Goal: Task Accomplishment & Management: Use online tool/utility

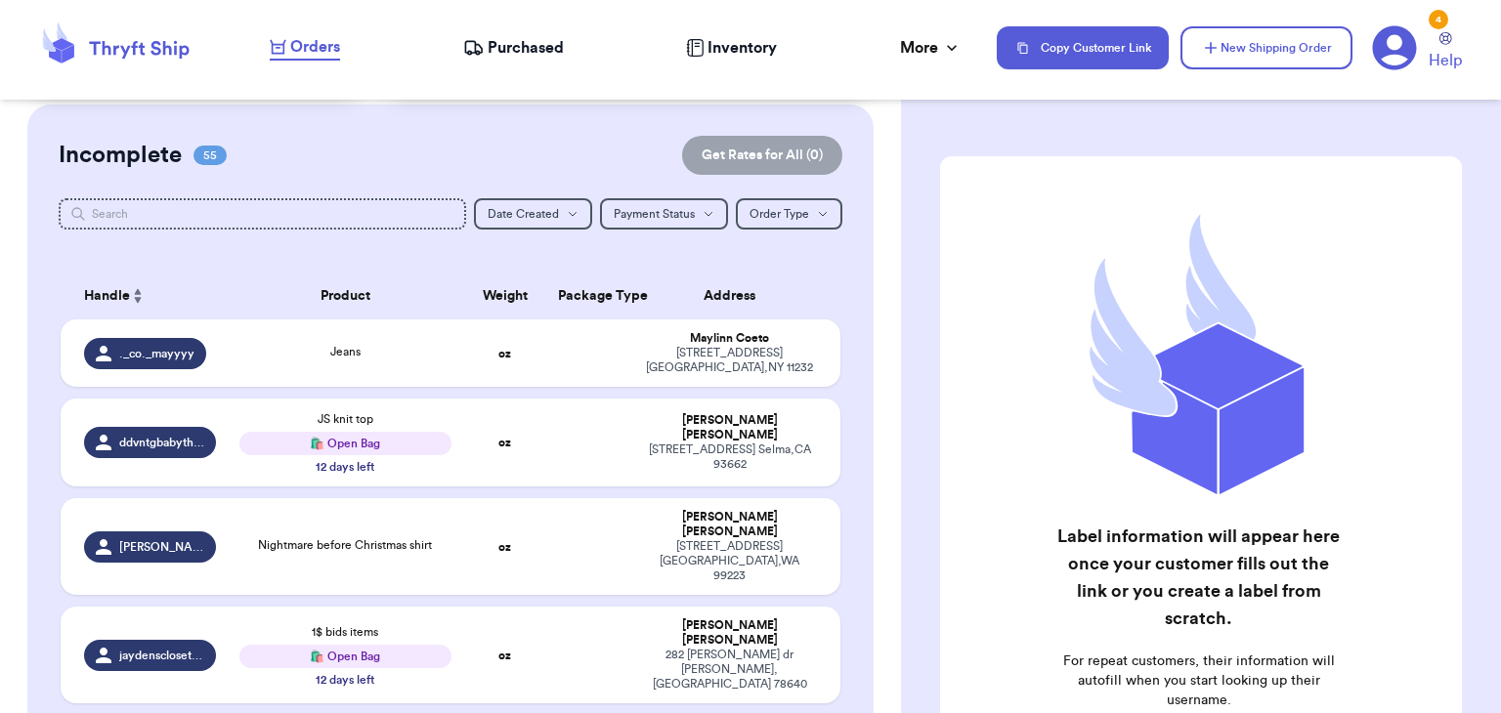
scroll to position [147, 0]
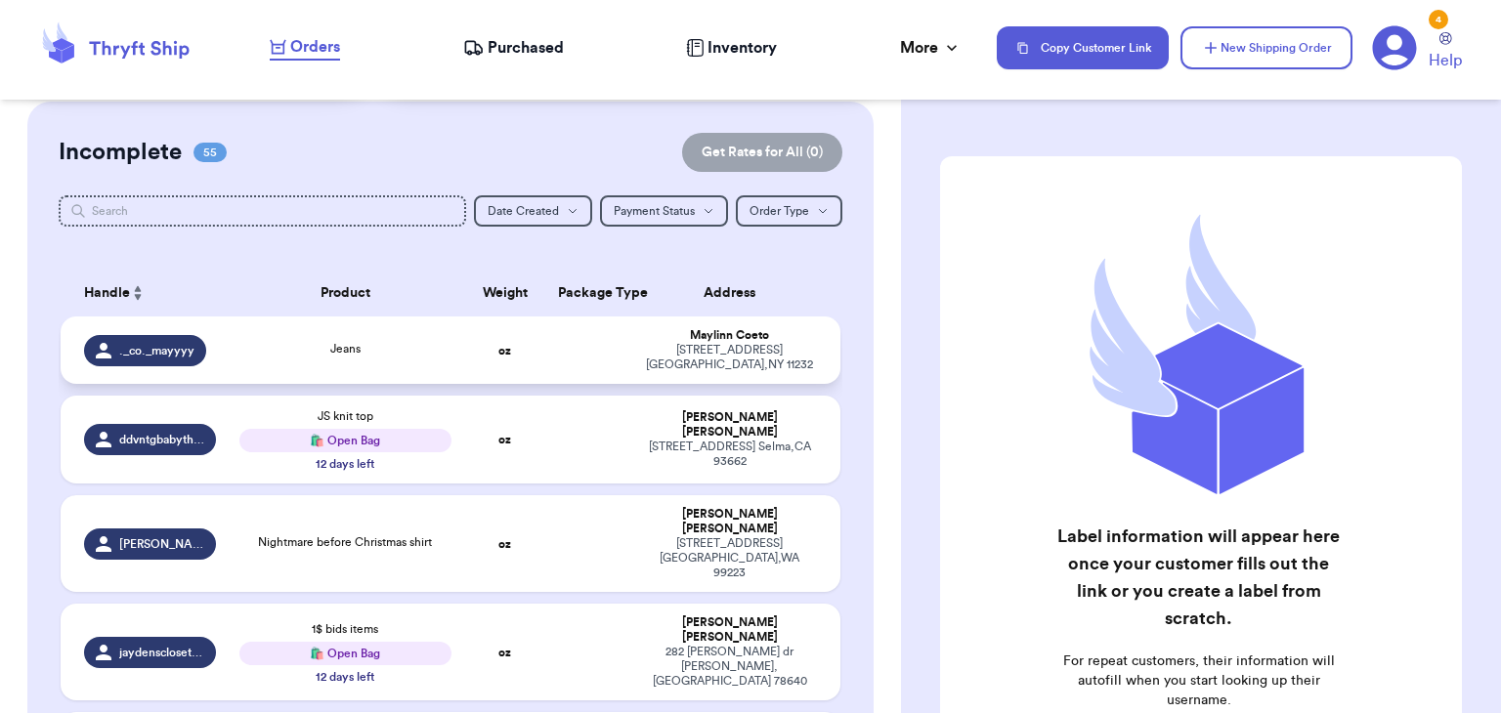
click at [404, 340] on div "Jeans" at bounding box center [344, 350] width 211 height 21
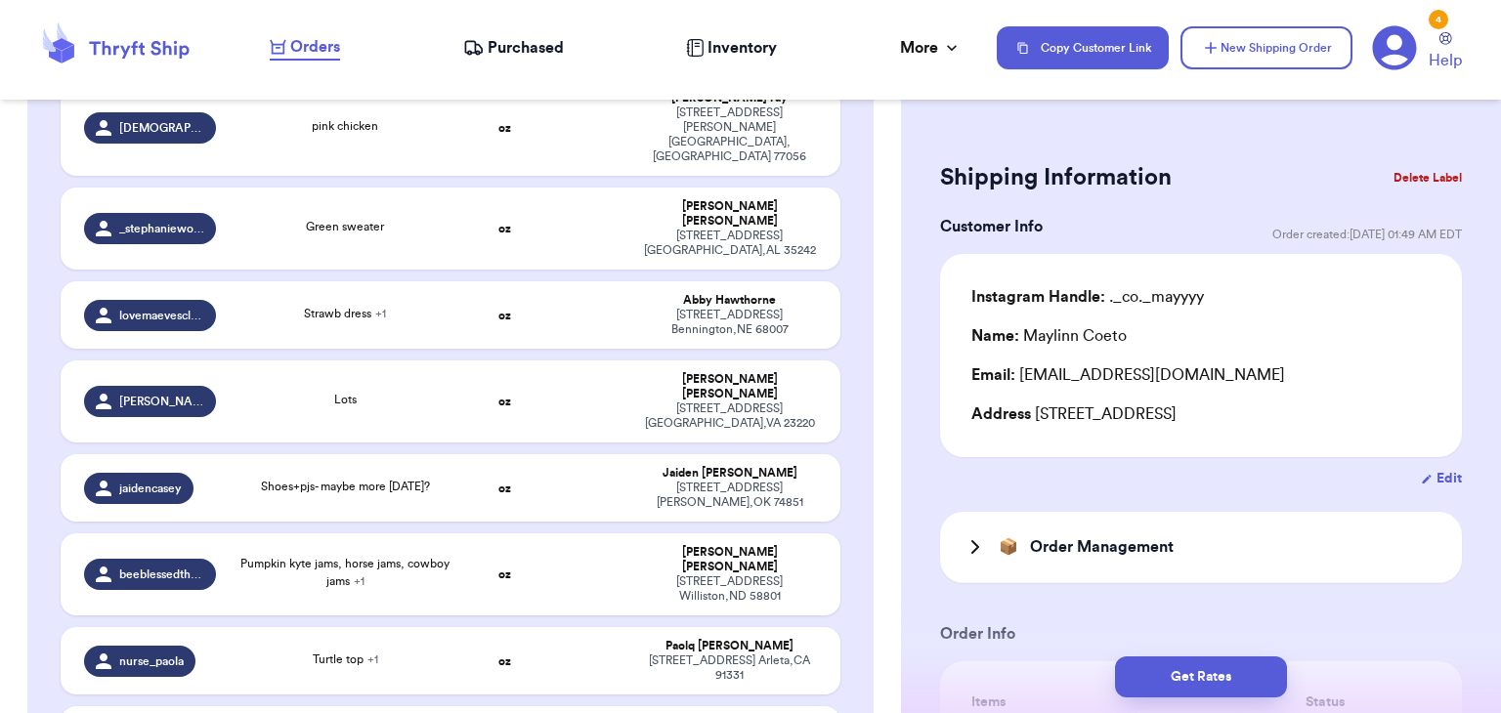
scroll to position [4463, 0]
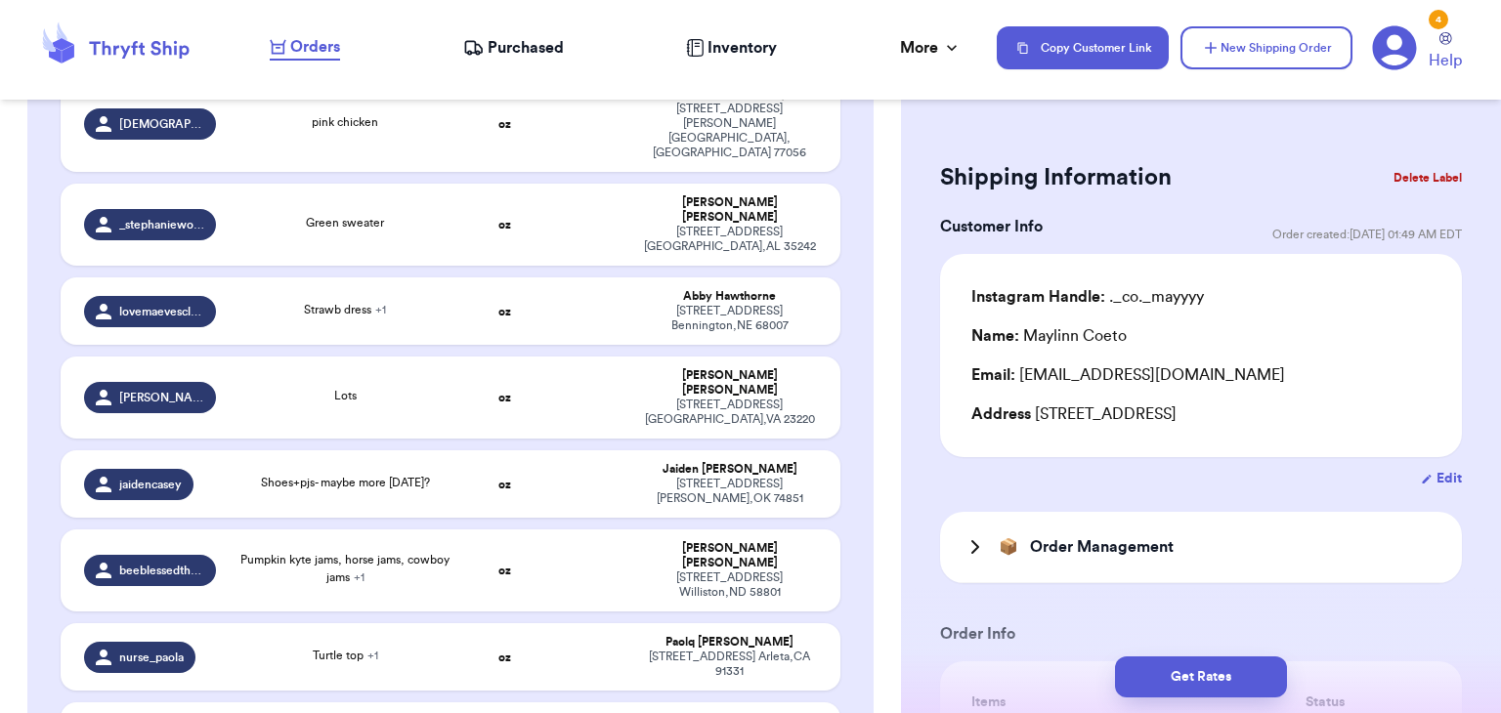
type input "Taz shirt"
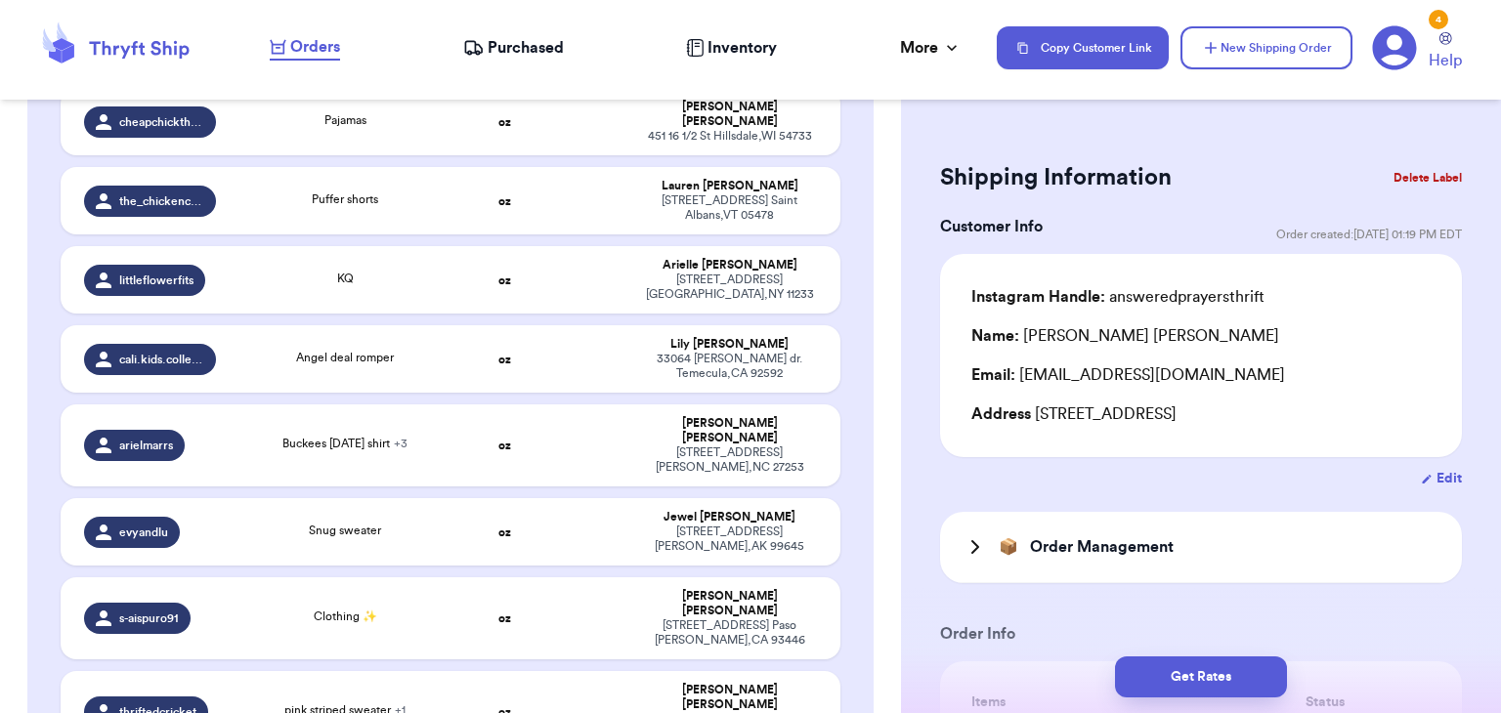
scroll to position [3492, 0]
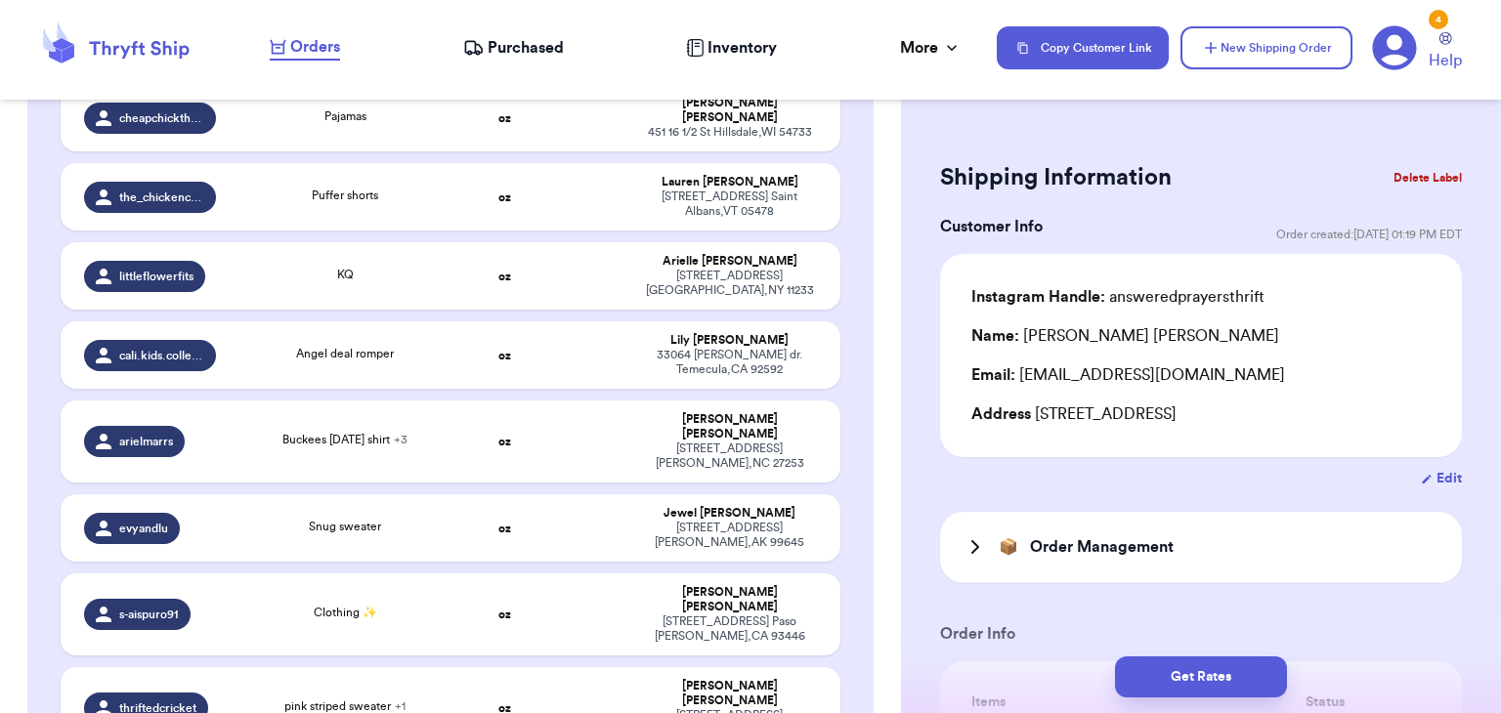
type input "Bamboo"
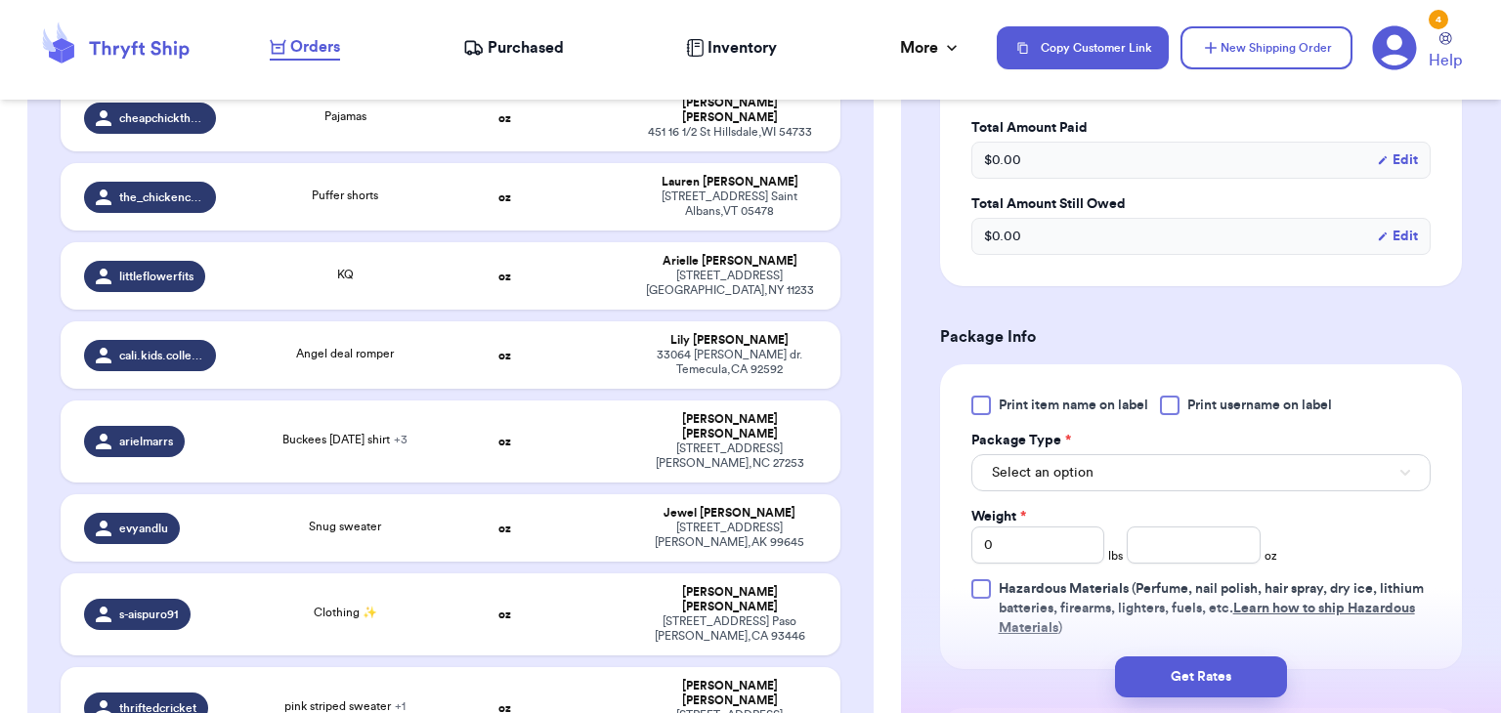
scroll to position [836, 0]
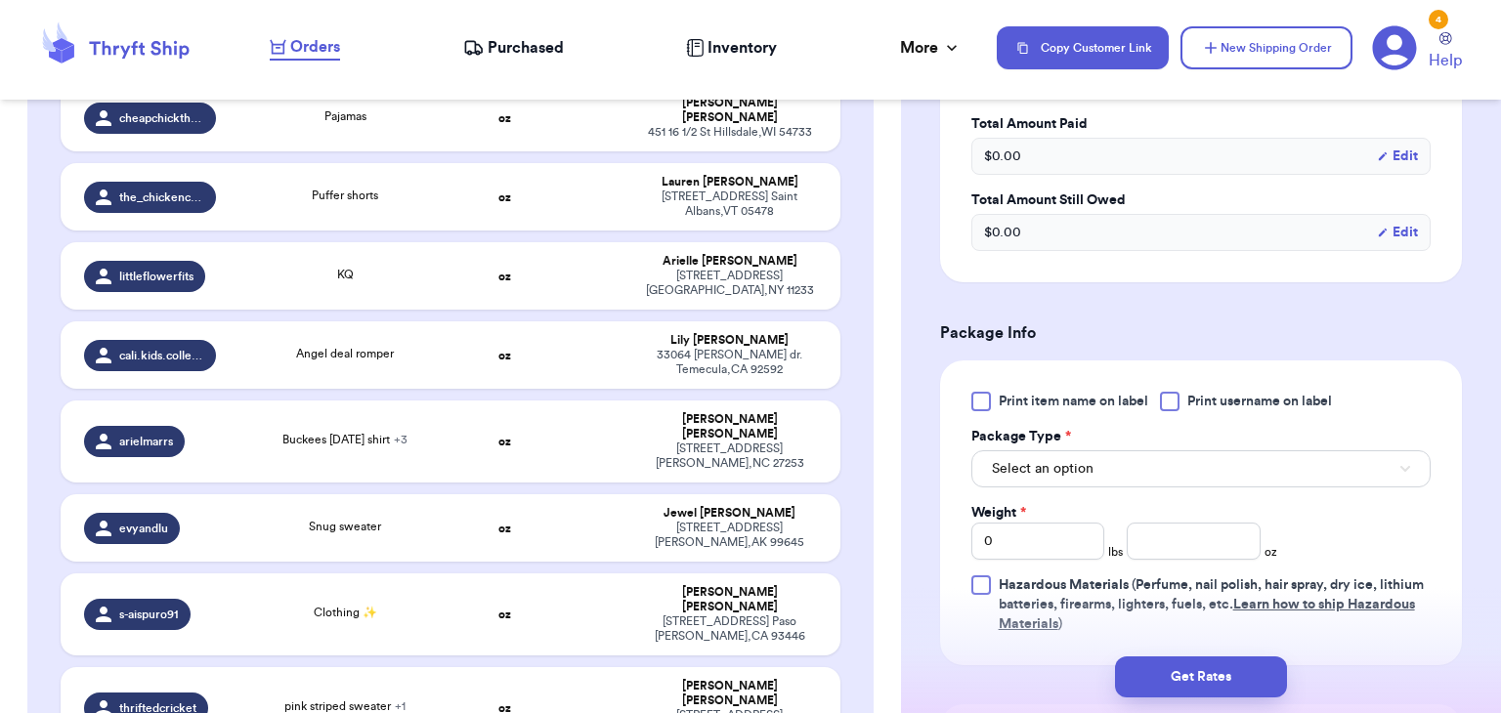
click at [1170, 386] on div "Print item name on label Print username on label Package Type * Select an optio…" at bounding box center [1201, 513] width 522 height 305
click at [1170, 402] on div at bounding box center [1170, 402] width 20 height 20
click at [0, 0] on input "Print username on label" at bounding box center [0, 0] width 0 height 0
click at [1117, 478] on button "Select an option" at bounding box center [1200, 468] width 459 height 37
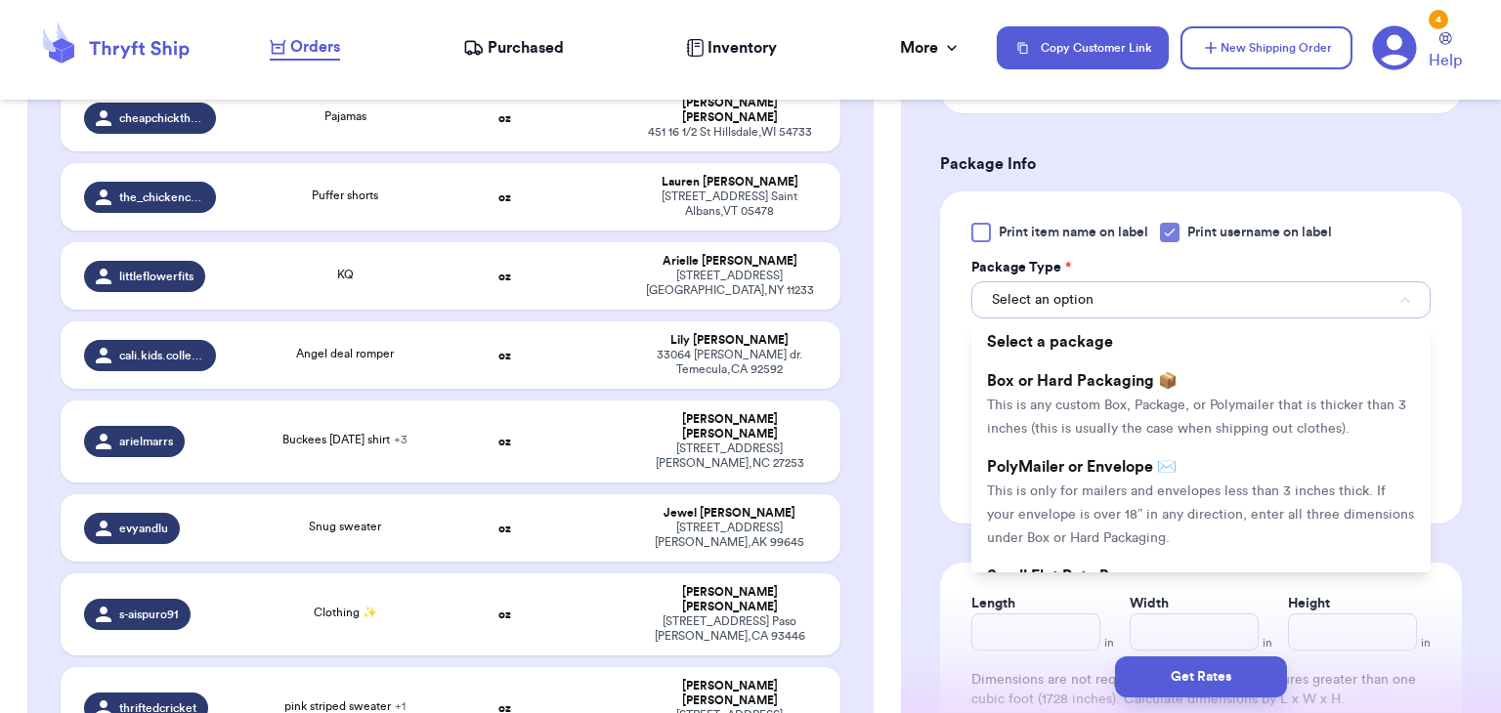
scroll to position [1019, 0]
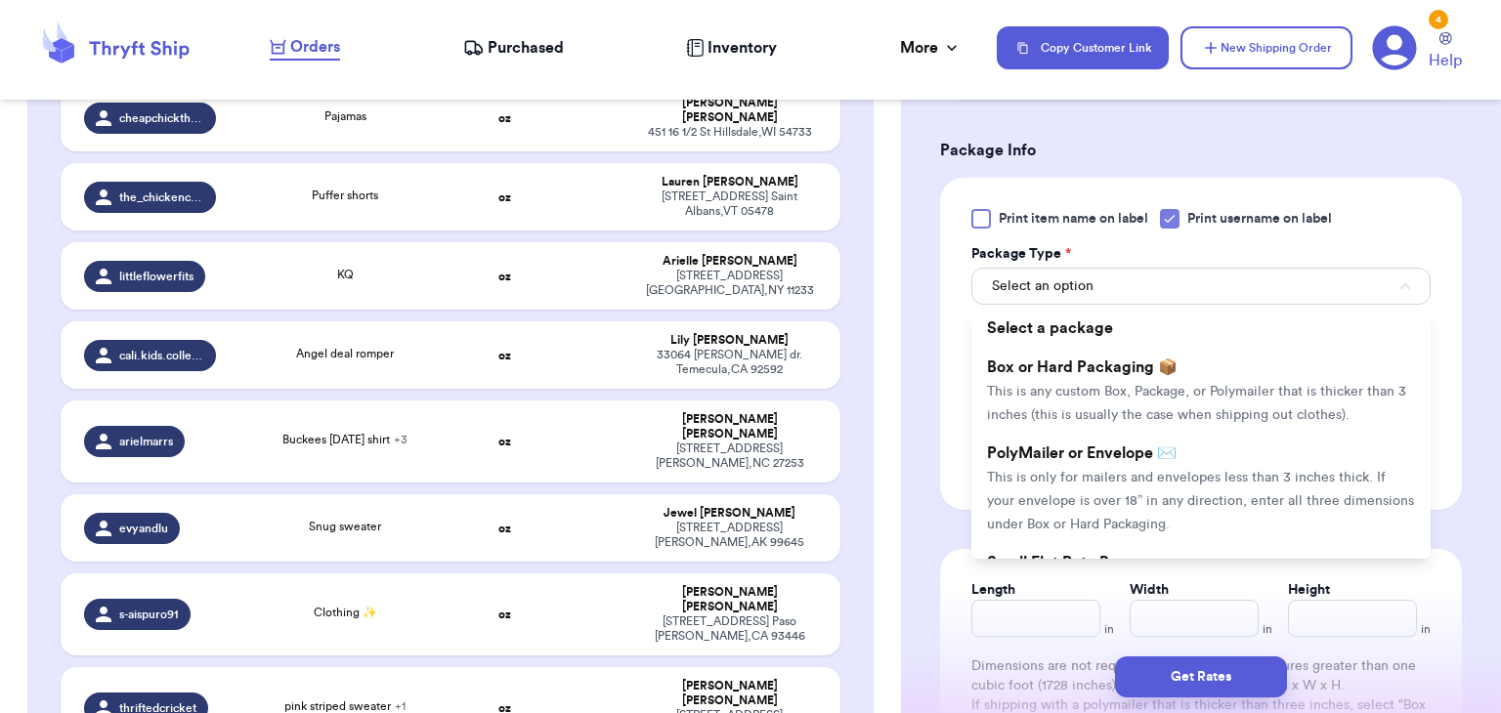
click at [1117, 478] on span "This is only for mailers and envelopes less than 3 inches thick. If your envelo…" at bounding box center [1200, 501] width 427 height 61
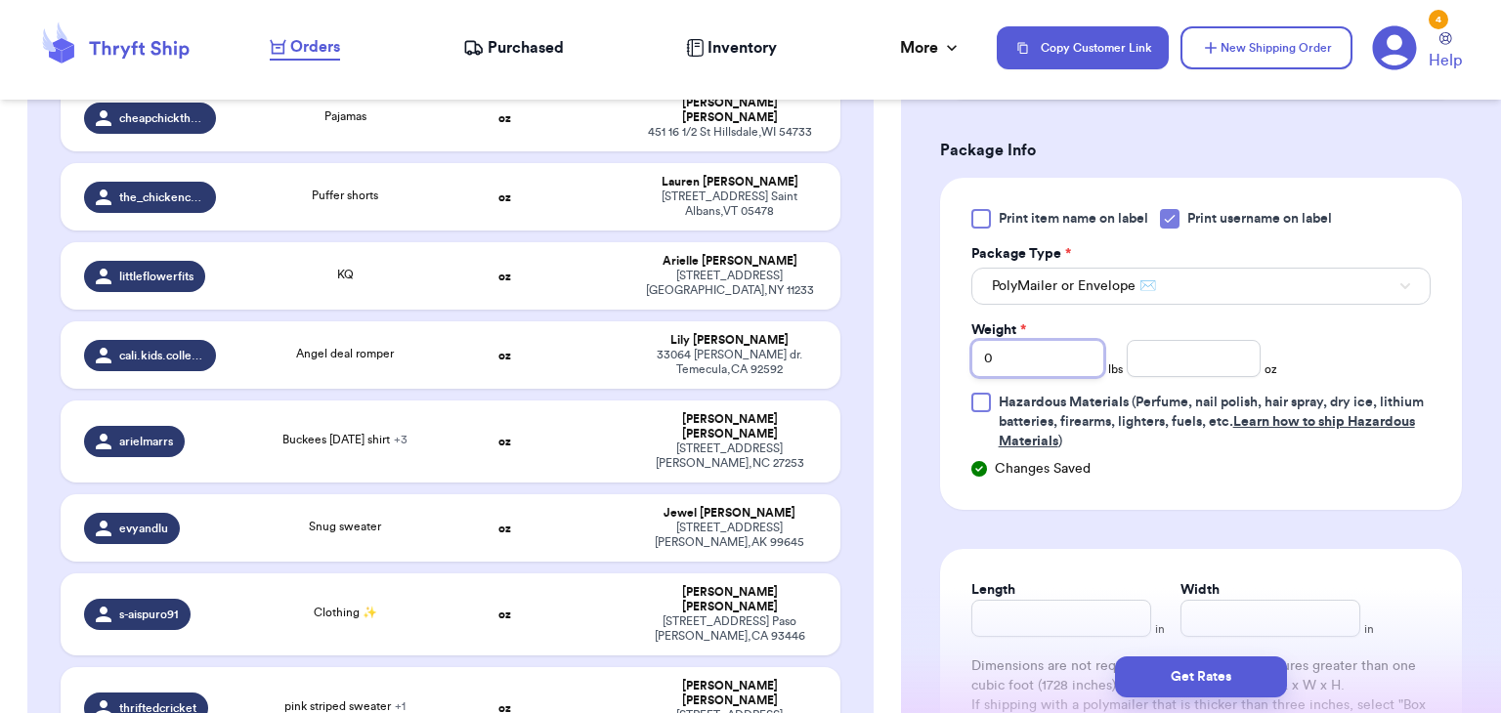
click at [1043, 361] on input "0" at bounding box center [1038, 358] width 134 height 37
type input "1"
click at [1146, 362] on input "number" at bounding box center [1193, 358] width 134 height 37
type input "11.0"
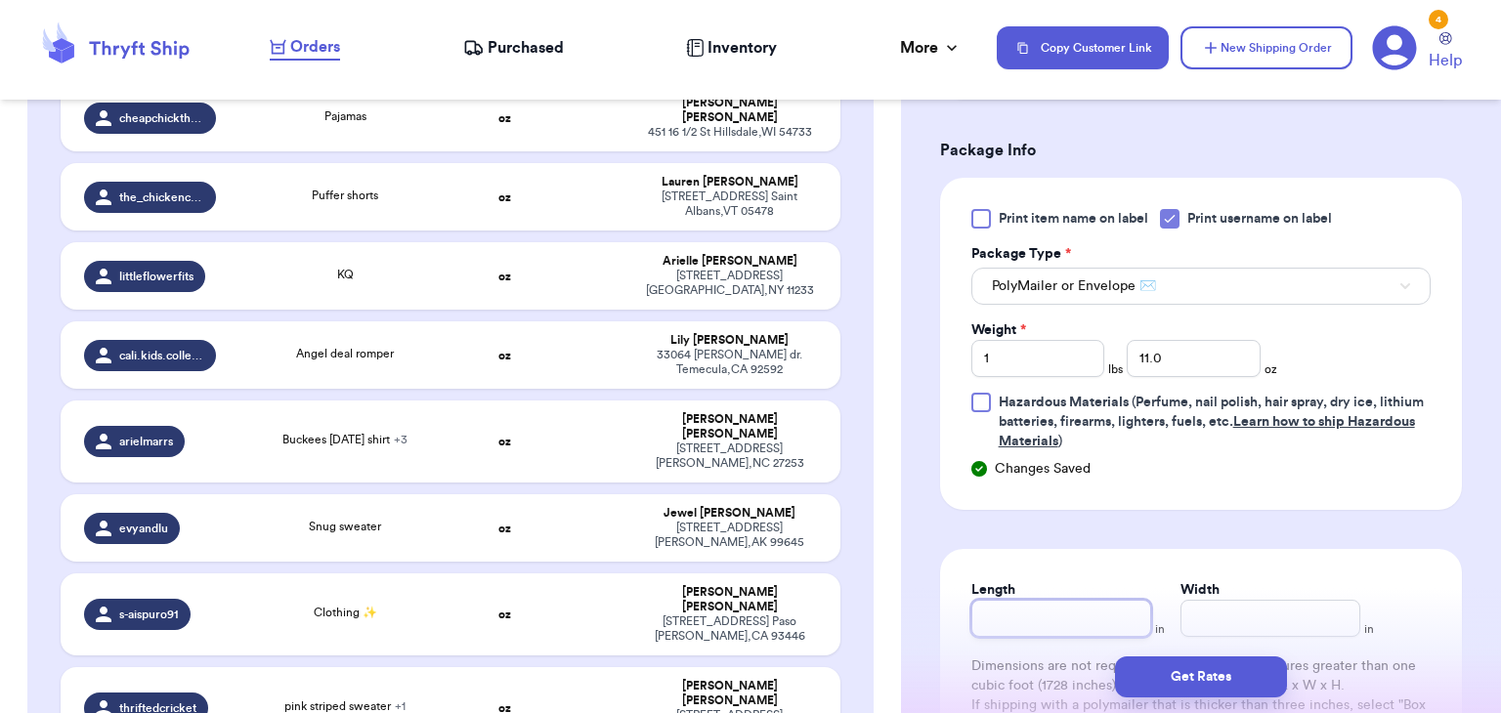
click at [995, 617] on input "Length" at bounding box center [1061, 618] width 180 height 37
type input "10.5"
click at [1240, 610] on input "Width *" at bounding box center [1270, 618] width 180 height 37
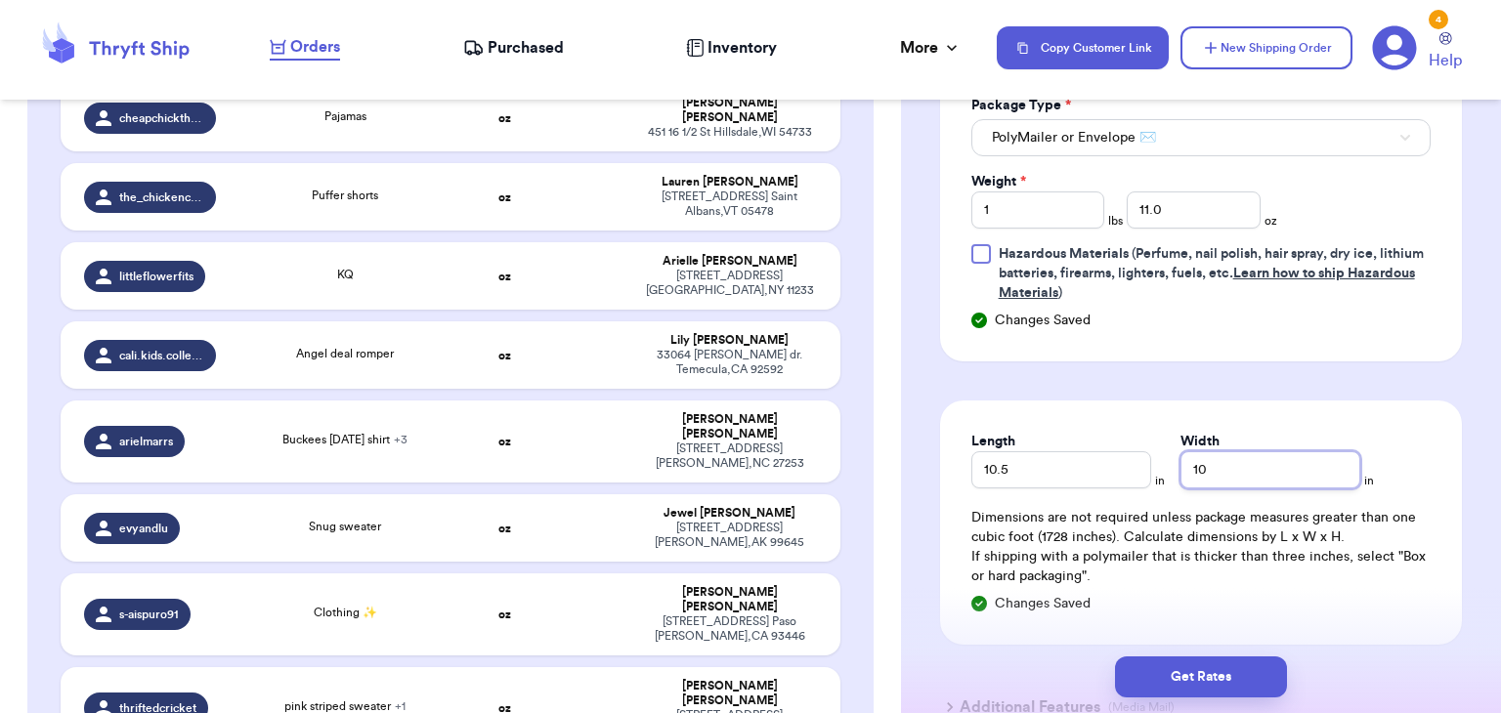
scroll to position [1169, 0]
type input "10"
click at [1232, 684] on button "Get Rates" at bounding box center [1201, 677] width 172 height 41
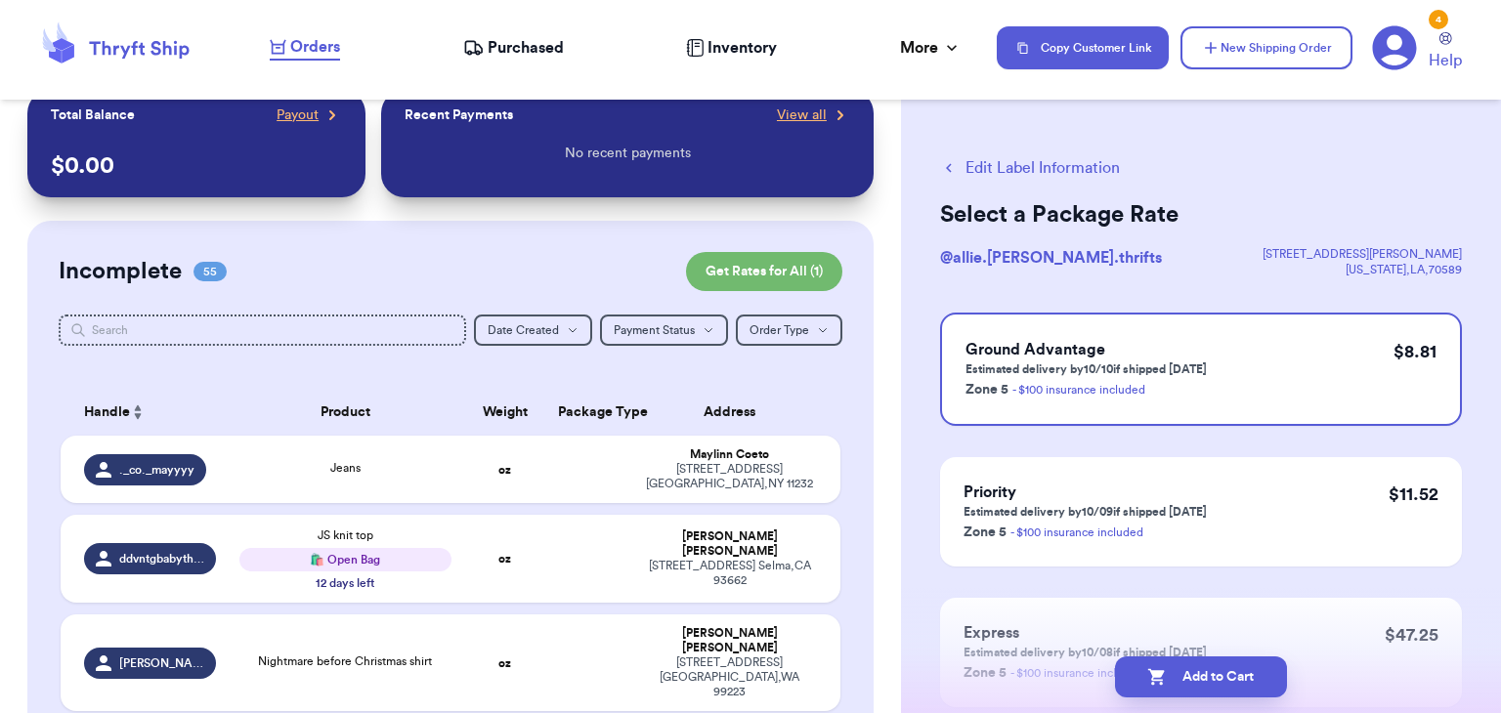
scroll to position [0, 0]
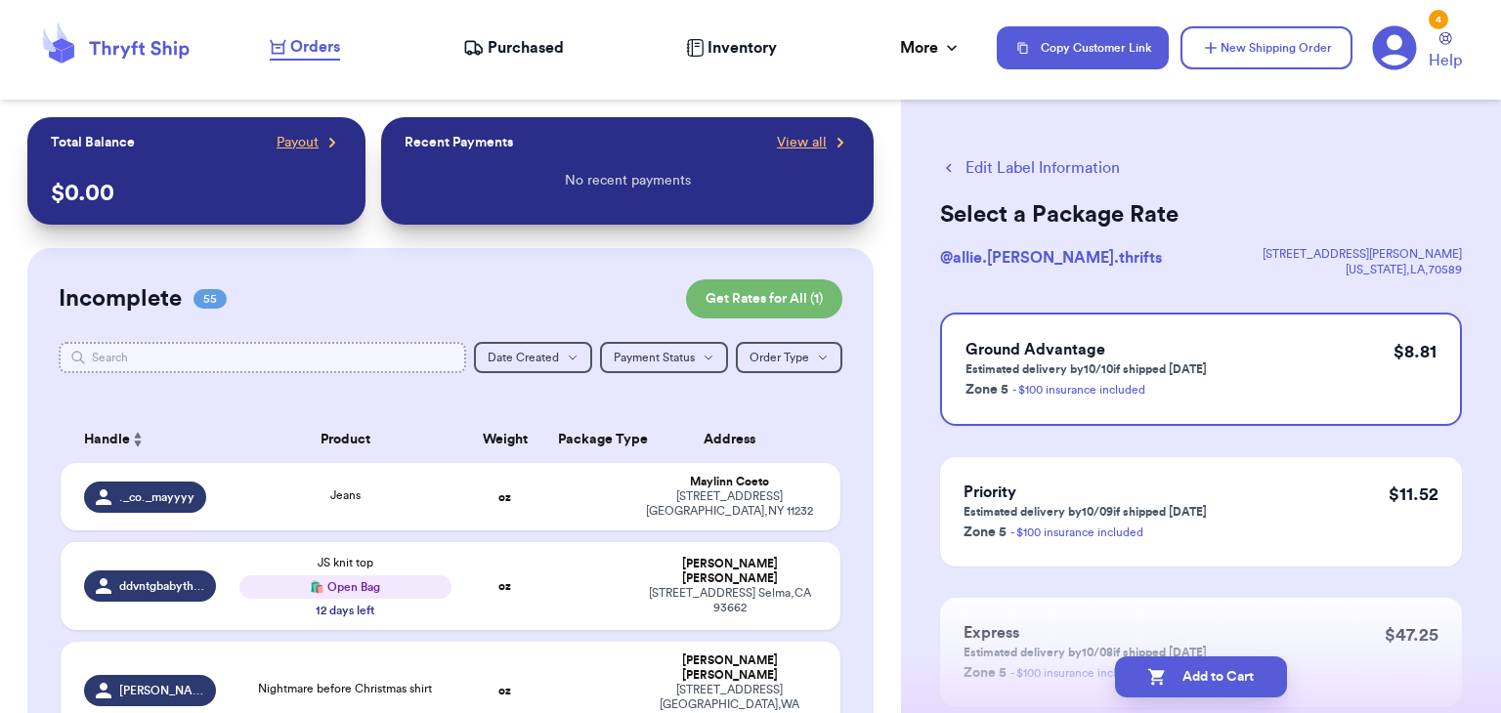
click at [374, 363] on input "text" at bounding box center [262, 357] width 407 height 31
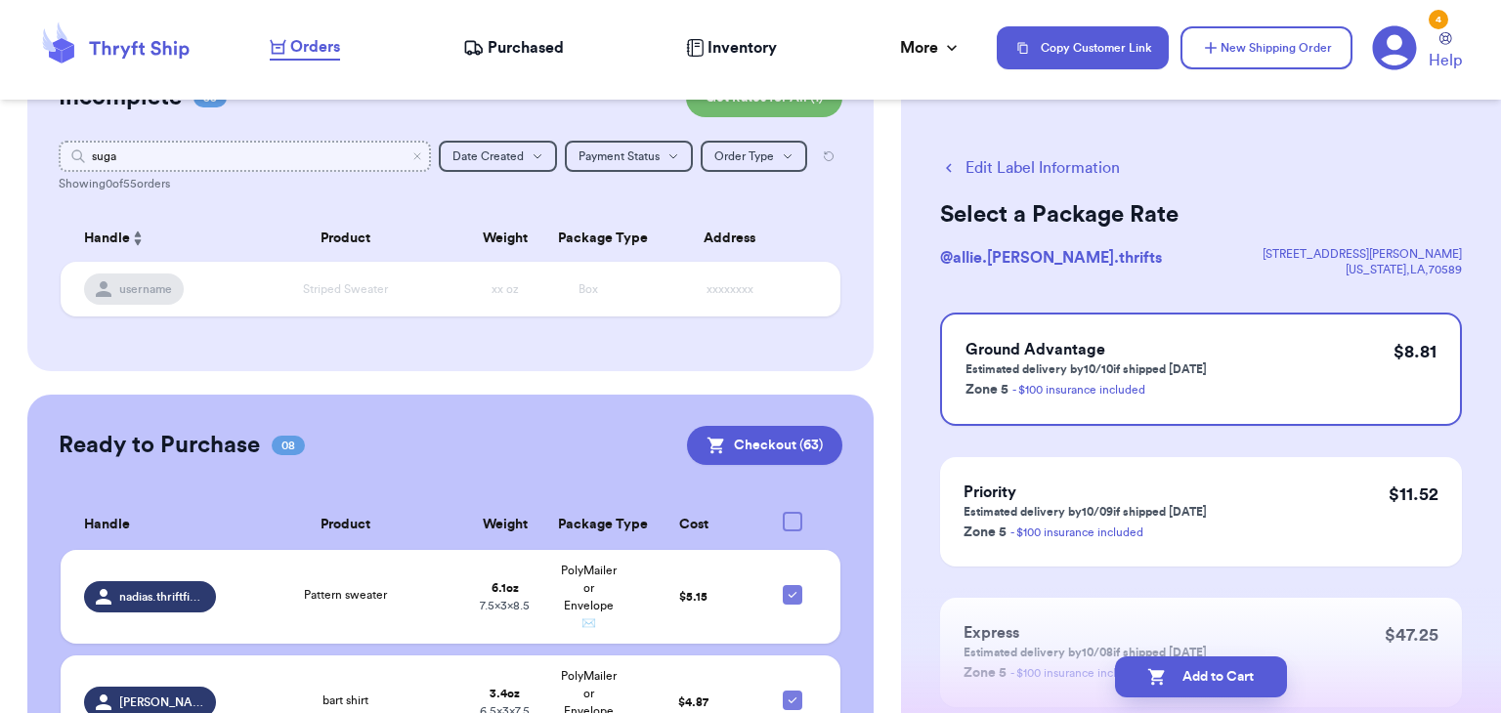
scroll to position [186, 0]
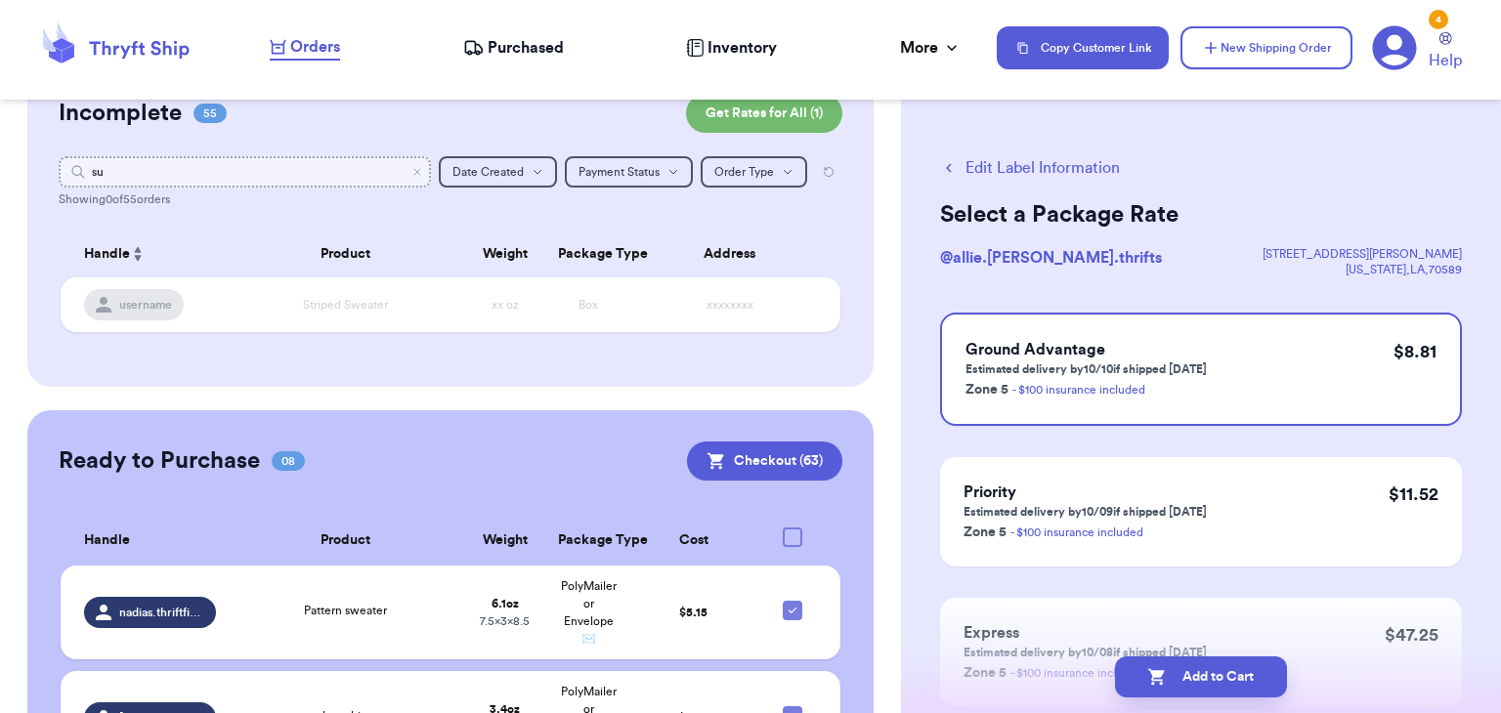
type input "s"
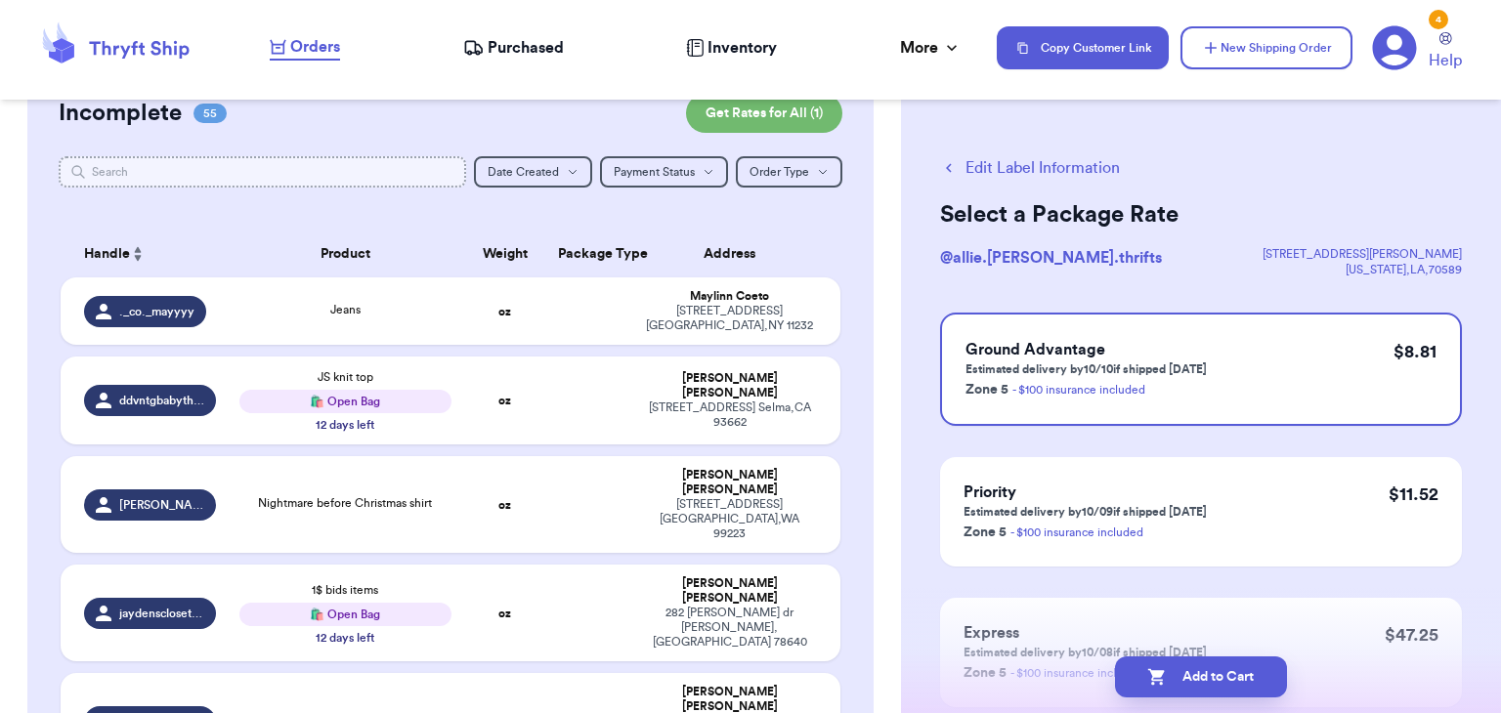
type input "v"
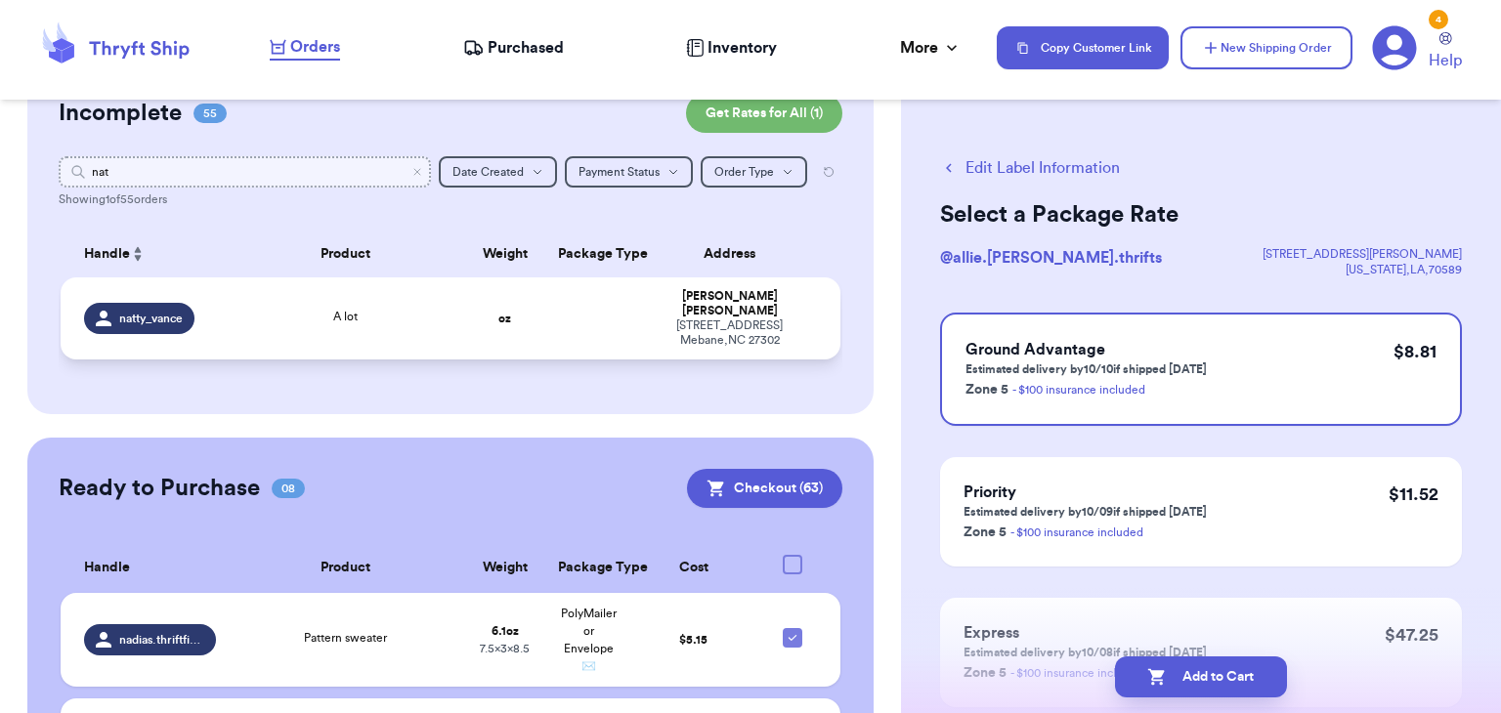
type input "nat"
click at [352, 313] on span "A lot" at bounding box center [345, 317] width 24 height 12
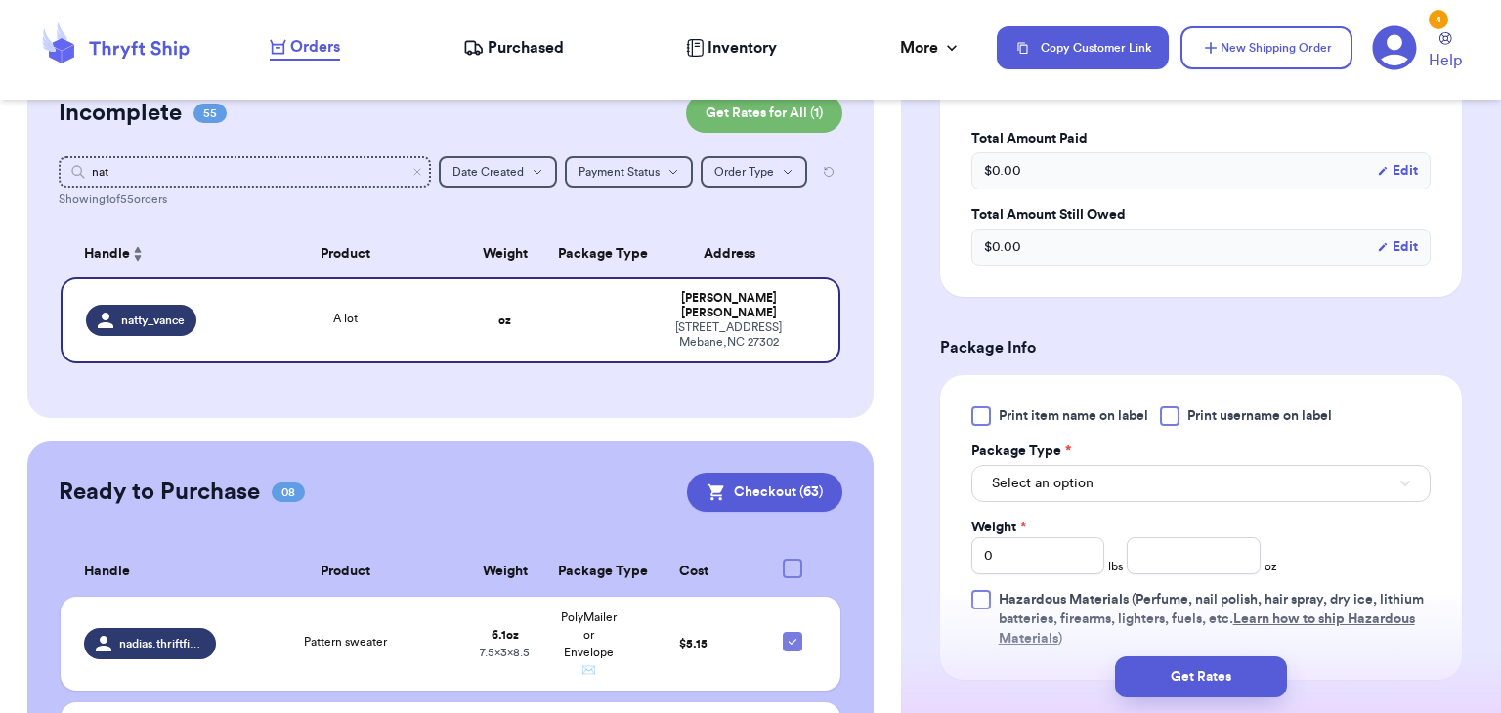
scroll to position [700, 0]
click at [1174, 424] on div "Print item name on label Print username on label Package Type * Select an optio…" at bounding box center [1200, 525] width 459 height 242
click at [1169, 421] on div at bounding box center [1170, 414] width 20 height 20
click at [0, 0] on input "Print username on label" at bounding box center [0, 0] width 0 height 0
click at [1178, 494] on button "Select an option" at bounding box center [1200, 481] width 459 height 37
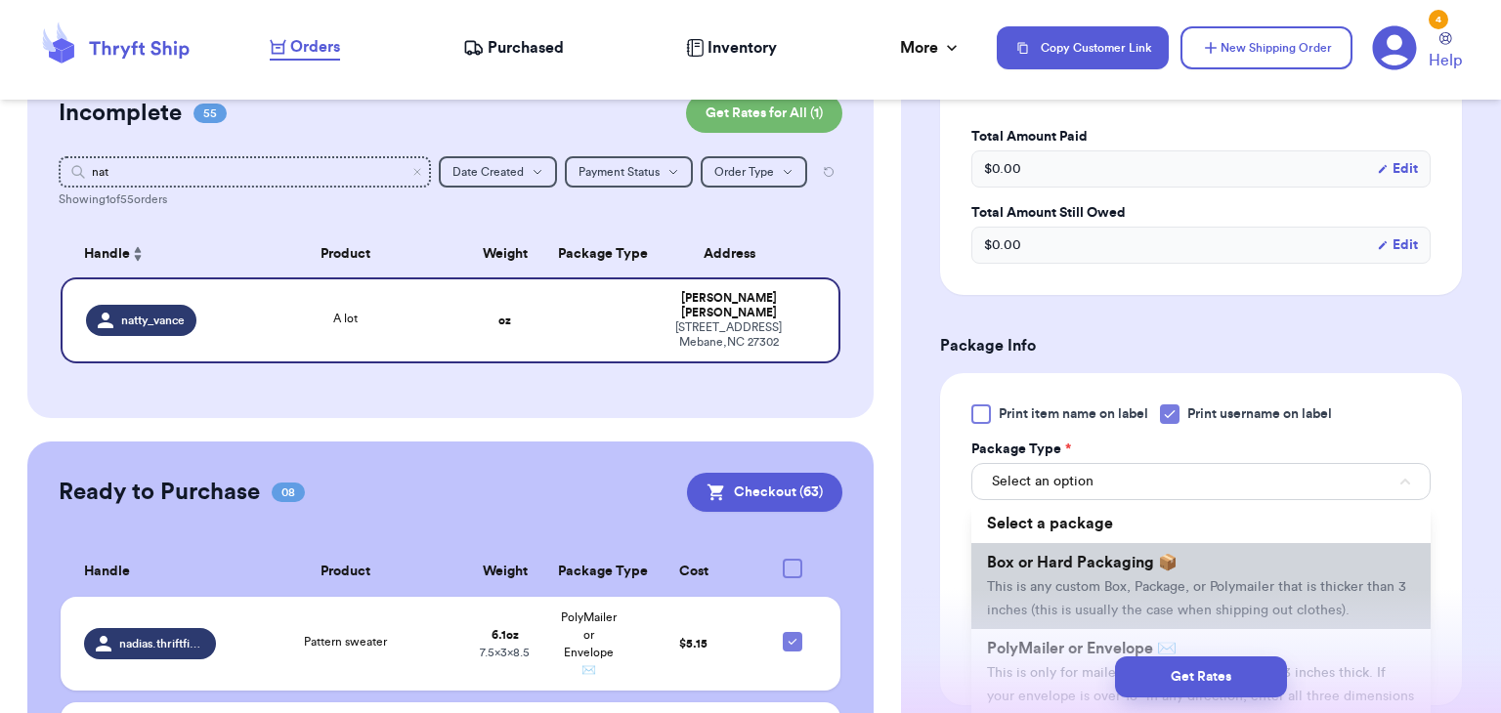
click at [1167, 555] on span "Box or Hard Packaging 📦" at bounding box center [1082, 563] width 191 height 16
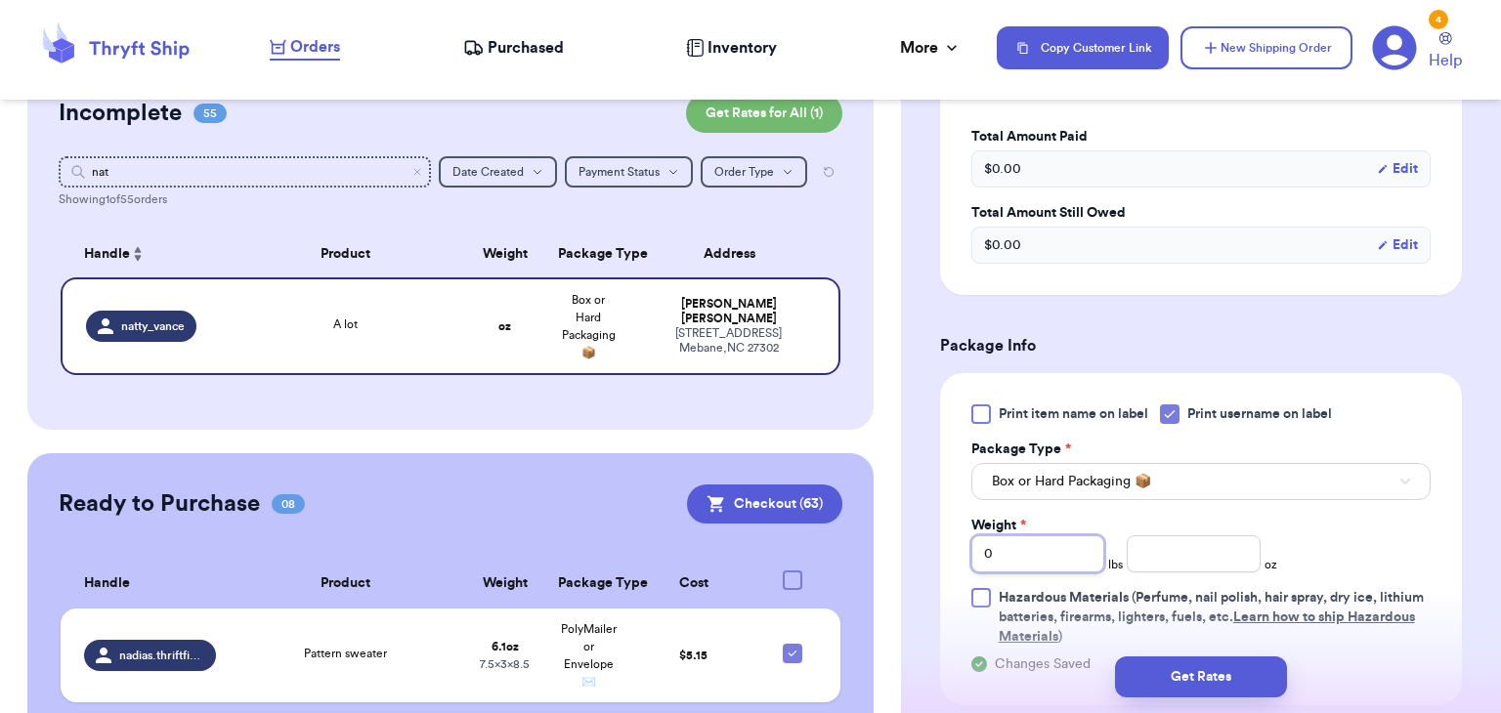
click at [1069, 558] on input "0" at bounding box center [1038, 553] width 134 height 37
type input "3"
click at [1185, 566] on input "number" at bounding box center [1193, 553] width 134 height 37
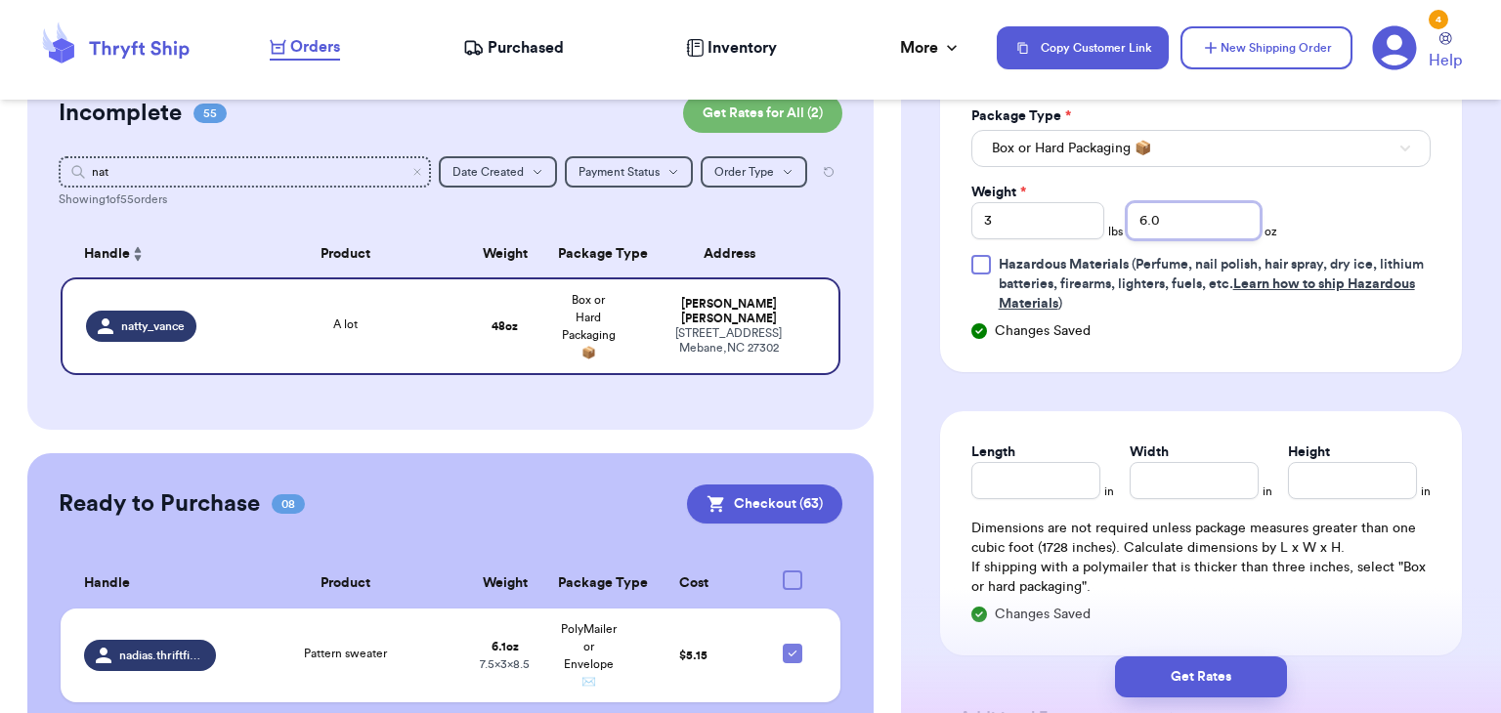
scroll to position [1037, 0]
type input "6.0"
click at [1021, 459] on input "Length" at bounding box center [1035, 477] width 129 height 37
type input "14.5"
click at [1229, 465] on input "Width *" at bounding box center [1193, 477] width 129 height 37
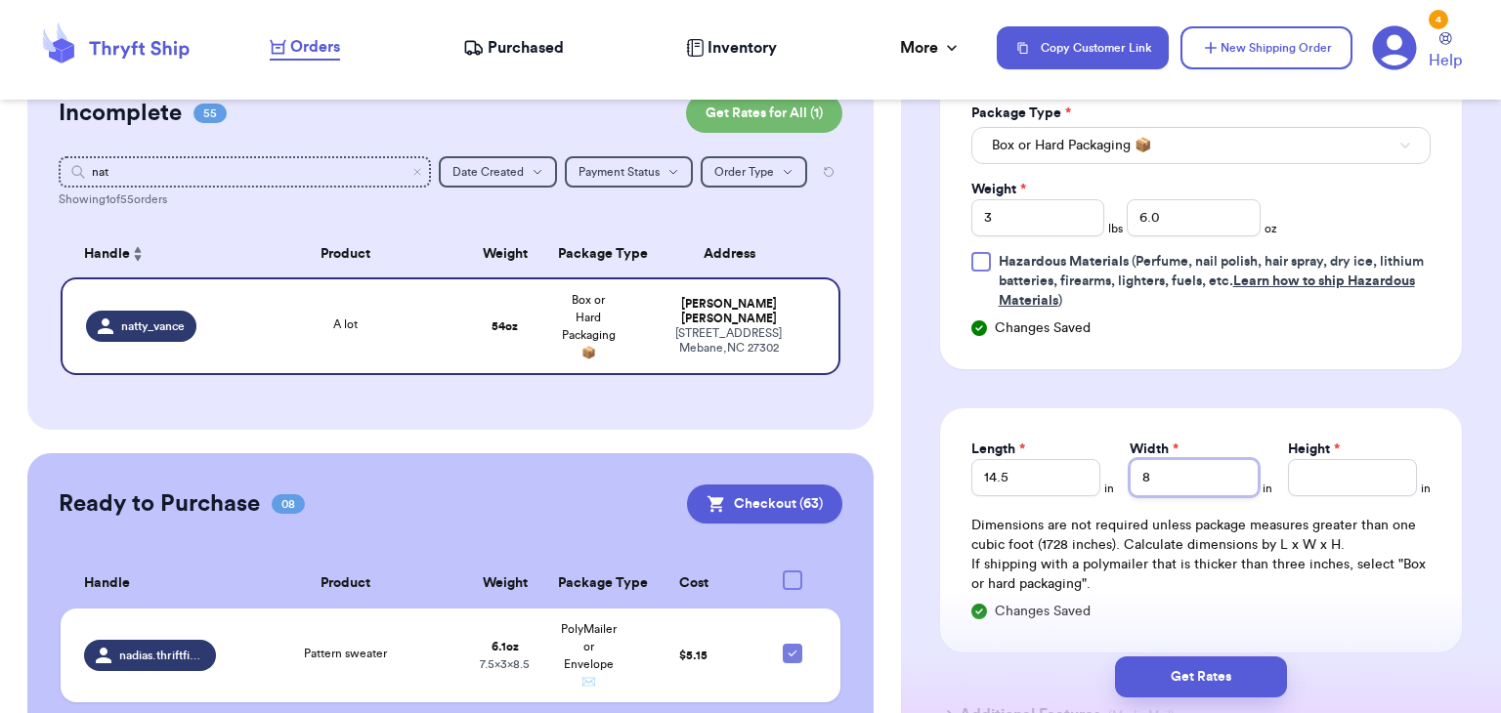
type input "8"
click at [1321, 497] on div "Length * 14.5 in Width * 8 in Height * in Dimensions are not required unless pa…" at bounding box center [1201, 530] width 522 height 244
click at [1329, 488] on input "Height *" at bounding box center [1352, 477] width 129 height 37
type input "5"
click at [1196, 669] on button "Get Rates" at bounding box center [1201, 677] width 172 height 41
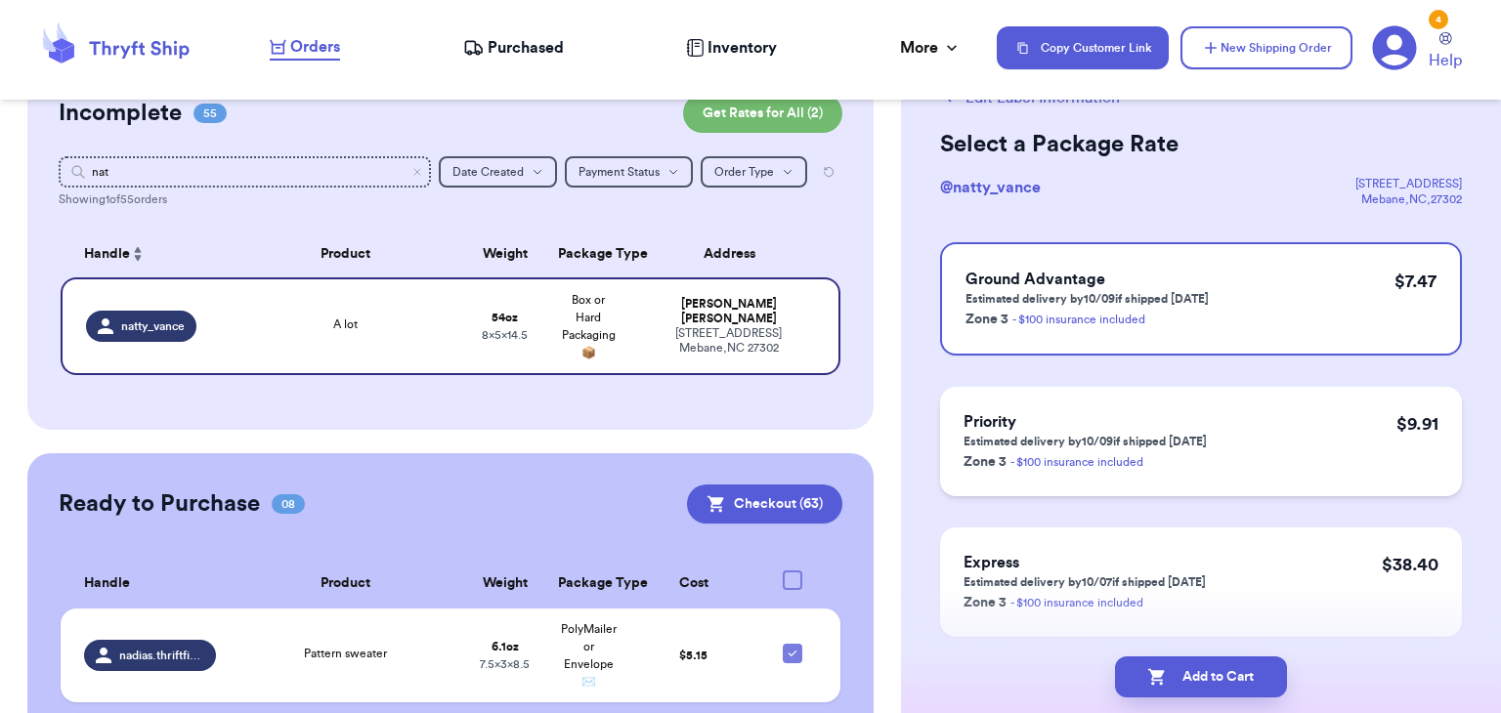
scroll to position [70, 0]
click at [1302, 469] on div "Priority Estimated delivery by 10/09 if shipped [DATE] Zone 3 - $100 insurance …" at bounding box center [1201, 441] width 522 height 109
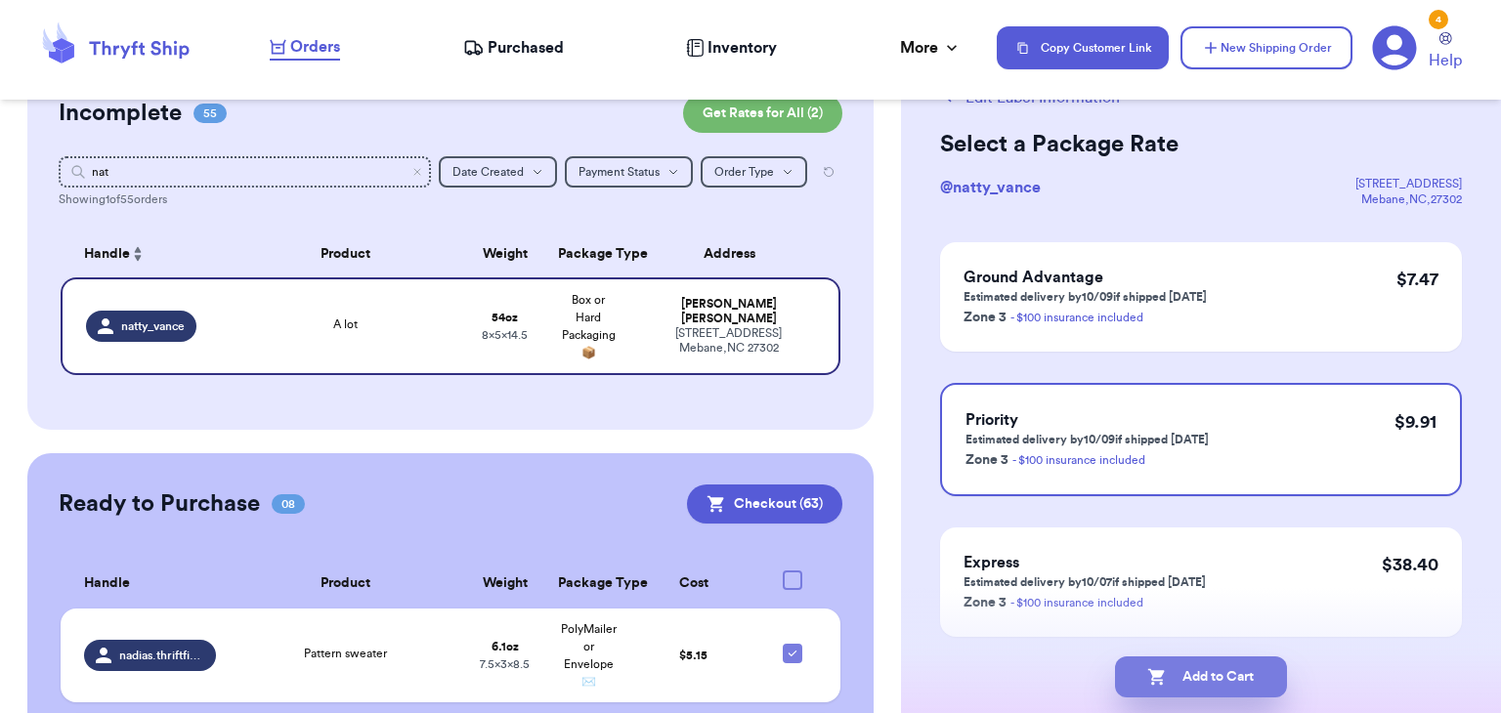
click at [1184, 682] on button "Add to Cart" at bounding box center [1201, 677] width 172 height 41
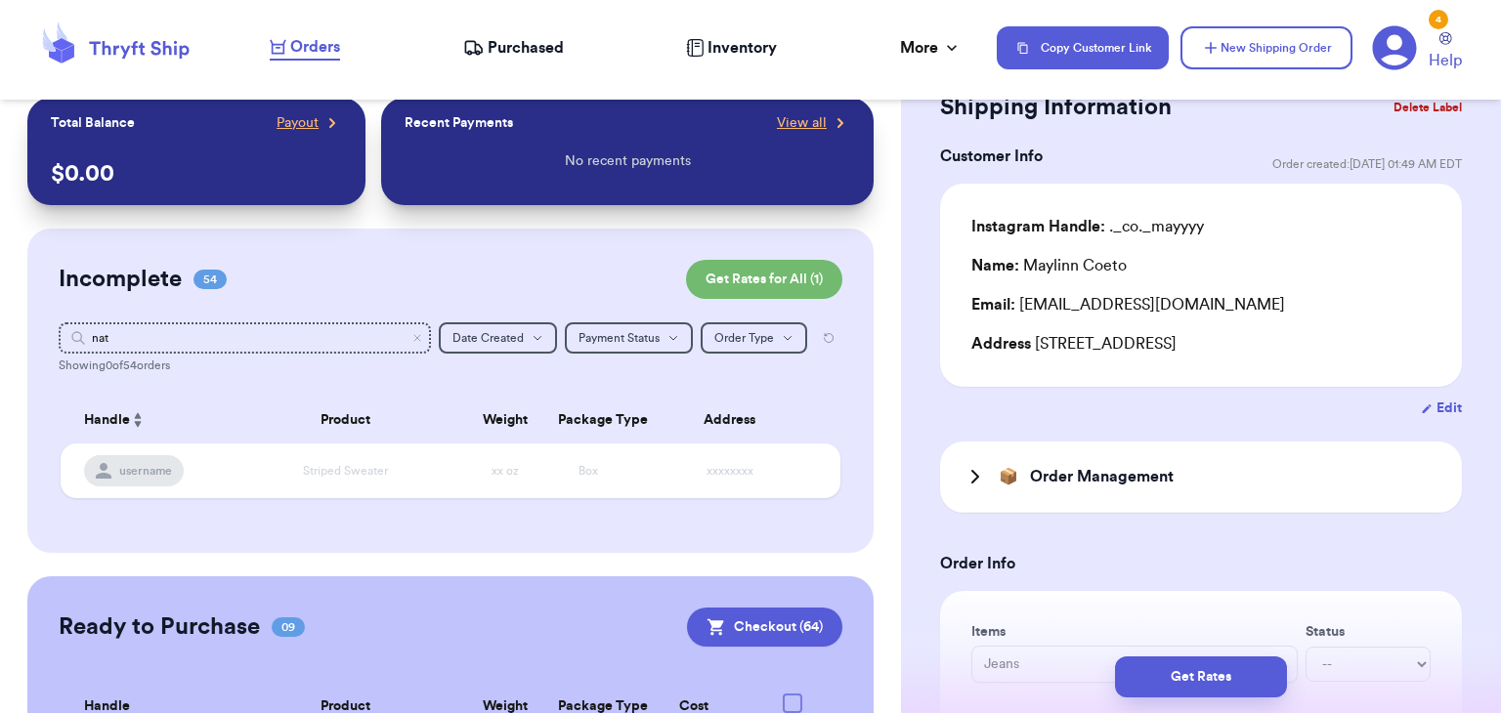
scroll to position [7, 0]
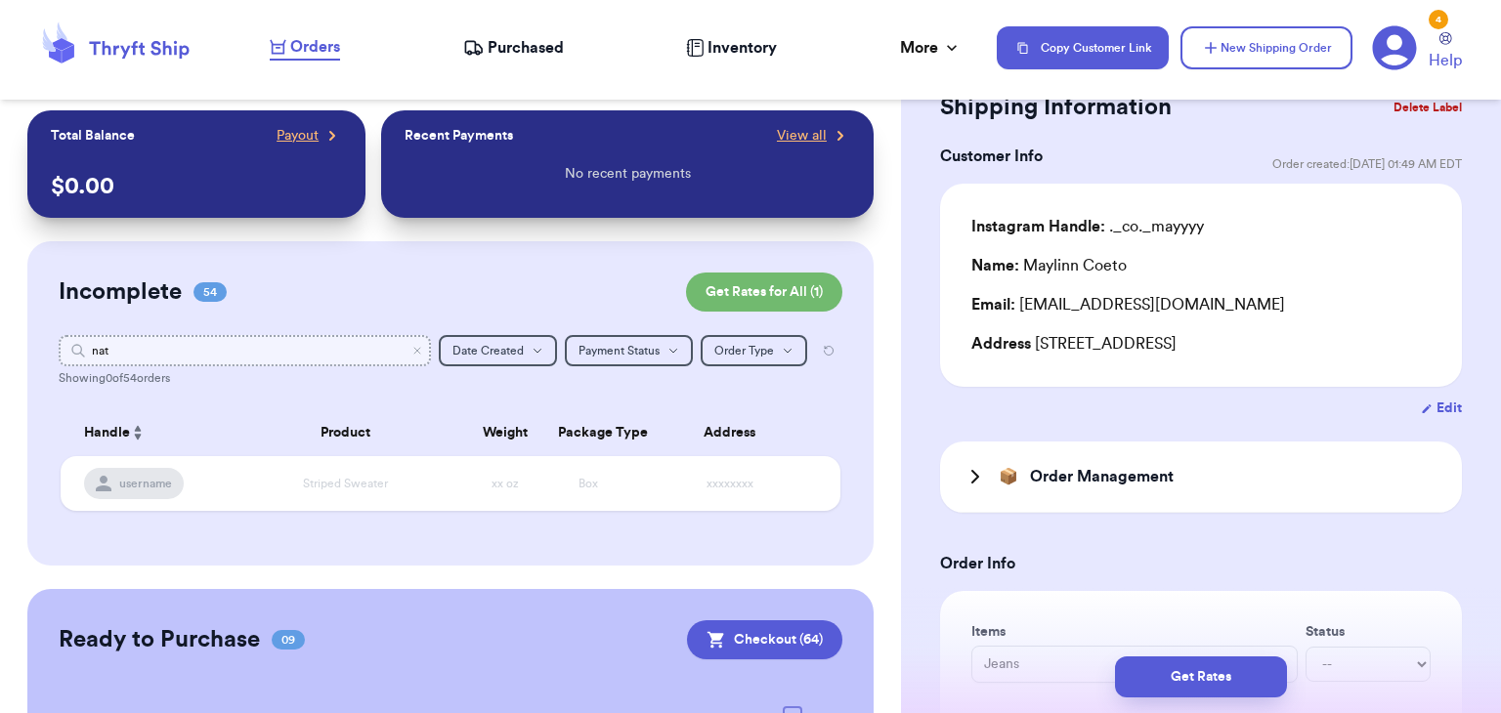
click at [323, 341] on input "nat" at bounding box center [245, 350] width 372 height 31
type input "n"
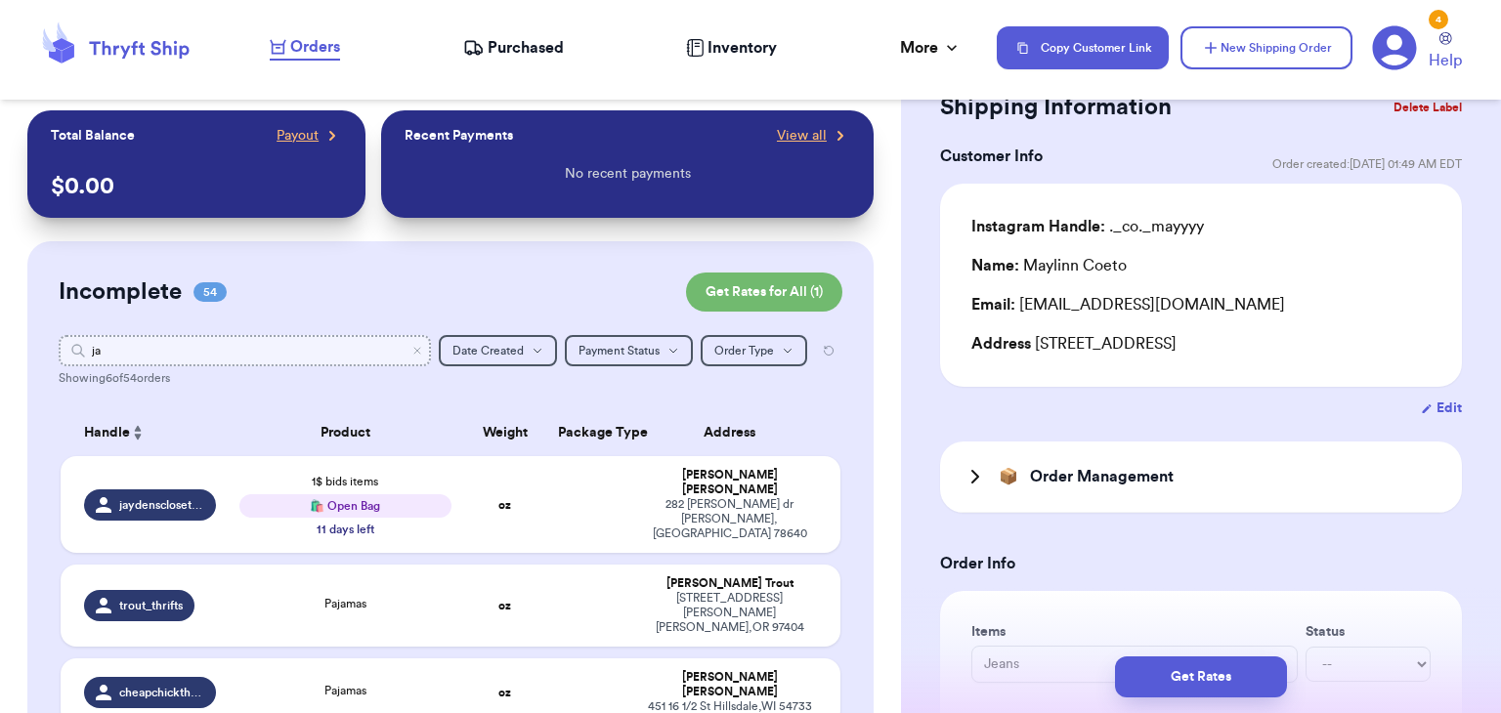
type input "jai"
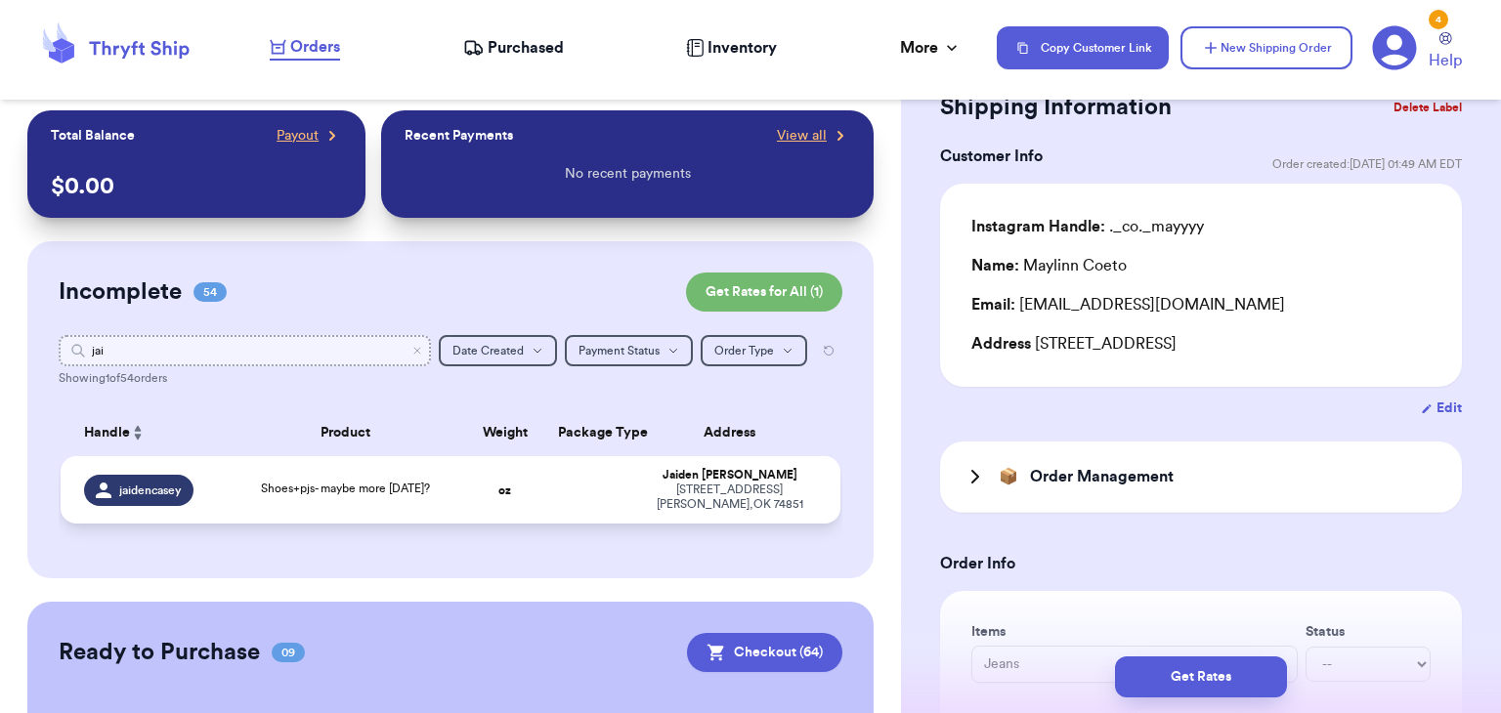
type input "jai"
click at [268, 483] on span "Shoes+pjs- maybe more [DATE]?" at bounding box center [345, 489] width 169 height 12
type input "Shoes+pjs- maybe more [DATE]?"
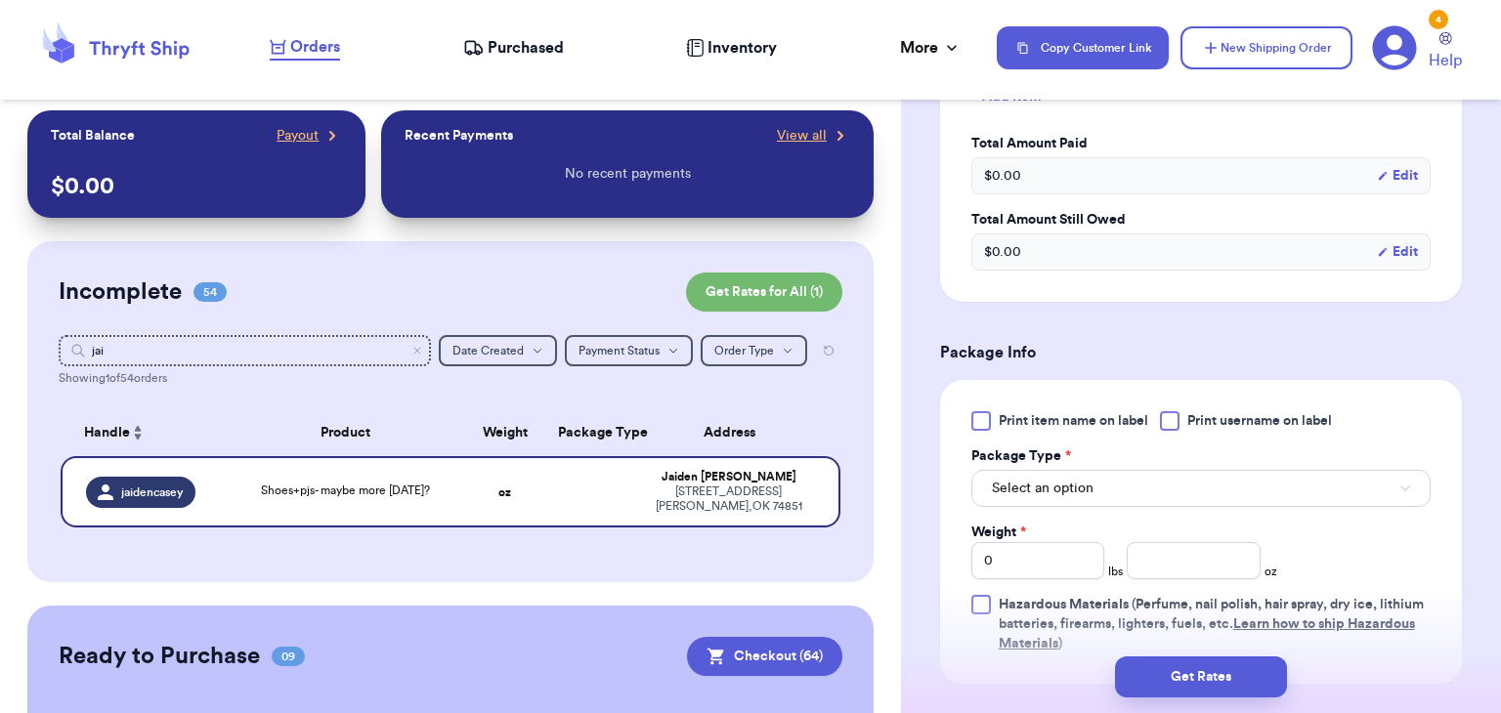
scroll to position [686, 0]
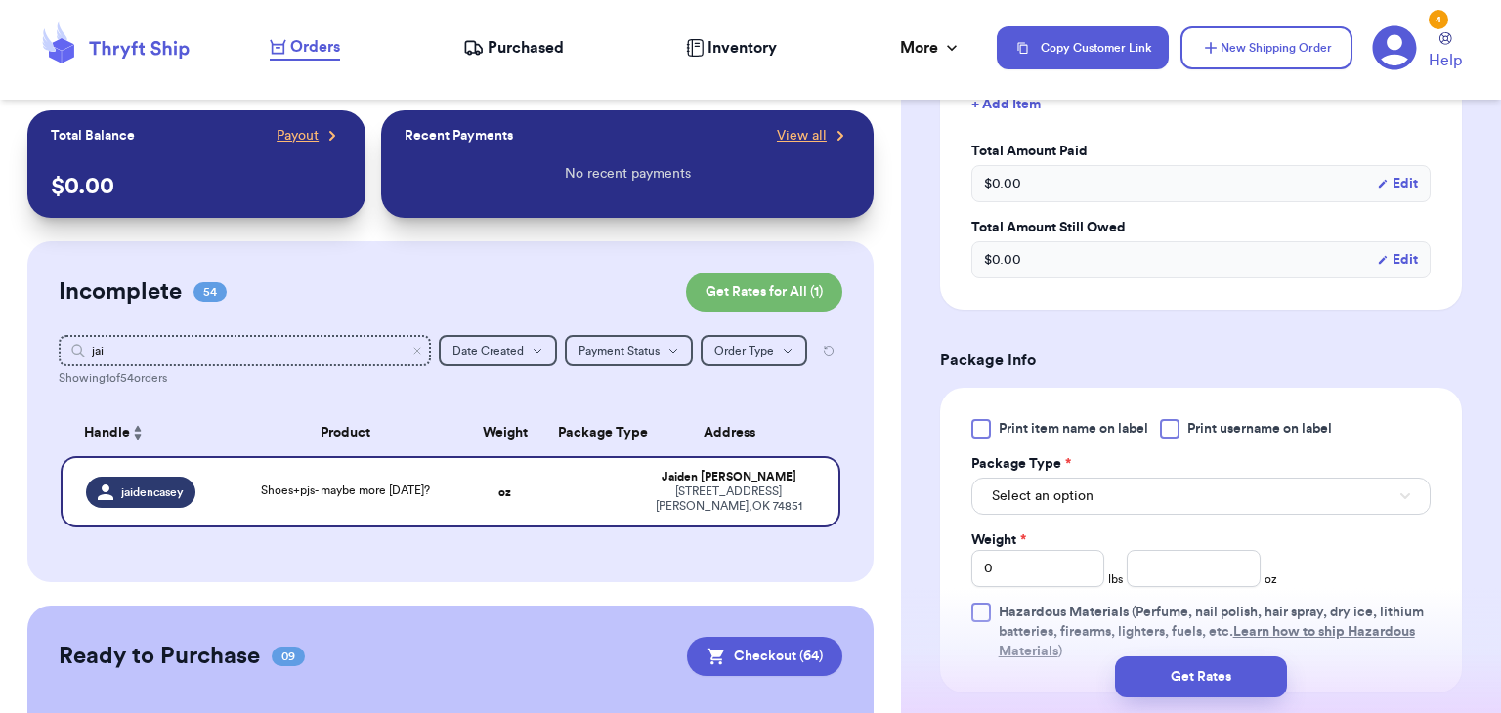
click at [1163, 434] on div at bounding box center [1170, 429] width 20 height 20
click at [0, 0] on input "Print username on label" at bounding box center [0, 0] width 0 height 0
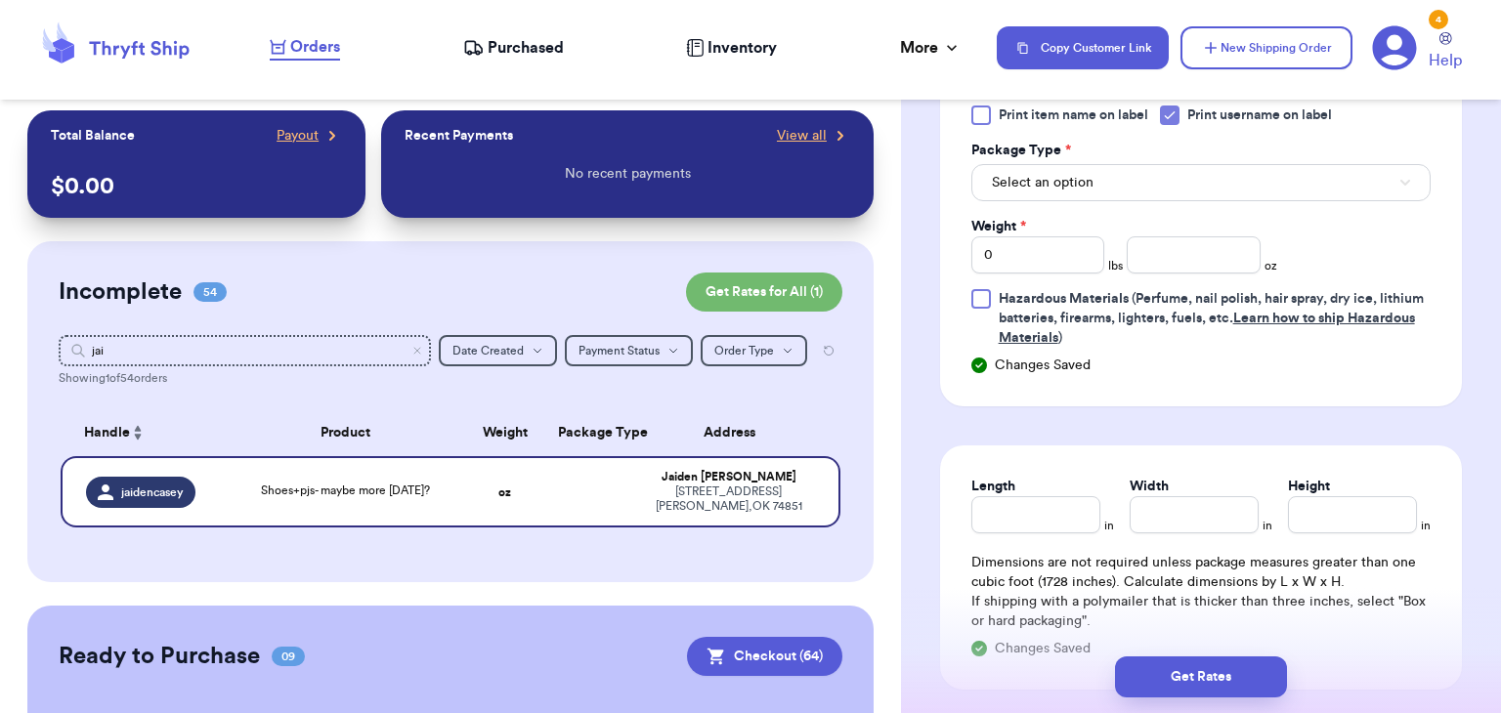
scroll to position [1000, 0]
click at [1036, 271] on div "Print item name on label Print username on label Package Type * Select an optio…" at bounding box center [1200, 226] width 459 height 242
click at [1041, 255] on input "0" at bounding box center [1038, 253] width 134 height 37
type input "1"
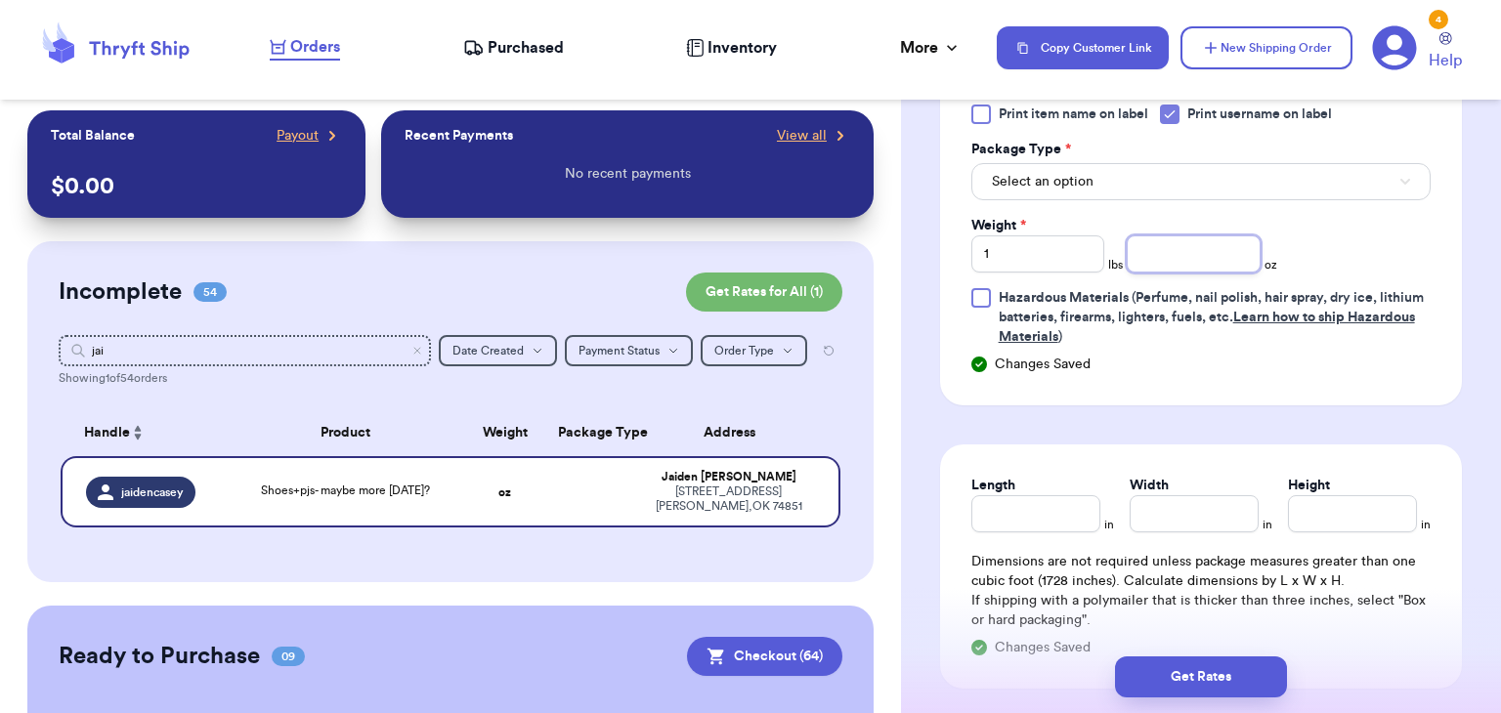
click at [1214, 264] on input "number" at bounding box center [1193, 253] width 134 height 37
type input "1.3"
click at [1302, 165] on button "Select an option" at bounding box center [1200, 181] width 459 height 37
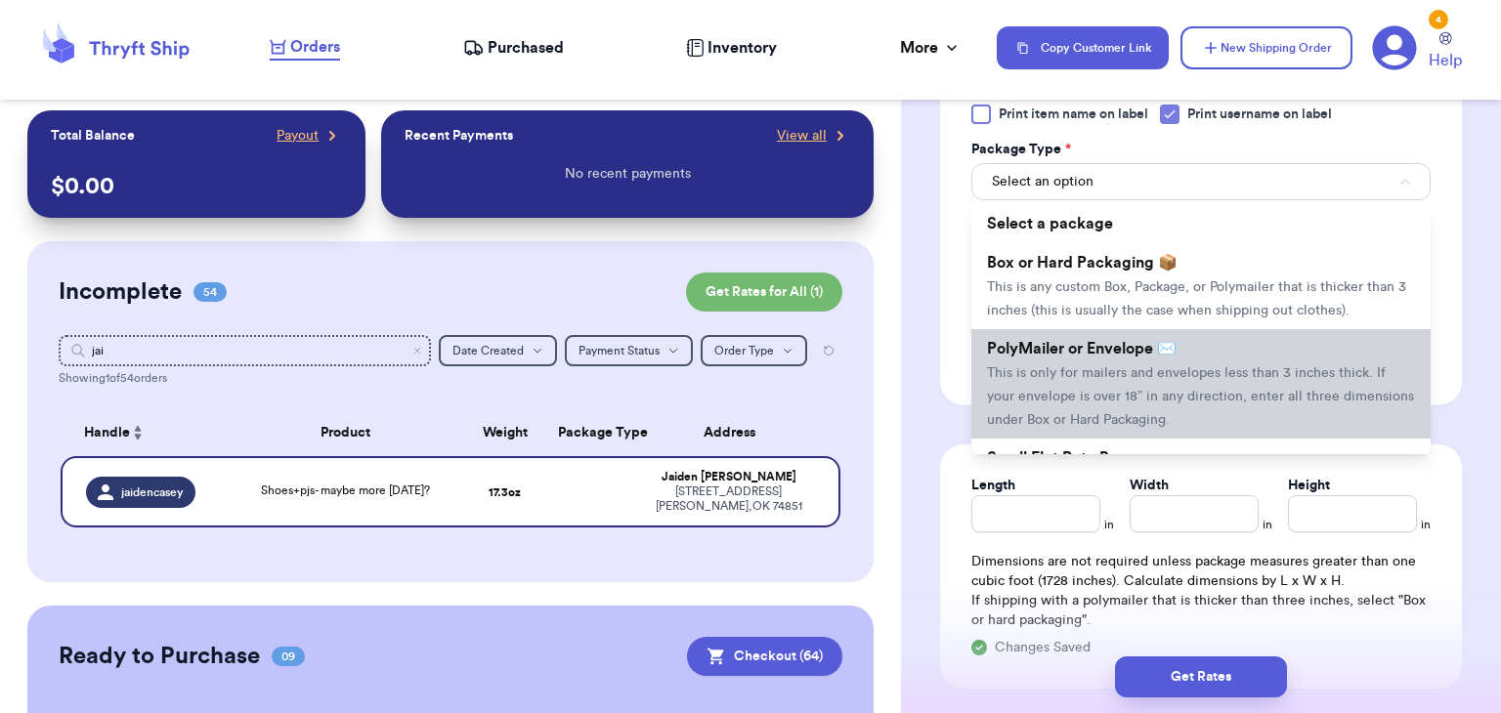
click at [1204, 359] on li "PolyMailer or Envelope ✉️ This is only for mailers and envelopes less than 3 in…" at bounding box center [1200, 383] width 459 height 109
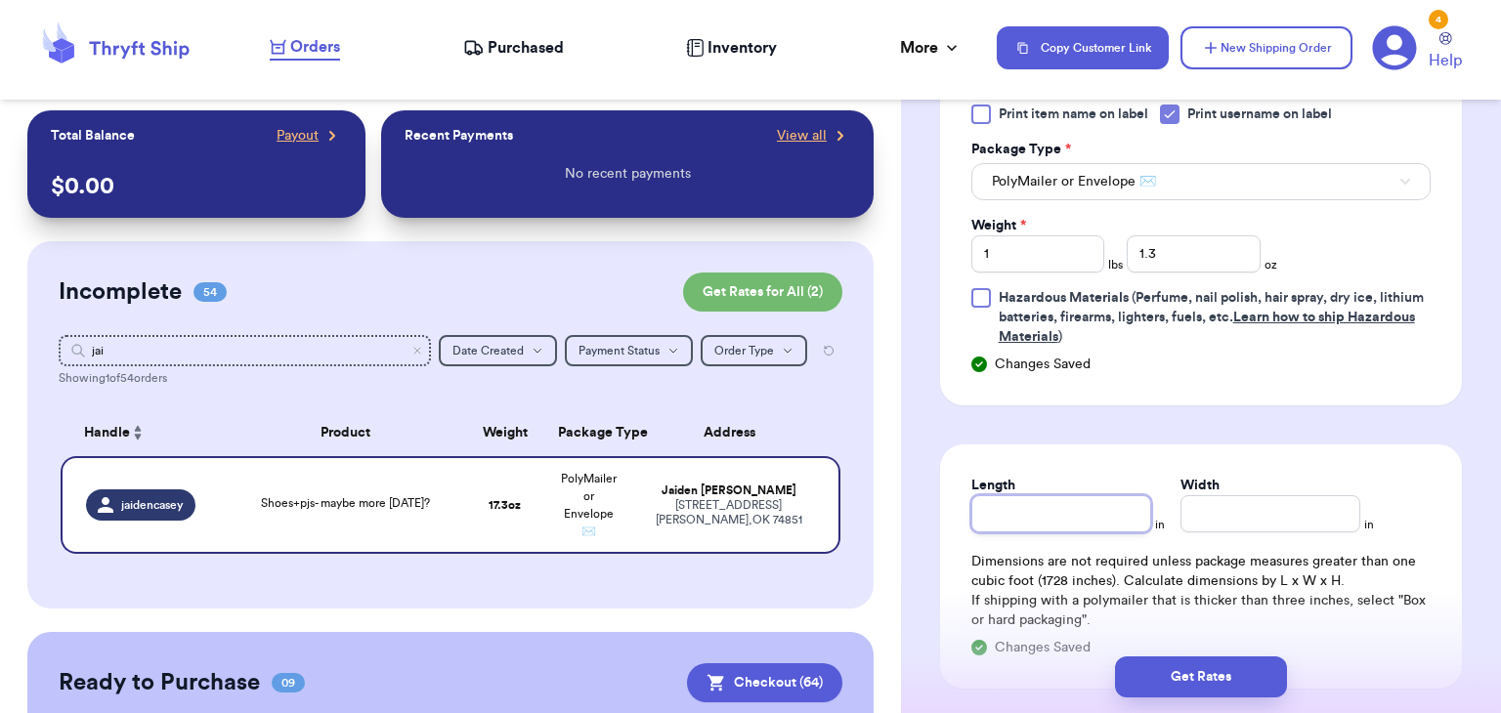
click at [1091, 517] on input "Length" at bounding box center [1061, 513] width 180 height 37
type input "10"
click at [1253, 523] on input "Width *" at bounding box center [1270, 513] width 180 height 37
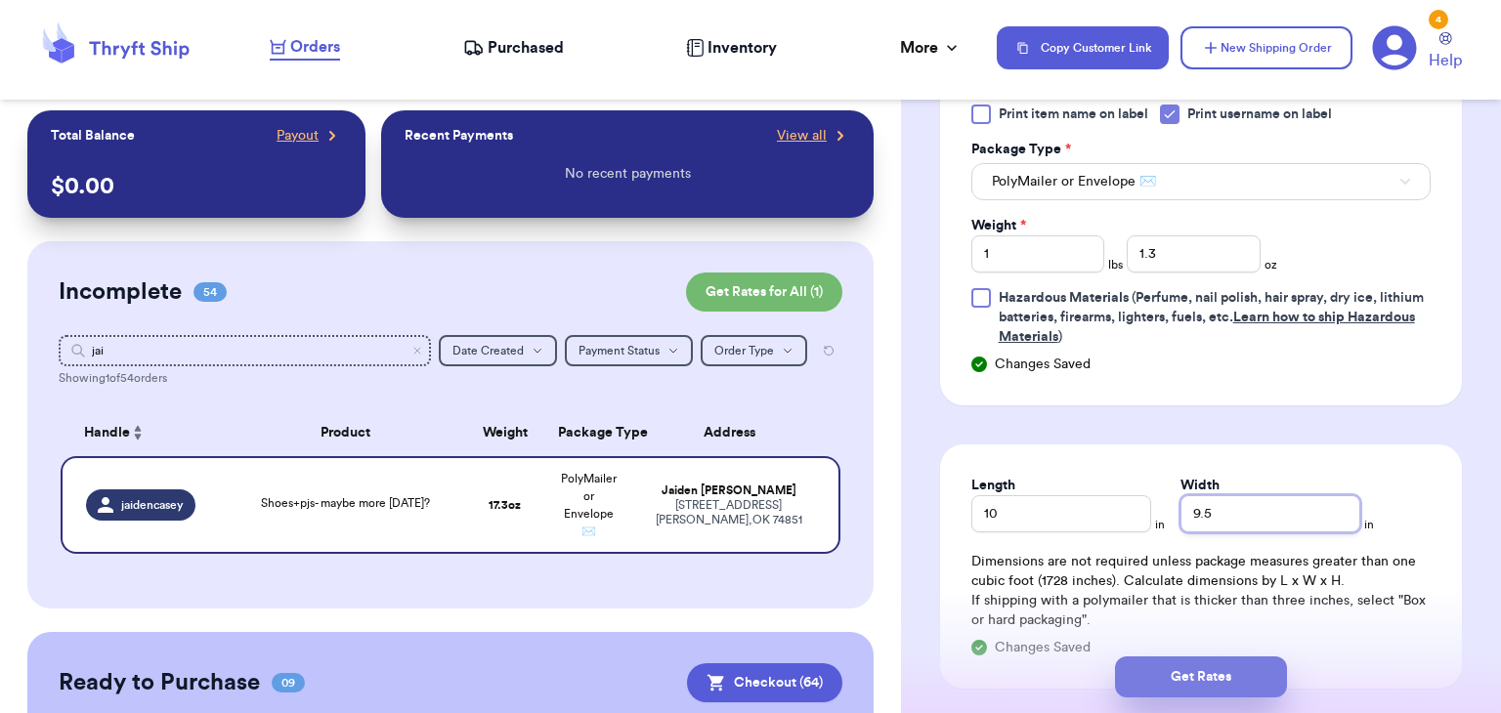
type input "9.5"
click at [1258, 669] on button "Get Rates" at bounding box center [1201, 677] width 172 height 41
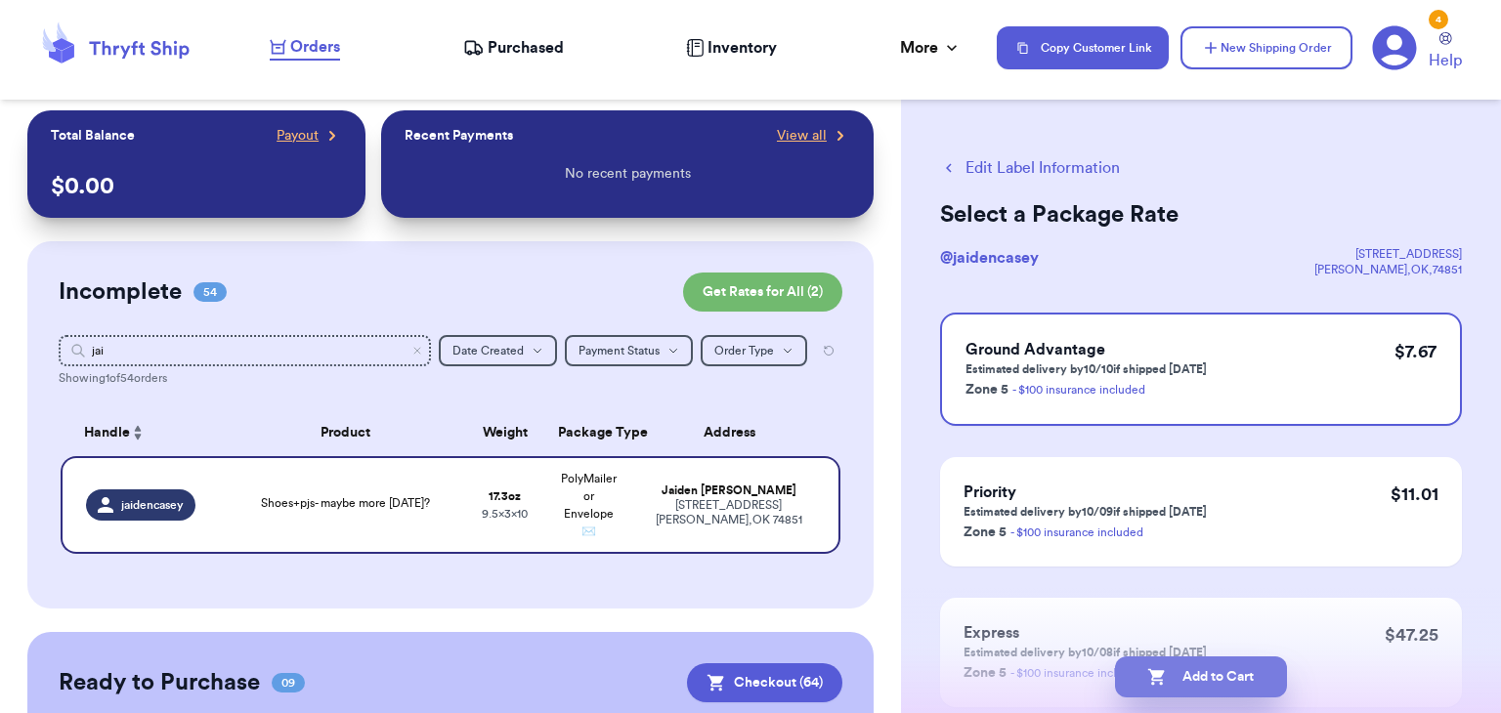
click at [1178, 684] on button "Add to Cart" at bounding box center [1201, 677] width 172 height 41
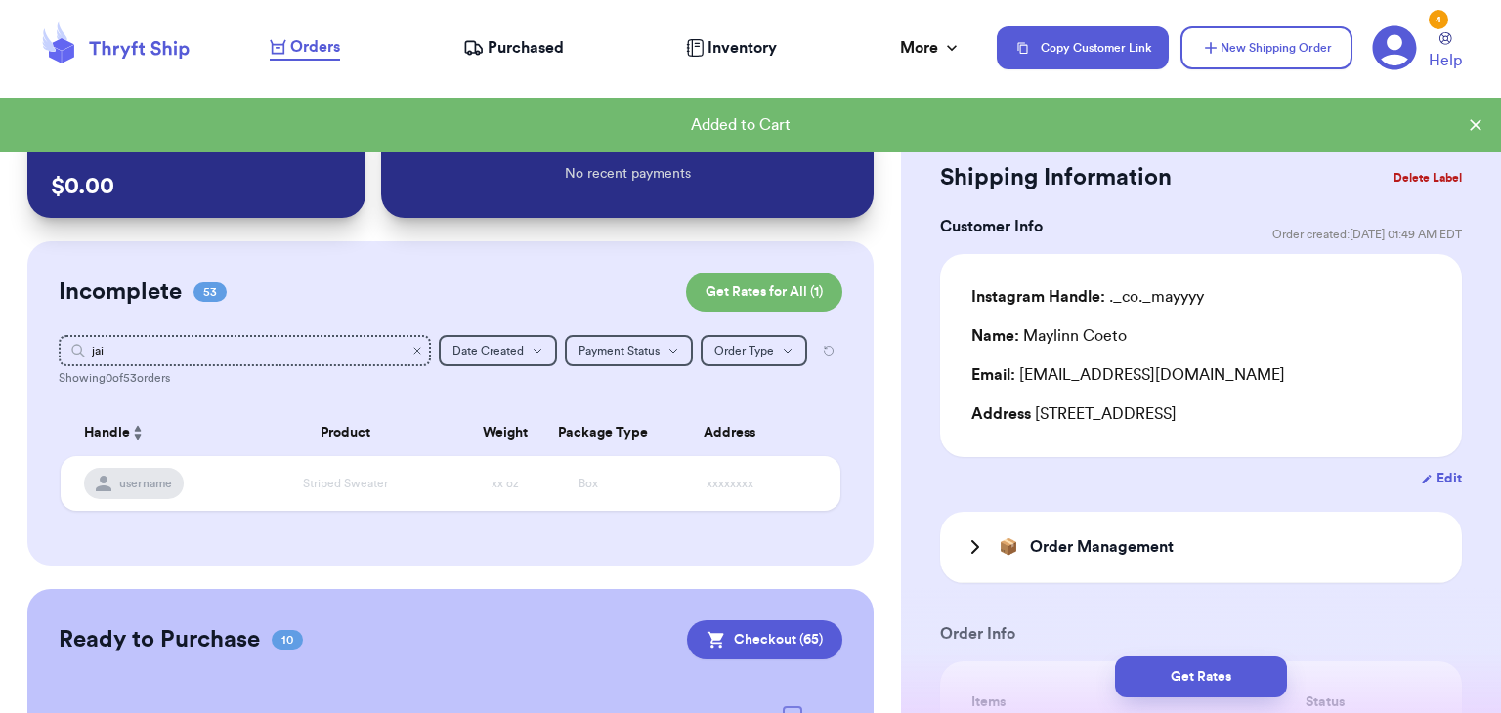
click at [416, 350] on icon "Clear search" at bounding box center [417, 351] width 12 height 12
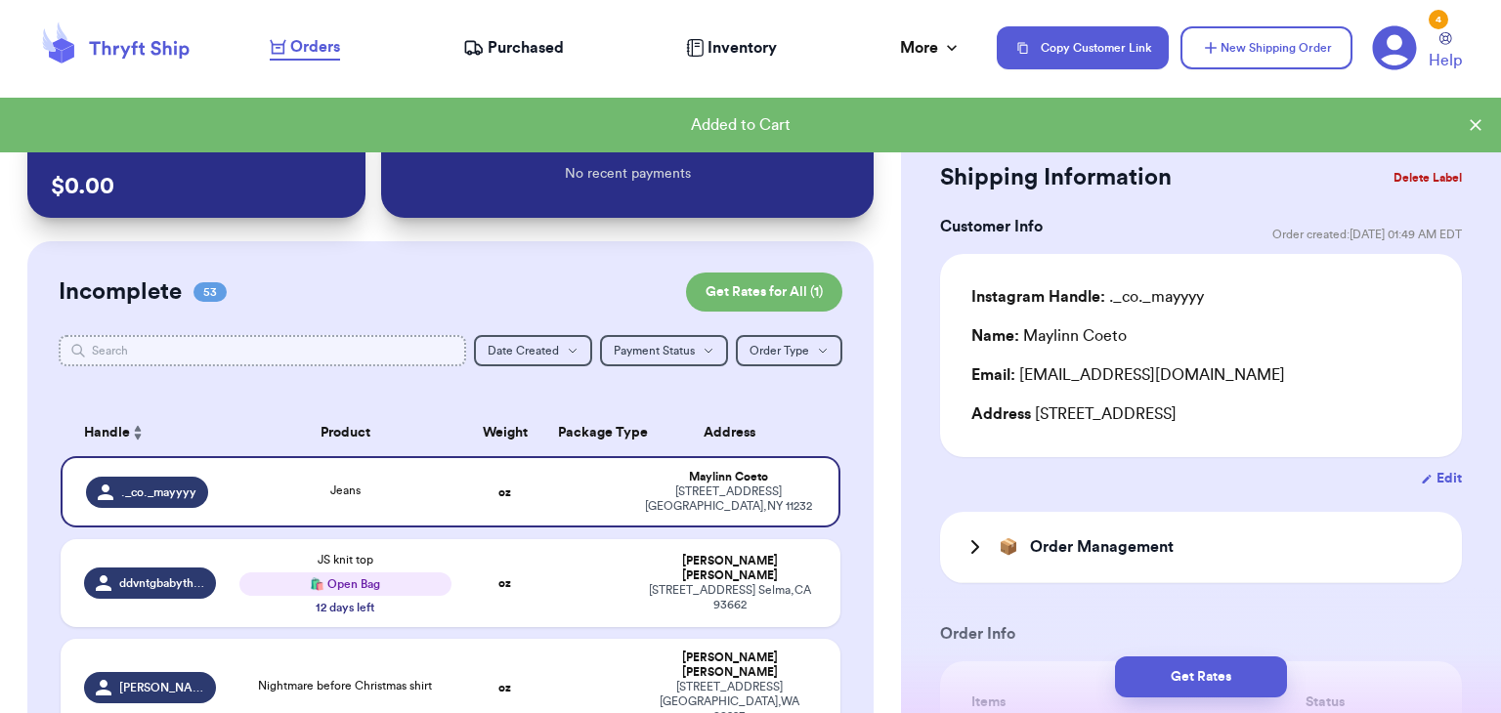
click at [409, 351] on input "text" at bounding box center [262, 350] width 407 height 31
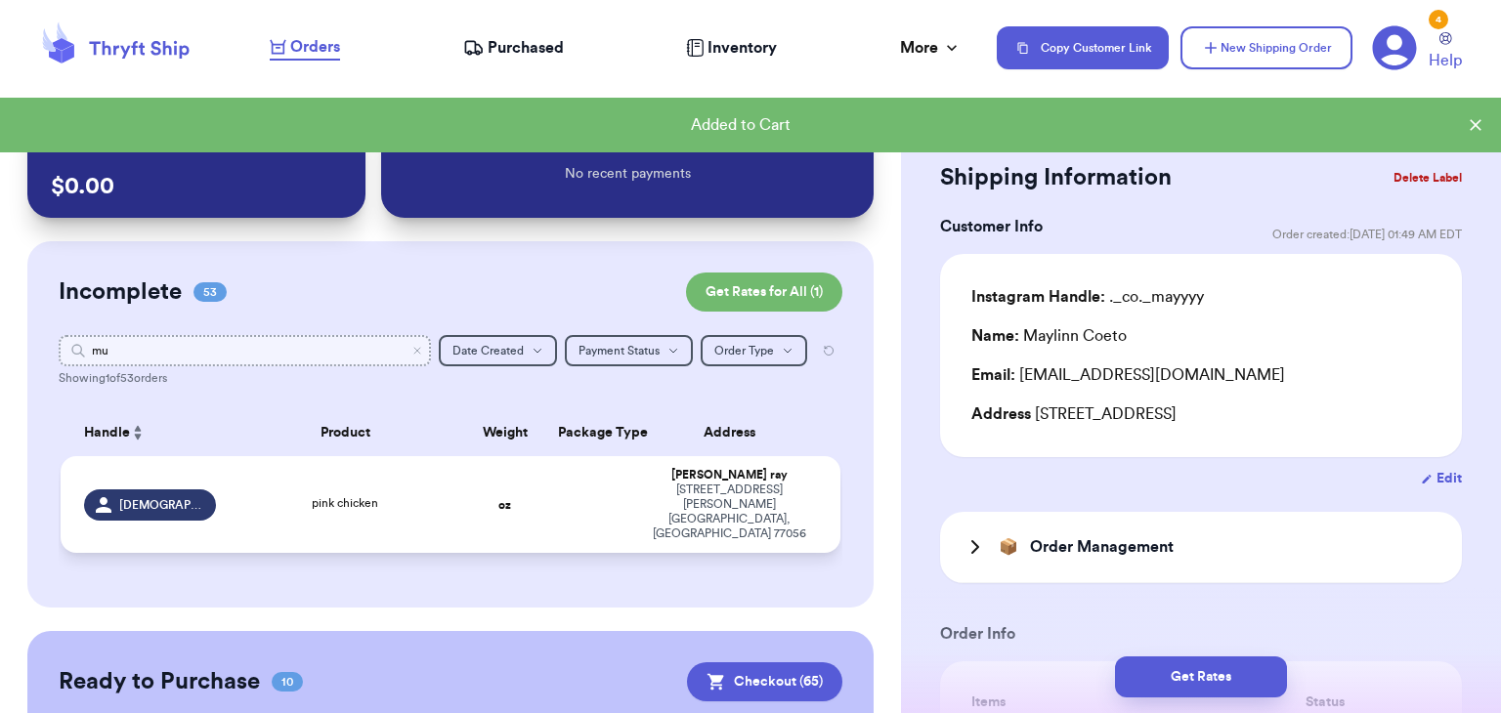
type input "mu"
click at [253, 496] on div "pink chicken" at bounding box center [344, 504] width 211 height 21
type input "pink chicken"
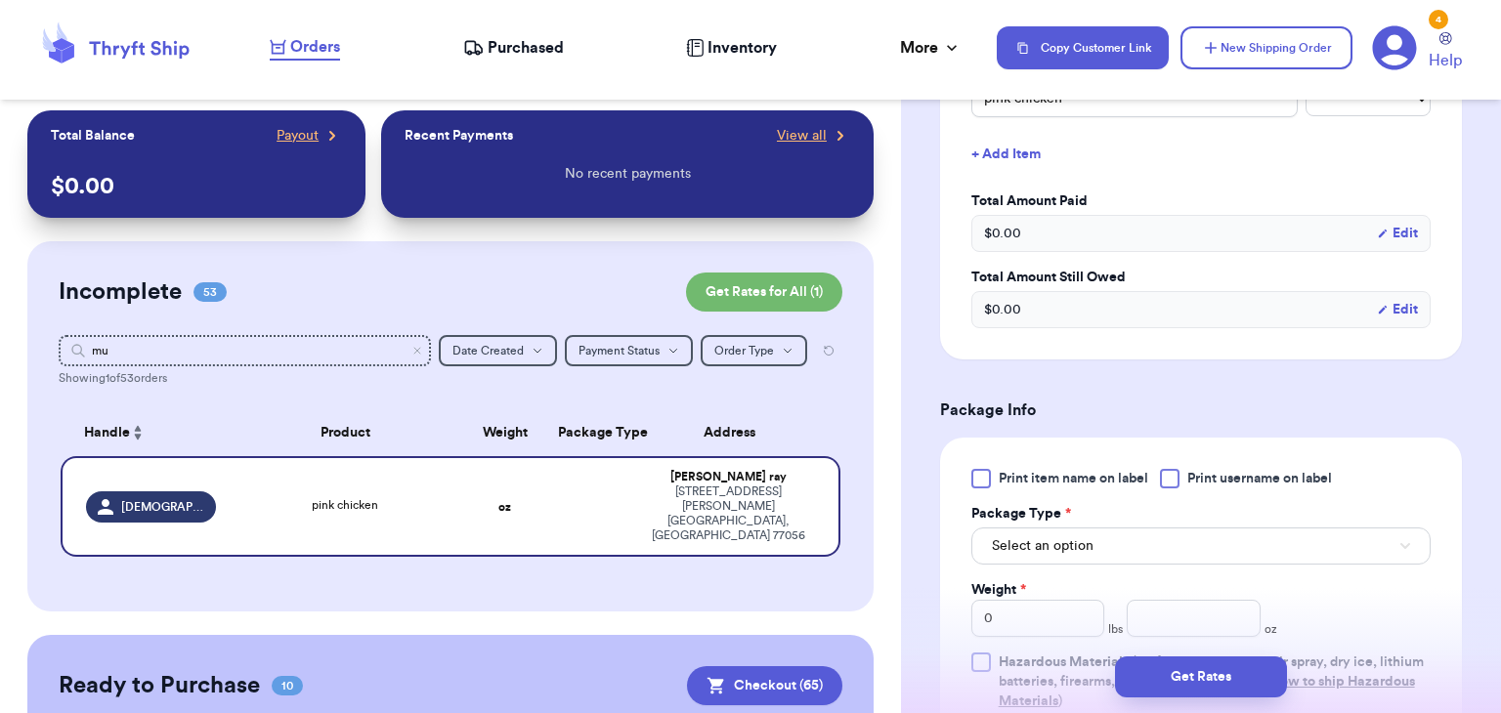
scroll to position [649, 0]
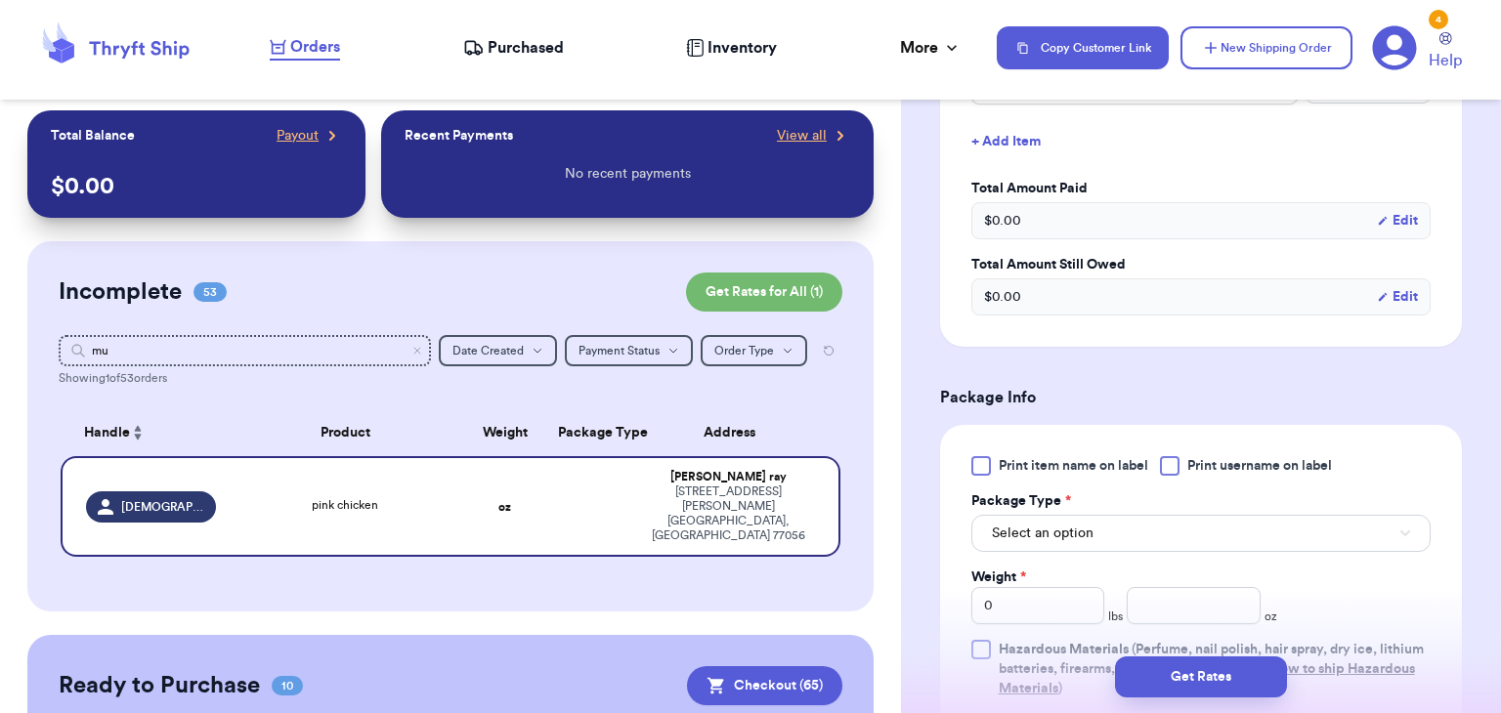
click at [1175, 464] on div at bounding box center [1170, 466] width 20 height 20
click at [0, 0] on input "Print username on label" at bounding box center [0, 0] width 0 height 0
click at [1164, 511] on div "Select an option" at bounding box center [1200, 531] width 459 height 41
click at [1166, 523] on button "Select an option" at bounding box center [1200, 533] width 459 height 37
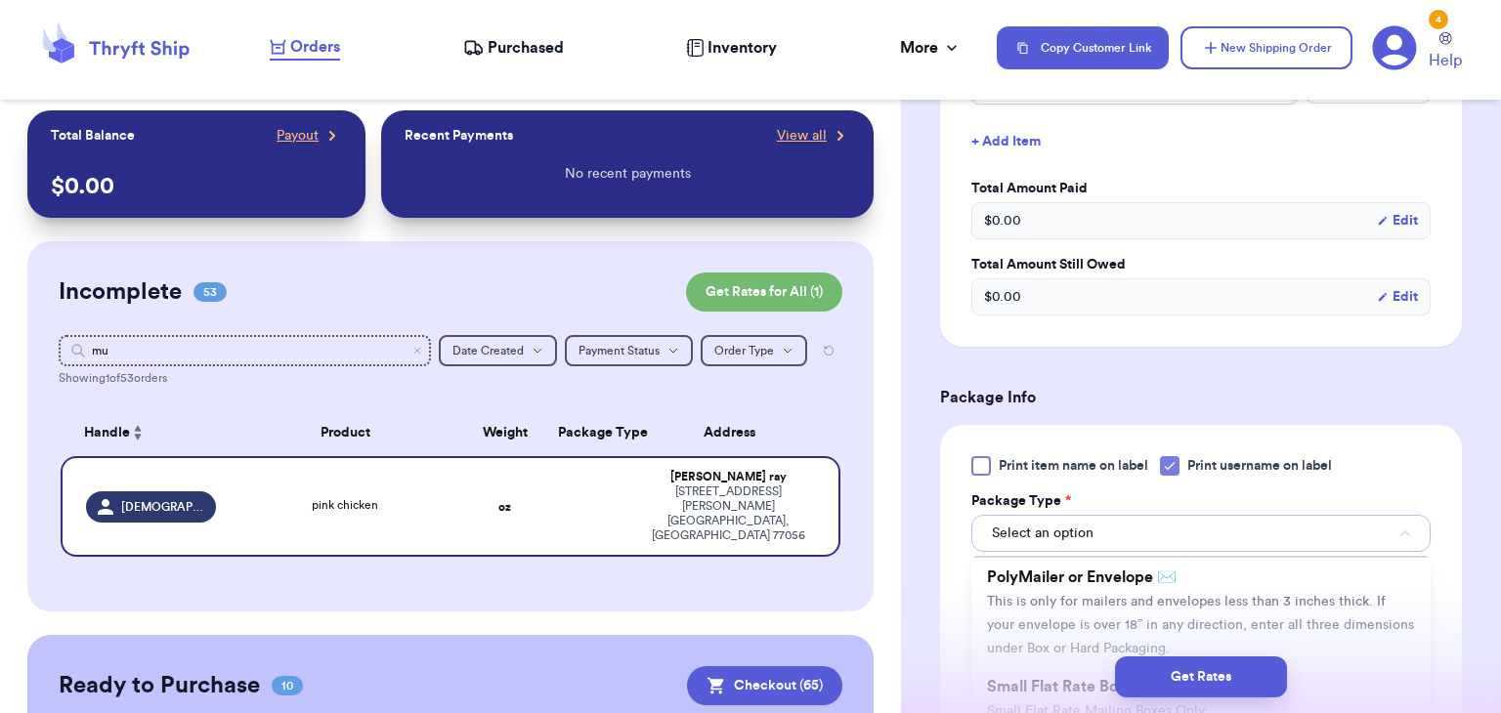
scroll to position [121, 0]
click at [1218, 592] on li "PolyMailer or Envelope ✉️ This is only for mailers and envelopes less than 3 in…" at bounding box center [1200, 614] width 459 height 109
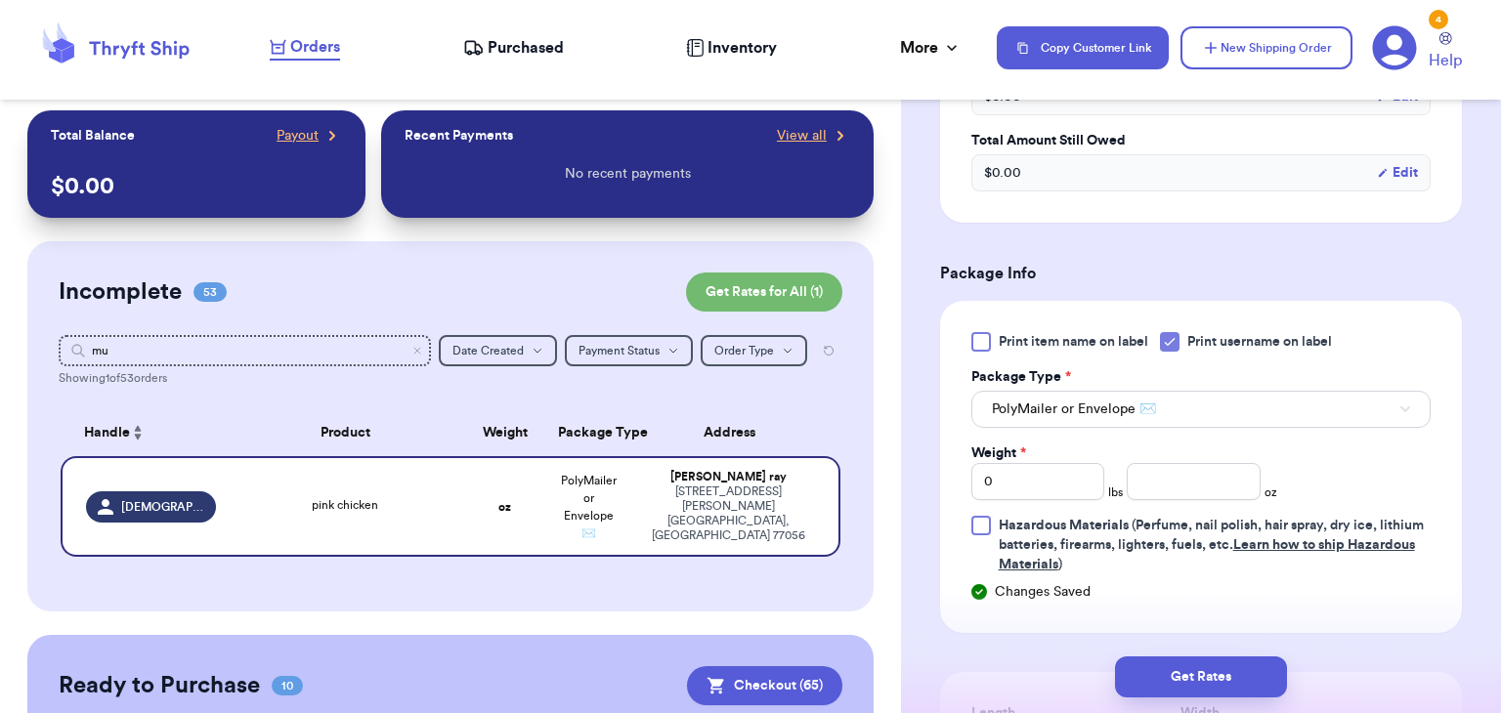
scroll to position [778, 0]
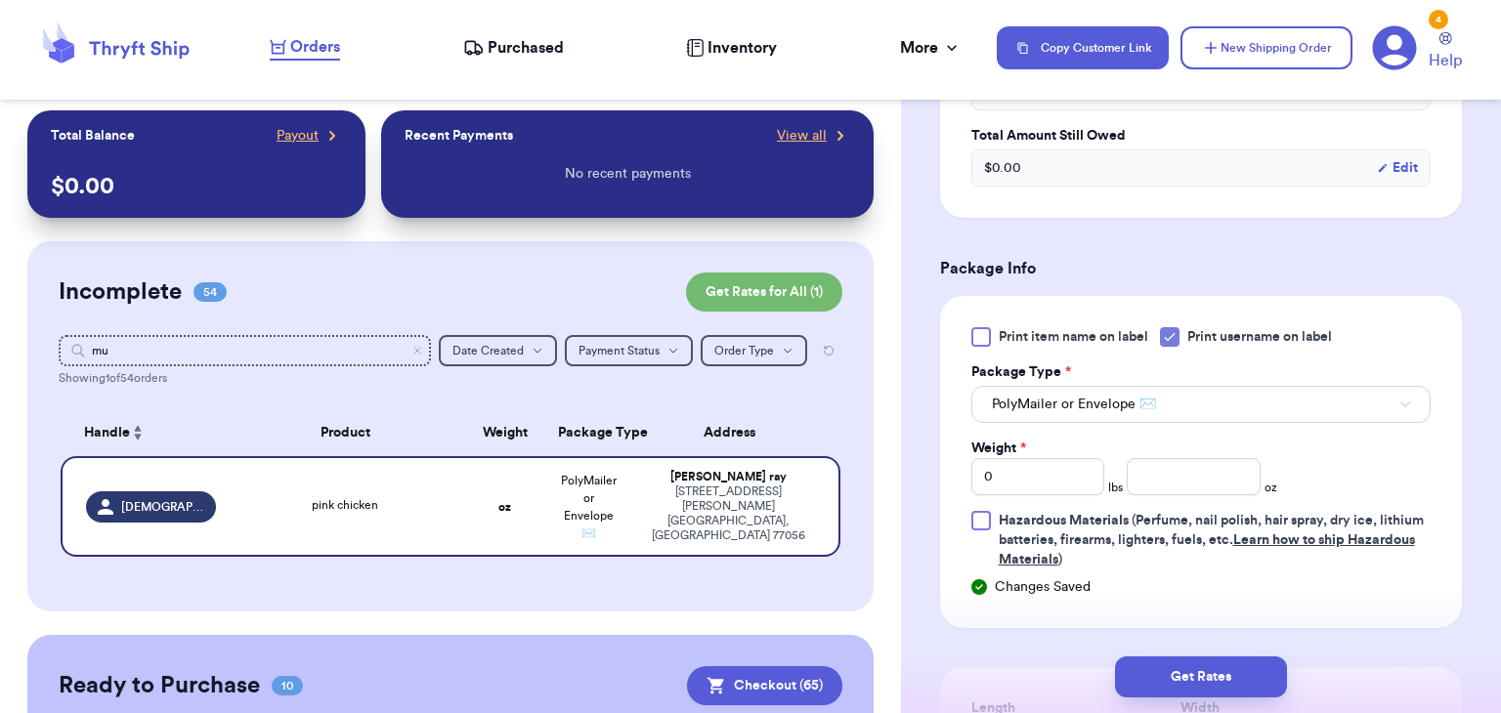
click at [1111, 429] on div "Print item name on label Print username on label Package Type * PolyMailer or E…" at bounding box center [1200, 448] width 459 height 242
click at [1116, 412] on button "PolyMailer or Envelope ✉️" at bounding box center [1200, 404] width 459 height 37
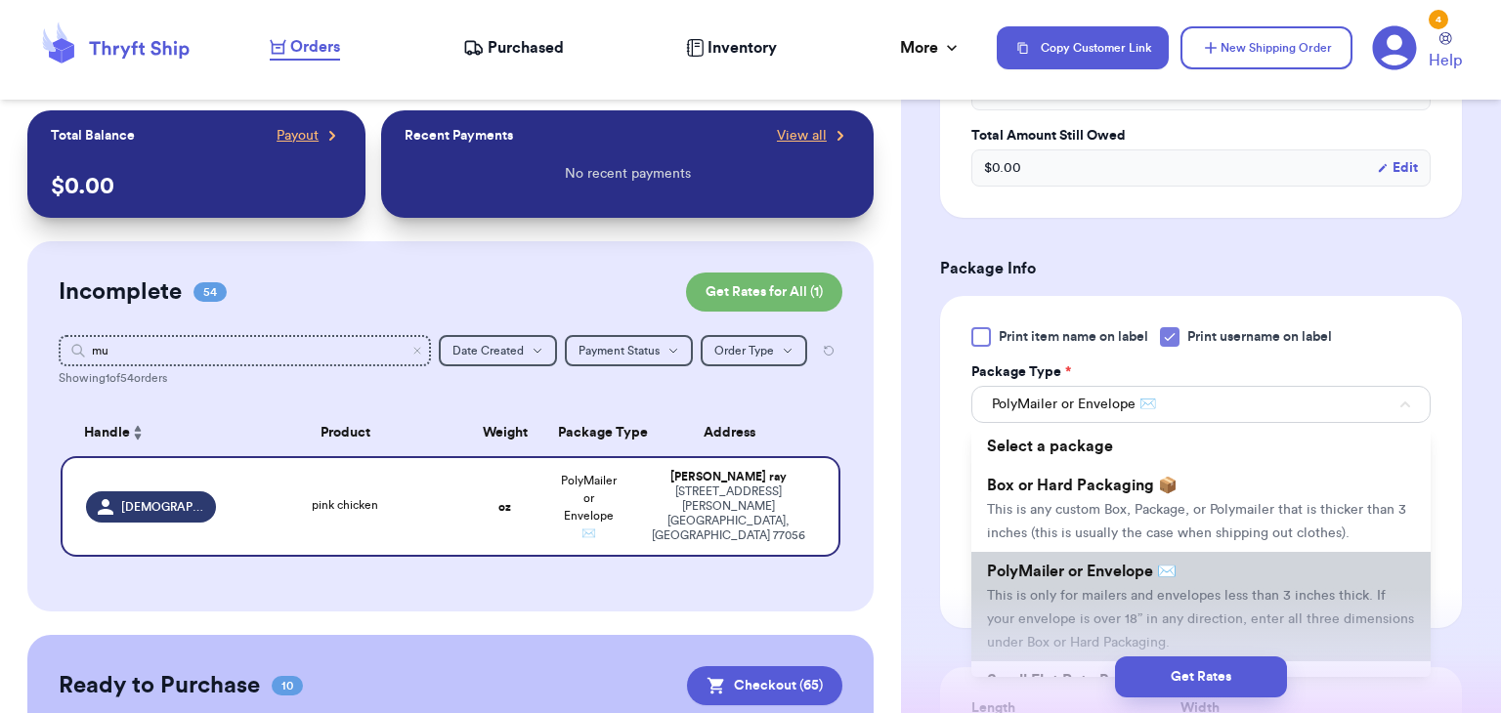
click at [1115, 564] on span "PolyMailer or Envelope ✉️" at bounding box center [1082, 572] width 190 height 16
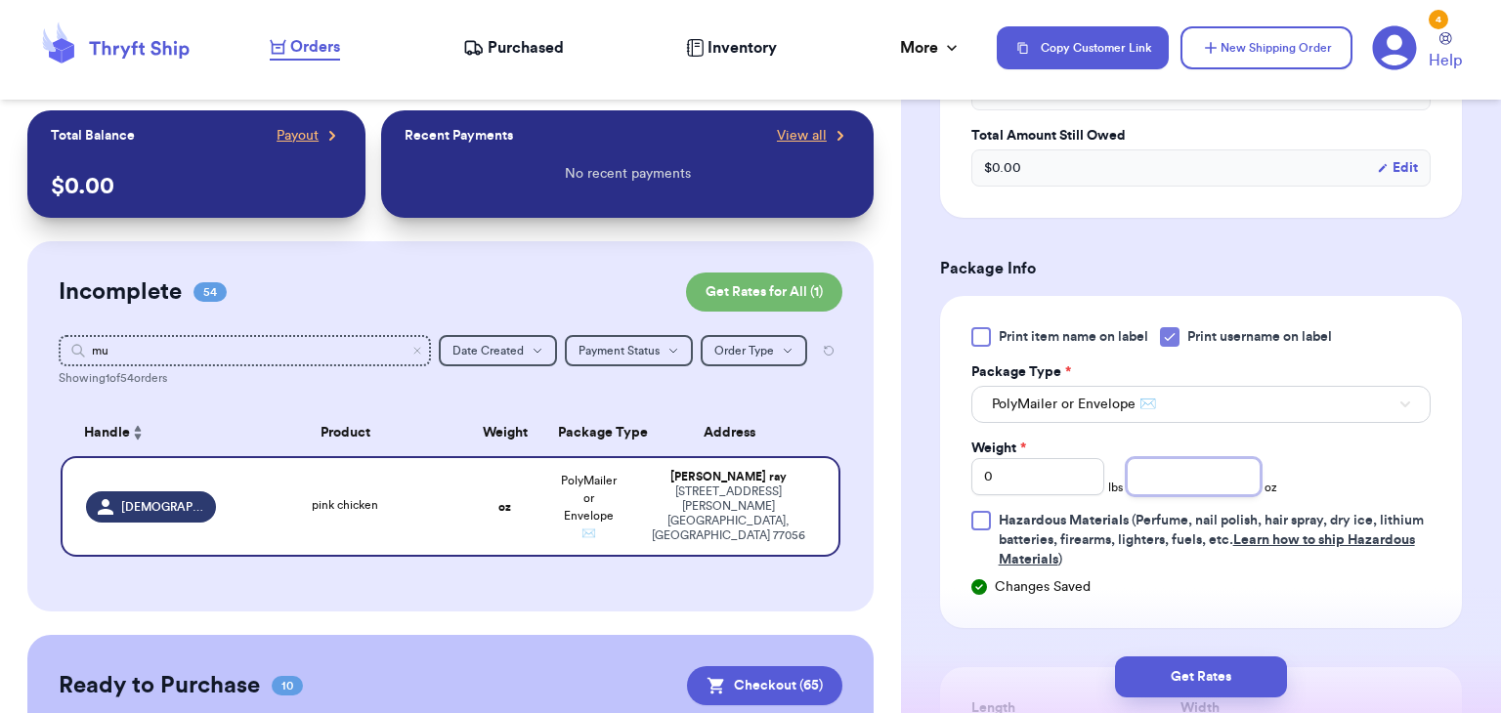
click at [1171, 458] on input "number" at bounding box center [1193, 476] width 134 height 37
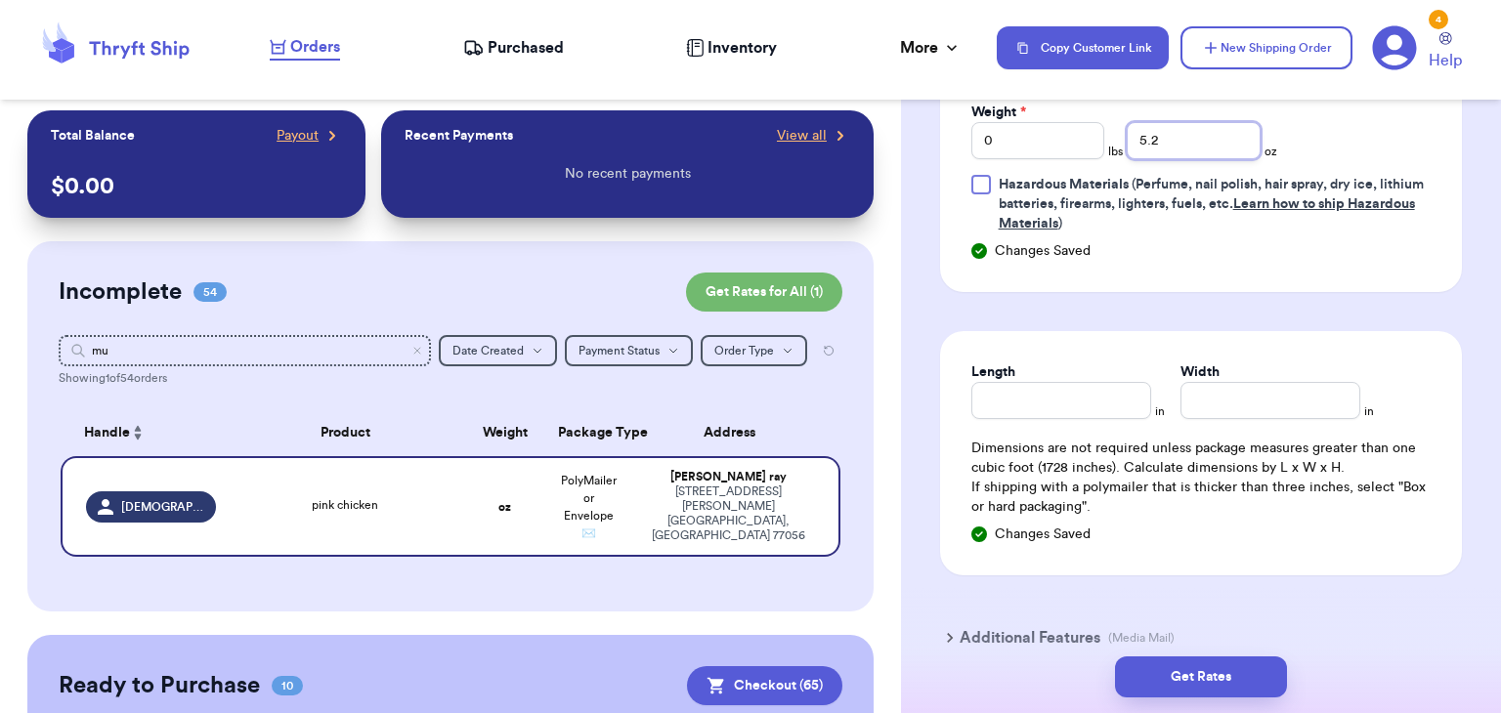
scroll to position [1118, 0]
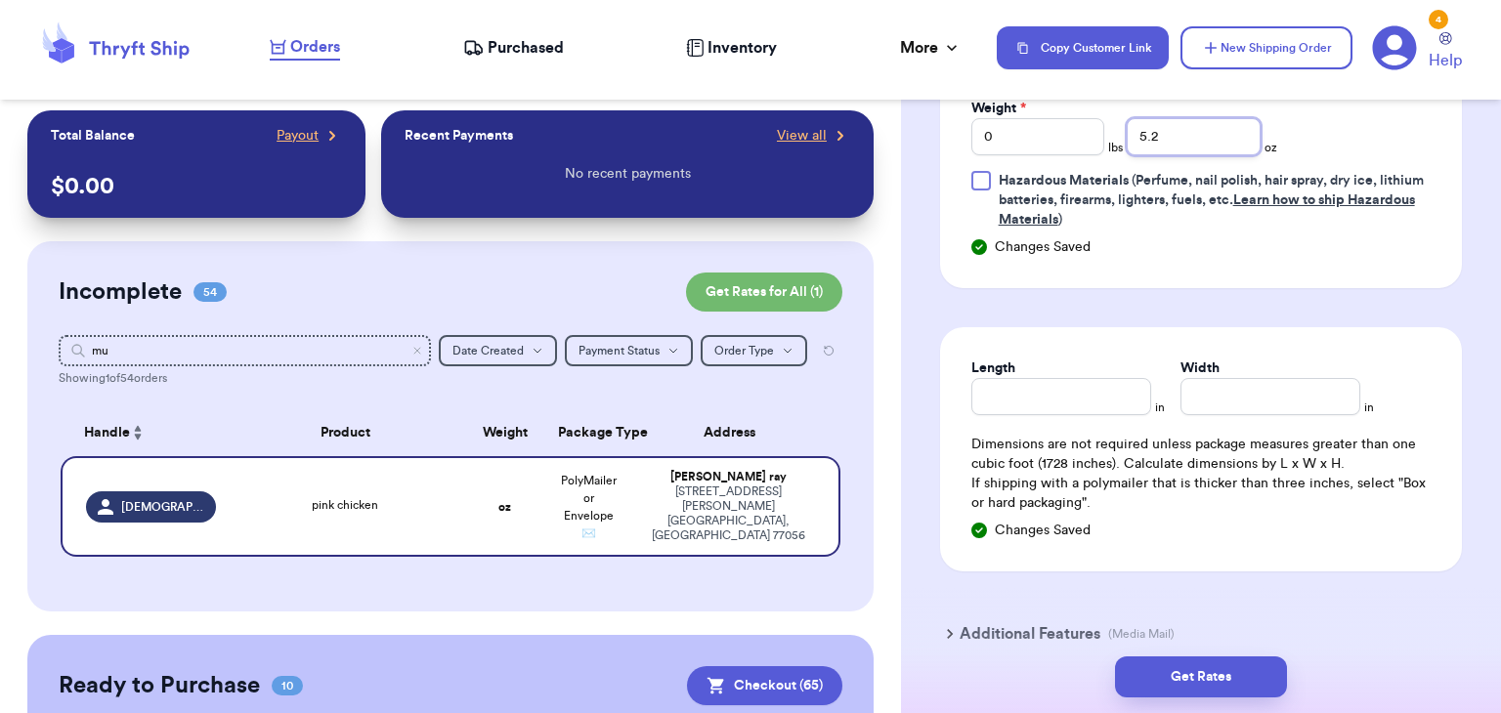
type input "5.2"
click at [1073, 403] on input "Length" at bounding box center [1061, 396] width 180 height 37
type input "9"
click at [1240, 402] on input "Width *" at bounding box center [1270, 396] width 180 height 37
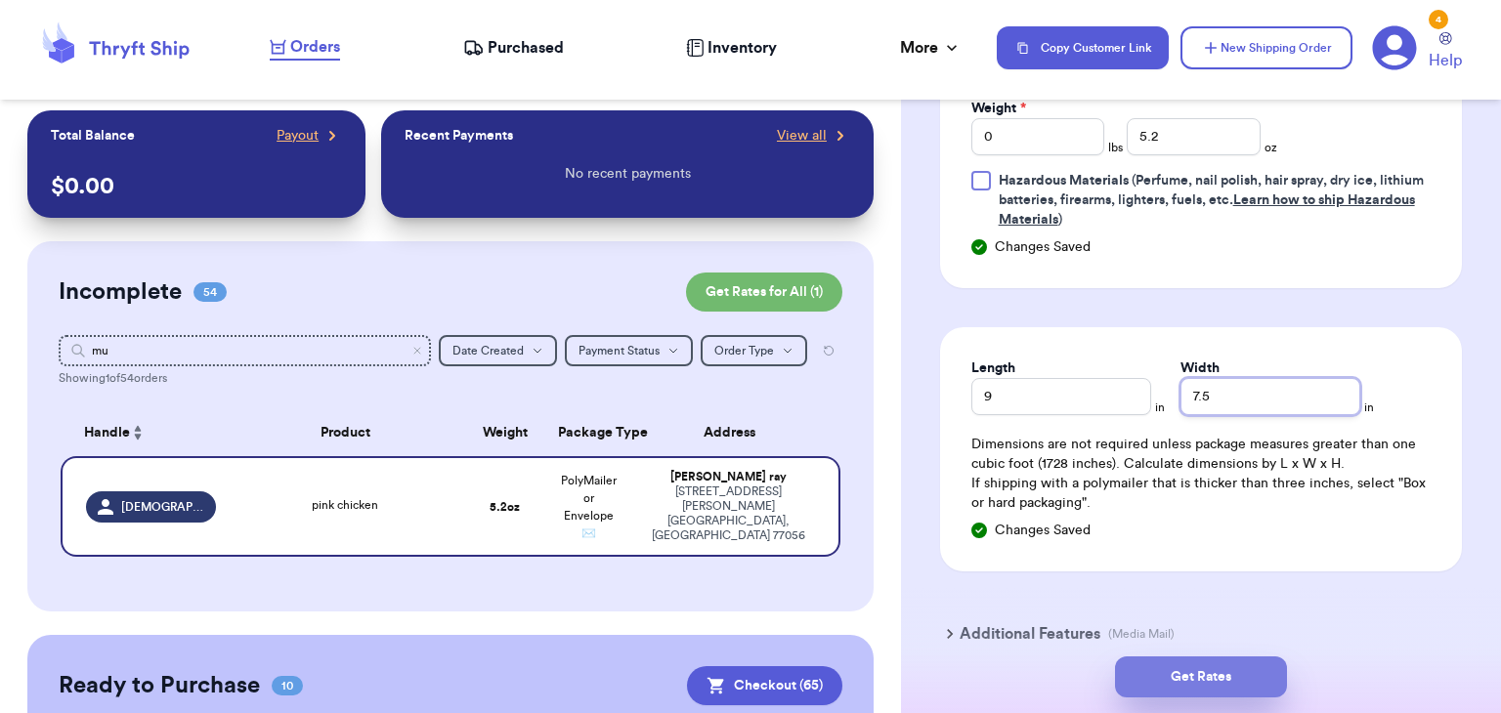
type input "7.5"
click at [1170, 669] on button "Get Rates" at bounding box center [1201, 677] width 172 height 41
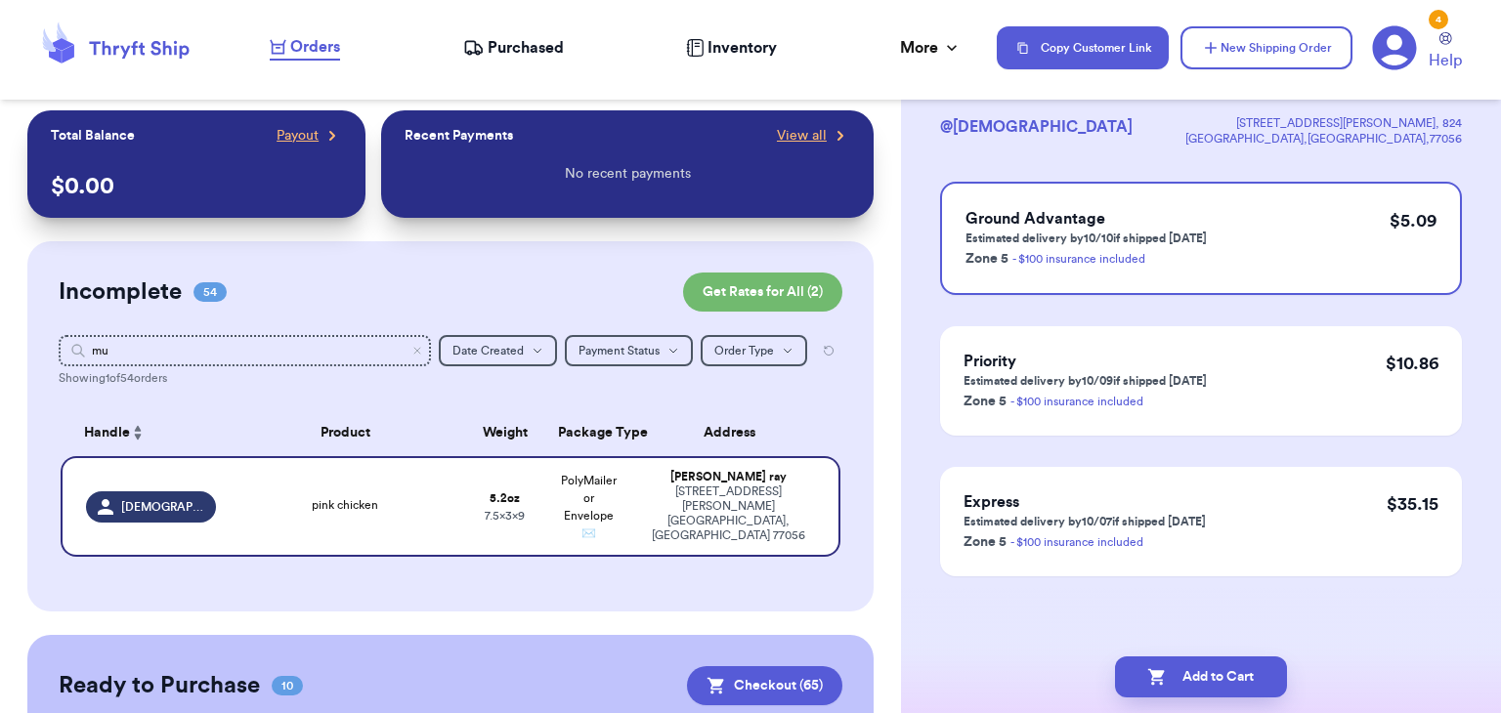
scroll to position [0, 0]
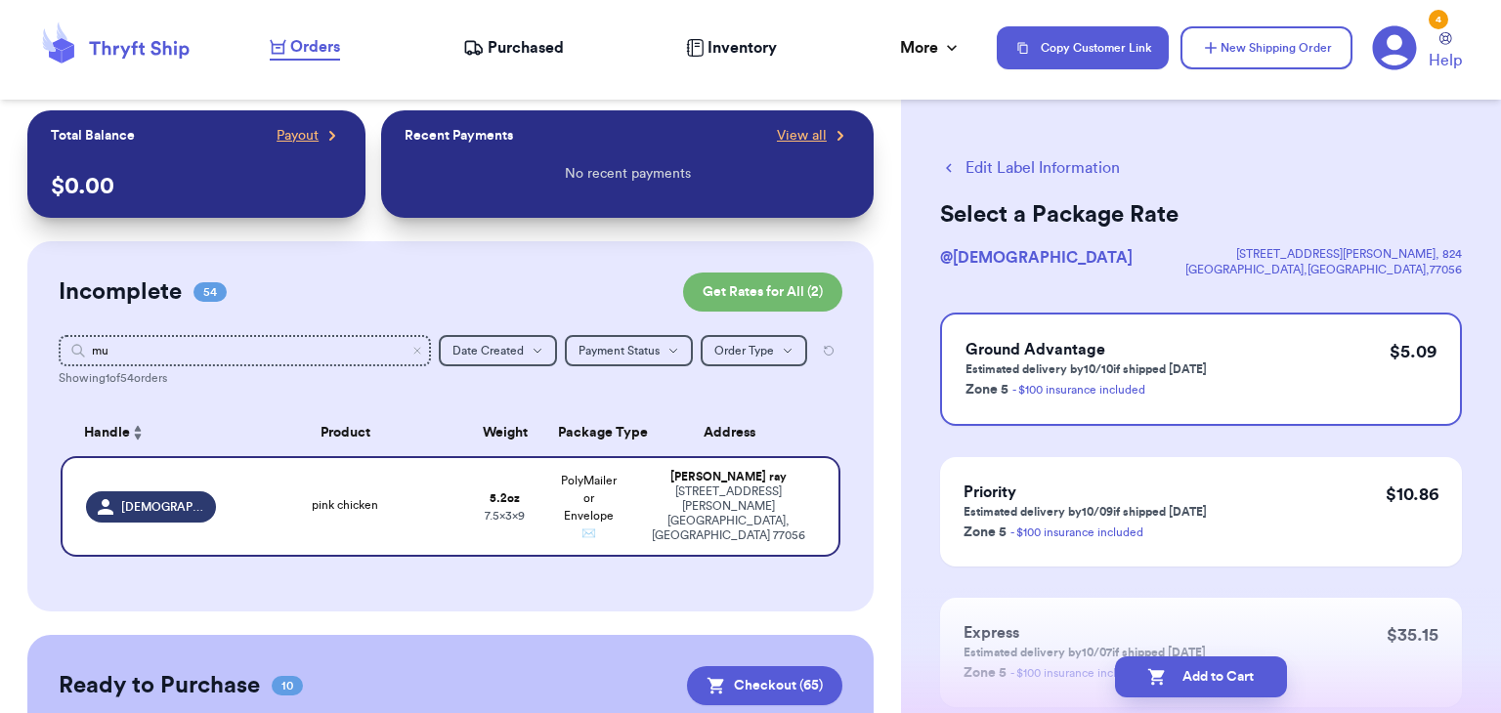
click at [1170, 669] on button "Add to Cart" at bounding box center [1201, 677] width 172 height 41
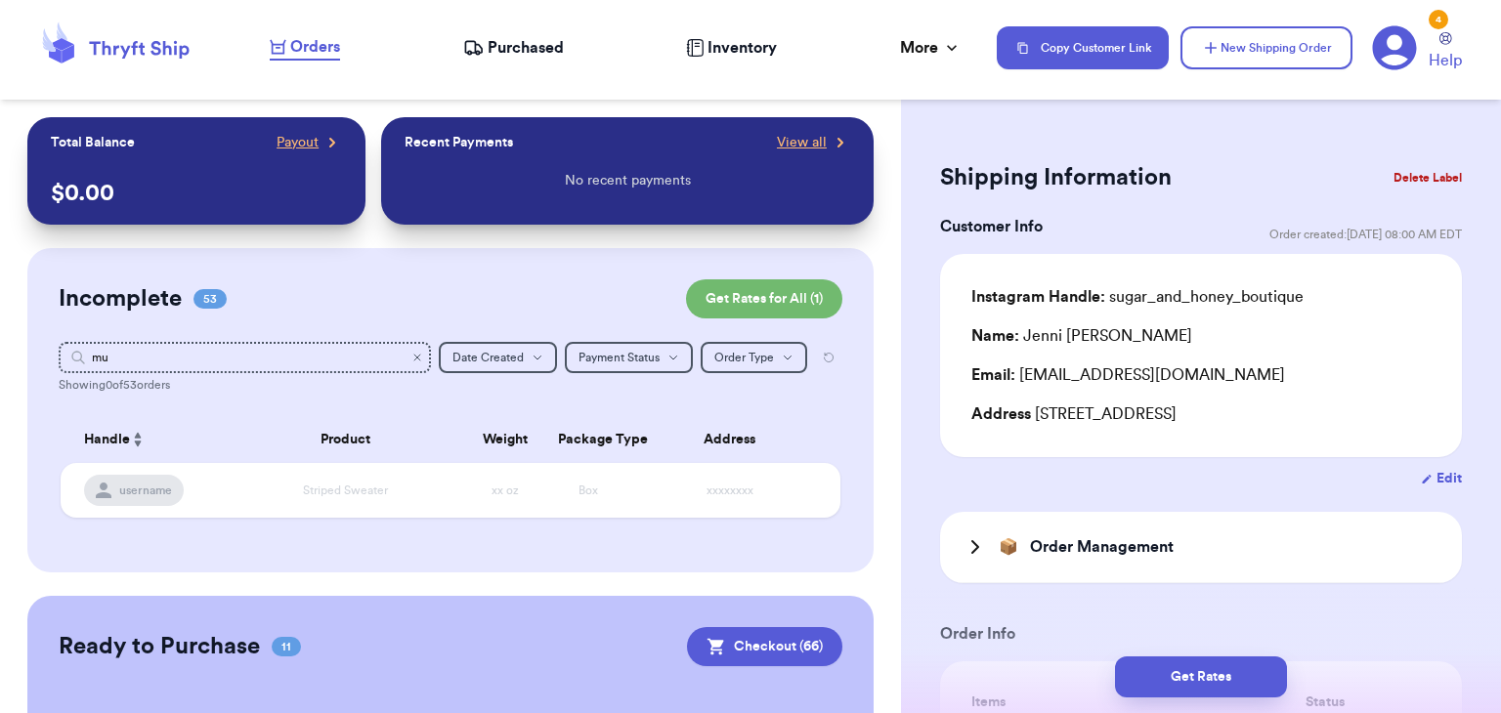
click at [420, 356] on icon "Clear search" at bounding box center [417, 358] width 6 height 6
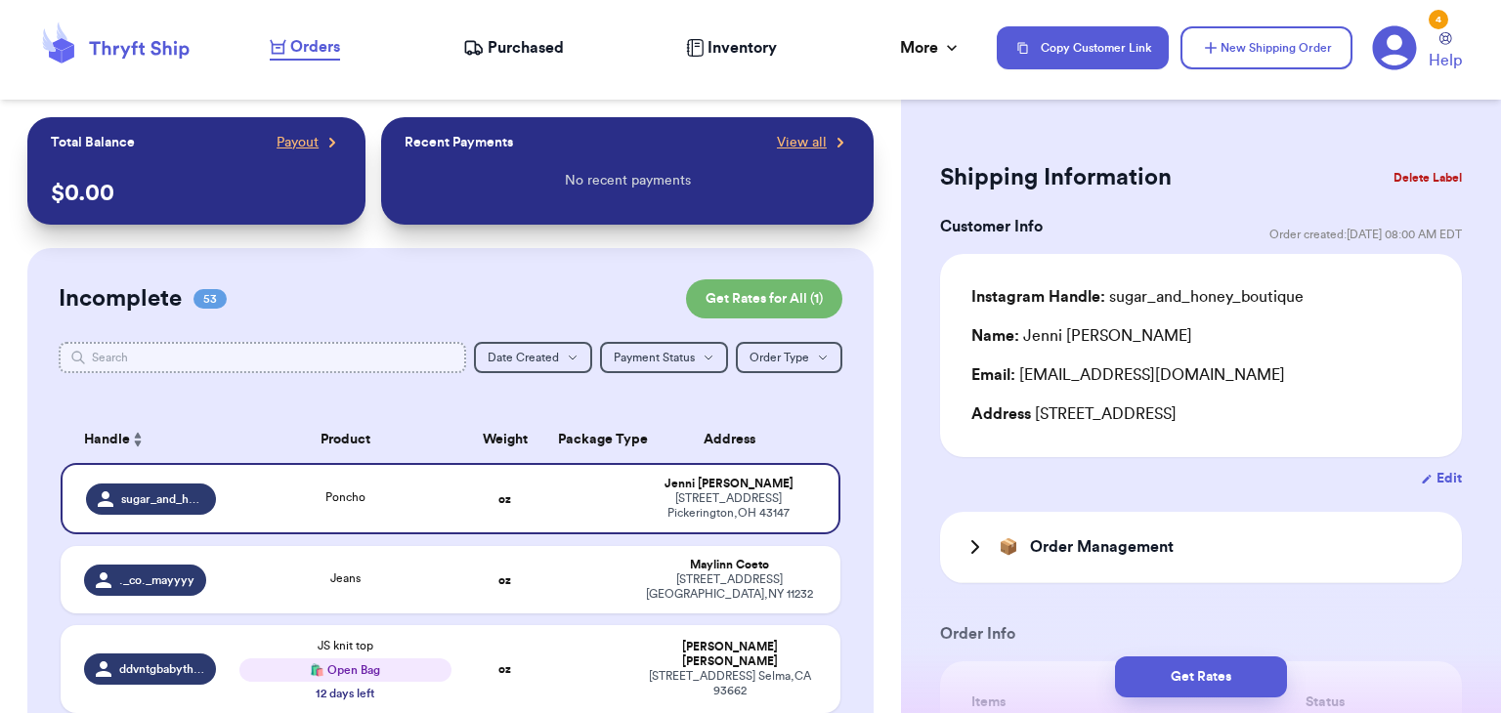
click at [425, 347] on input "text" at bounding box center [262, 357] width 407 height 31
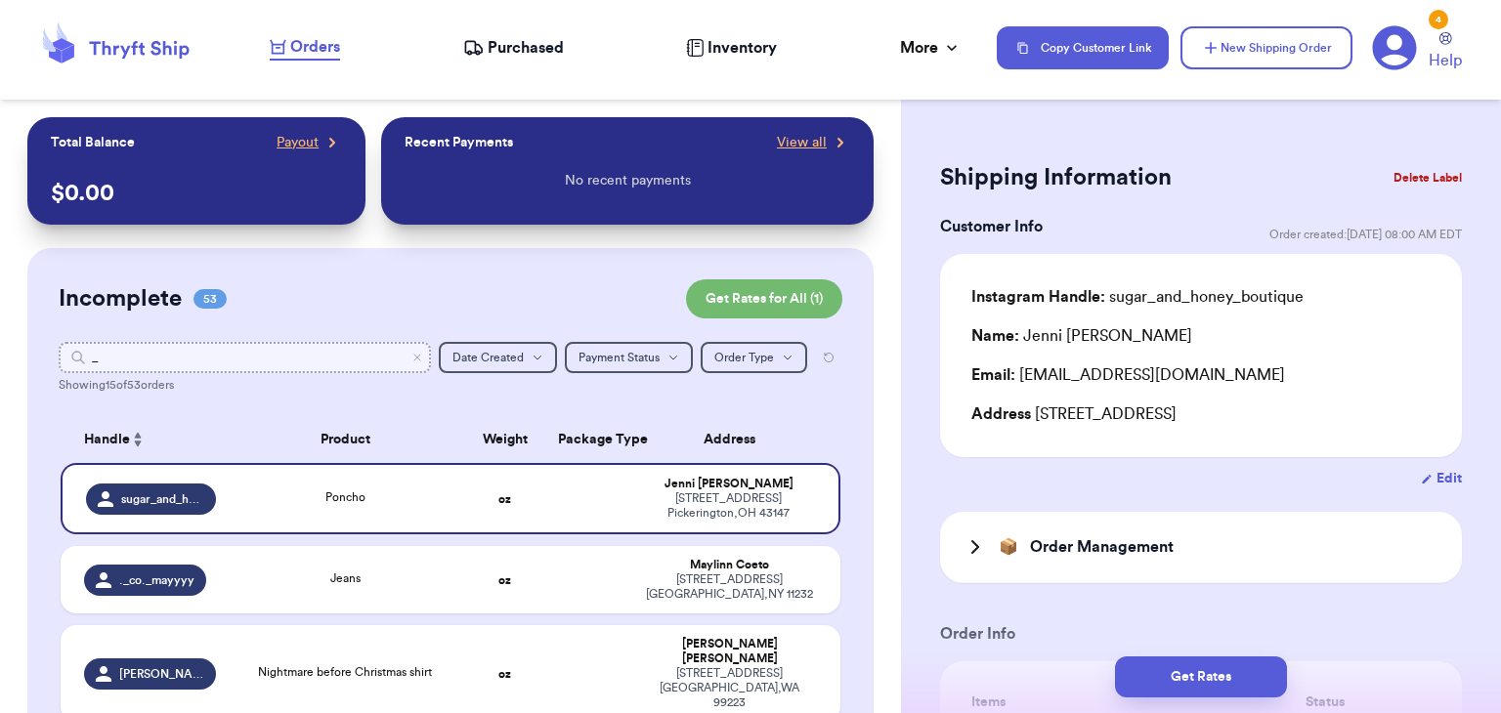
type input "_j"
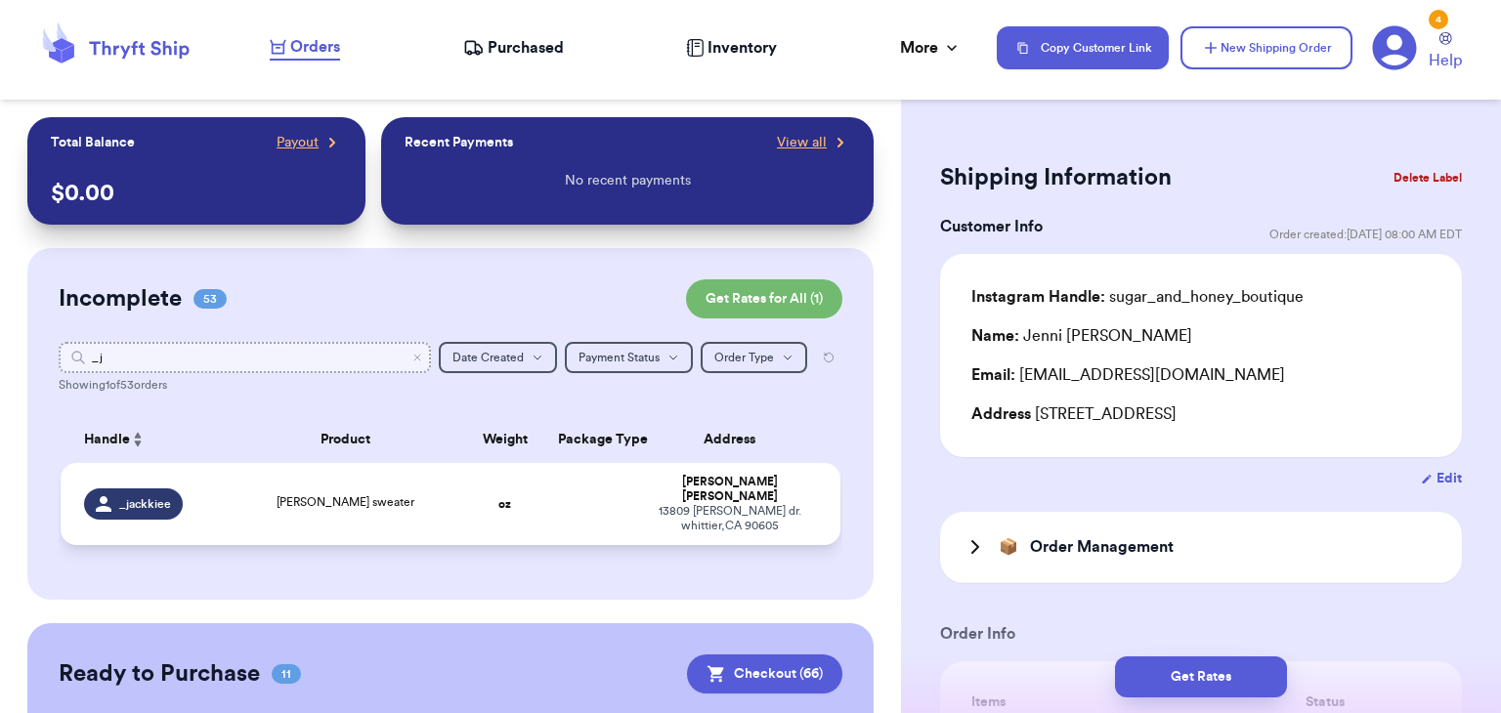
type input "_j"
click at [297, 493] on div "[PERSON_NAME] sweater" at bounding box center [344, 503] width 211 height 21
type input "[PERSON_NAME] sweater"
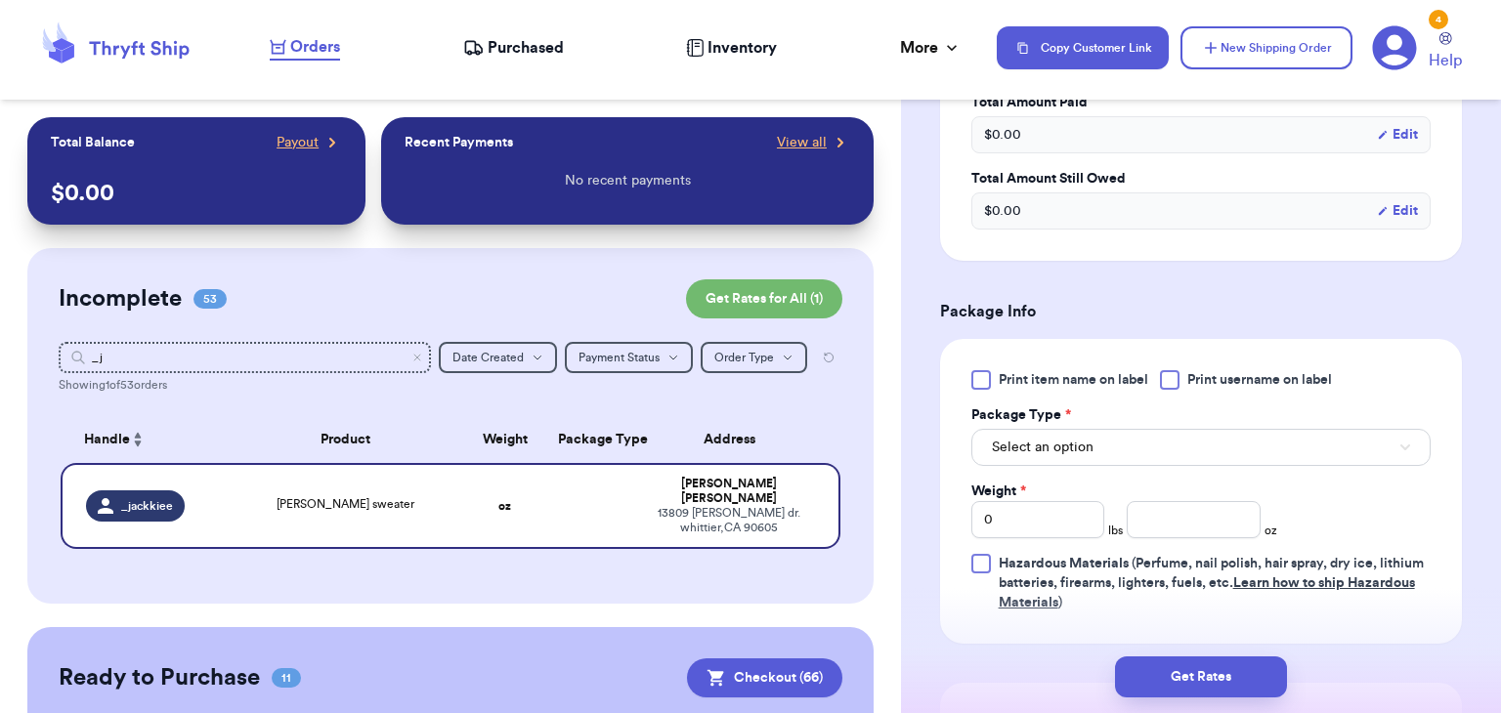
scroll to position [751, 0]
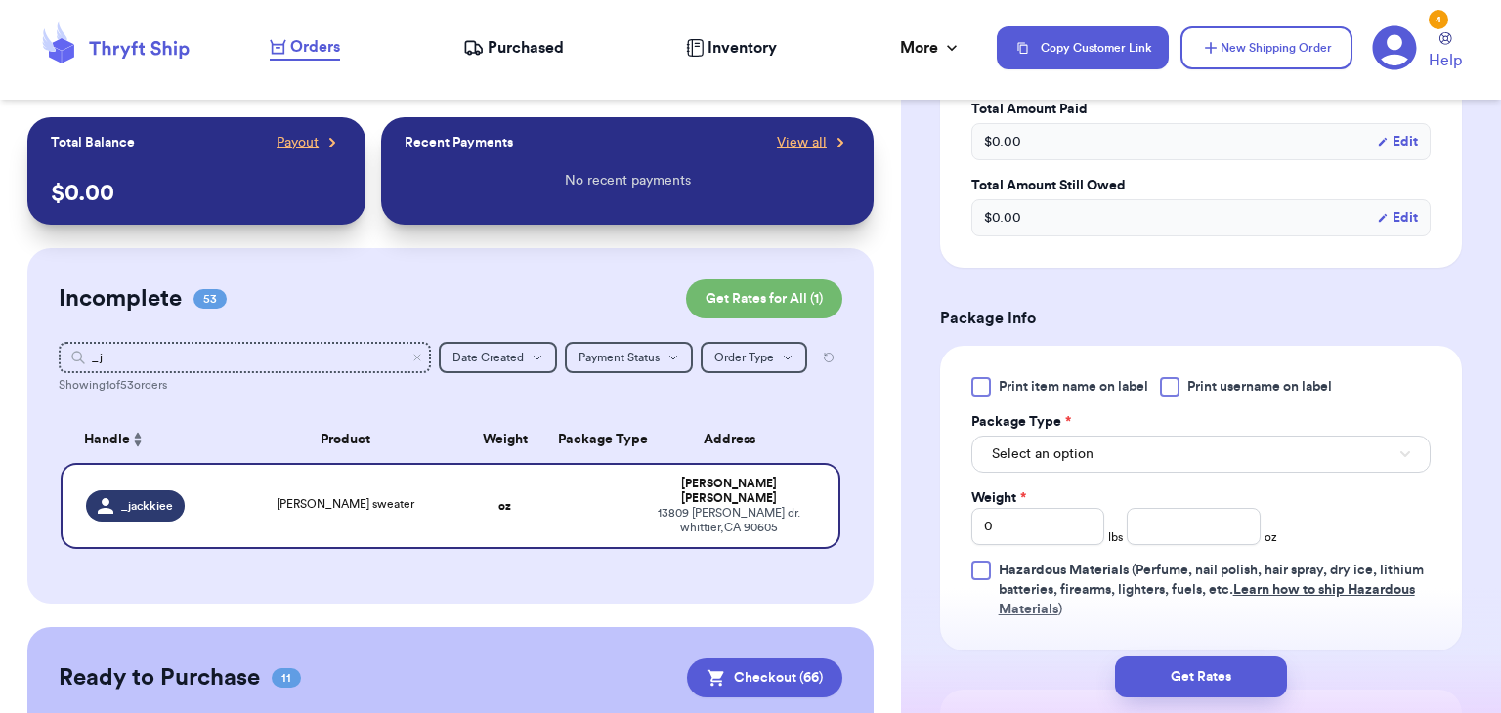
click at [1168, 377] on div at bounding box center [1170, 387] width 20 height 20
click at [0, 0] on input "Print username on label" at bounding box center [0, 0] width 0 height 0
click at [1178, 436] on button "Select an option" at bounding box center [1200, 454] width 459 height 37
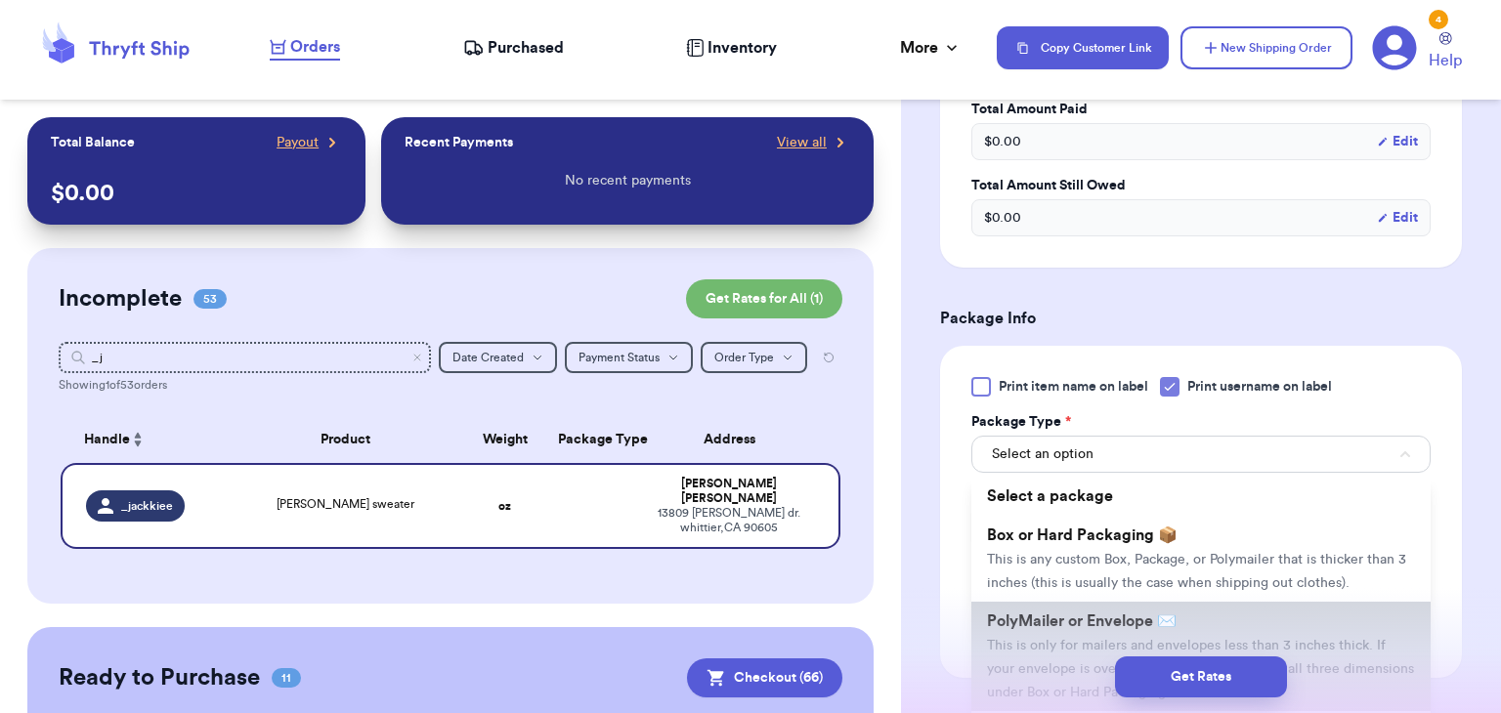
click at [1177, 602] on li "PolyMailer or Envelope ✉️ This is only for mailers and envelopes less than 3 in…" at bounding box center [1200, 656] width 459 height 109
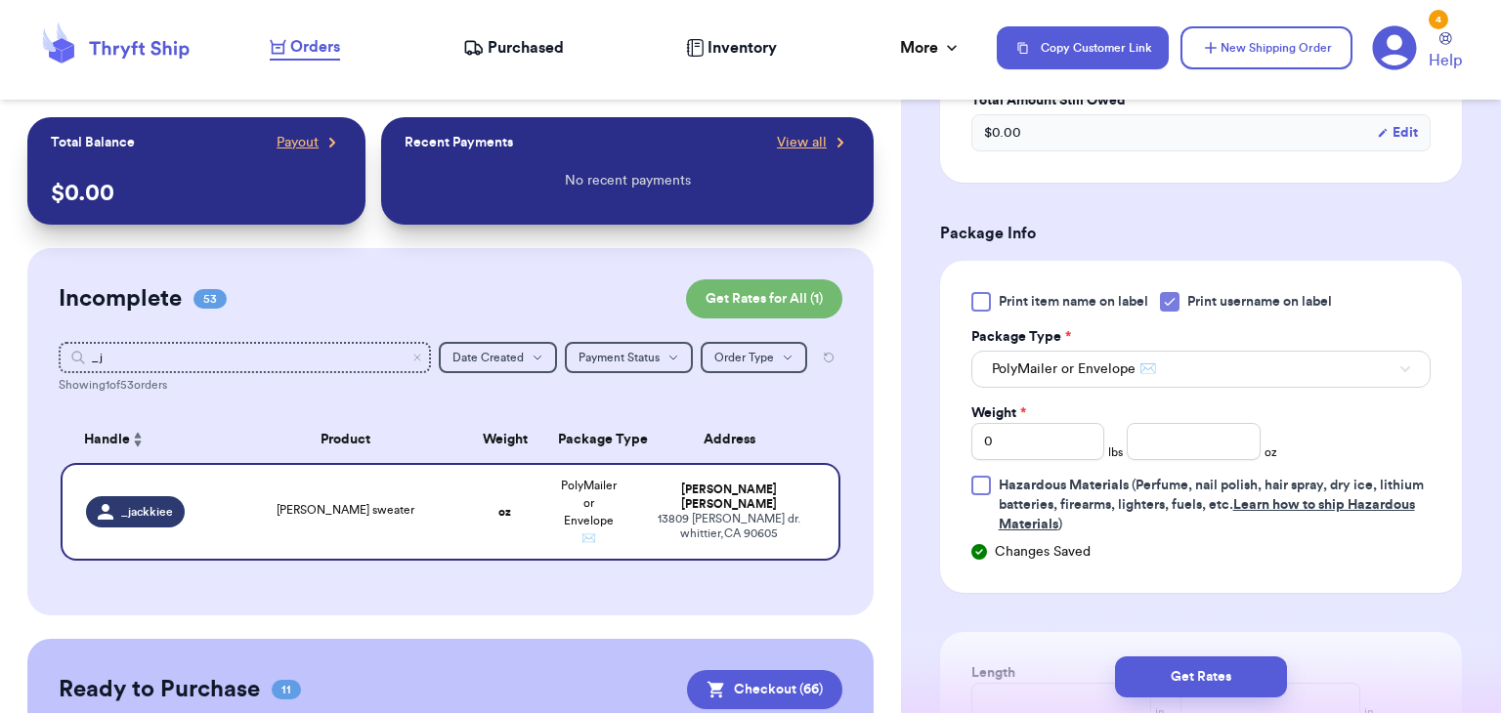
scroll to position [856, 0]
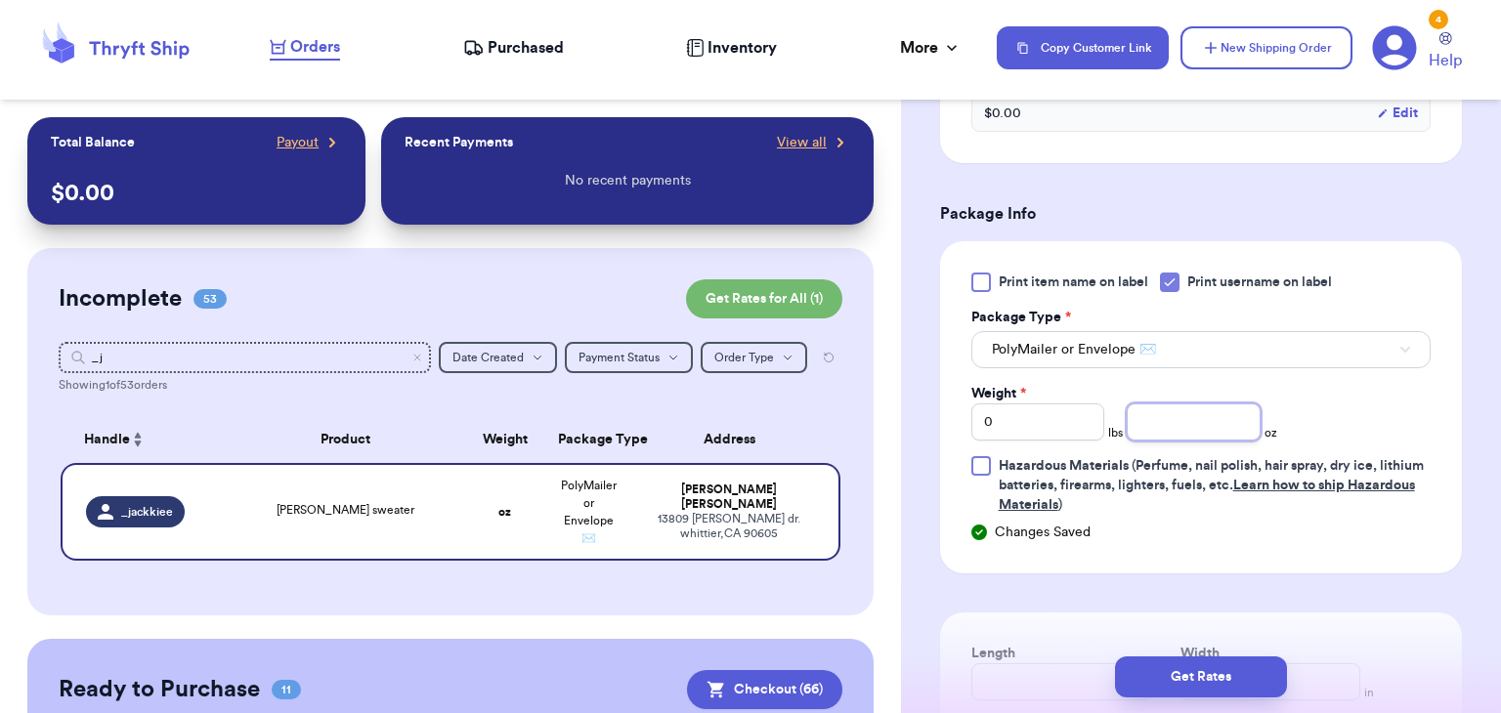
click at [1212, 403] on input "number" at bounding box center [1193, 421] width 134 height 37
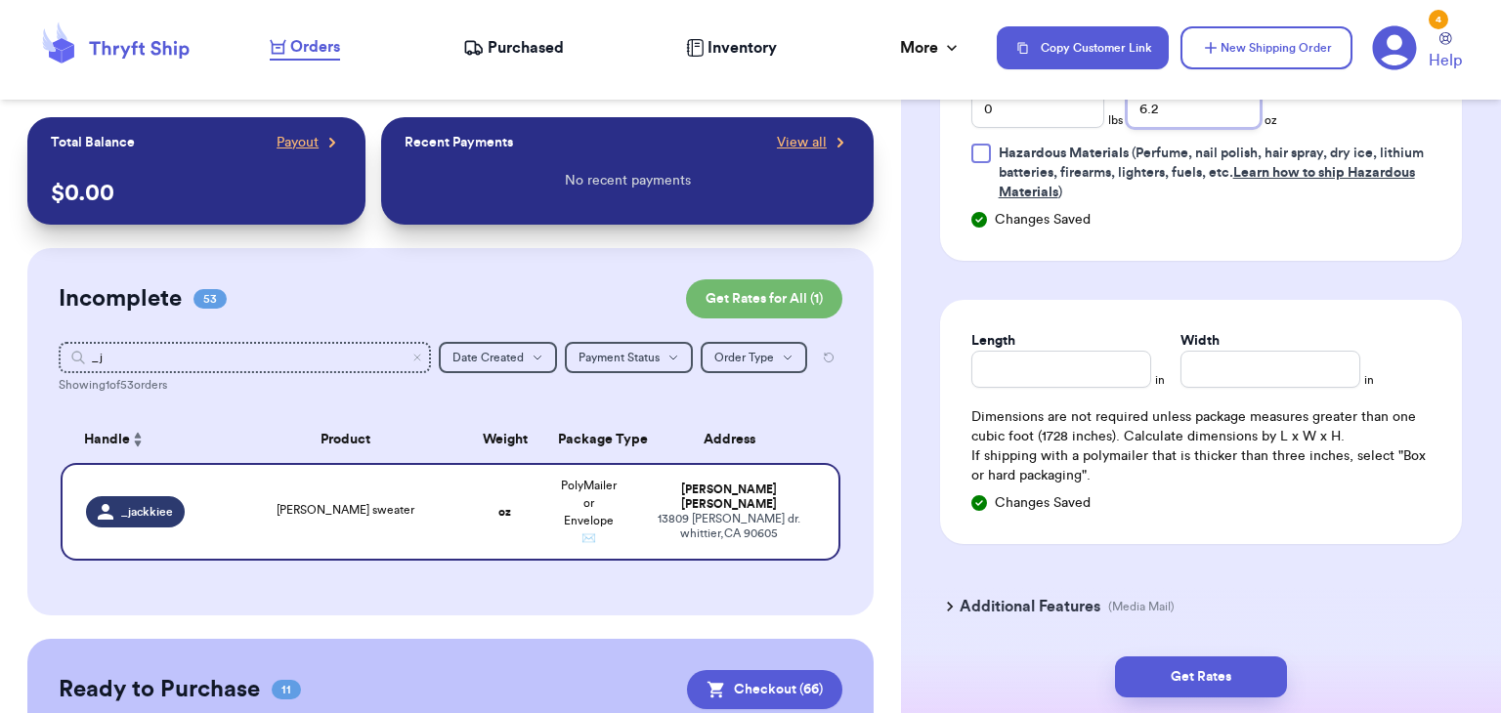
scroll to position [1172, 0]
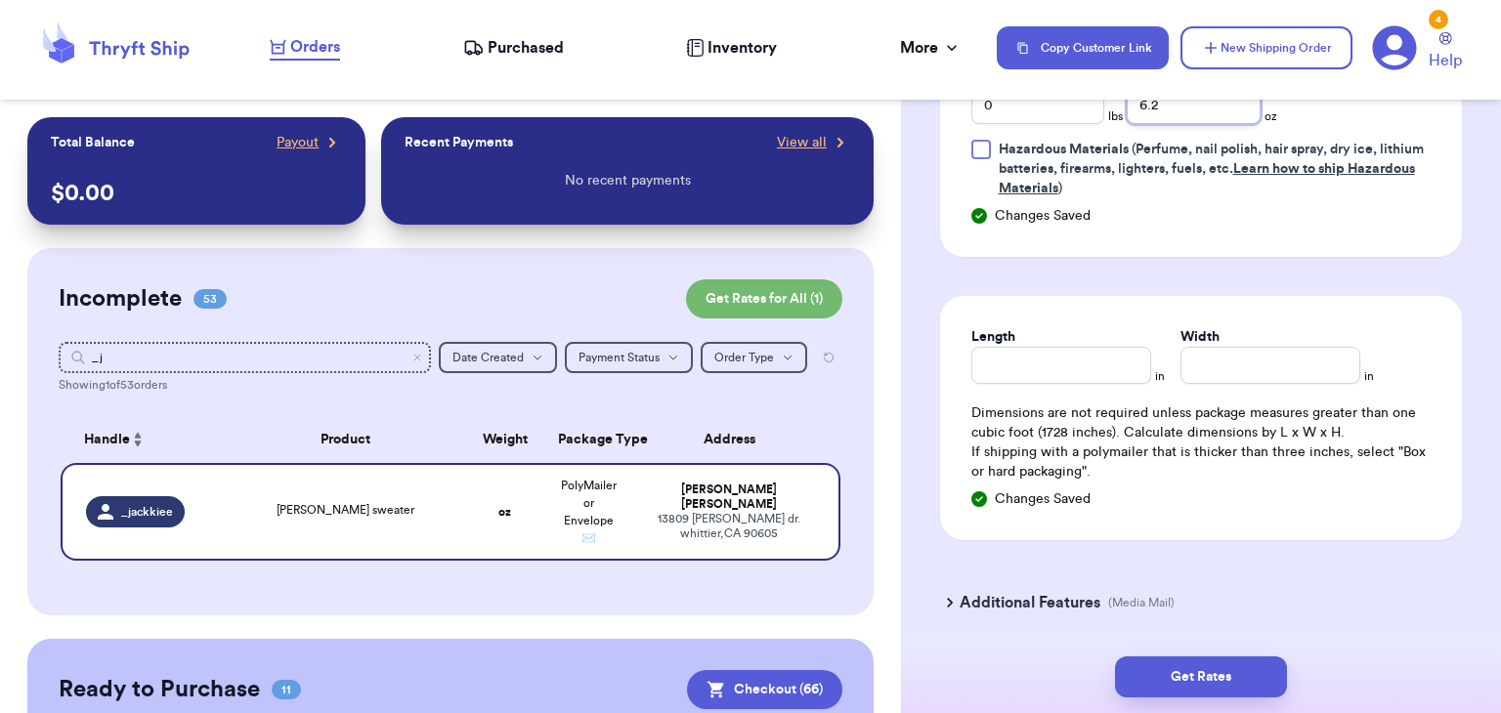
type input "6.2"
click at [1051, 327] on div "Length" at bounding box center [1061, 337] width 180 height 20
click at [1052, 347] on input "Length" at bounding box center [1061, 365] width 180 height 37
type input "10"
click at [1334, 347] on input "Width *" at bounding box center [1270, 365] width 180 height 37
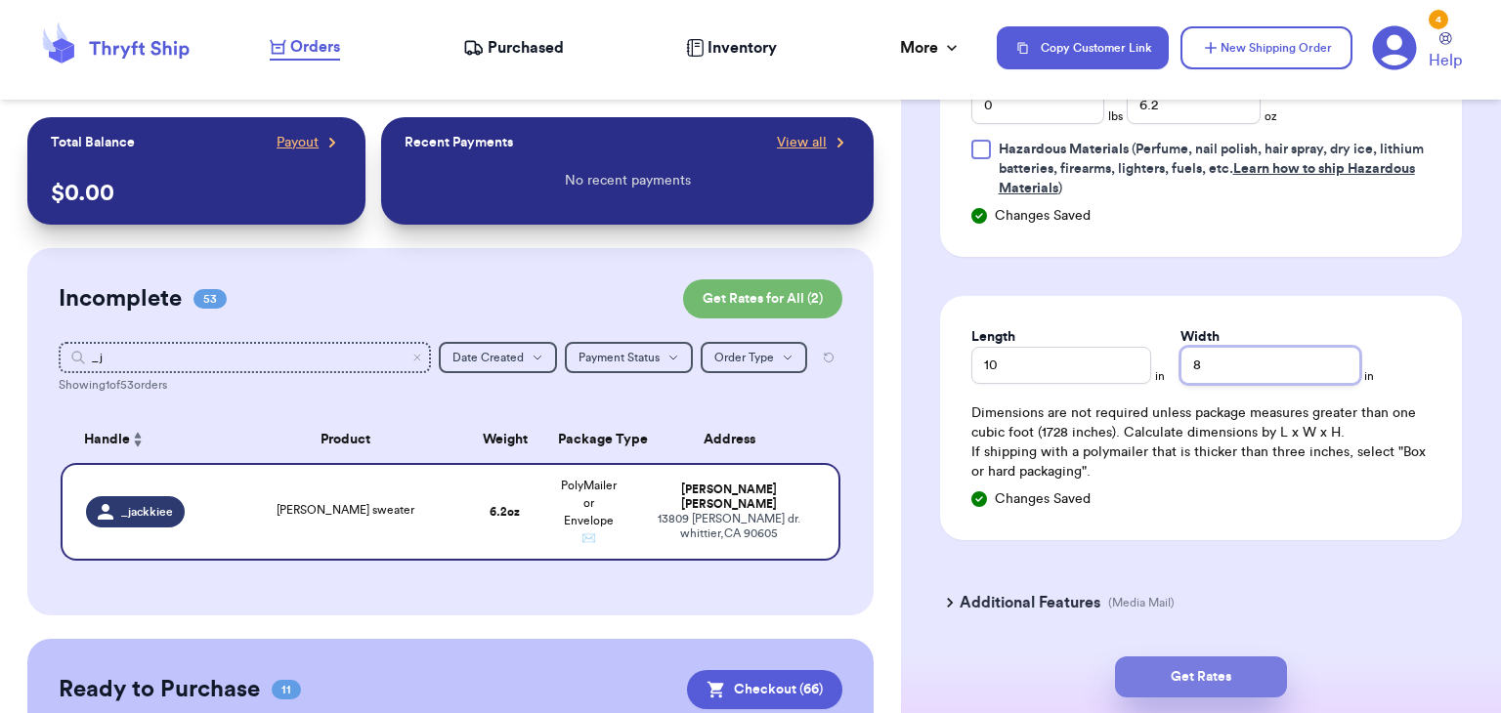
type input "8"
click at [1218, 696] on button "Get Rates" at bounding box center [1201, 677] width 172 height 41
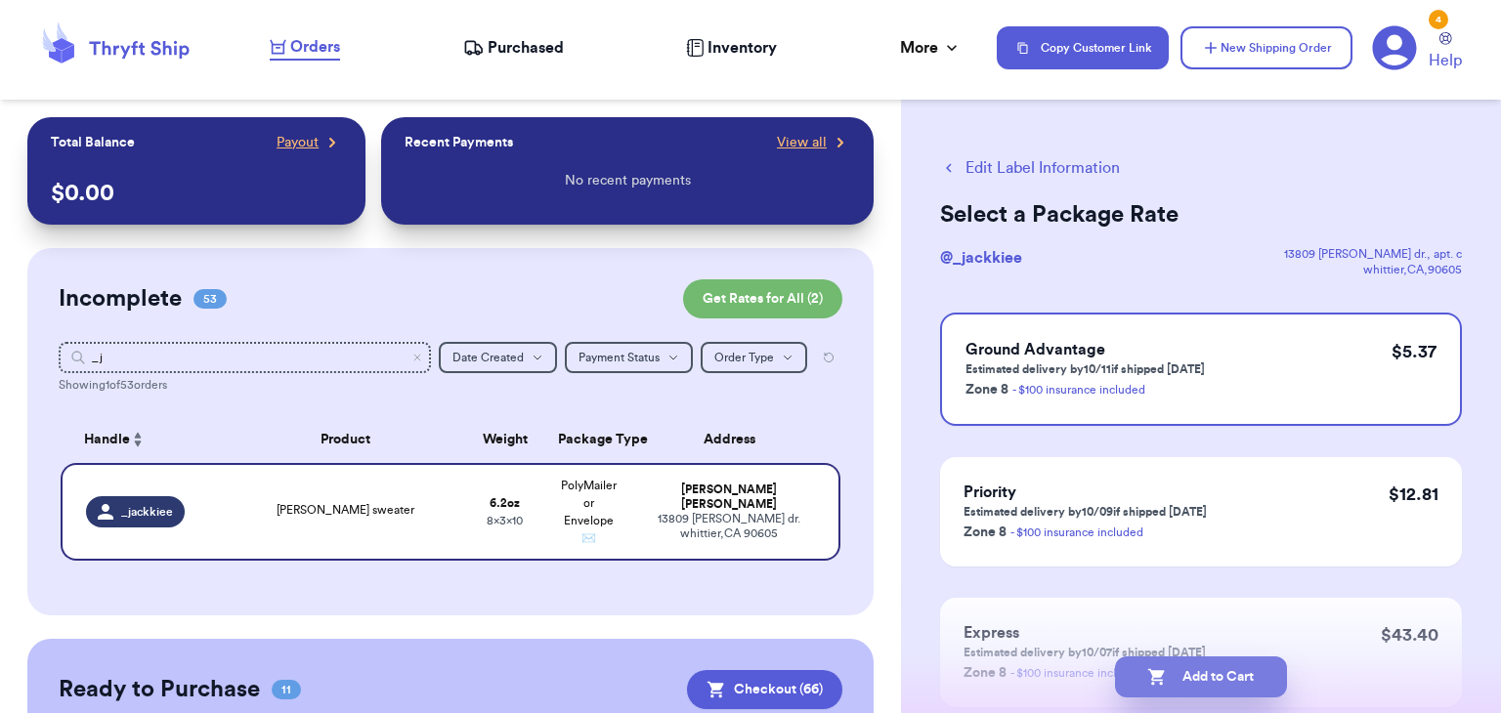
click at [1217, 676] on button "Add to Cart" at bounding box center [1201, 677] width 172 height 41
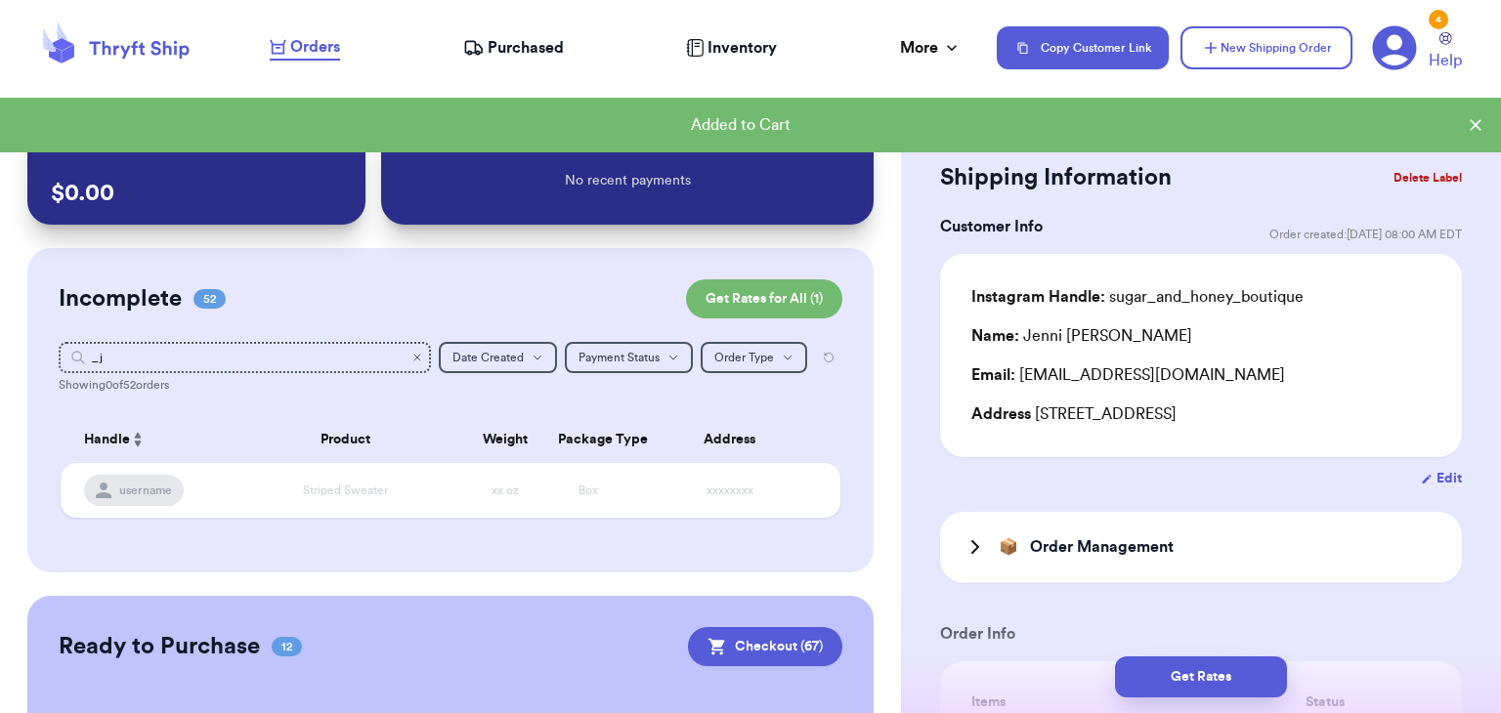
click at [417, 353] on icon "Clear search" at bounding box center [417, 358] width 12 height 12
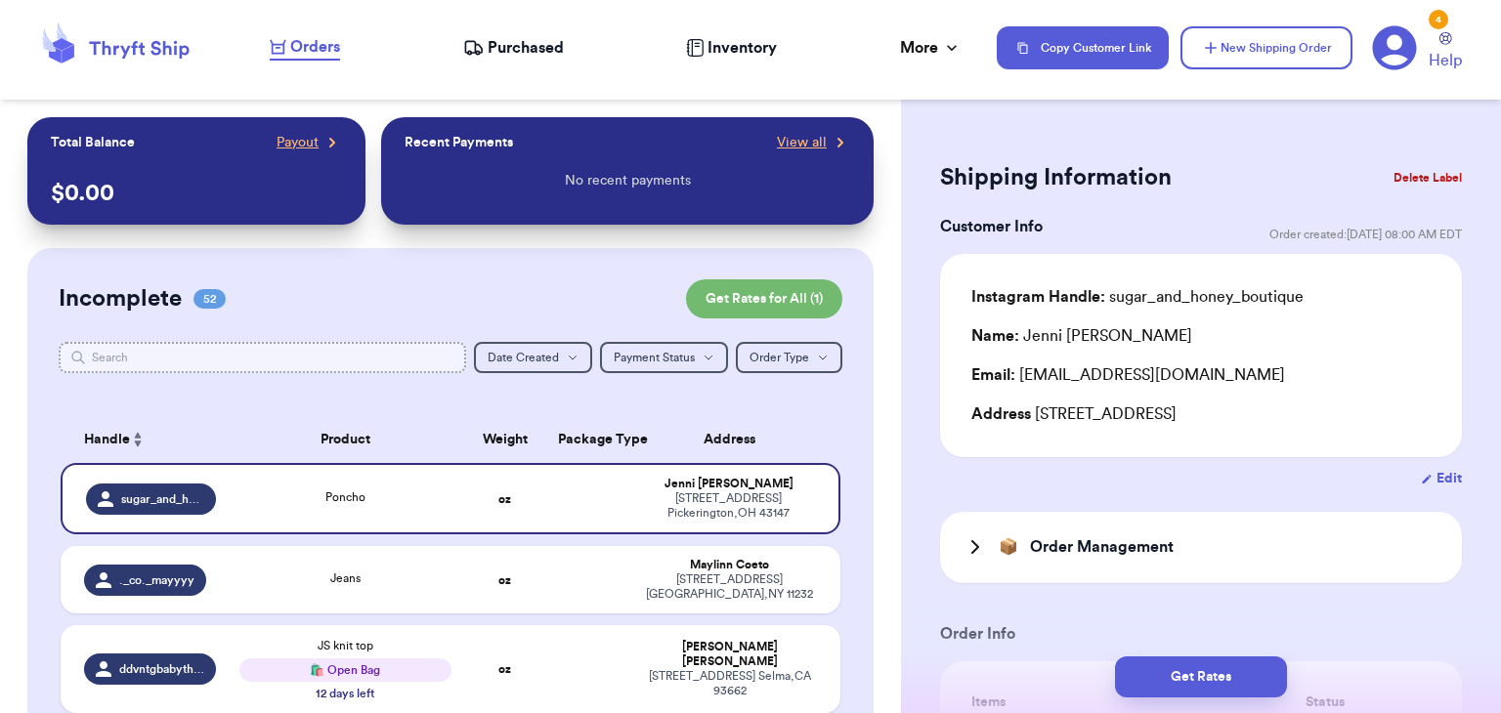
click at [417, 354] on input "text" at bounding box center [262, 357] width 407 height 31
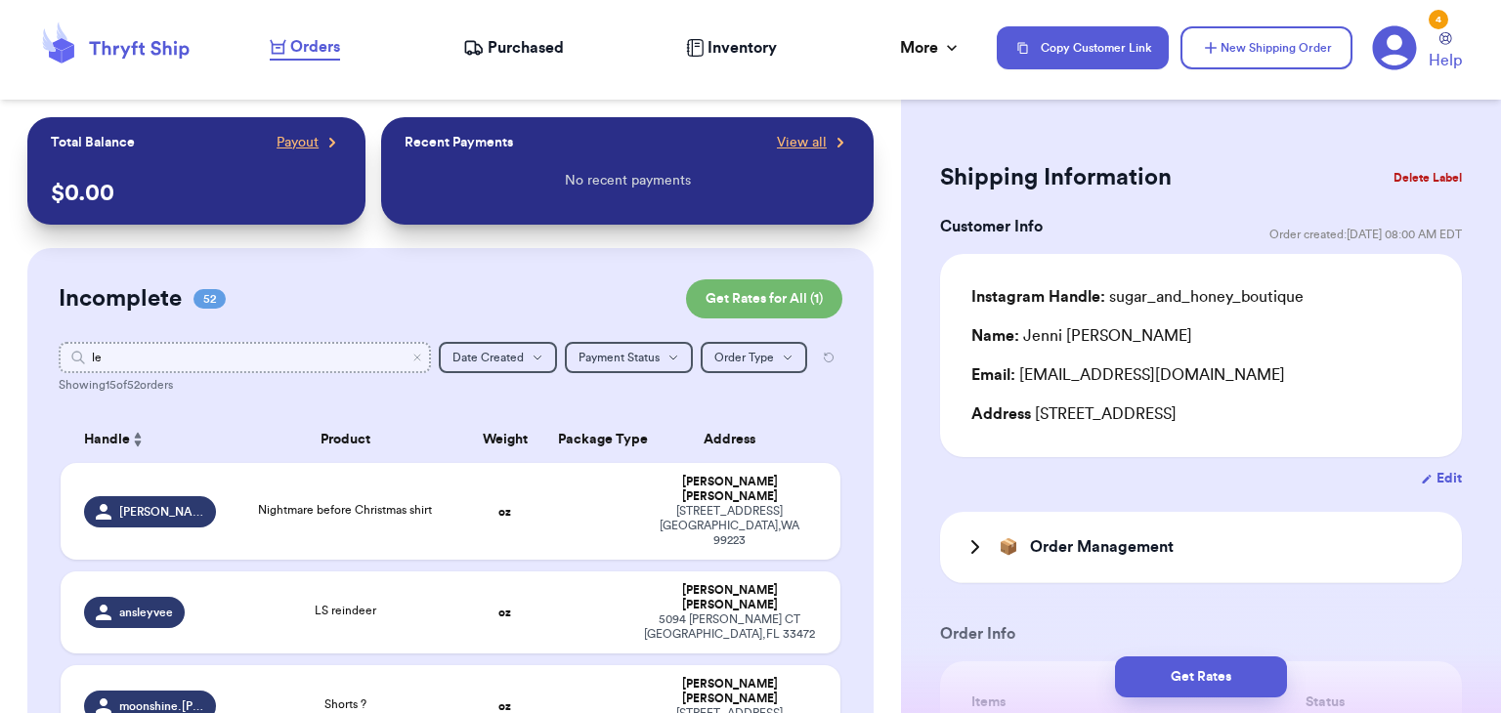
type input "lex"
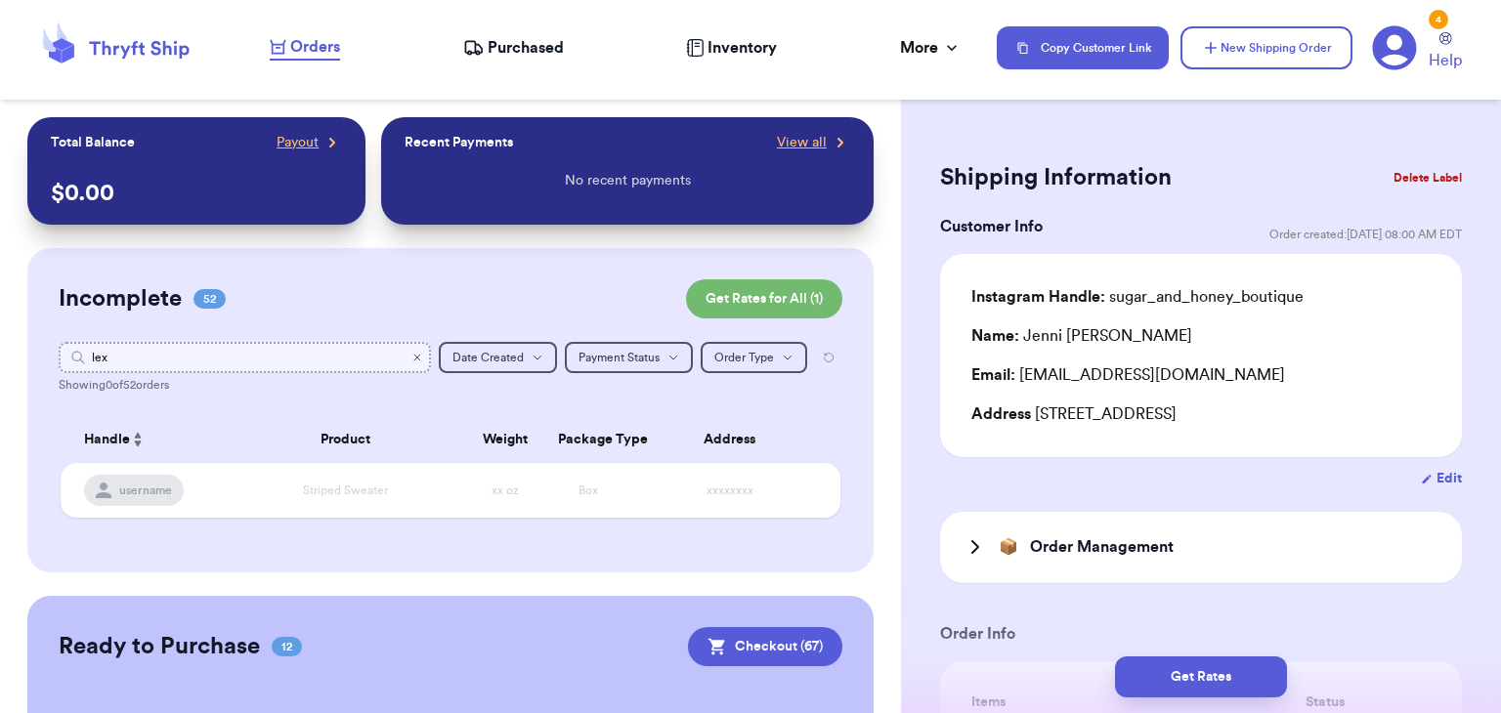
type input "lex"
click at [422, 361] on icon "Clear search" at bounding box center [417, 358] width 12 height 12
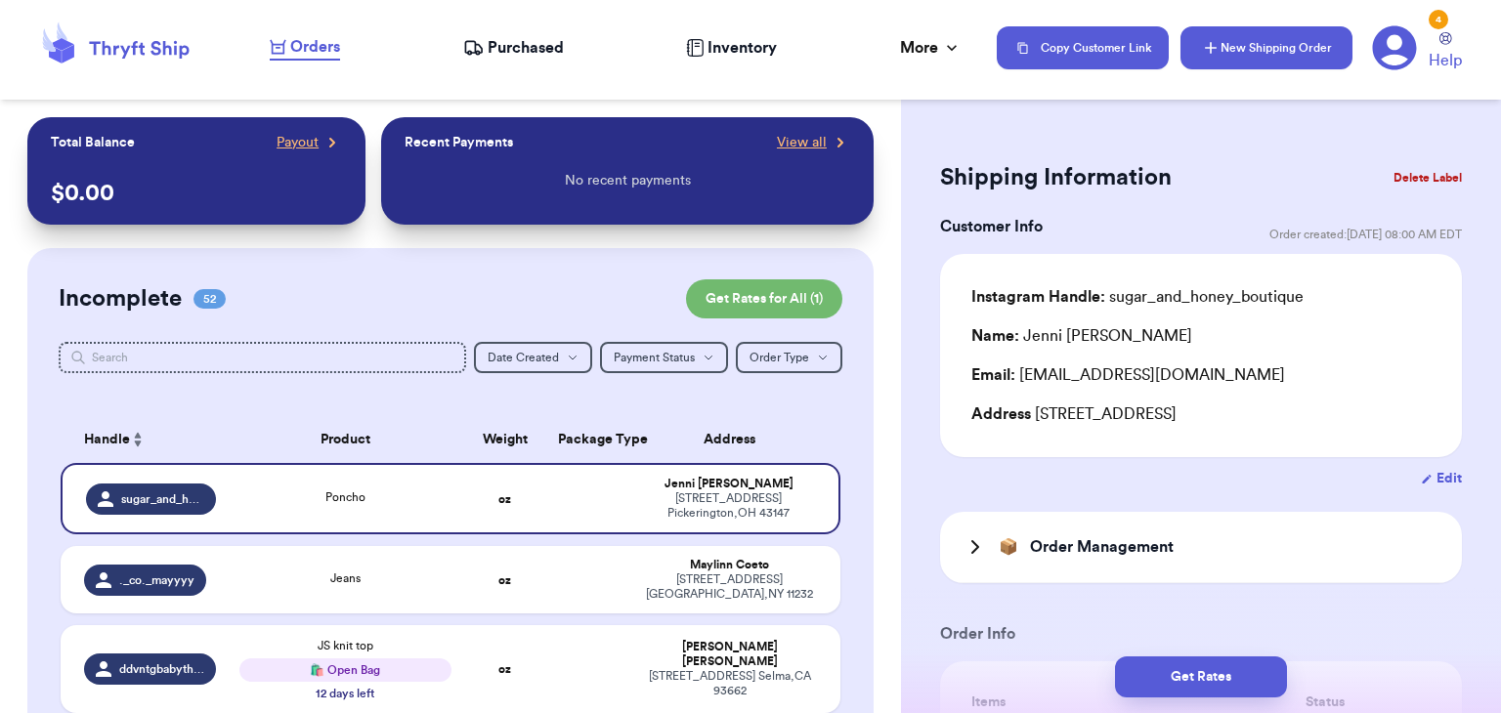
click at [1231, 52] on button "New Shipping Order" at bounding box center [1266, 47] width 172 height 43
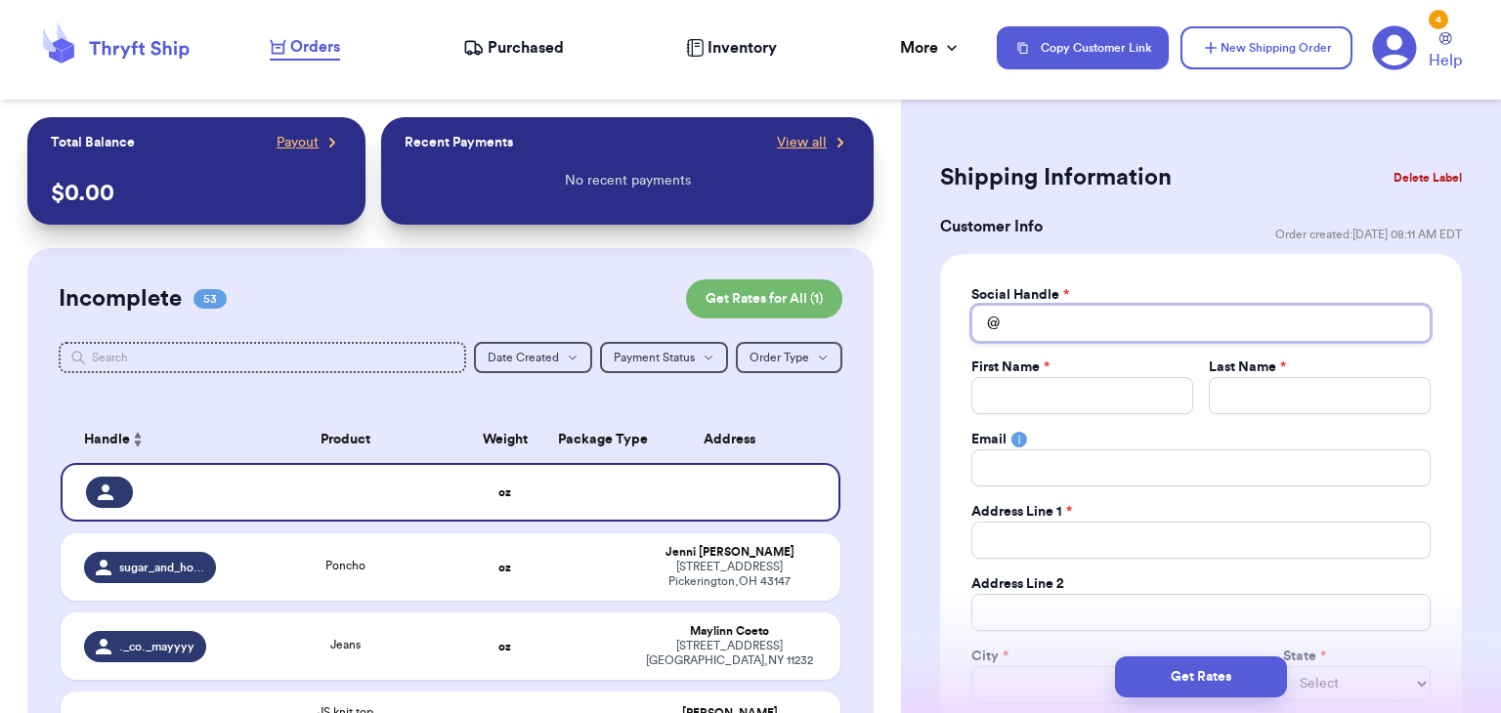
click at [1053, 318] on input "Total Amount Paid" at bounding box center [1200, 323] width 459 height 37
type input "l"
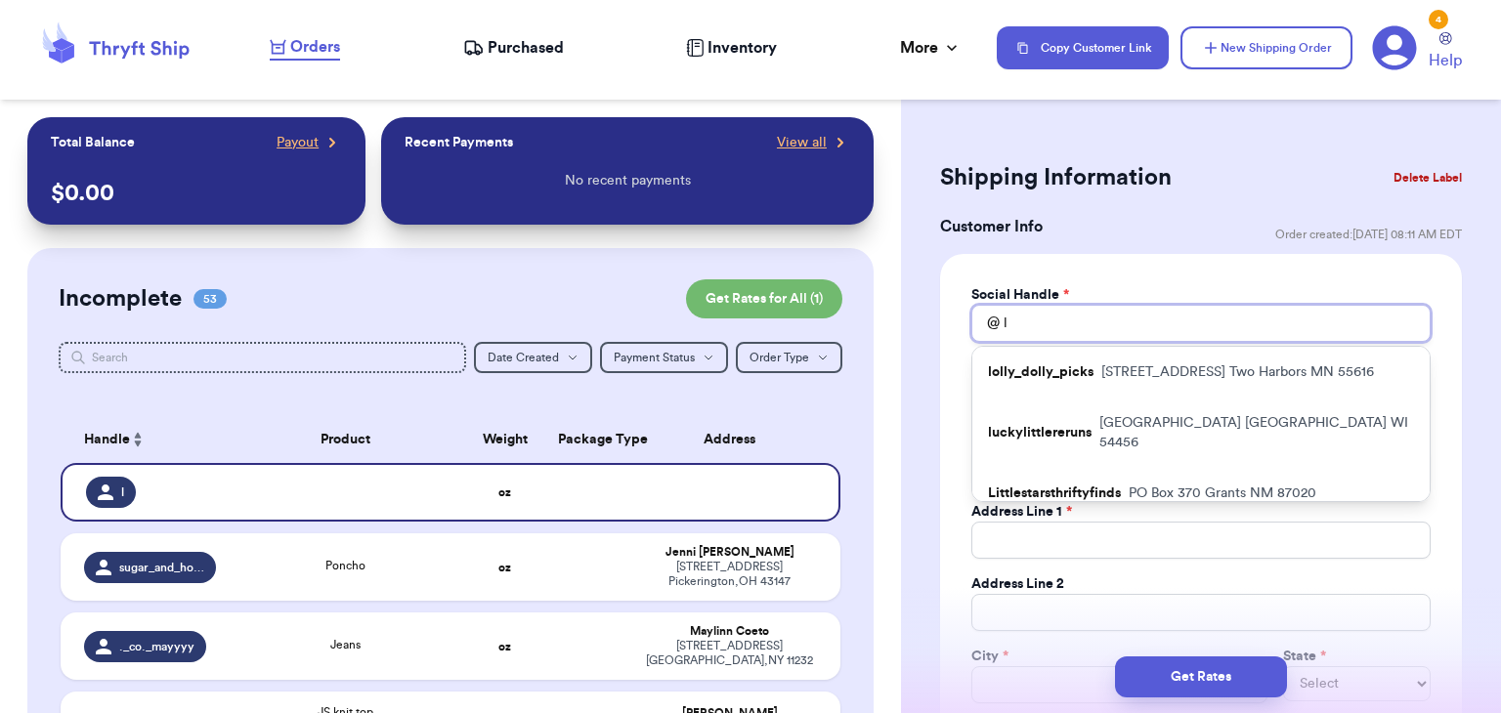
type input "le"
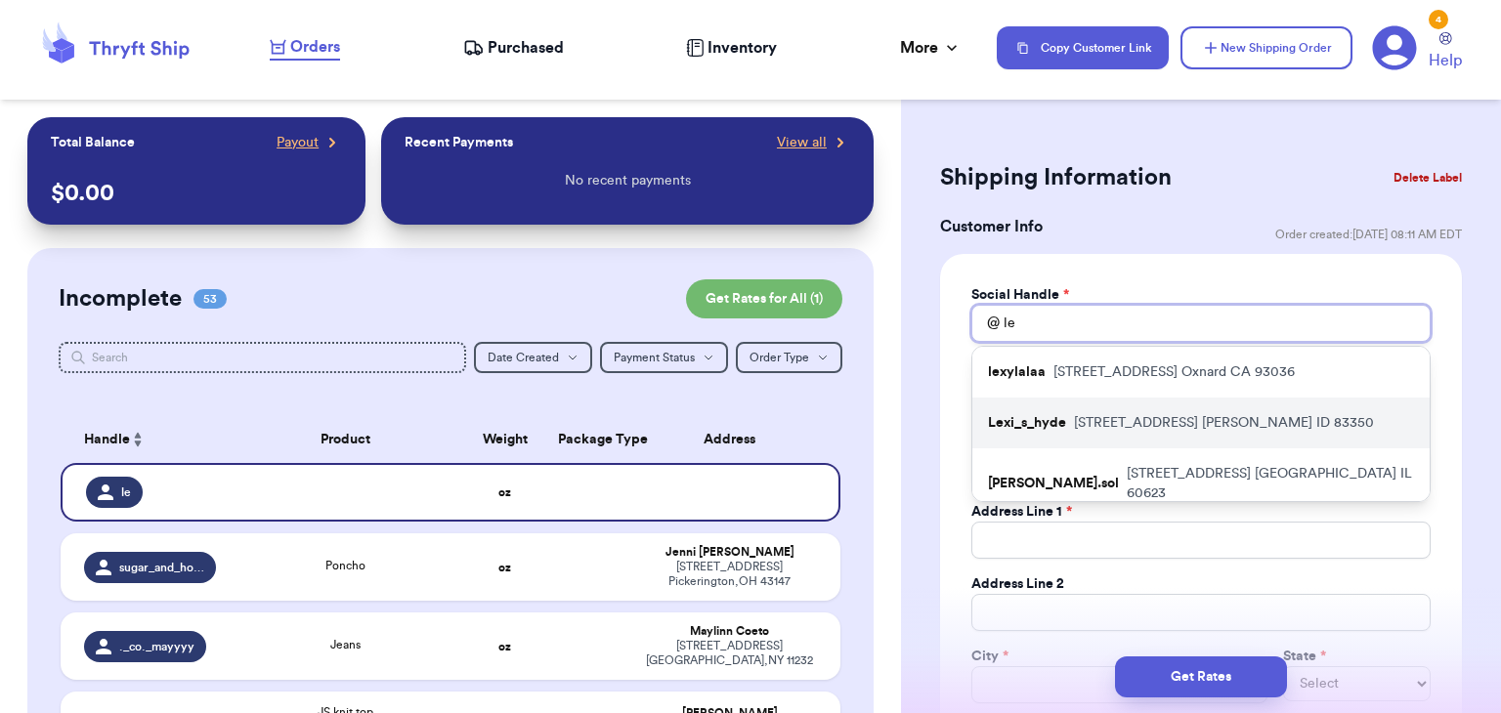
type input "le"
click at [1059, 424] on p "Lexi_s_hyde" at bounding box center [1027, 423] width 78 height 20
type input "Lexi_s_hyde"
type input "Lexi"
type input "Hyde"
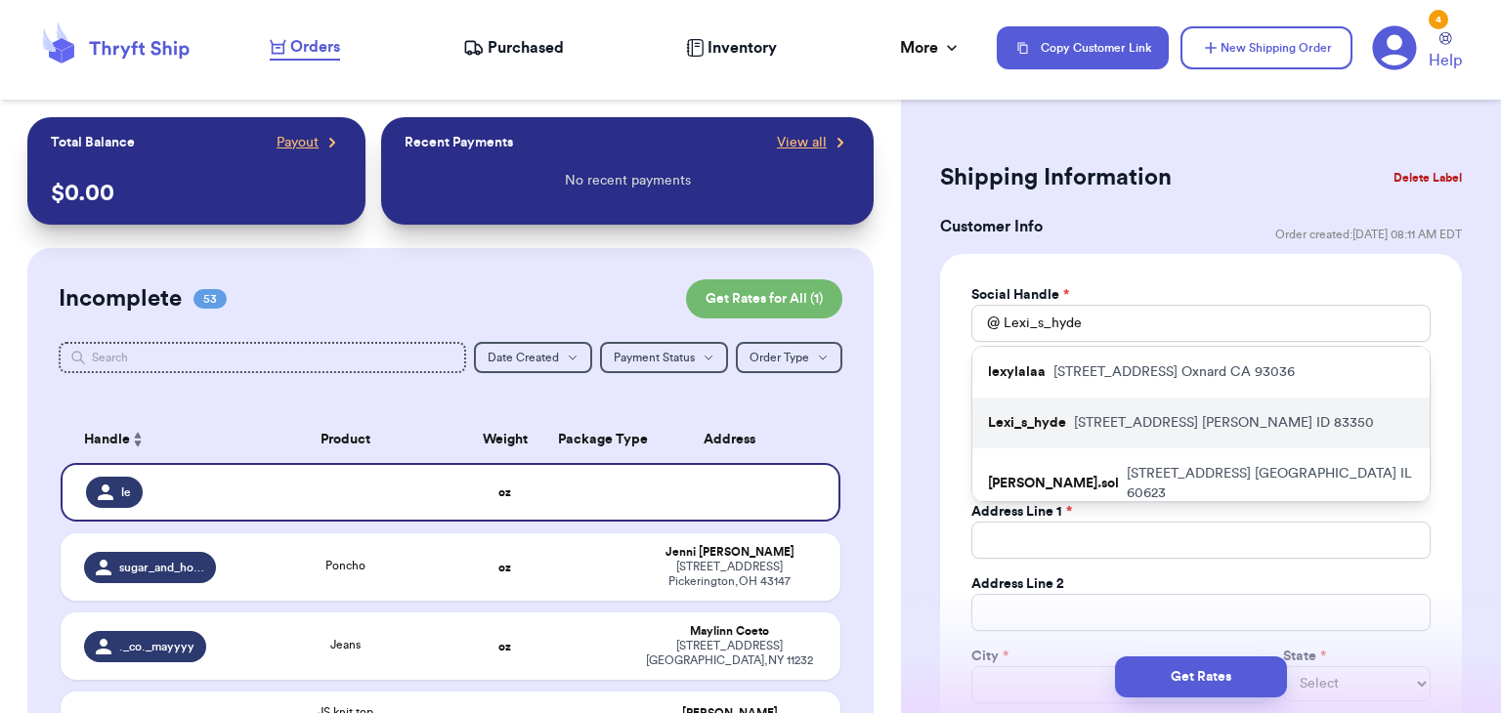
type input "[STREET_ADDRESS]"
type input "[PERSON_NAME]"
select select "ID"
type input "83350"
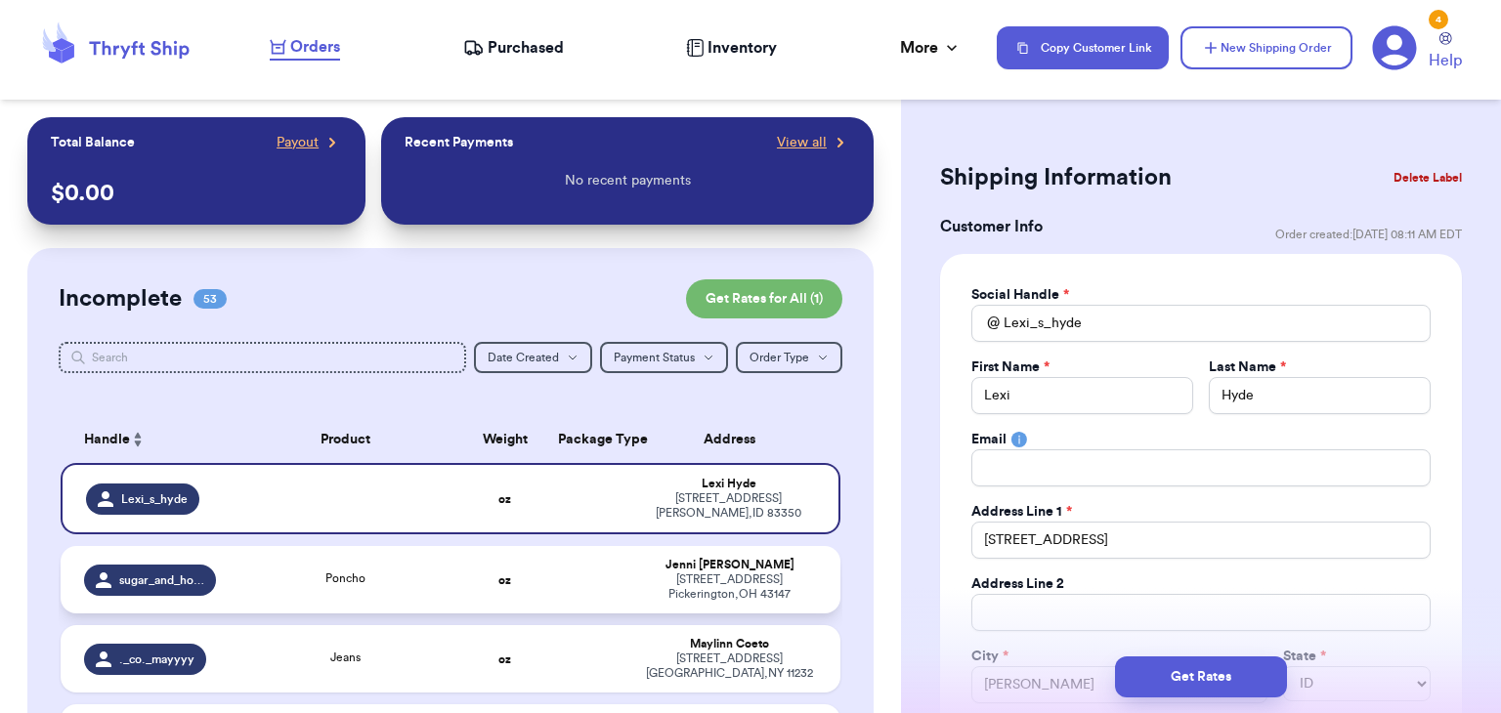
click at [454, 584] on td "Poncho" at bounding box center [345, 579] width 234 height 67
type input "Poncho"
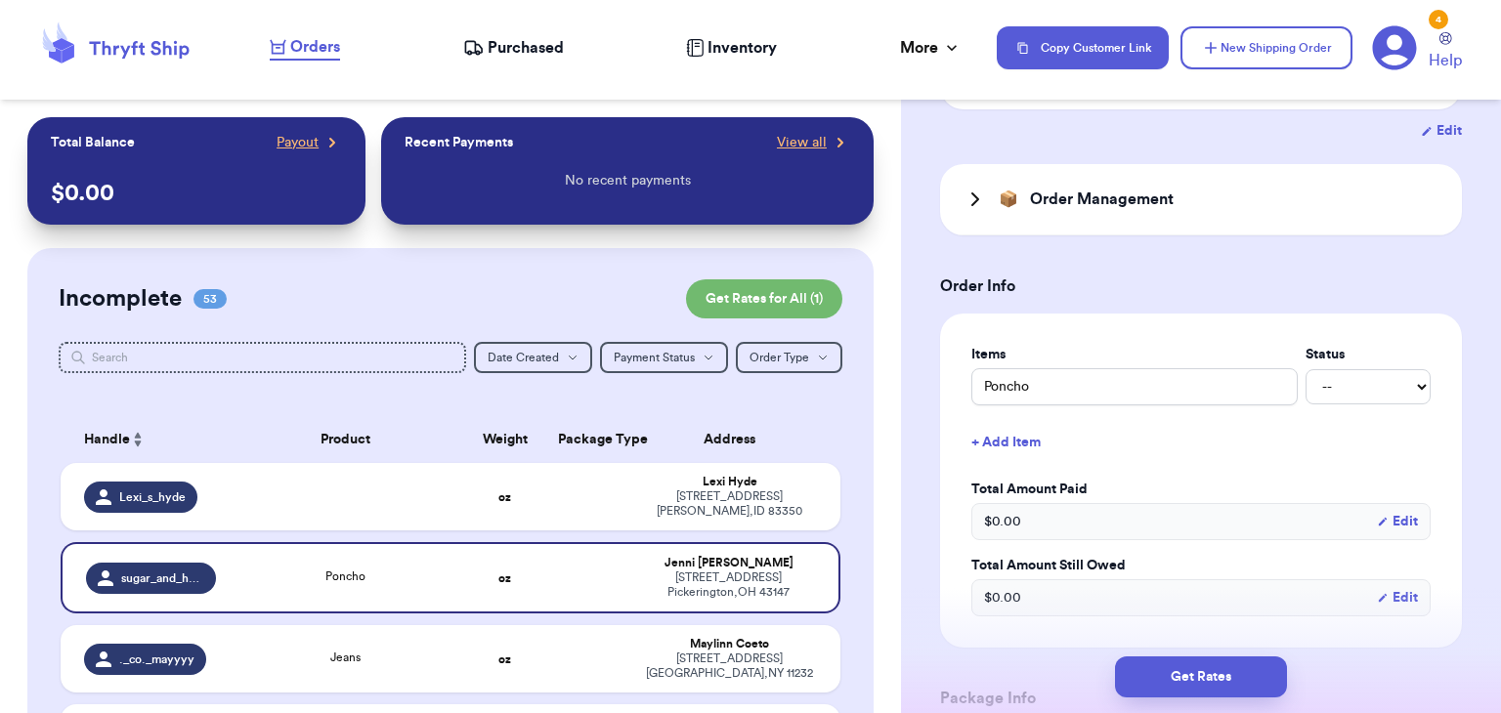
click at [1297, 380] on div "Poncho -- Paid Owes" at bounding box center [1200, 386] width 459 height 37
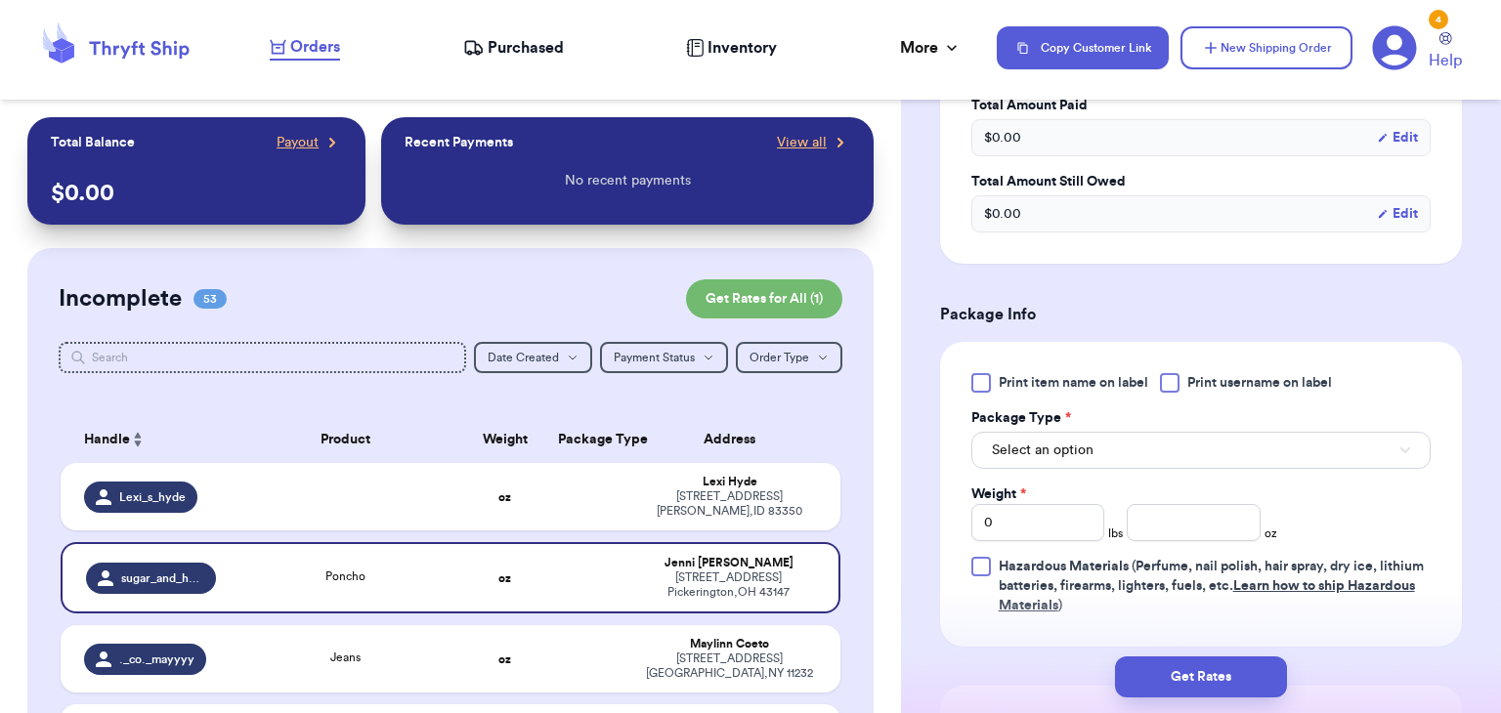
scroll to position [781, 0]
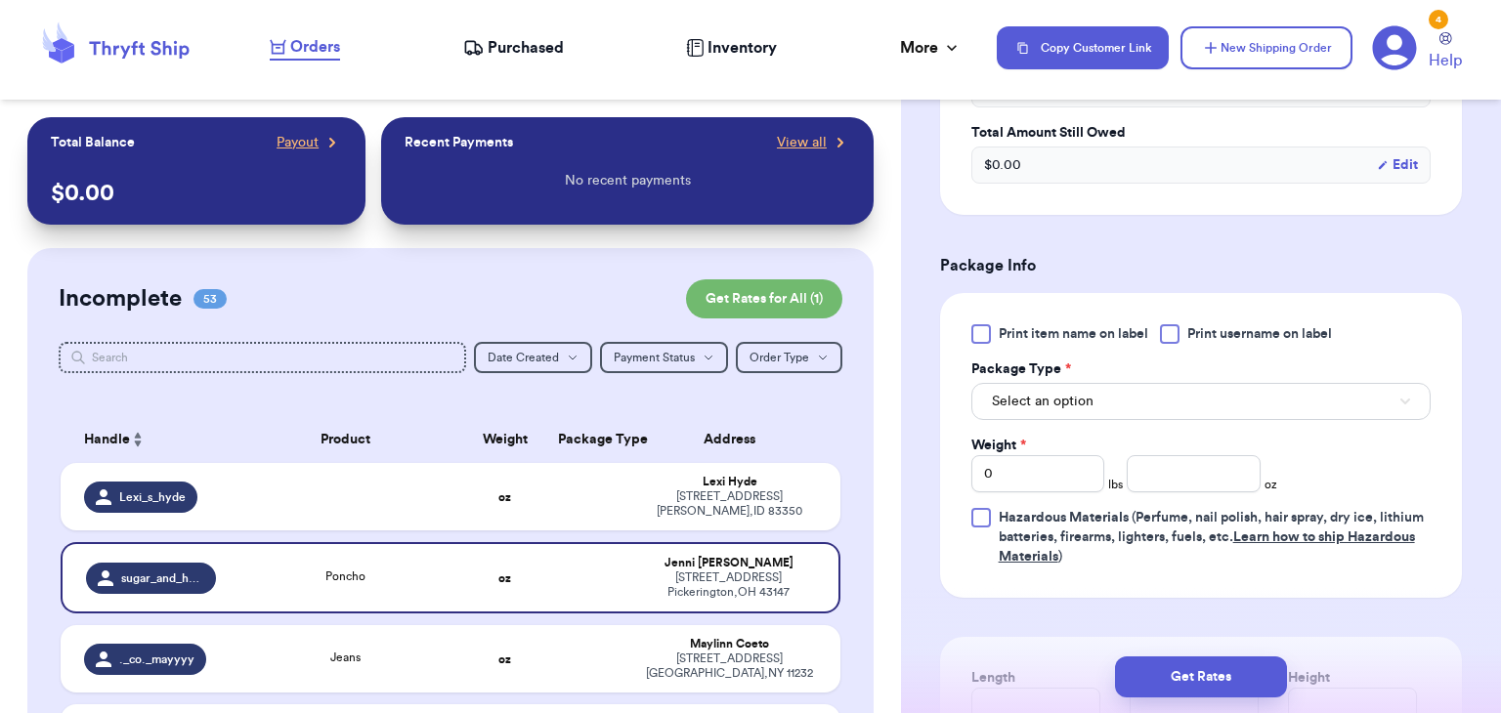
click at [1178, 330] on div at bounding box center [1170, 334] width 20 height 20
click at [0, 0] on input "Print username on label" at bounding box center [0, 0] width 0 height 0
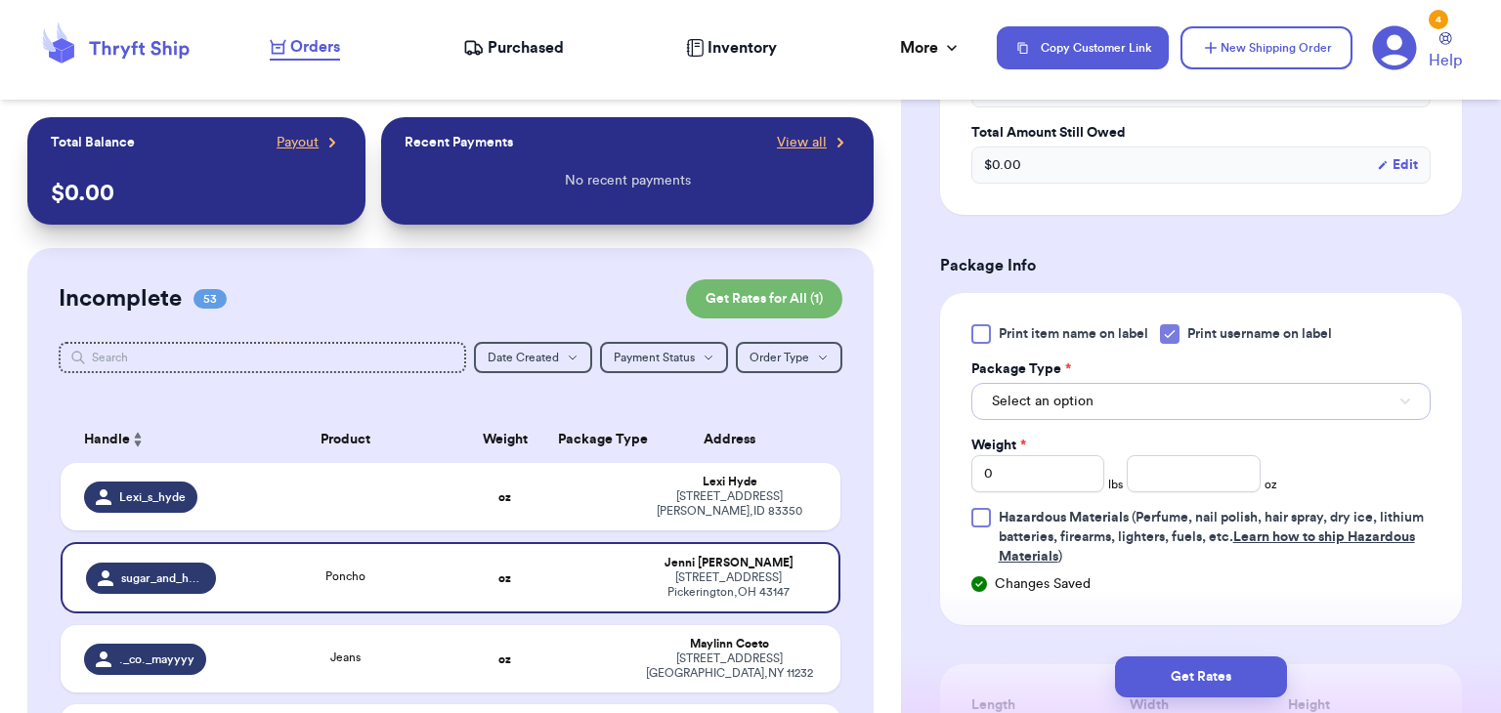
click at [1169, 383] on button "Select an option" at bounding box center [1200, 401] width 459 height 37
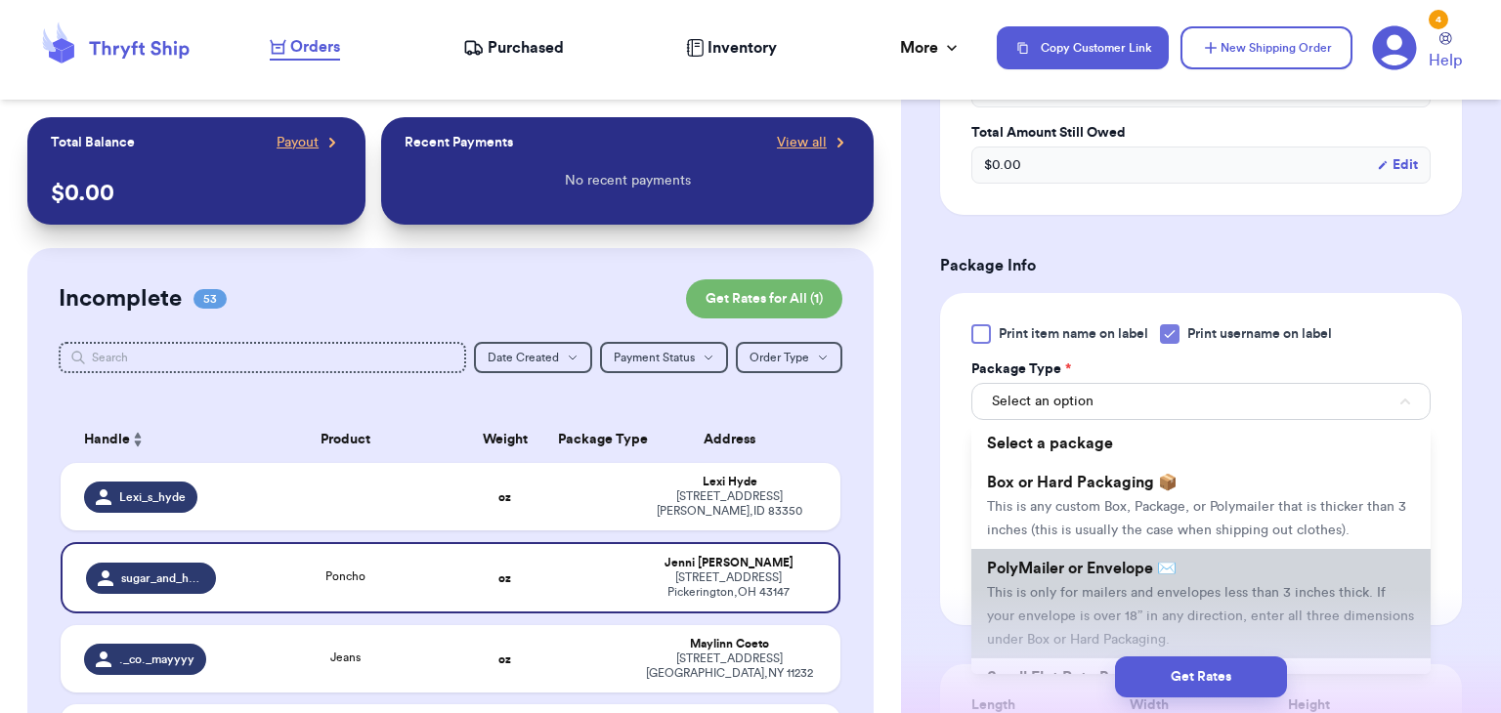
click at [1169, 593] on span "This is only for mailers and envelopes less than 3 inches thick. If your envelo…" at bounding box center [1200, 616] width 427 height 61
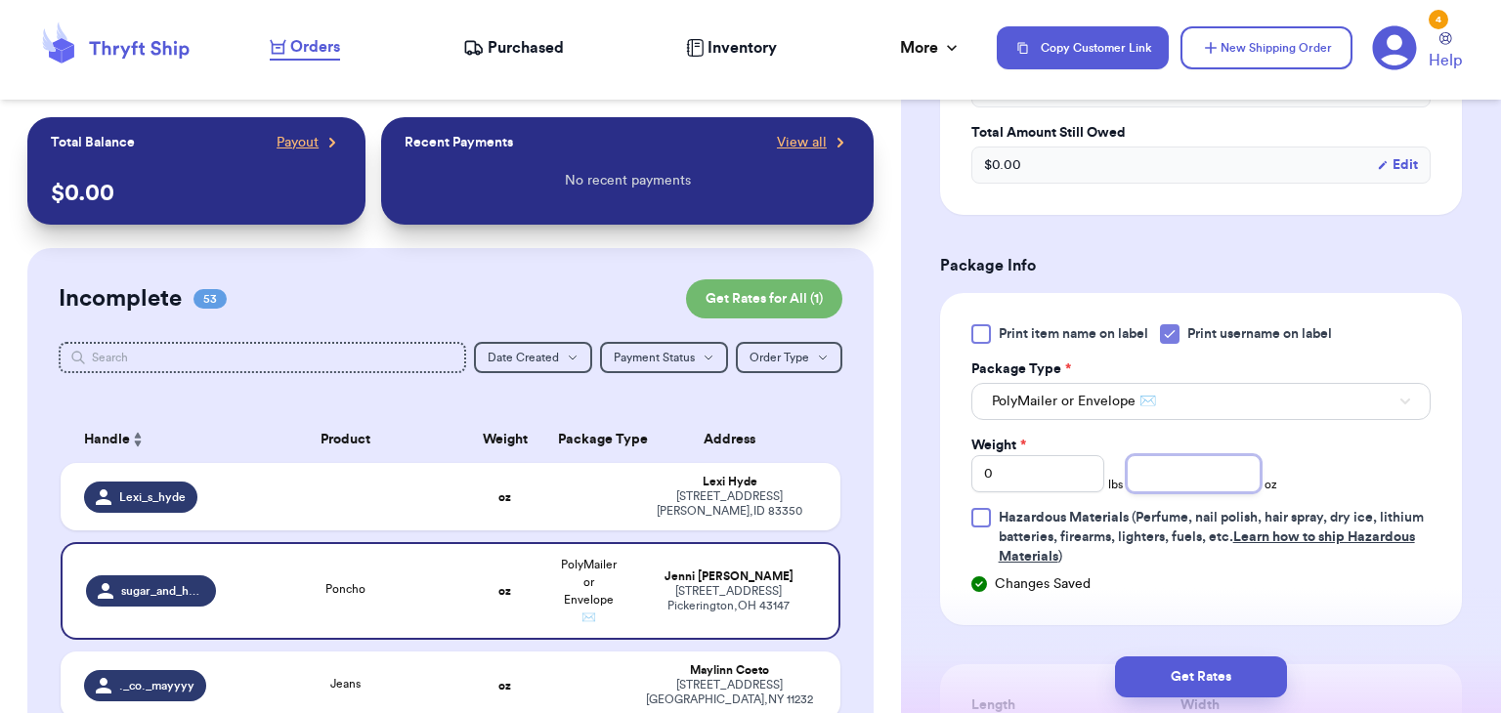
click at [1167, 472] on input "number" at bounding box center [1193, 473] width 134 height 37
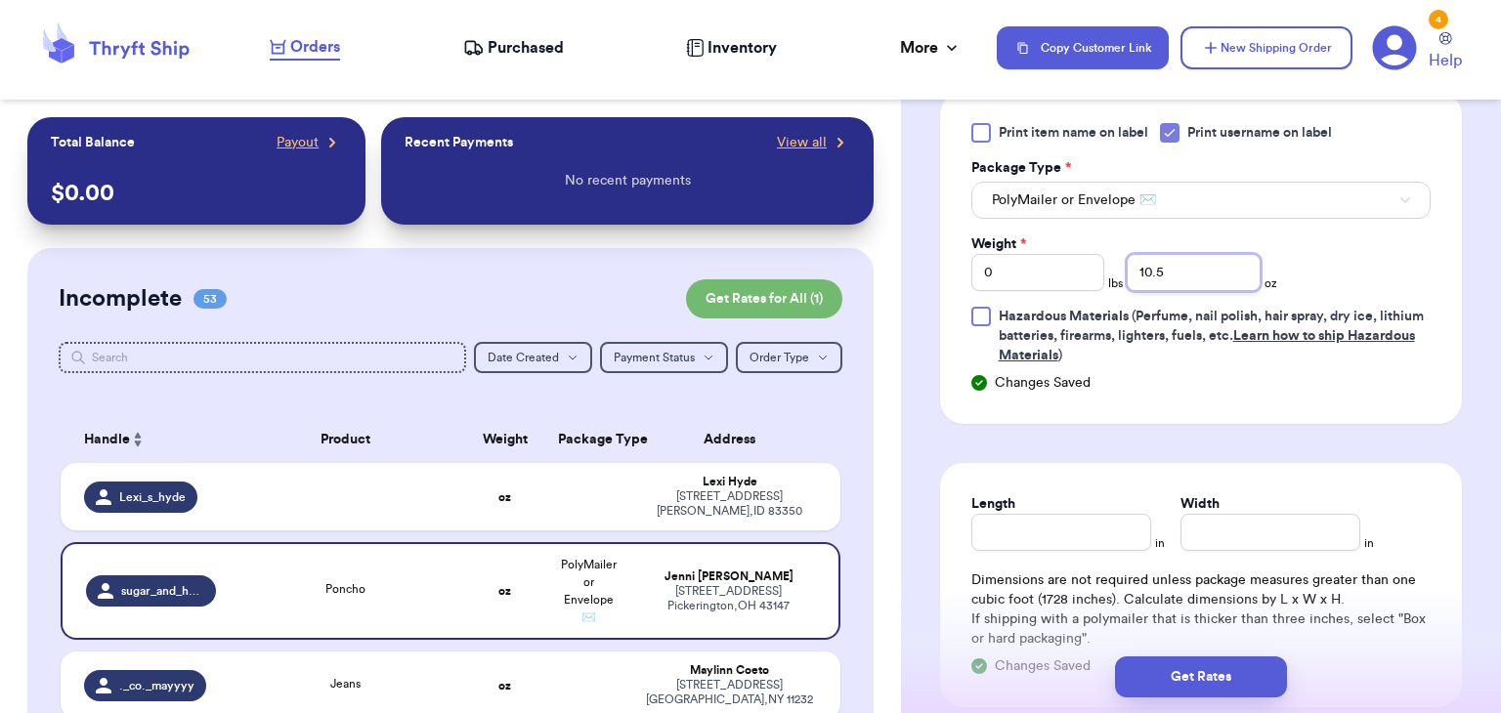
scroll to position [993, 0]
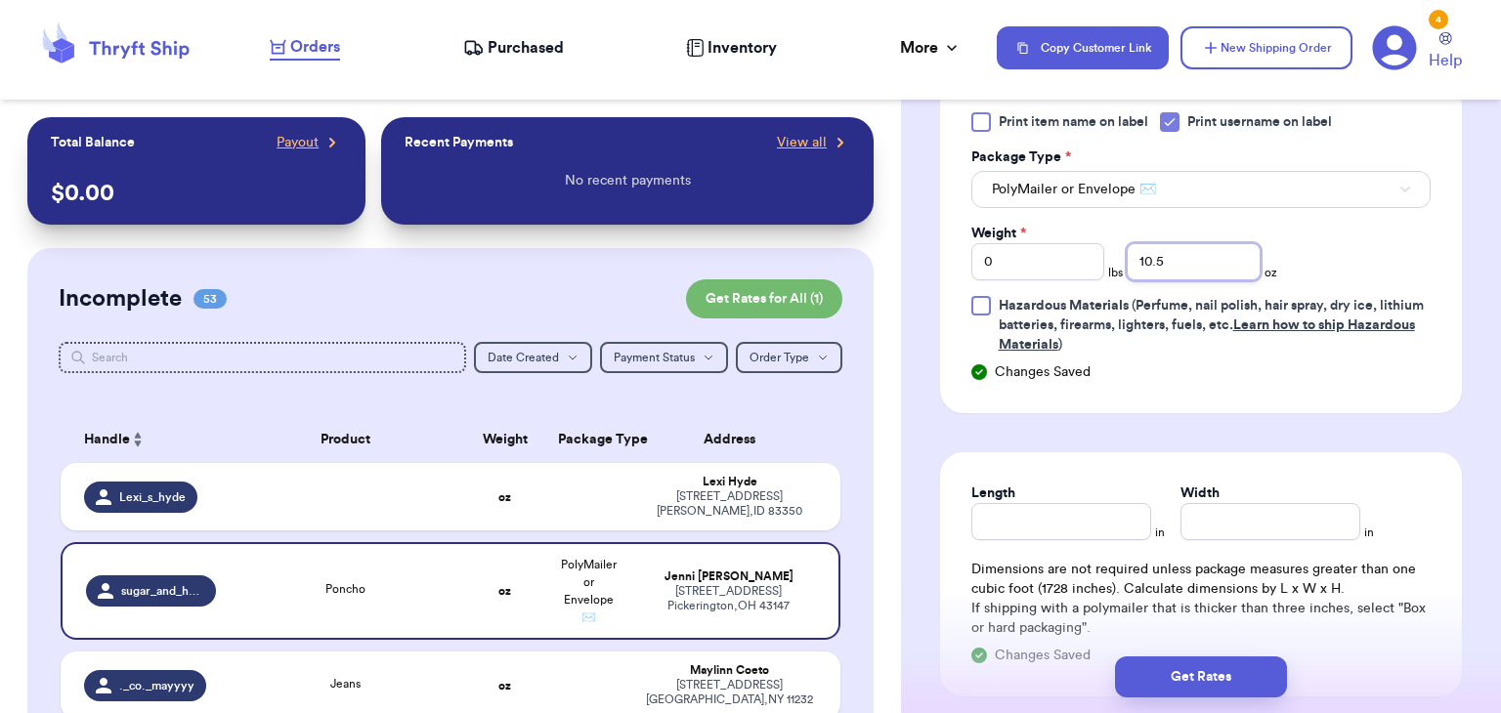
type input "10.5"
click at [1071, 525] on input "Length" at bounding box center [1061, 521] width 180 height 37
type input "10"
click at [1218, 496] on label "Width *" at bounding box center [1204, 494] width 49 height 20
click at [1218, 503] on input "Width *" at bounding box center [1270, 521] width 180 height 37
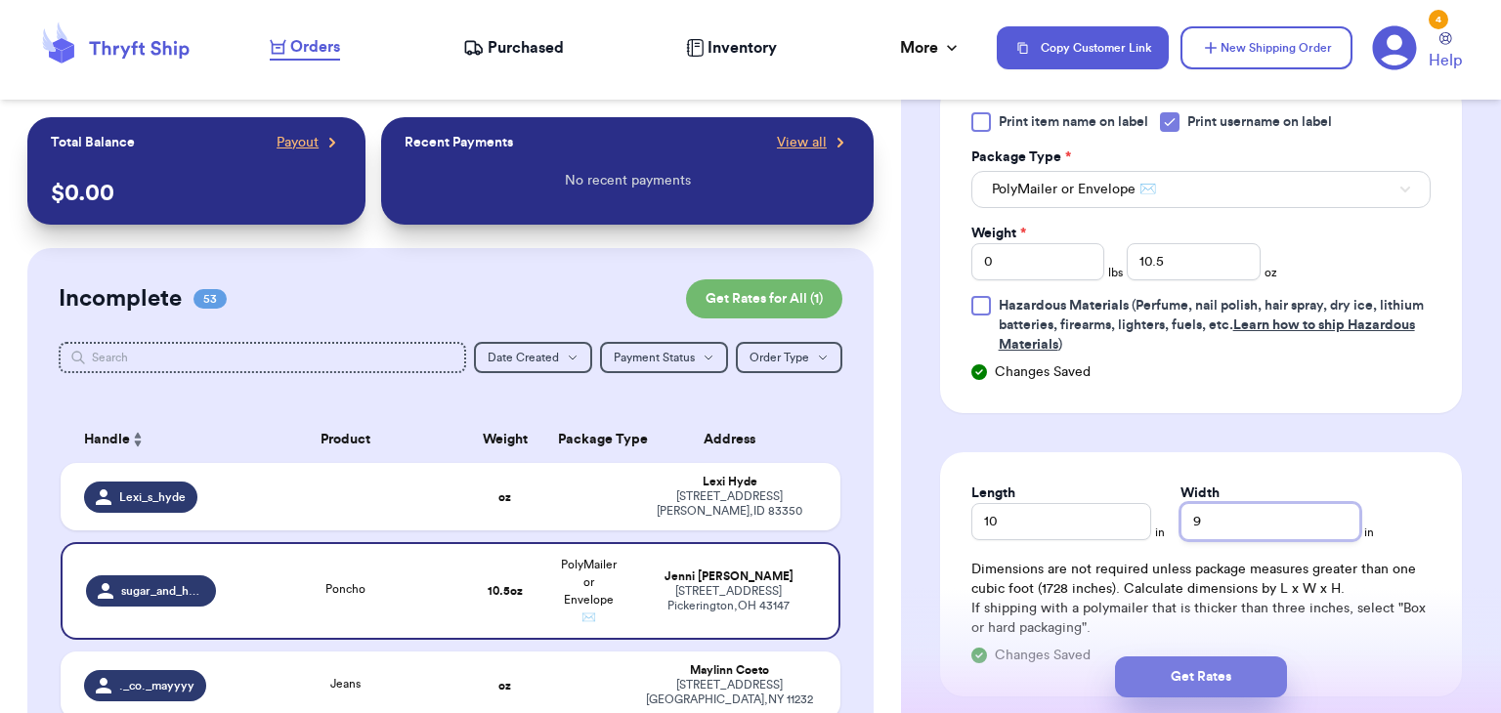
type input "9"
click at [1165, 672] on button "Get Rates" at bounding box center [1201, 677] width 172 height 41
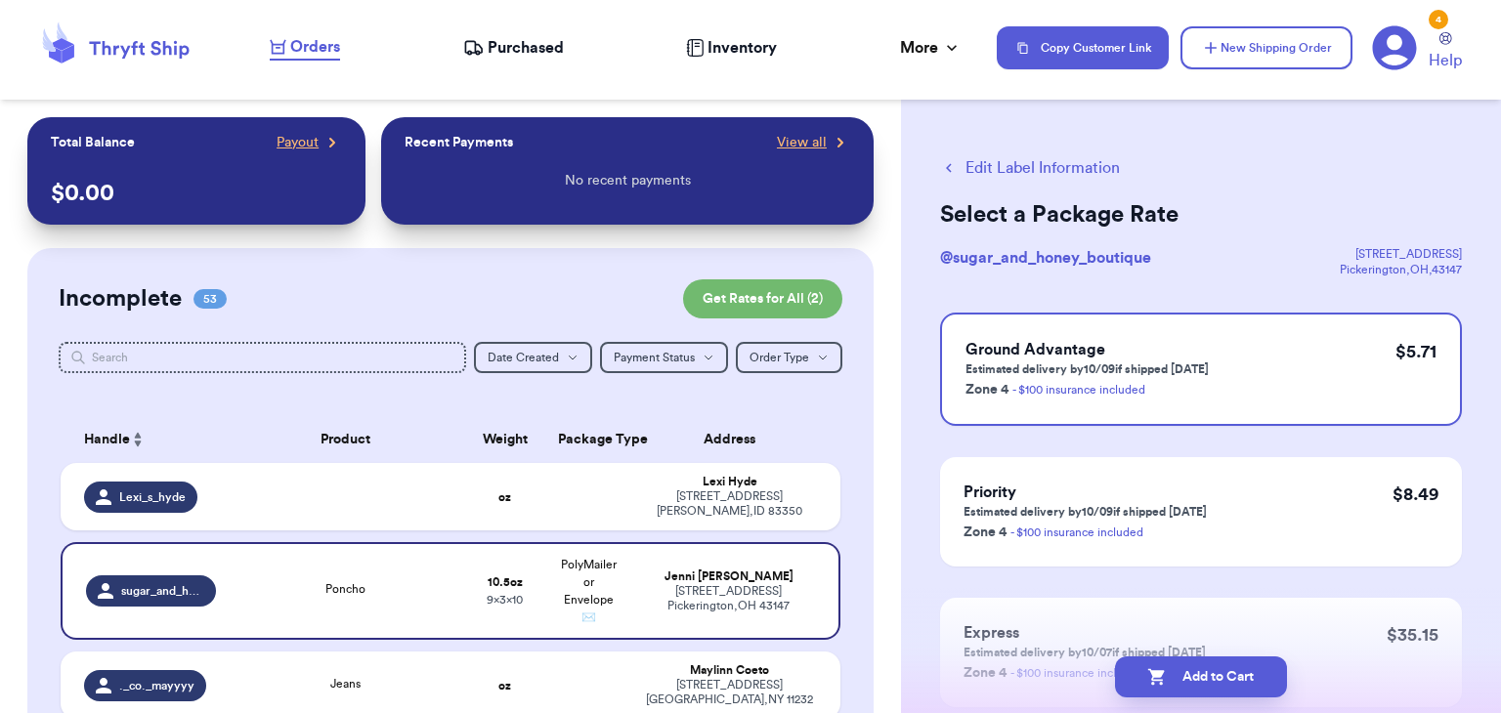
click at [1165, 672] on icon "button" at bounding box center [1157, 677] width 20 height 20
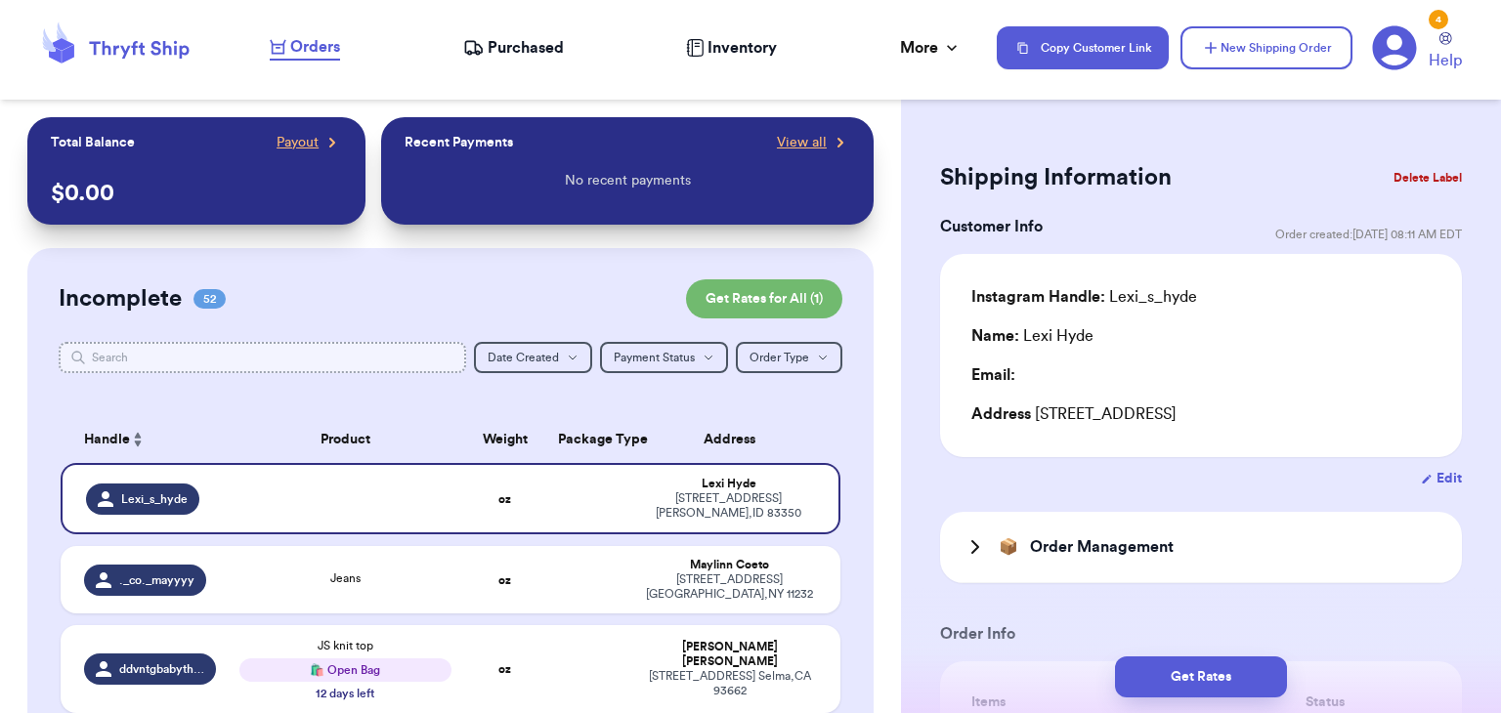
click at [290, 366] on input "text" at bounding box center [262, 357] width 407 height 31
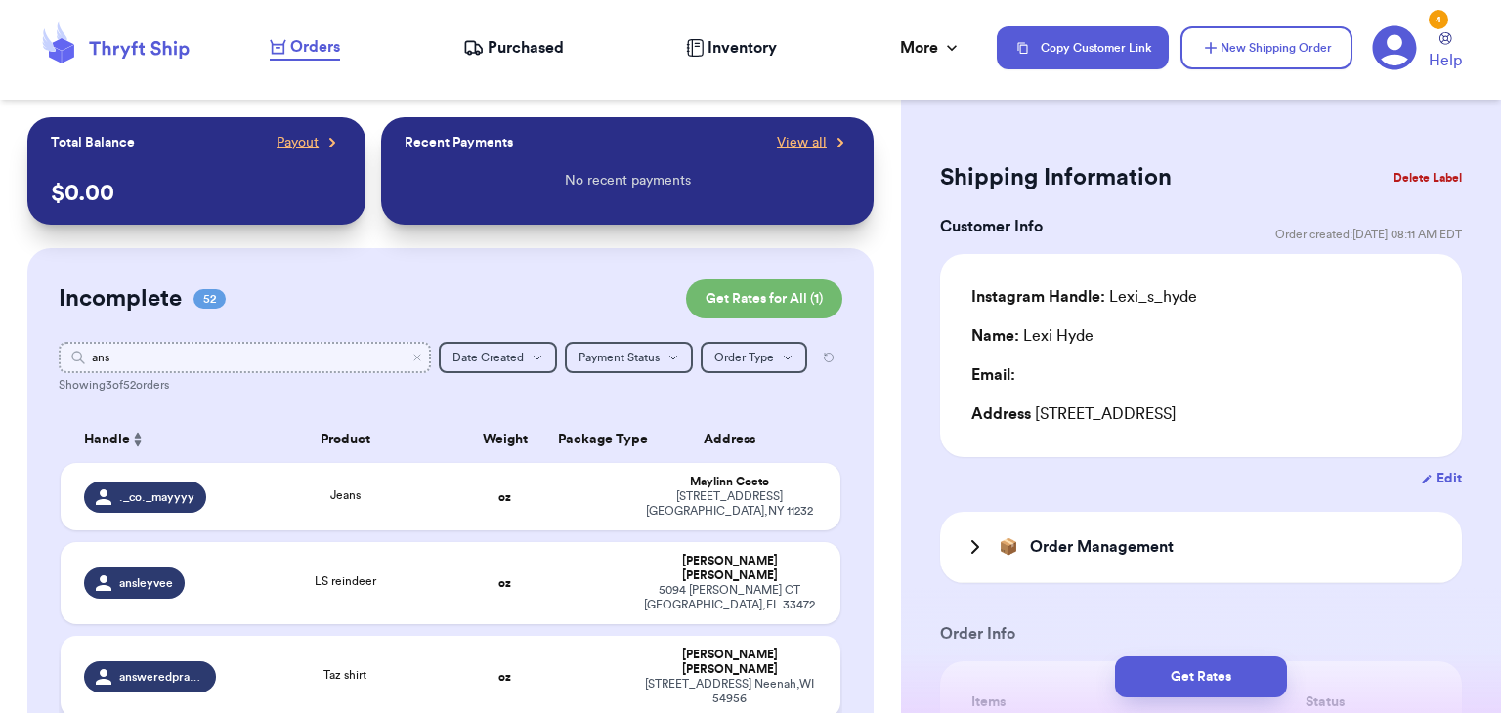
type input "ans"
click at [444, 636] on td "Taz shirt" at bounding box center [345, 677] width 234 height 82
type input "Taz shirt"
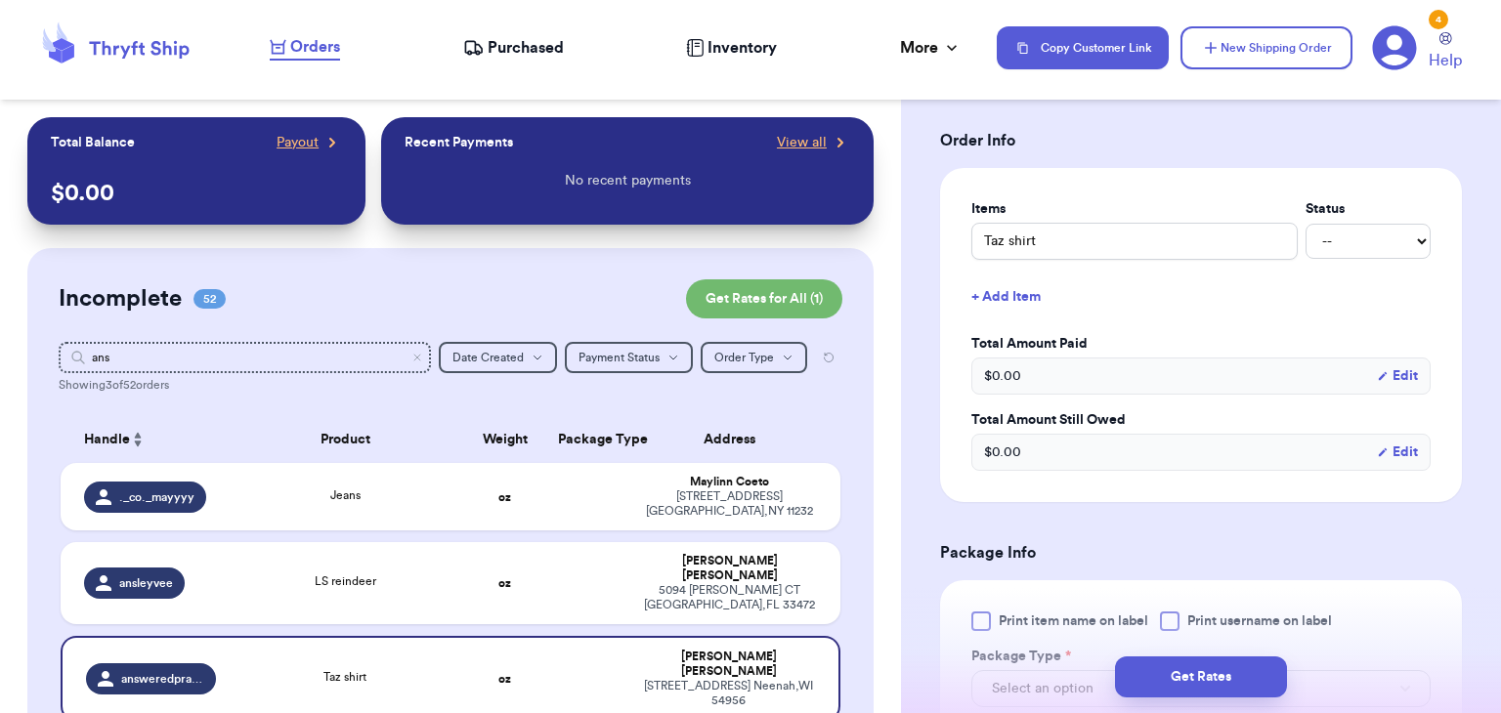
scroll to position [753, 0]
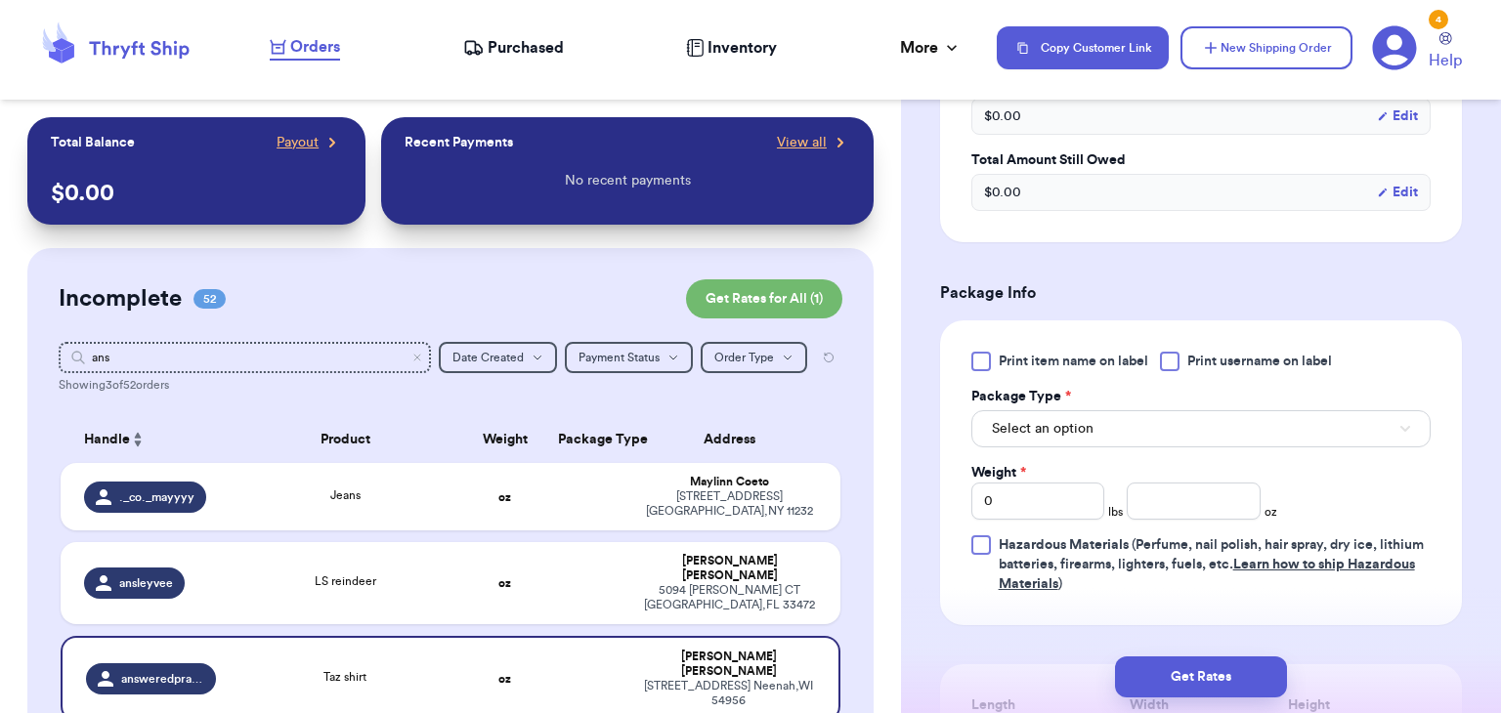
click at [1181, 362] on label "Print username on label" at bounding box center [1246, 362] width 172 height 20
click at [0, 0] on input "Print username on label" at bounding box center [0, 0] width 0 height 0
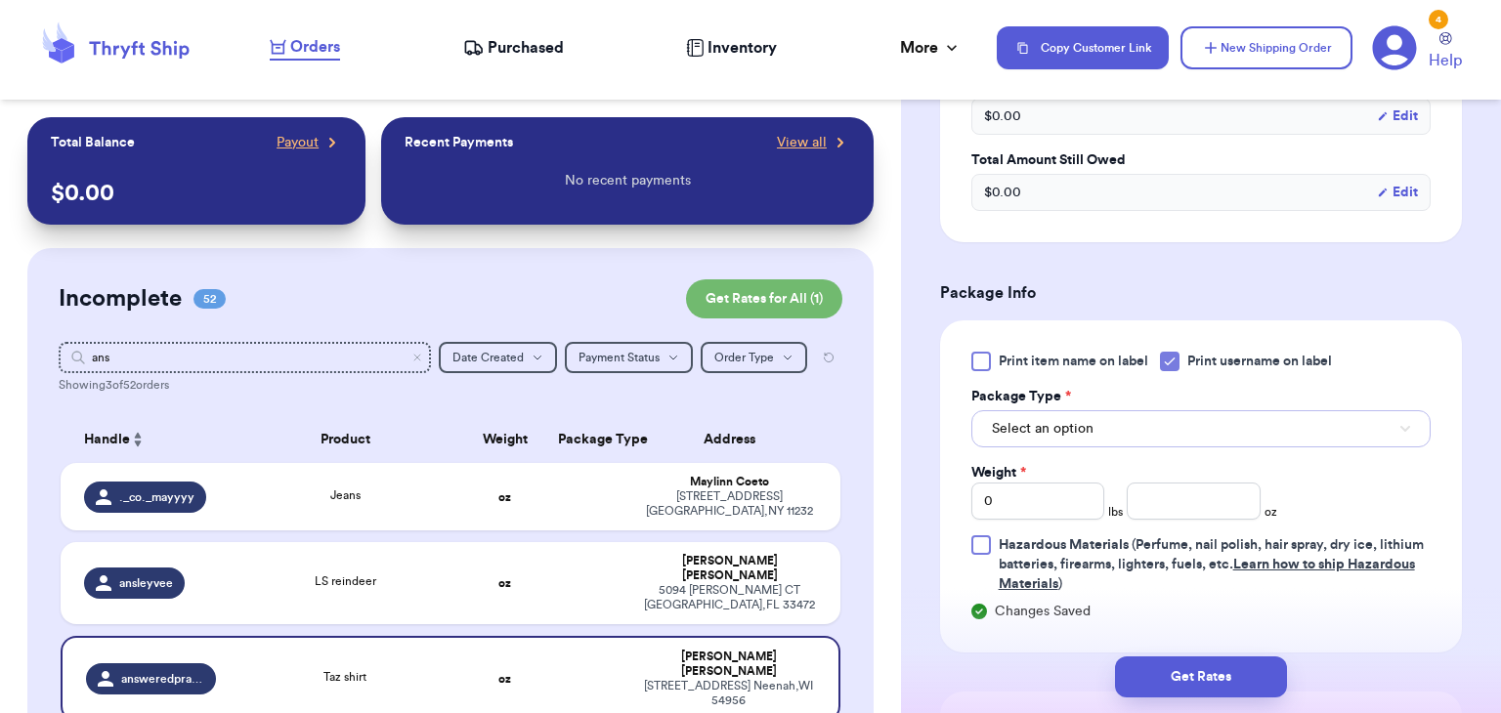
click at [1164, 445] on button "Select an option" at bounding box center [1200, 428] width 459 height 37
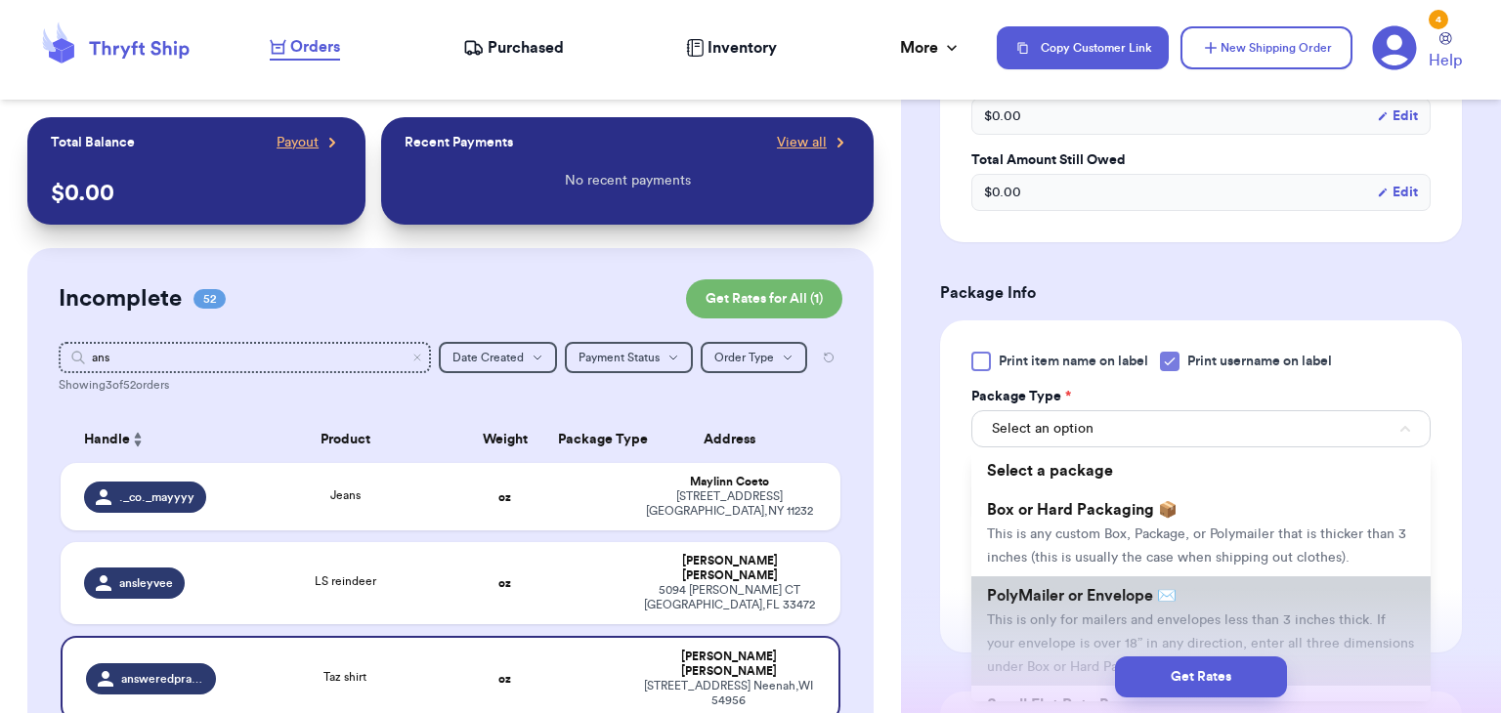
click at [1150, 604] on li "PolyMailer or Envelope ✉️ This is only for mailers and envelopes less than 3 in…" at bounding box center [1200, 630] width 459 height 109
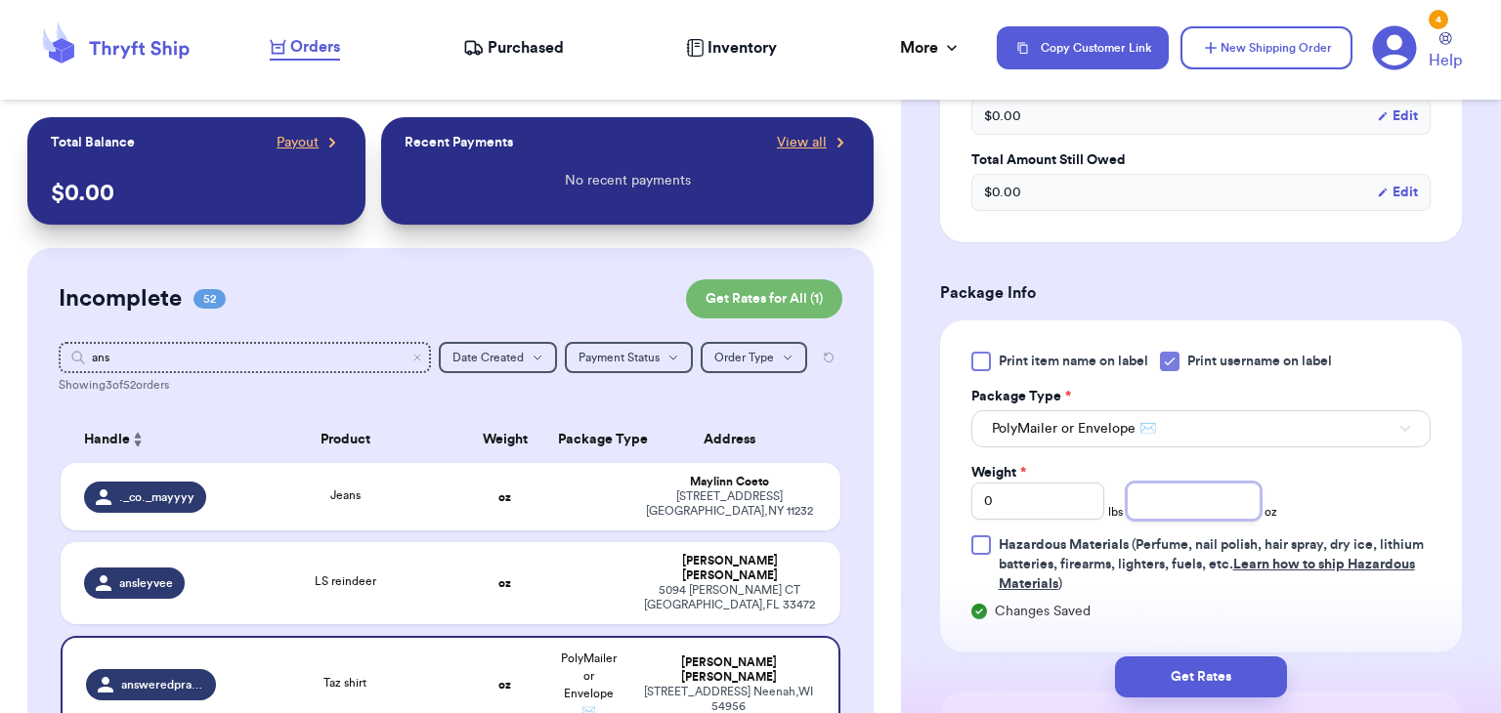
click at [1166, 511] on input "number" at bounding box center [1193, 501] width 134 height 37
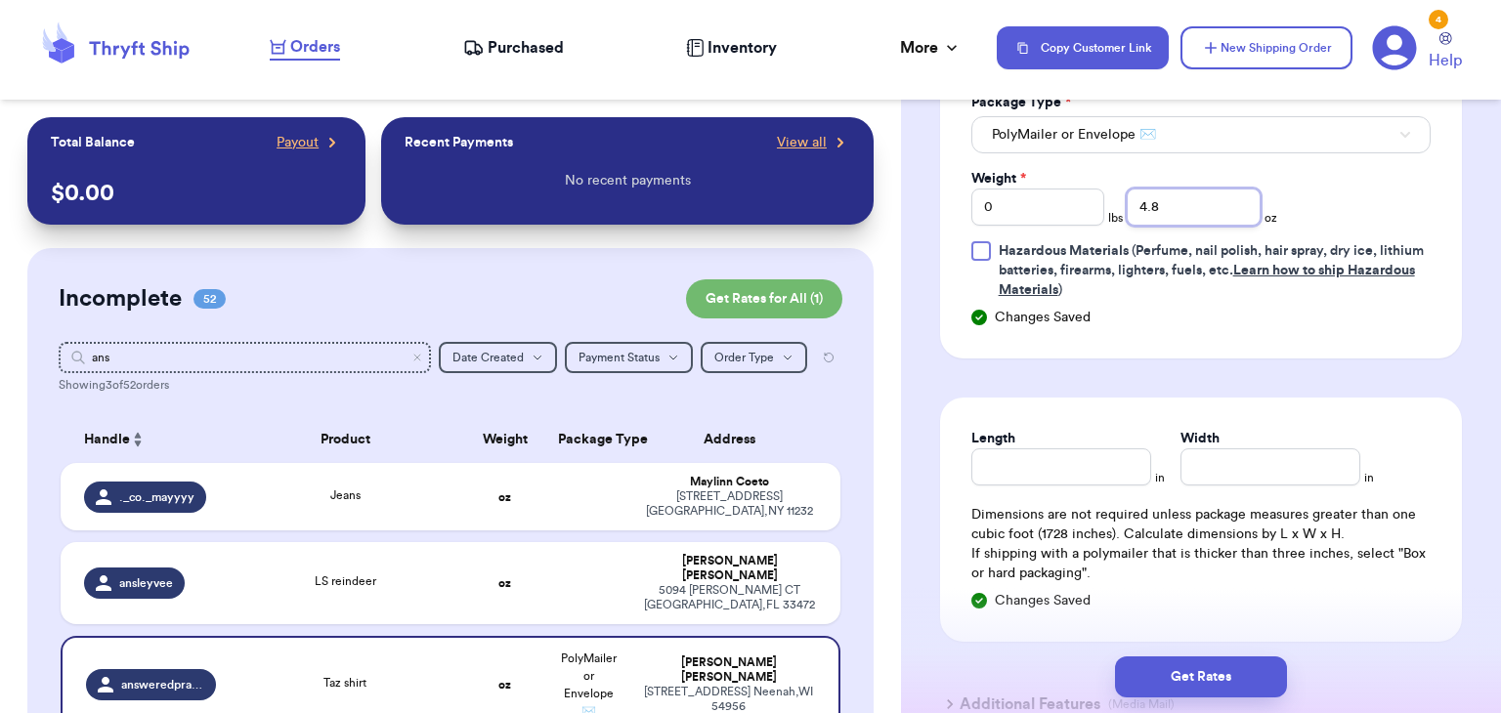
scroll to position [1070, 0]
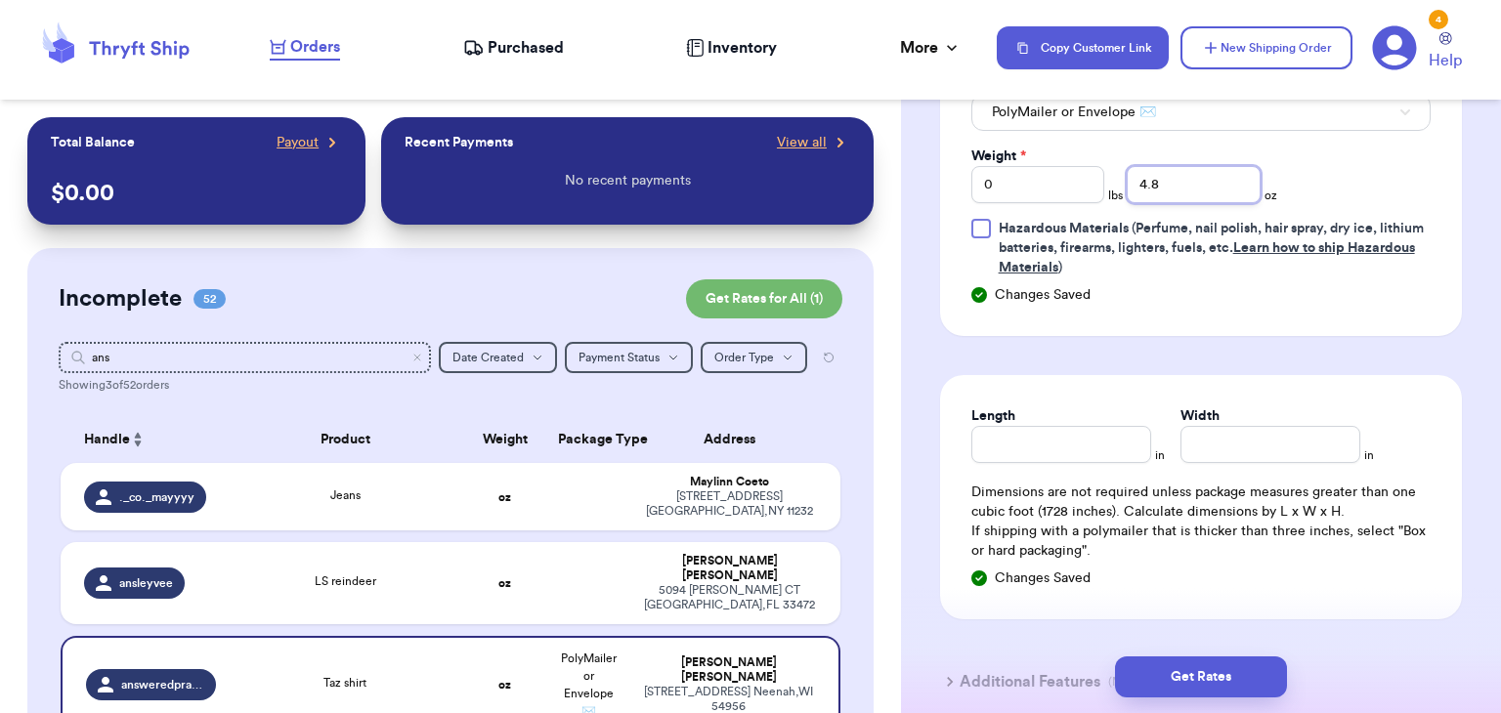
type input "4.8"
click at [991, 441] on input "Length" at bounding box center [1061, 444] width 180 height 37
type input "8"
click at [1251, 447] on input "Width *" at bounding box center [1270, 444] width 180 height 37
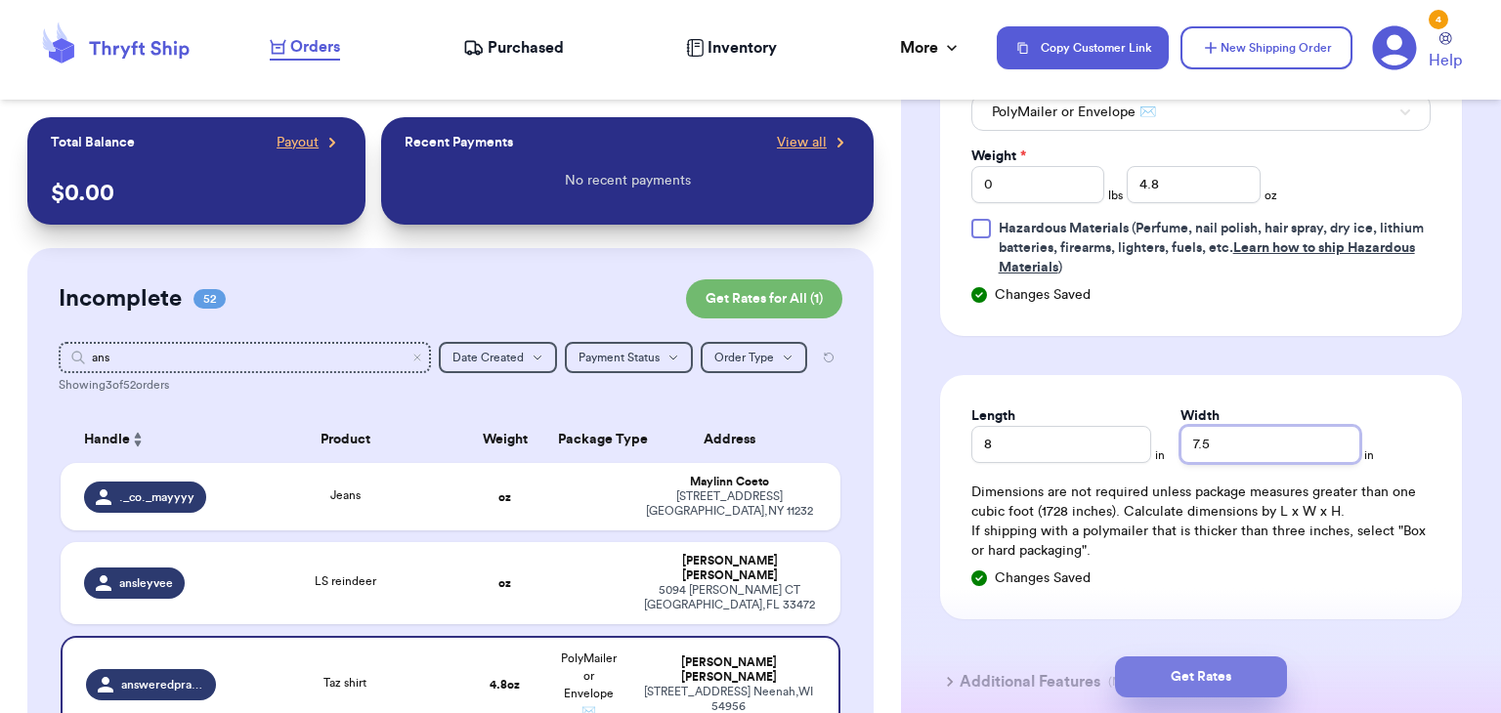
type input "7.5"
click at [1237, 683] on button "Get Rates" at bounding box center [1201, 677] width 172 height 41
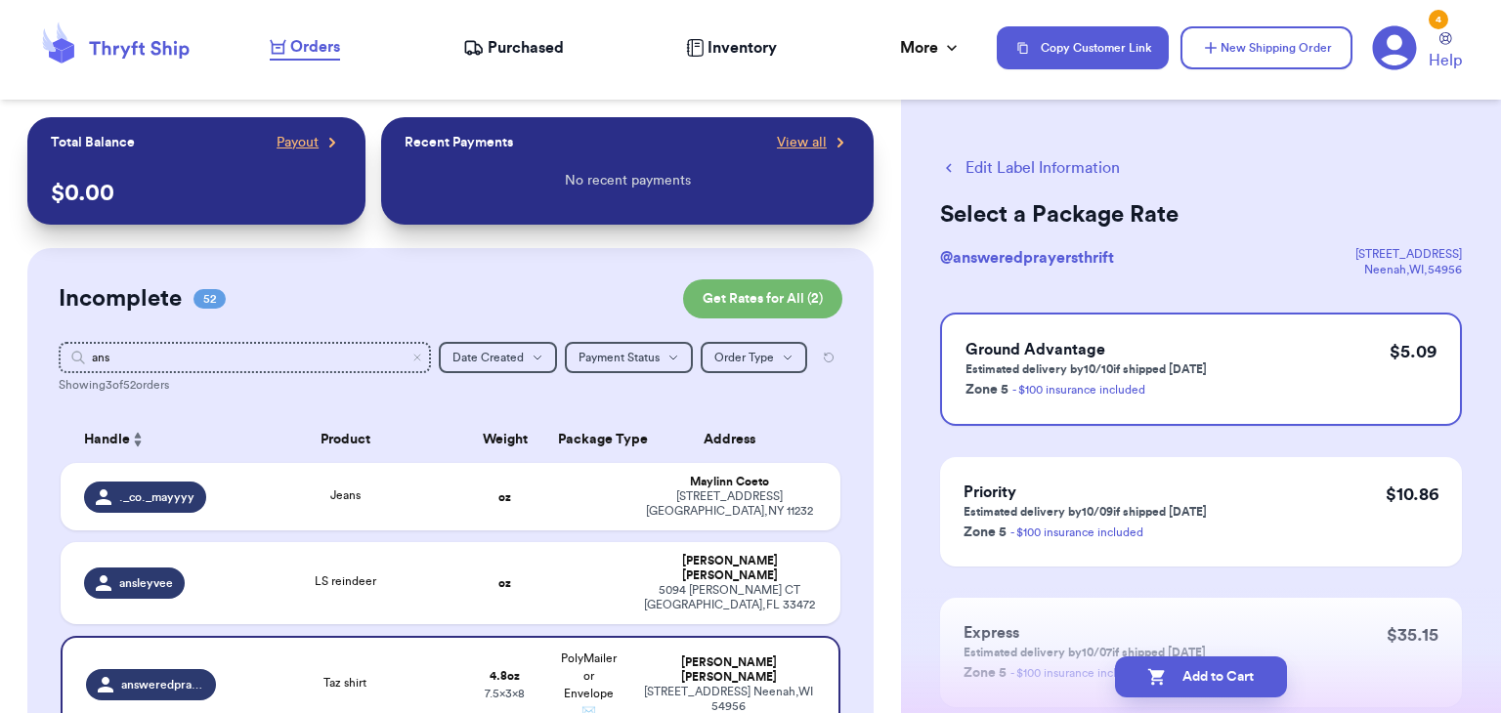
click at [1237, 683] on button "Add to Cart" at bounding box center [1201, 677] width 172 height 41
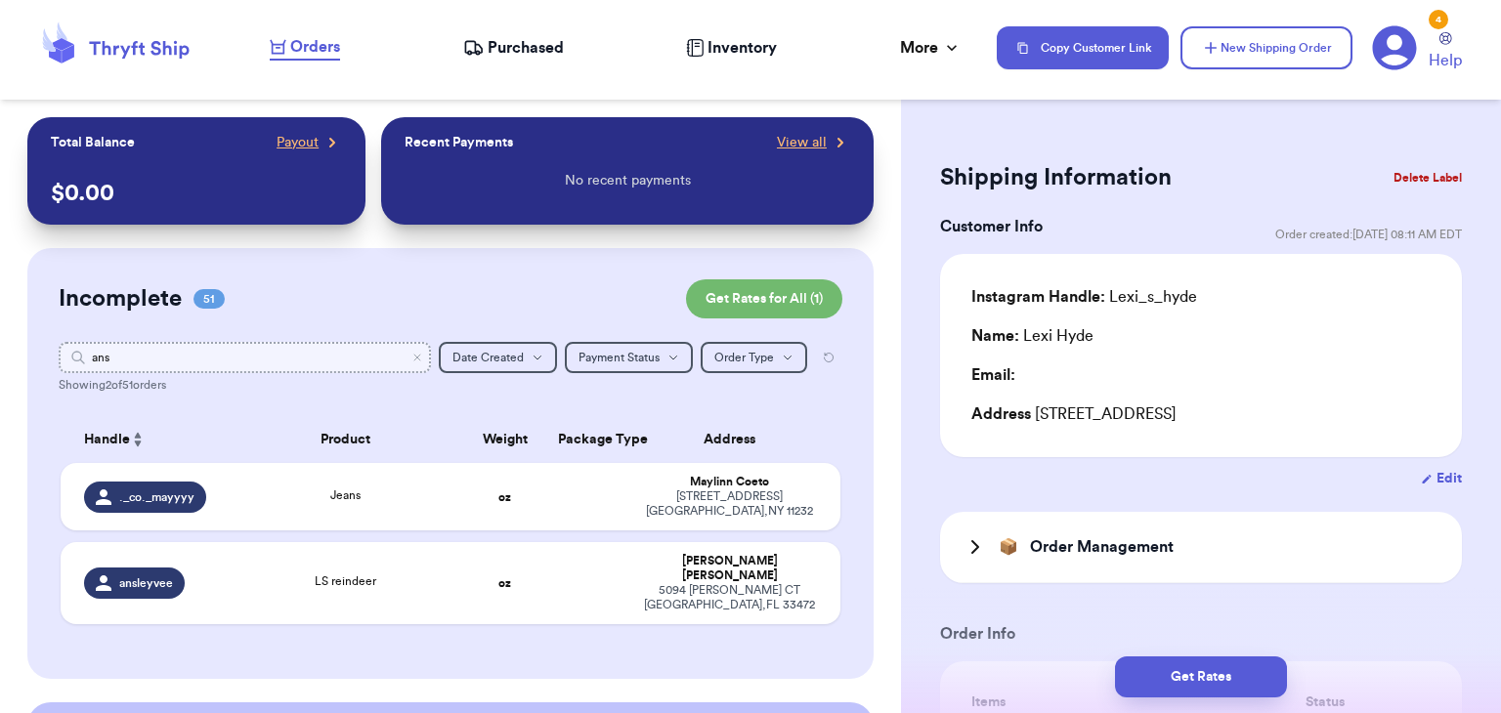
click at [414, 347] on input "ans" at bounding box center [245, 357] width 372 height 31
click at [416, 349] on input "ans" at bounding box center [245, 357] width 372 height 31
click at [422, 359] on icon "Clear search" at bounding box center [417, 358] width 12 height 12
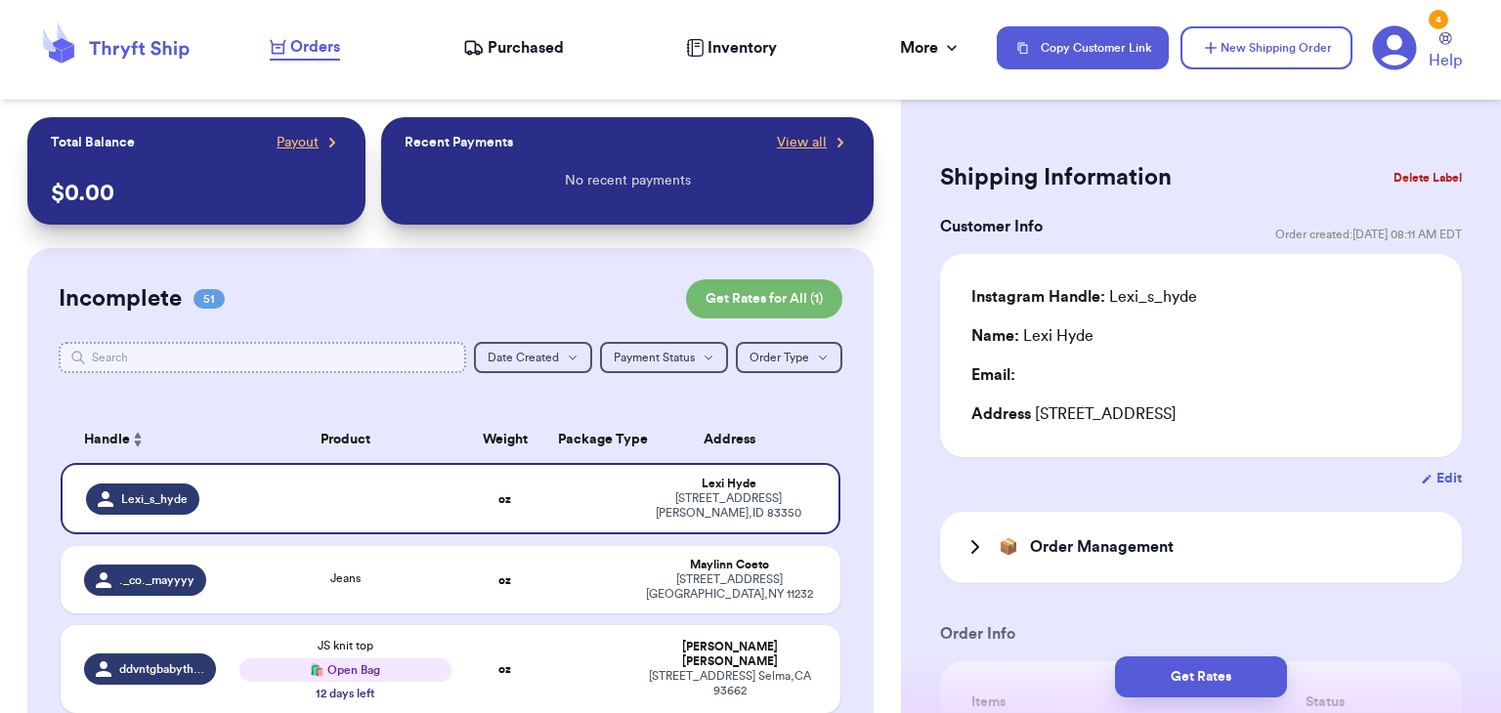
click at [376, 353] on input "text" at bounding box center [262, 357] width 407 height 31
type input "a"
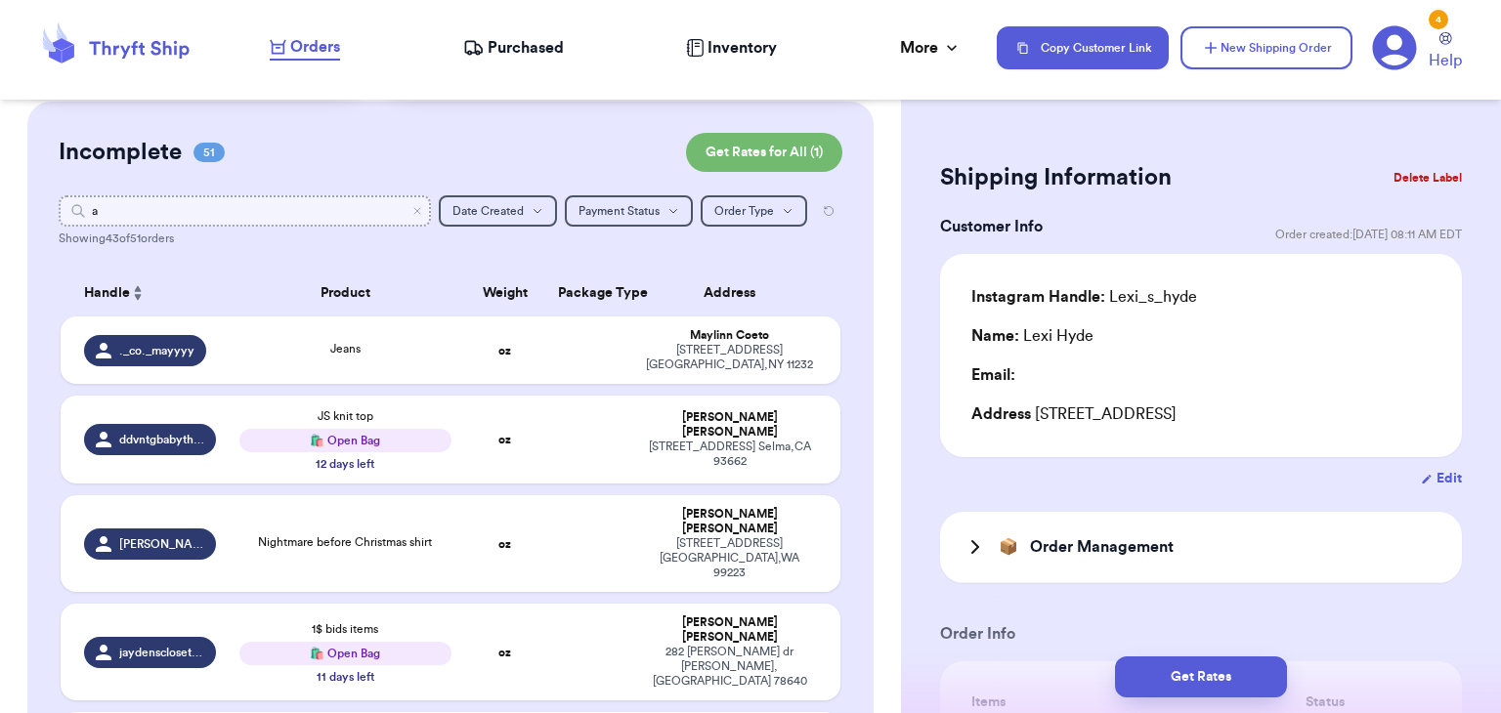
scroll to position [110, 0]
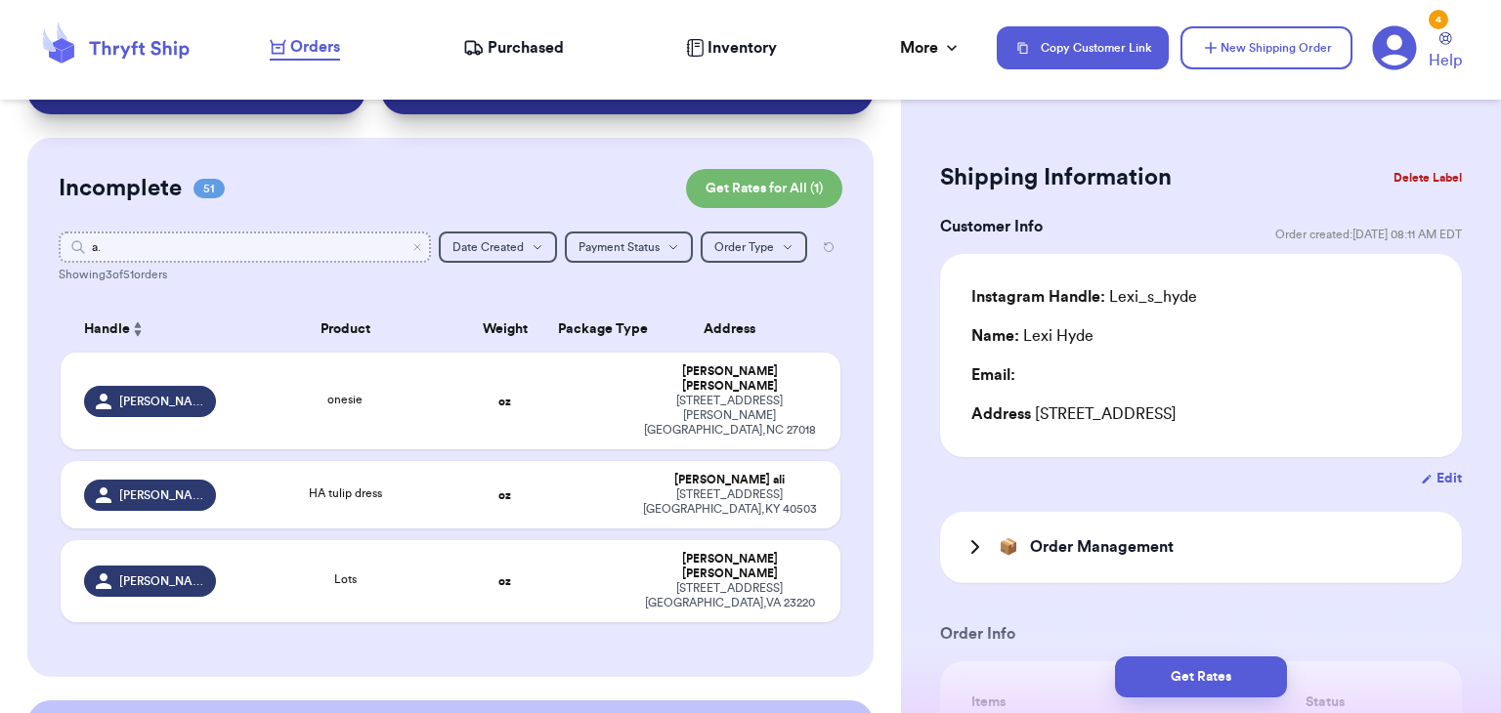
type input "a.l"
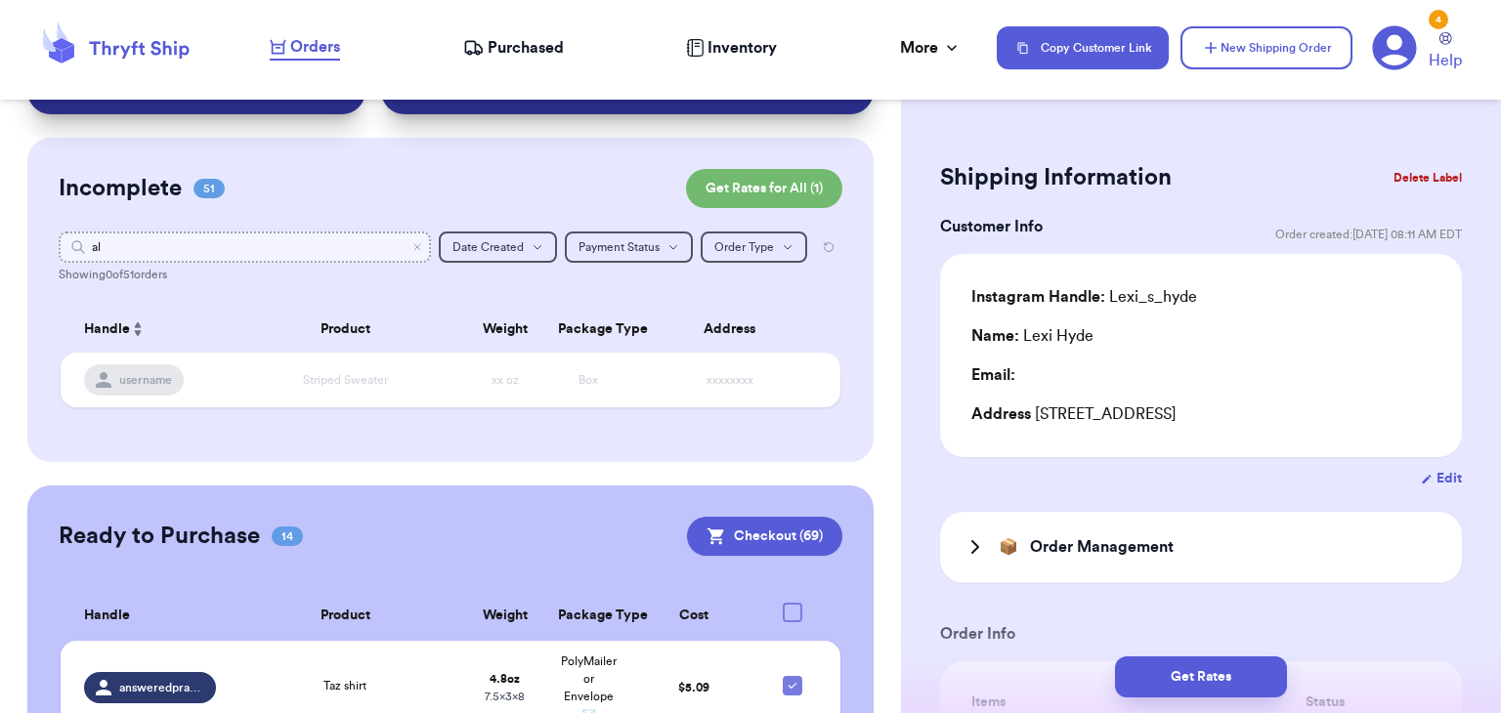
type input "a"
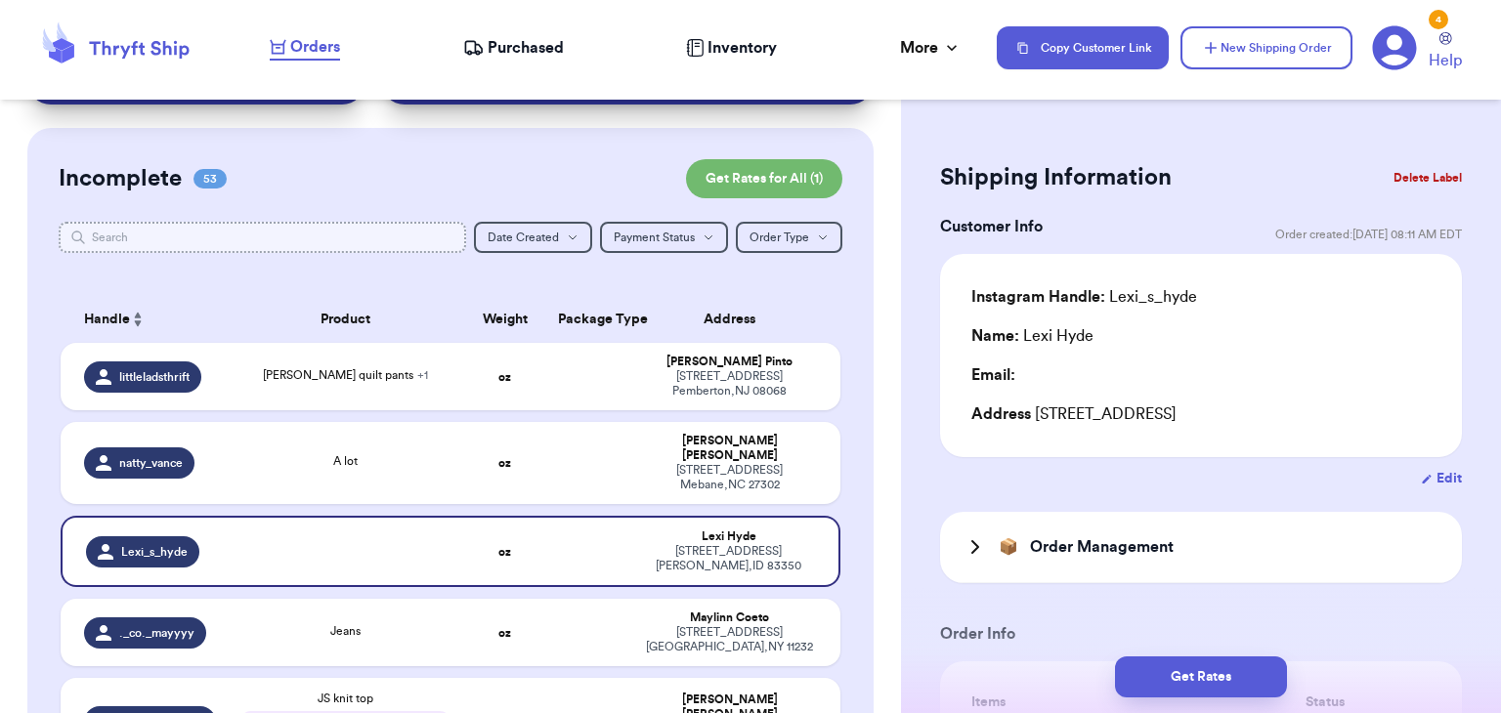
scroll to position [0, 0]
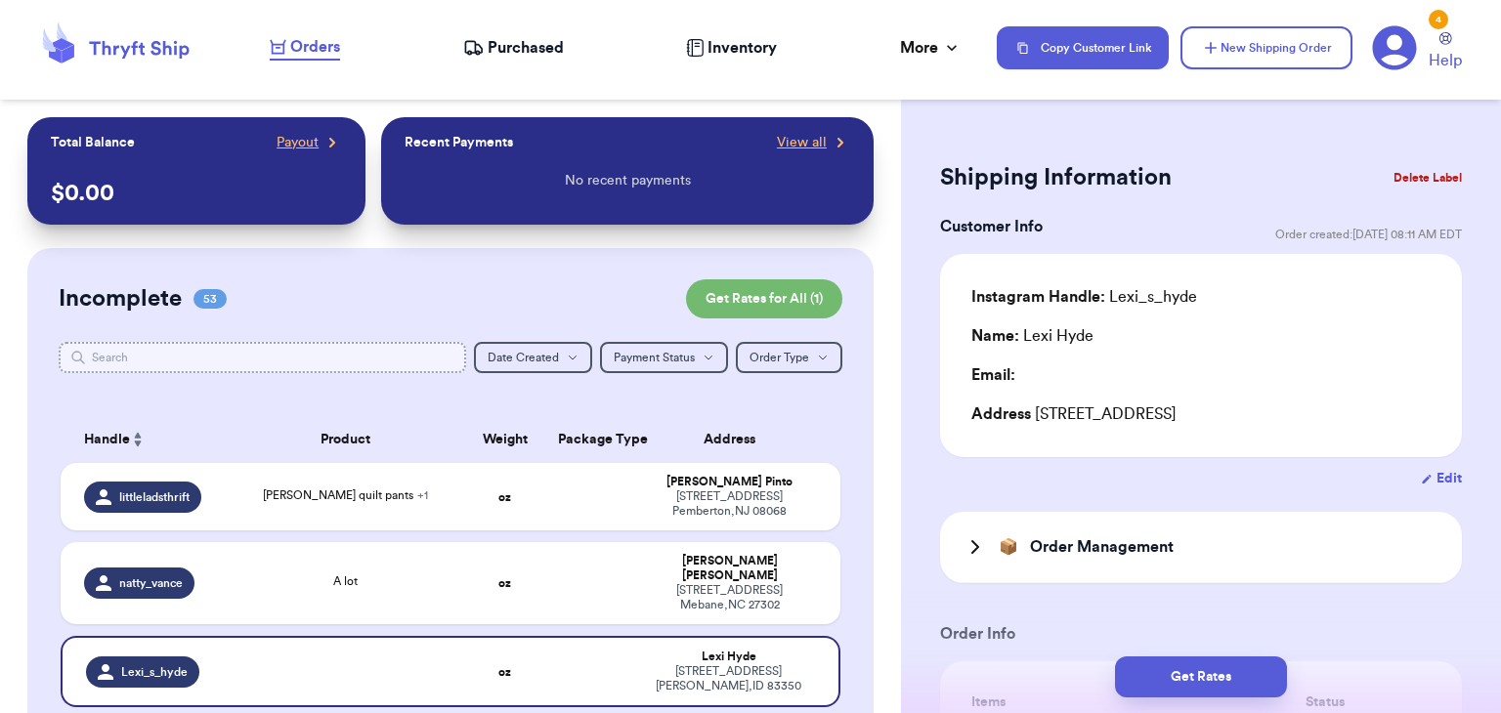
click at [438, 347] on input "text" at bounding box center [262, 357] width 407 height 31
type input "a"
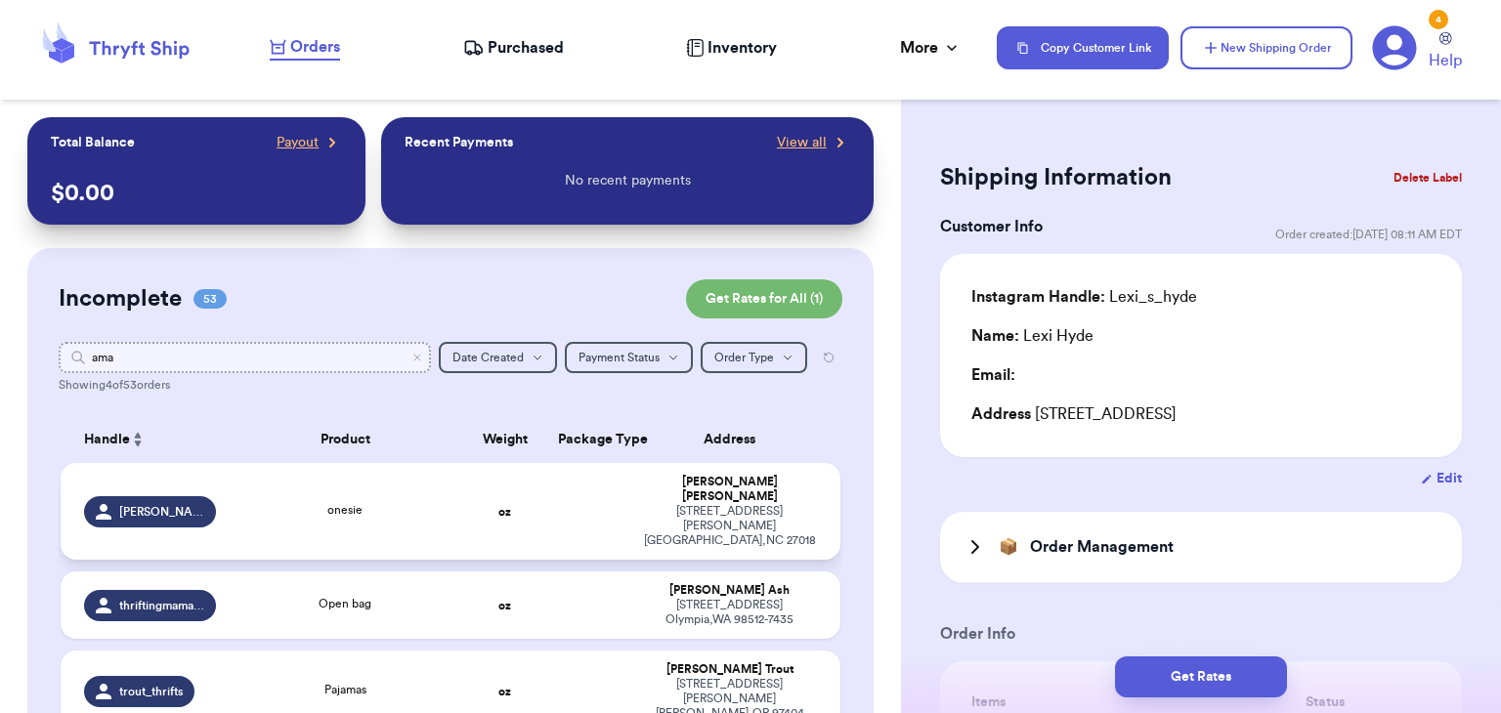
type input "ama"
click at [397, 510] on td "onesie" at bounding box center [345, 511] width 234 height 97
type input "onesie"
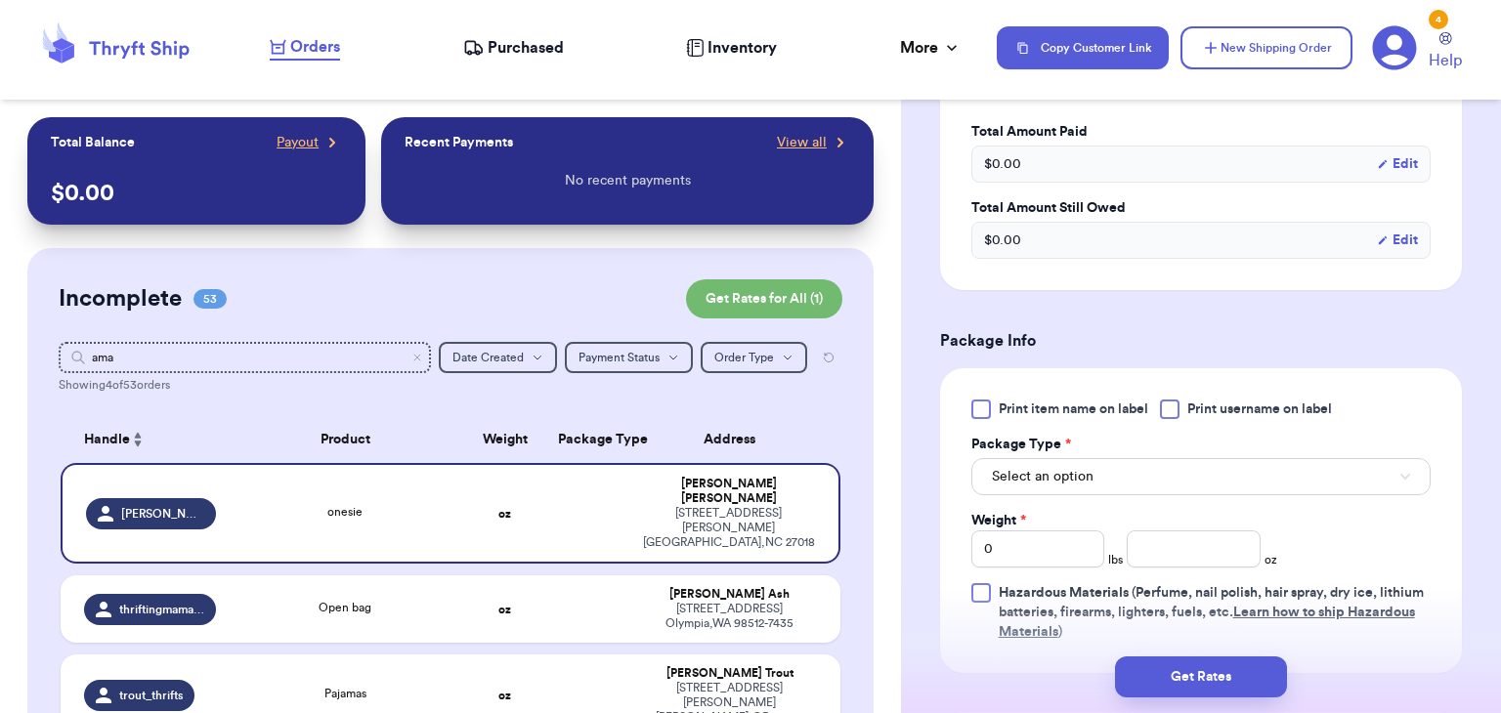
scroll to position [709, 0]
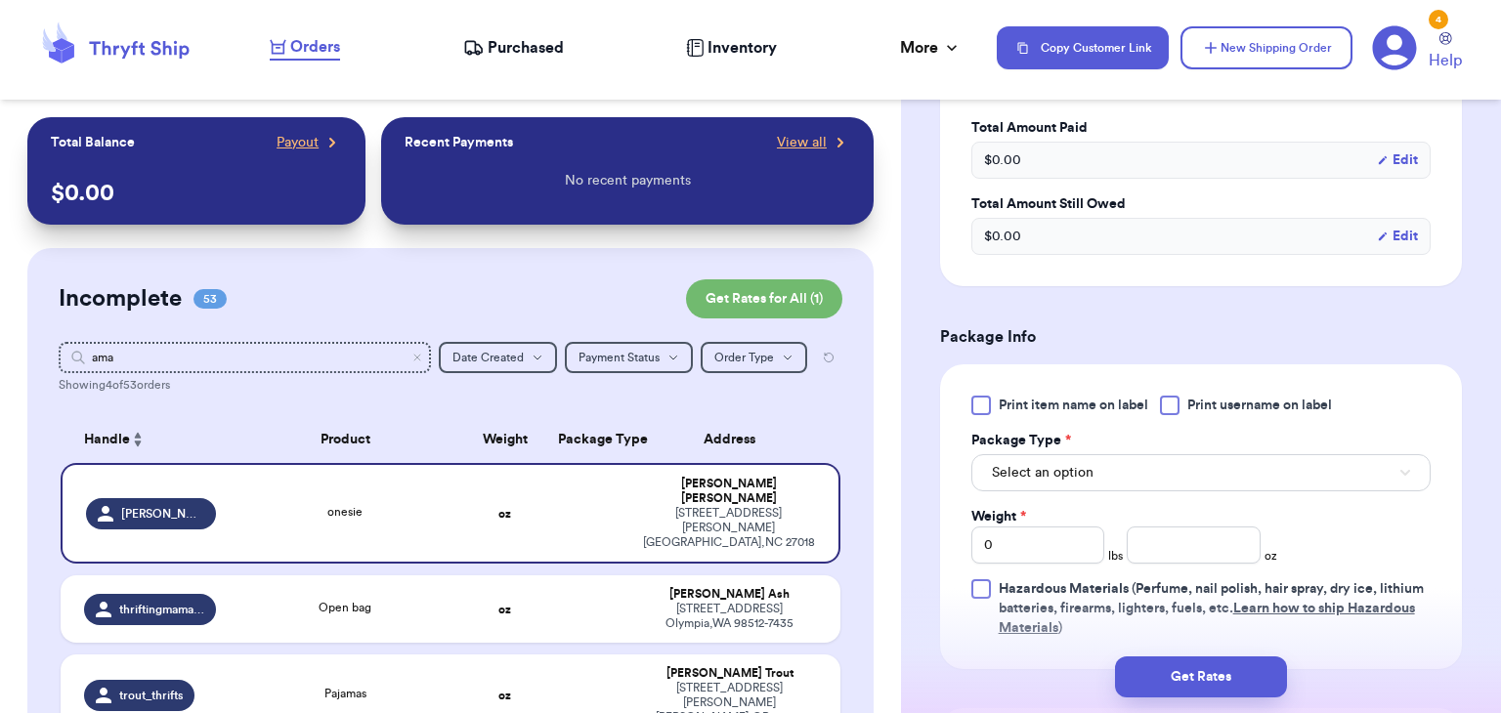
click at [1164, 410] on div at bounding box center [1170, 406] width 20 height 20
click at [0, 0] on input "Print username on label" at bounding box center [0, 0] width 0 height 0
click at [1167, 467] on button "Select an option" at bounding box center [1200, 472] width 459 height 37
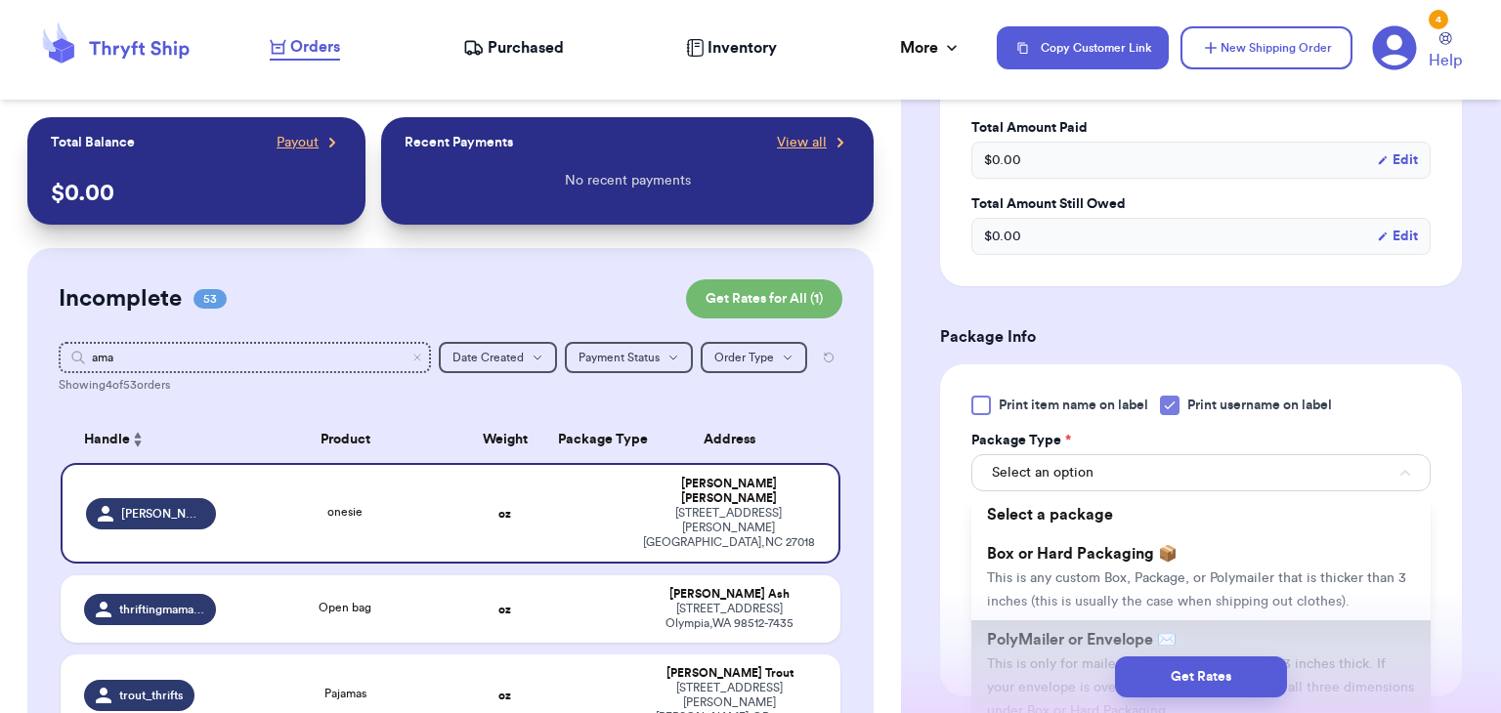
click at [1177, 626] on li "PolyMailer or Envelope ✉️ This is only for mailers and envelopes less than 3 in…" at bounding box center [1200, 674] width 459 height 109
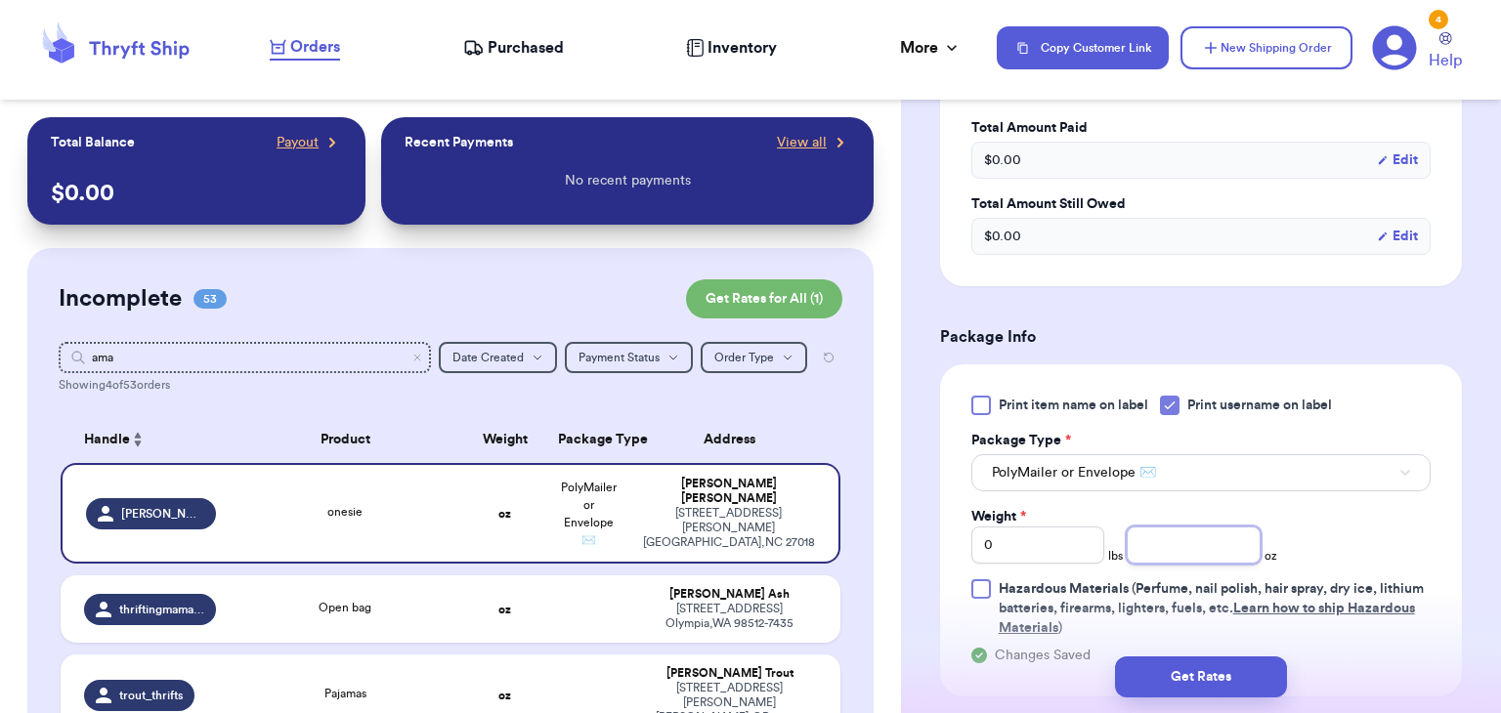
click at [1146, 544] on input "number" at bounding box center [1193, 545] width 134 height 37
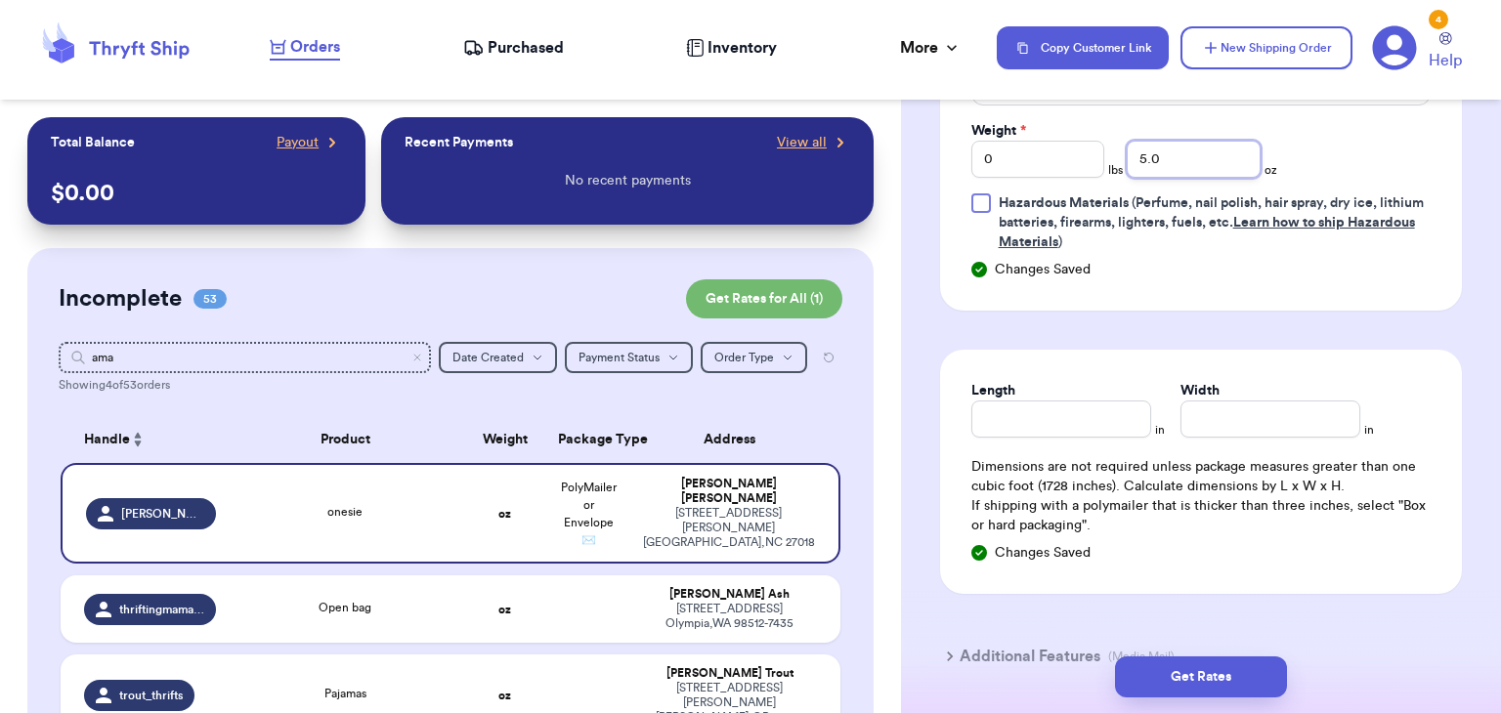
scroll to position [1096, 0]
type input "5.0"
click at [1081, 422] on input "Length" at bounding box center [1061, 418] width 180 height 37
type input "8"
click at [1191, 439] on div "Length * 8 in Width * in Dimensions are not required unless package measures gr…" at bounding box center [1201, 471] width 522 height 244
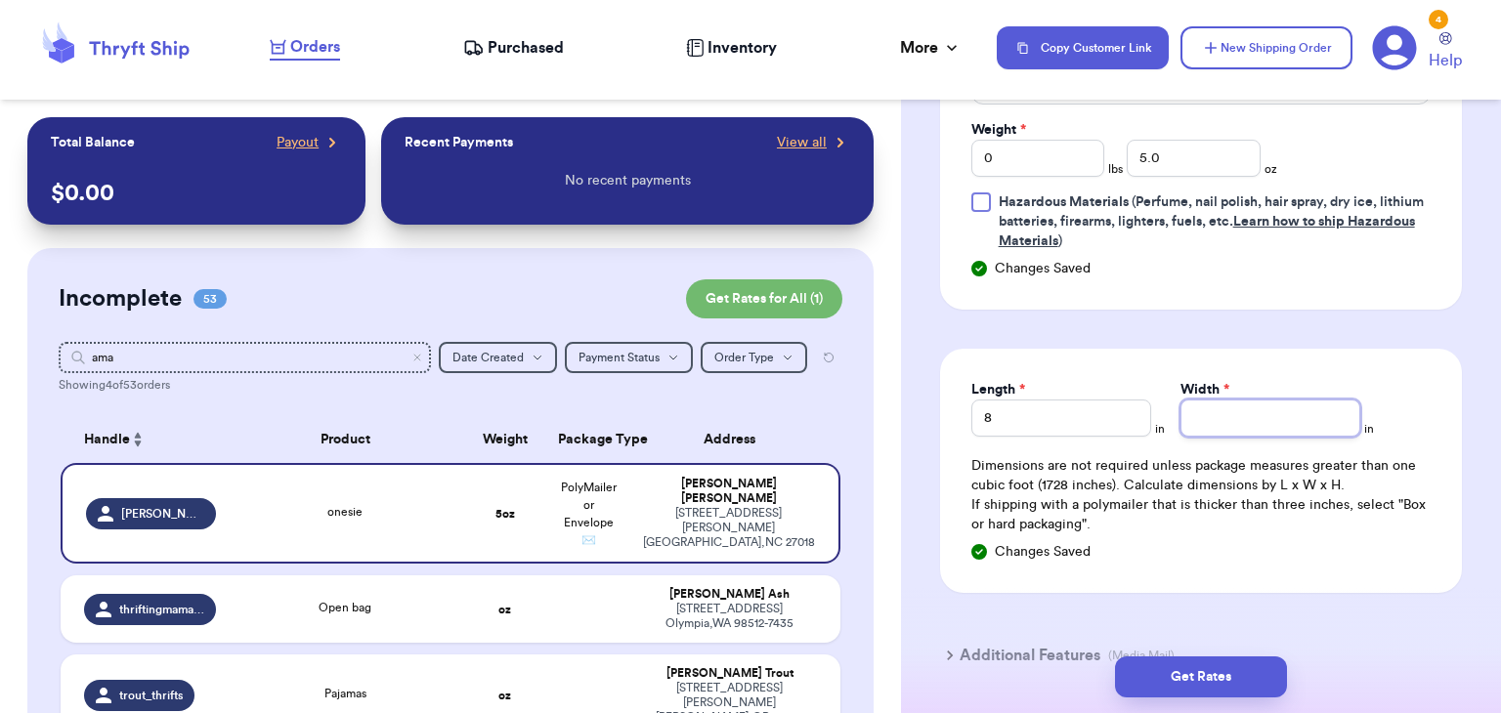
click at [1198, 430] on input "Width *" at bounding box center [1270, 418] width 180 height 37
type input "7.5"
click at [1240, 665] on button "Get Rates" at bounding box center [1201, 677] width 172 height 41
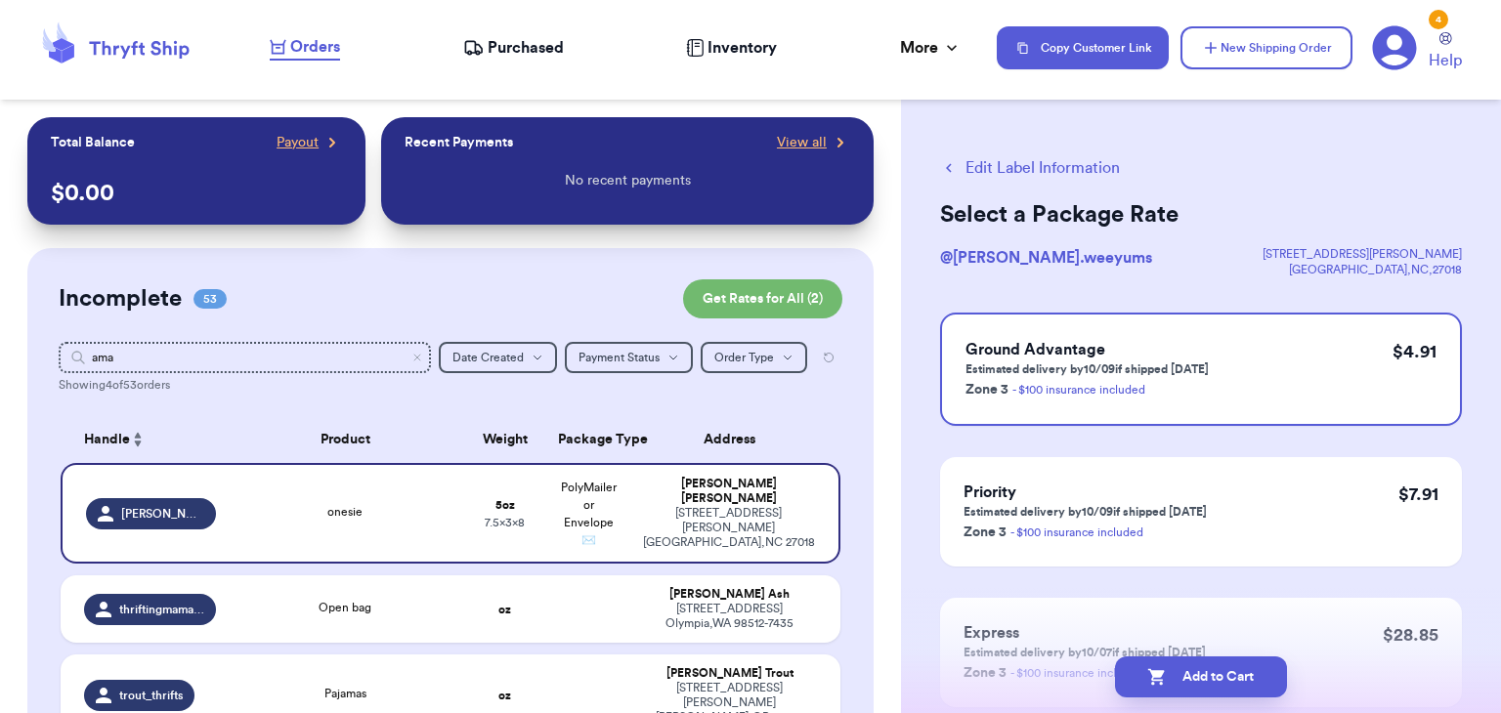
click at [1240, 665] on button "Add to Cart" at bounding box center [1201, 677] width 172 height 41
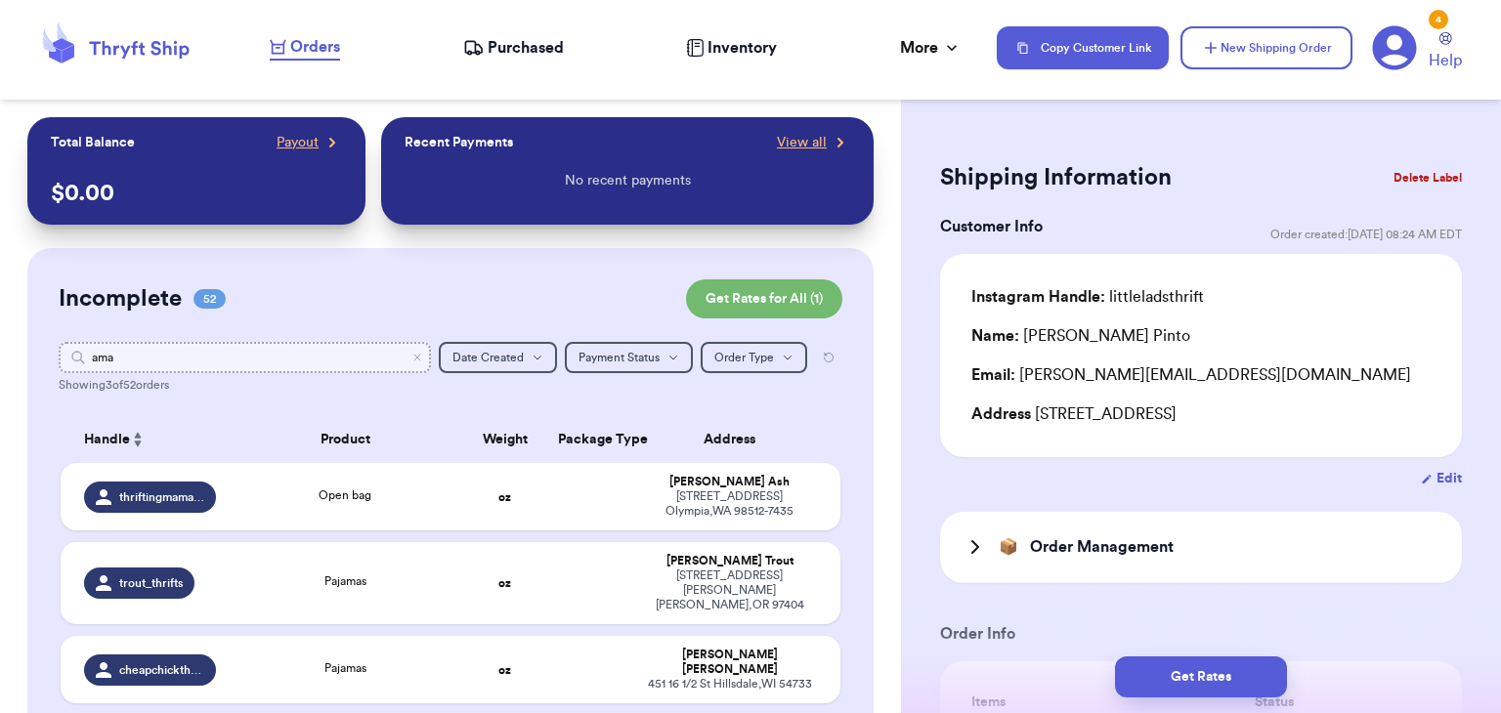
click at [429, 354] on input "ama" at bounding box center [245, 357] width 372 height 31
click at [414, 359] on icon "Clear search" at bounding box center [417, 358] width 12 height 12
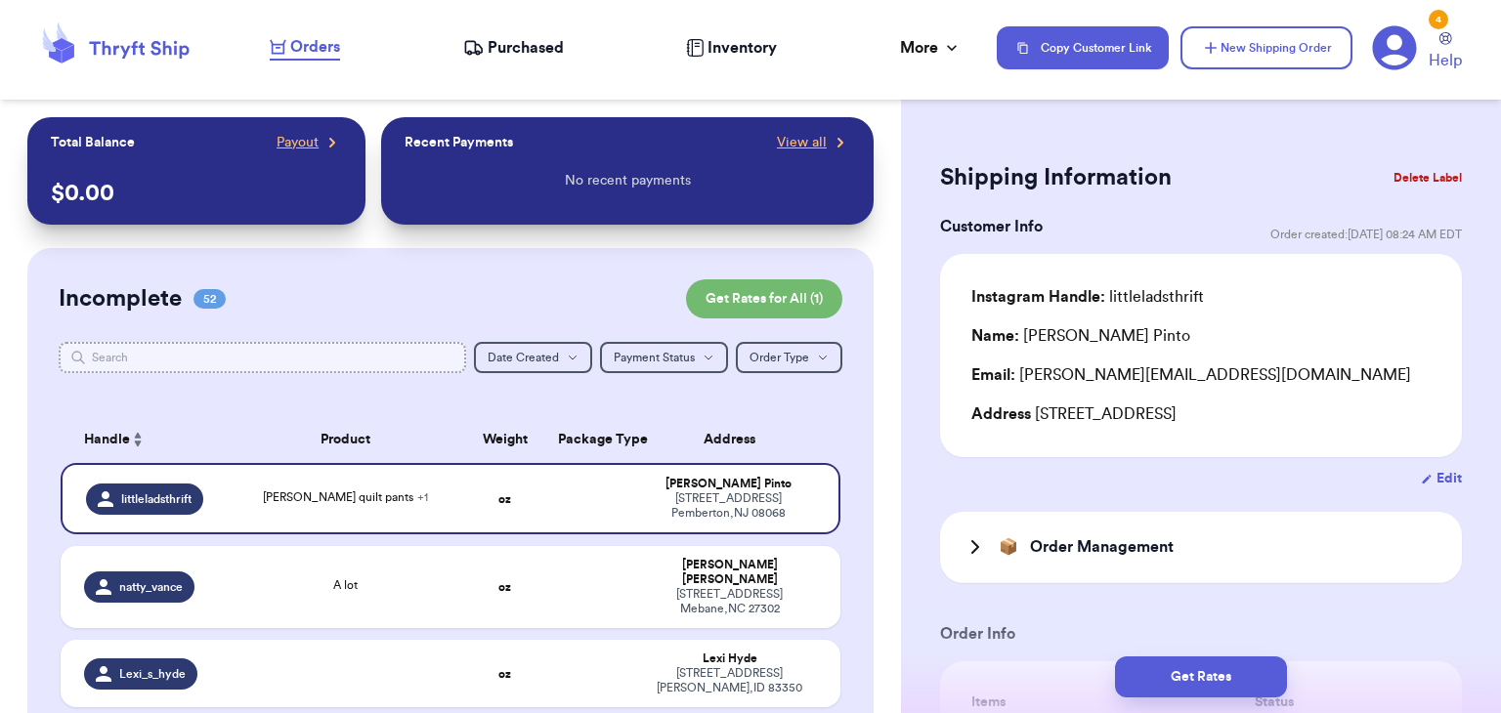
click at [358, 371] on input "text" at bounding box center [262, 357] width 407 height 31
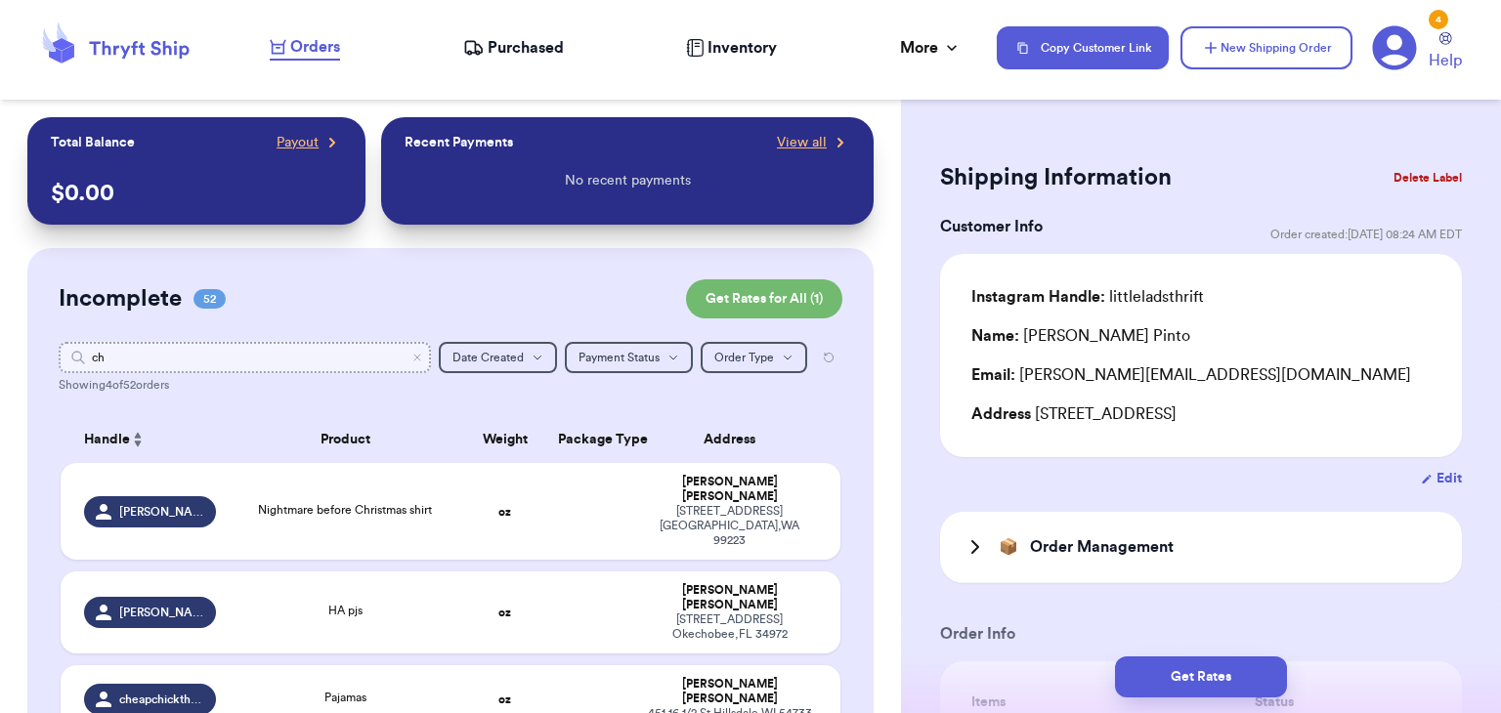
type input "chr"
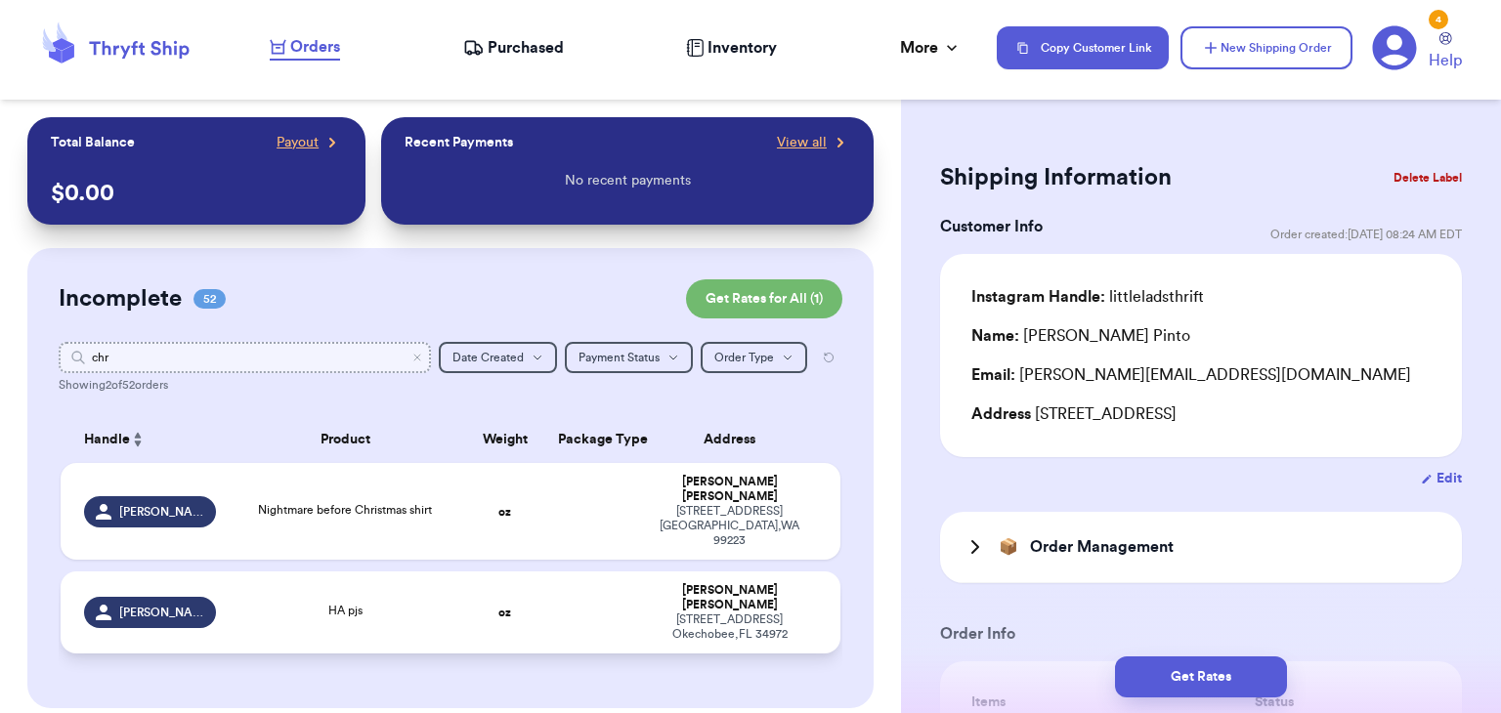
type input "chr"
click at [403, 602] on div "HA pjs" at bounding box center [344, 612] width 211 height 21
type input "HA pjs"
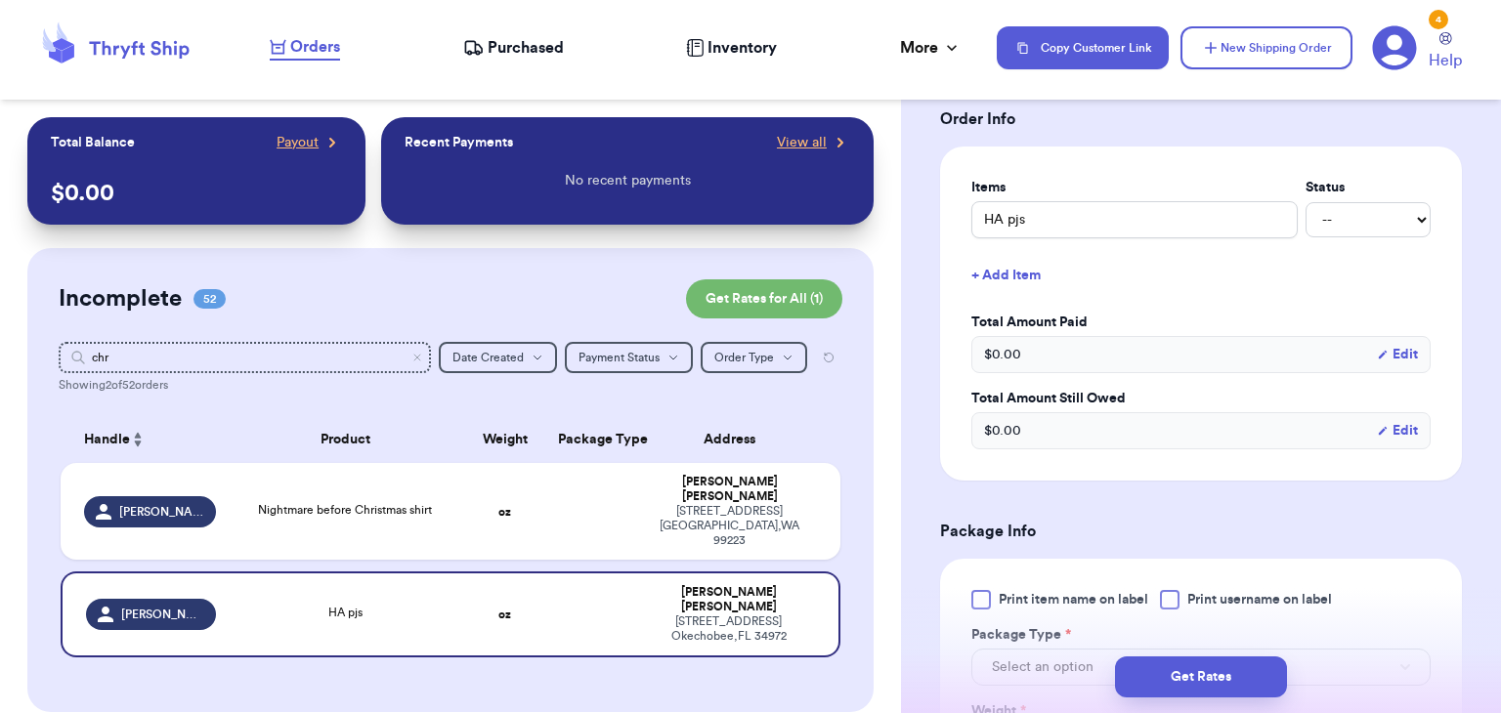
scroll to position [517, 0]
click at [1181, 597] on label "Print username on label" at bounding box center [1246, 598] width 172 height 20
click at [0, 0] on input "Print username on label" at bounding box center [0, 0] width 0 height 0
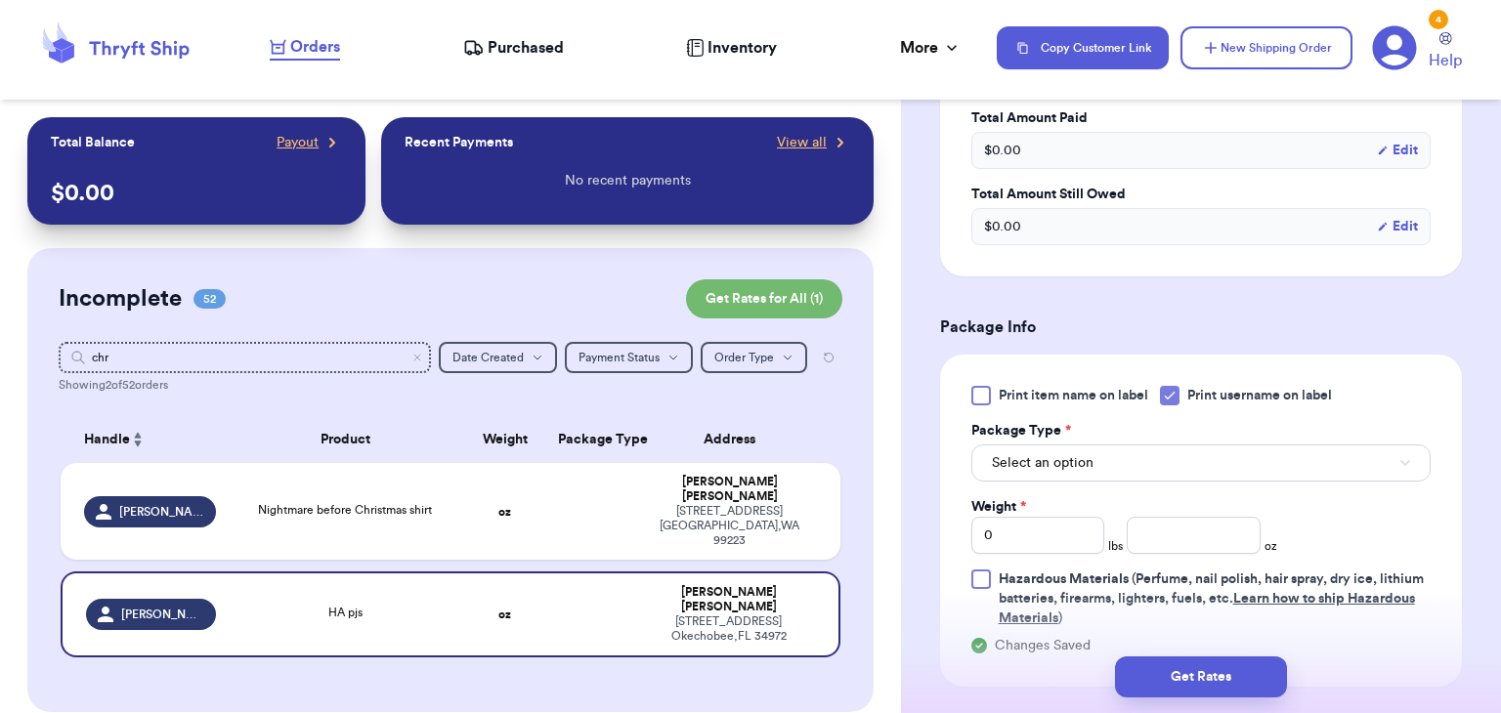
scroll to position [723, 0]
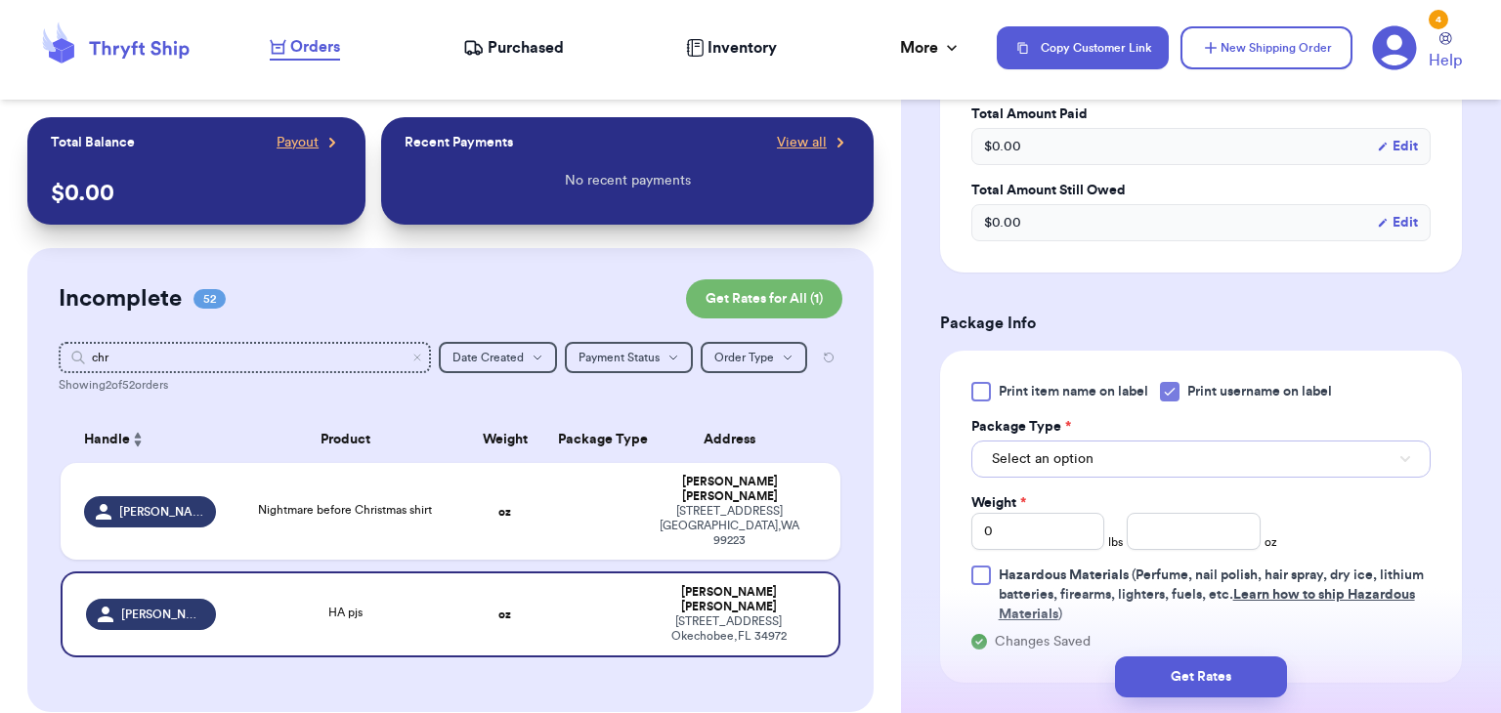
click at [1188, 463] on button "Select an option" at bounding box center [1200, 459] width 459 height 37
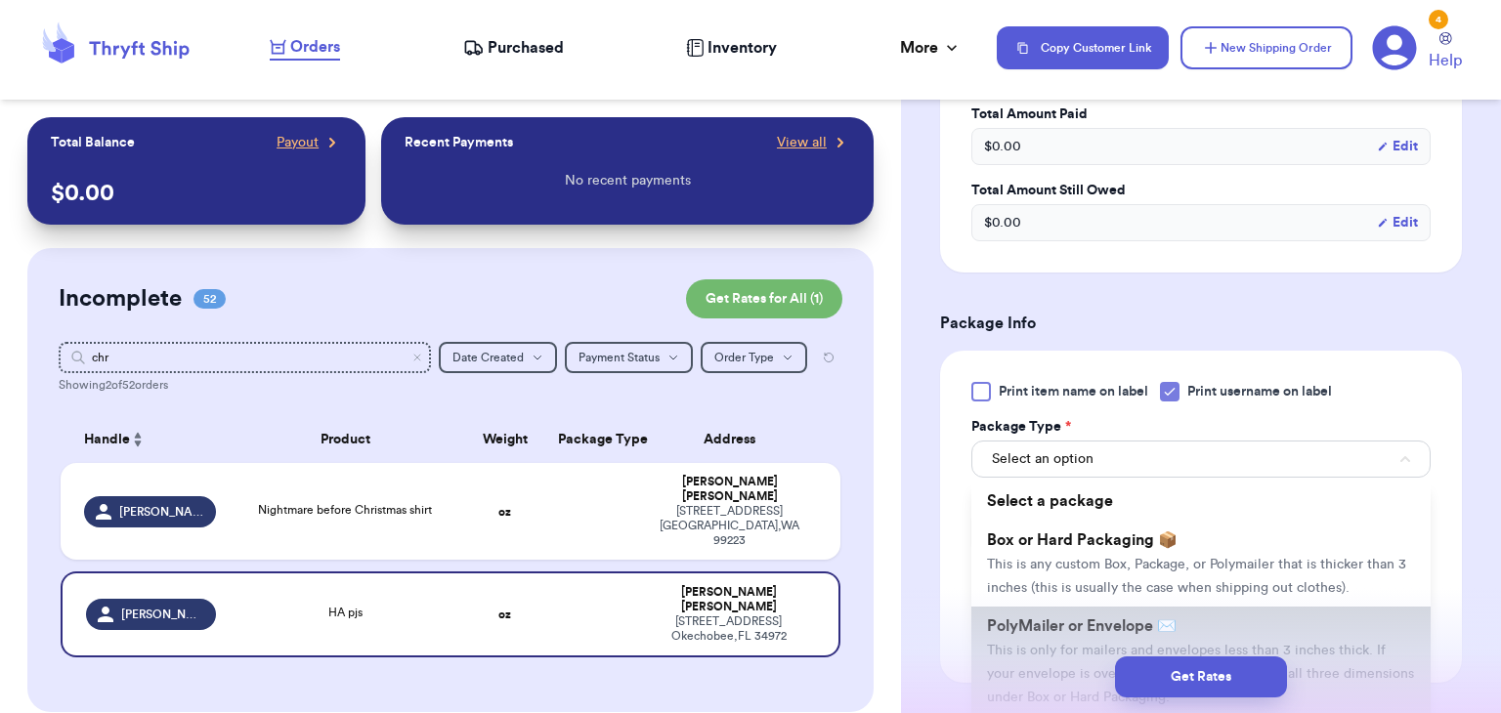
click at [1142, 626] on span "PolyMailer or Envelope ✉️" at bounding box center [1082, 626] width 190 height 16
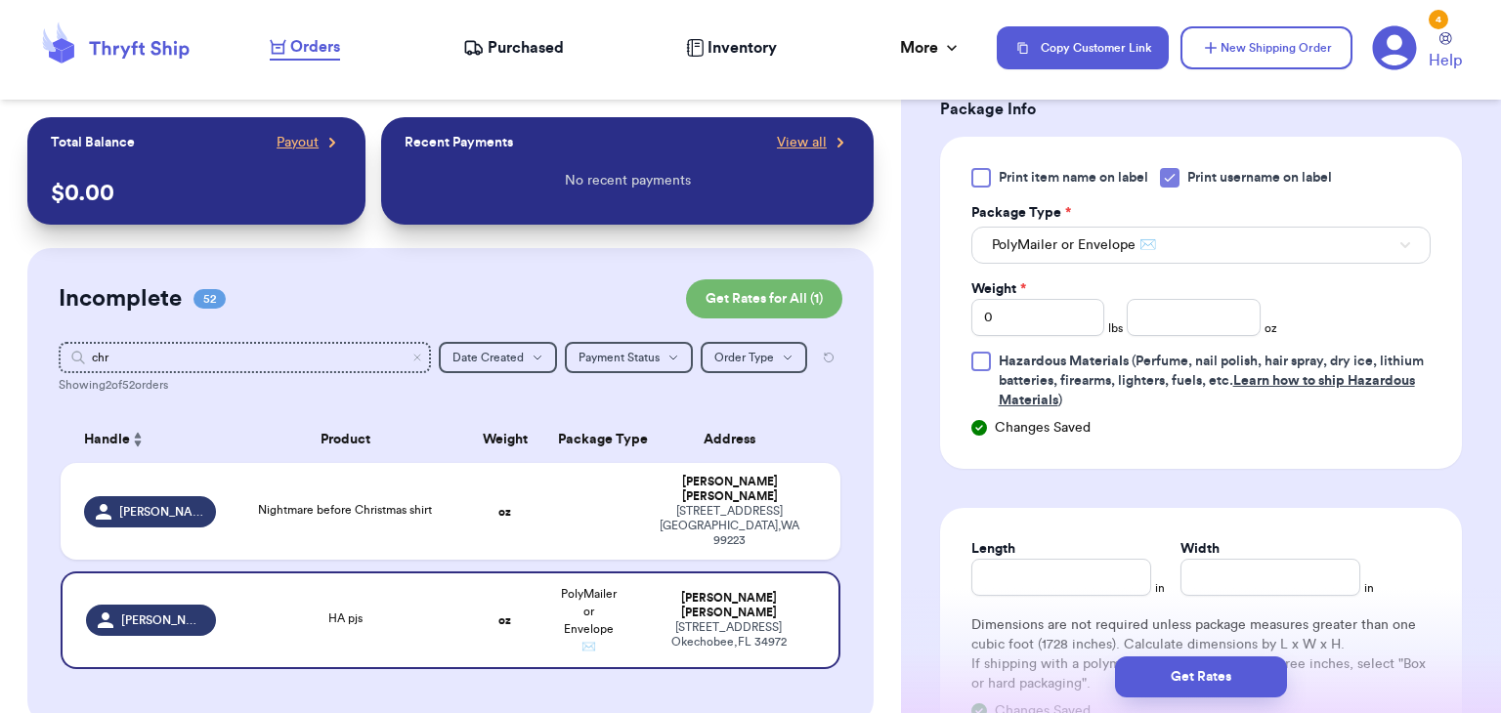
scroll to position [941, 0]
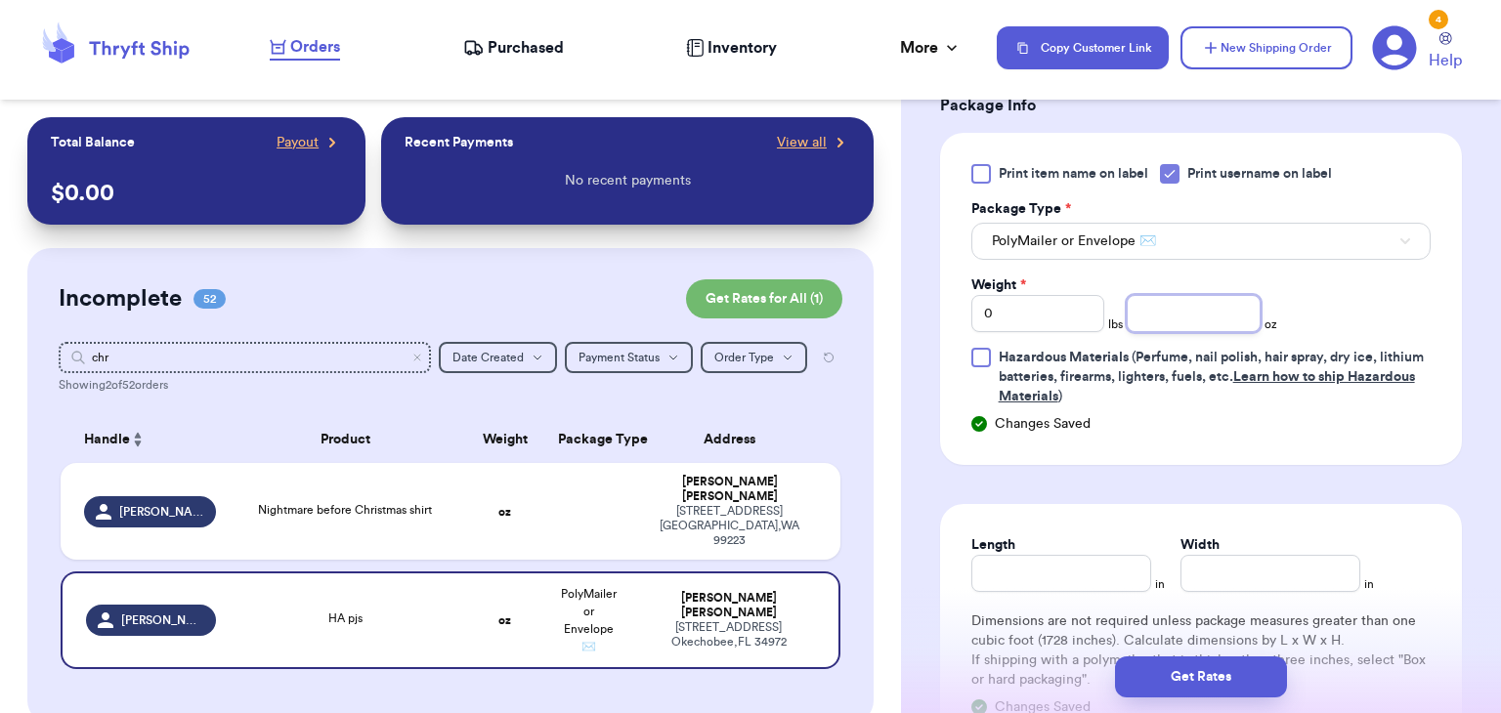
click at [1187, 322] on input "number" at bounding box center [1193, 313] width 134 height 37
type input "8.7"
click at [1107, 578] on input "Length" at bounding box center [1061, 573] width 180 height 37
type input "10"
click at [1268, 577] on input "Width *" at bounding box center [1270, 573] width 180 height 37
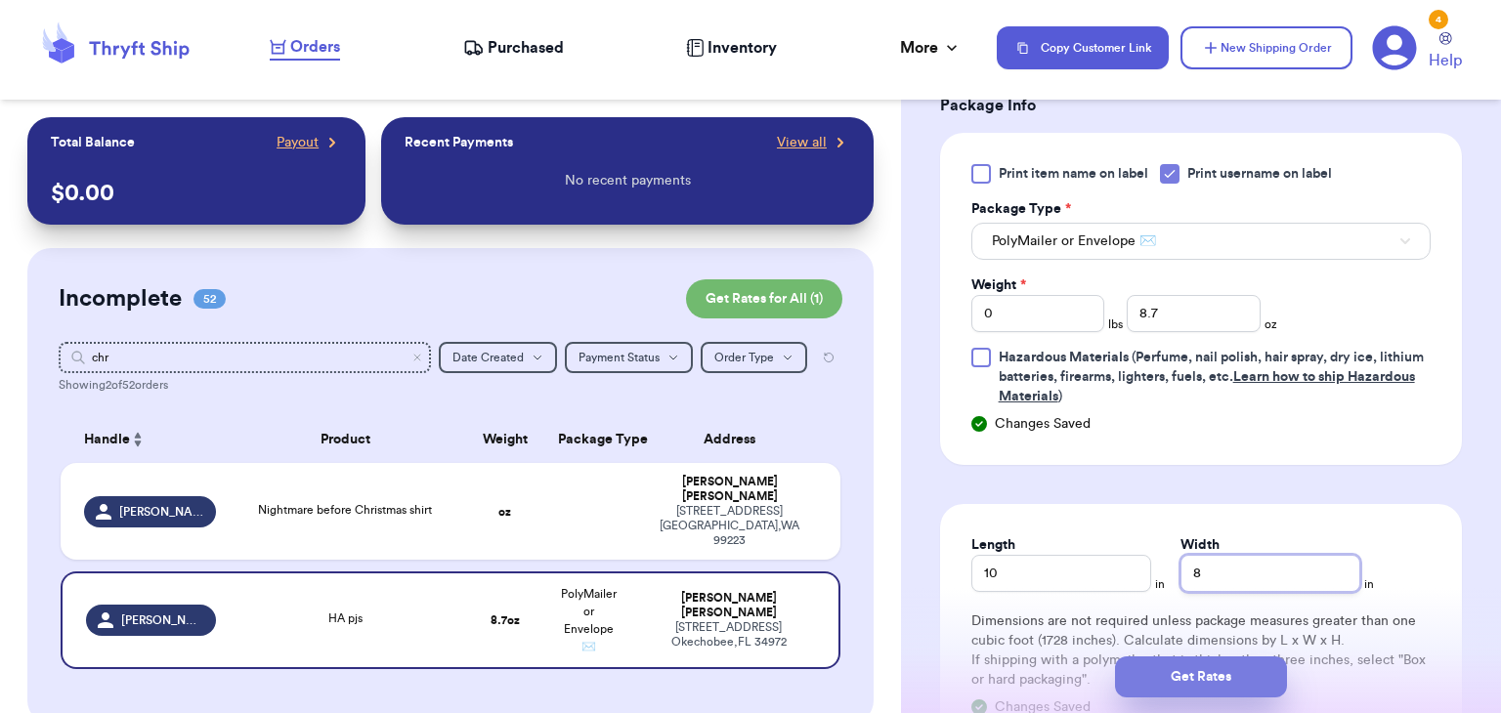
type input "8"
click at [1270, 687] on button "Get Rates" at bounding box center [1201, 677] width 172 height 41
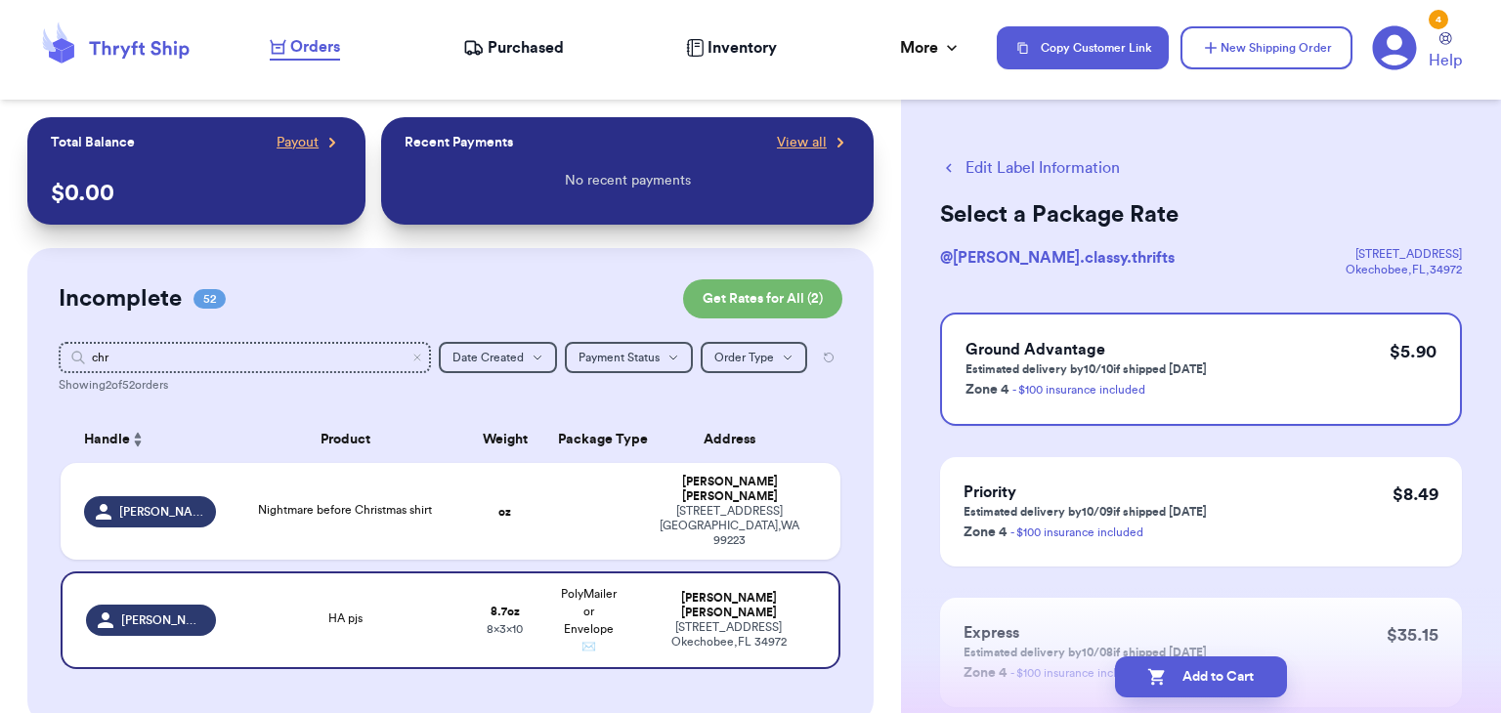
click at [1270, 687] on button "Add to Cart" at bounding box center [1201, 677] width 172 height 41
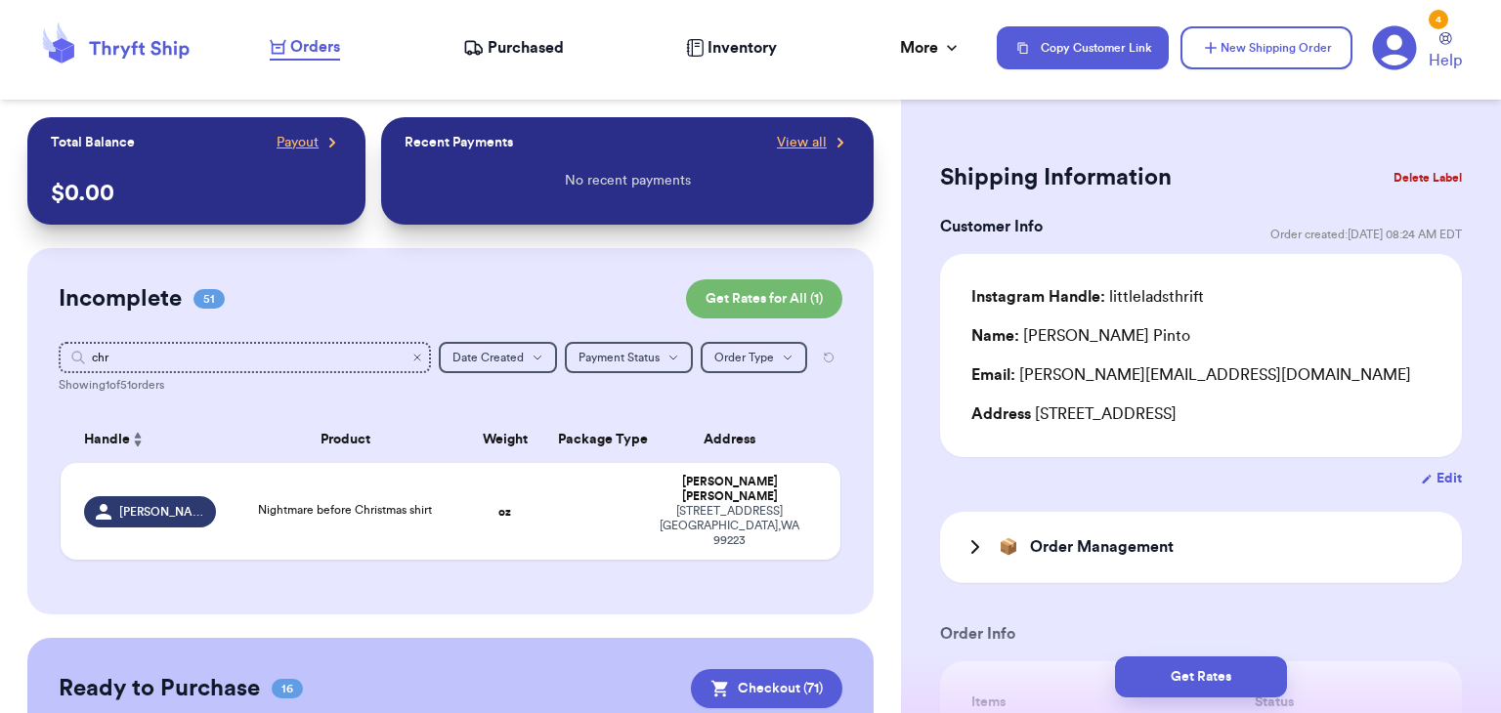
click at [420, 358] on icon "Clear search" at bounding box center [417, 358] width 12 height 12
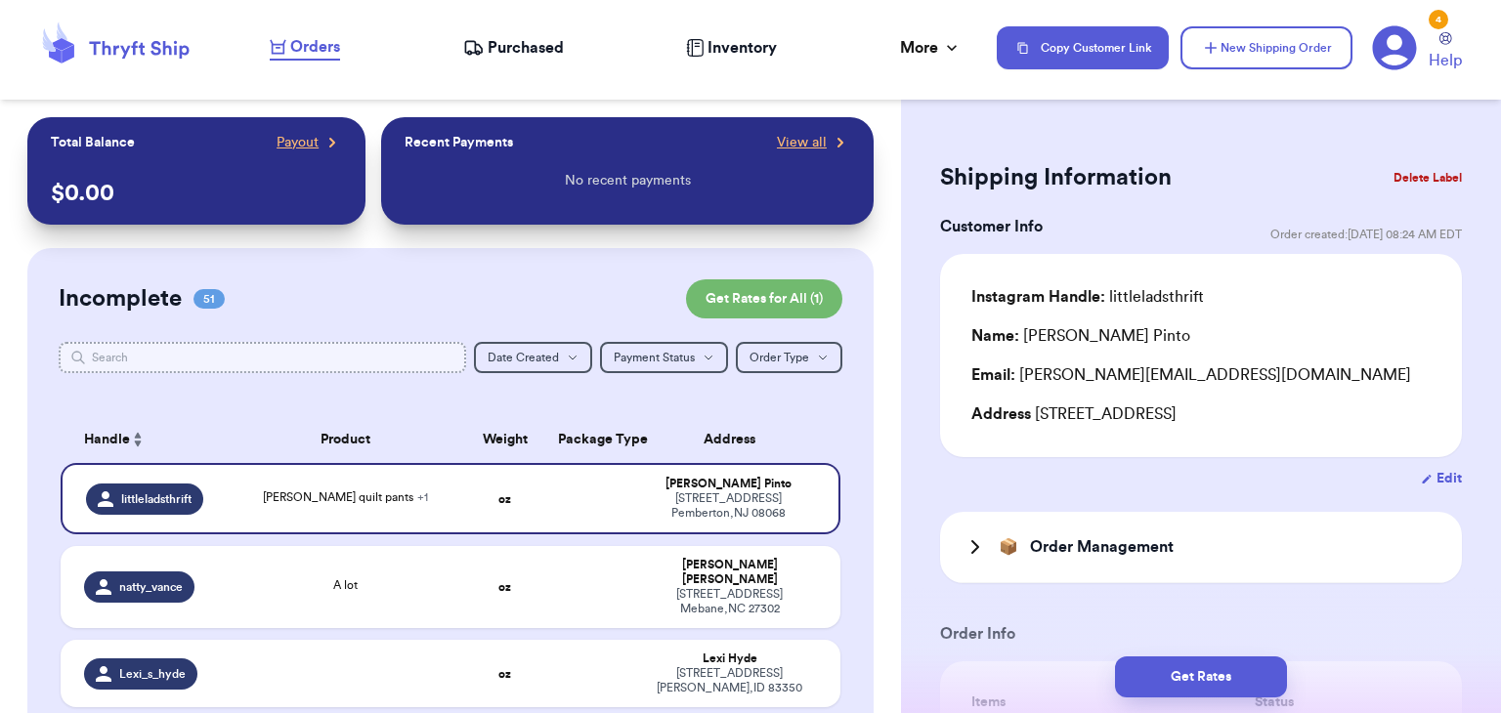
click at [389, 360] on input "text" at bounding box center [262, 357] width 407 height 31
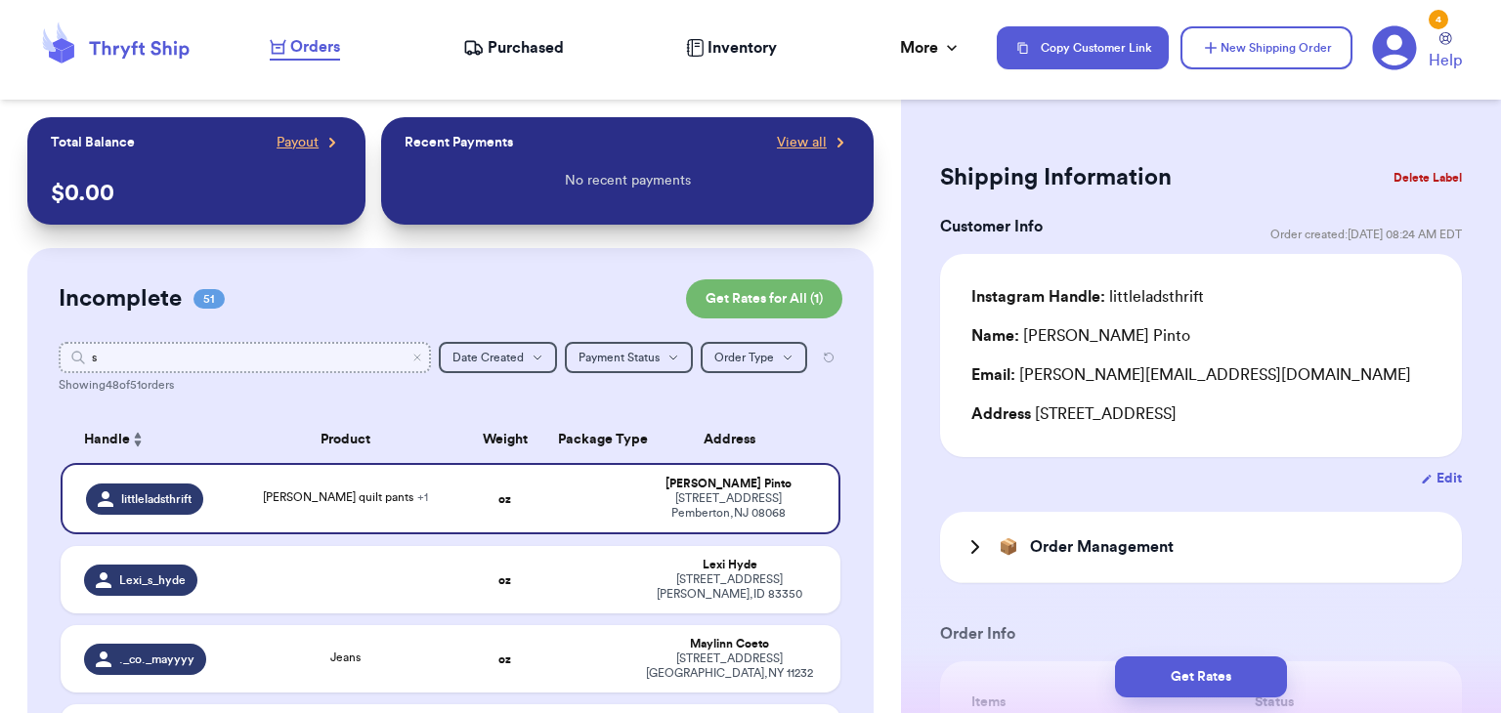
type input "s."
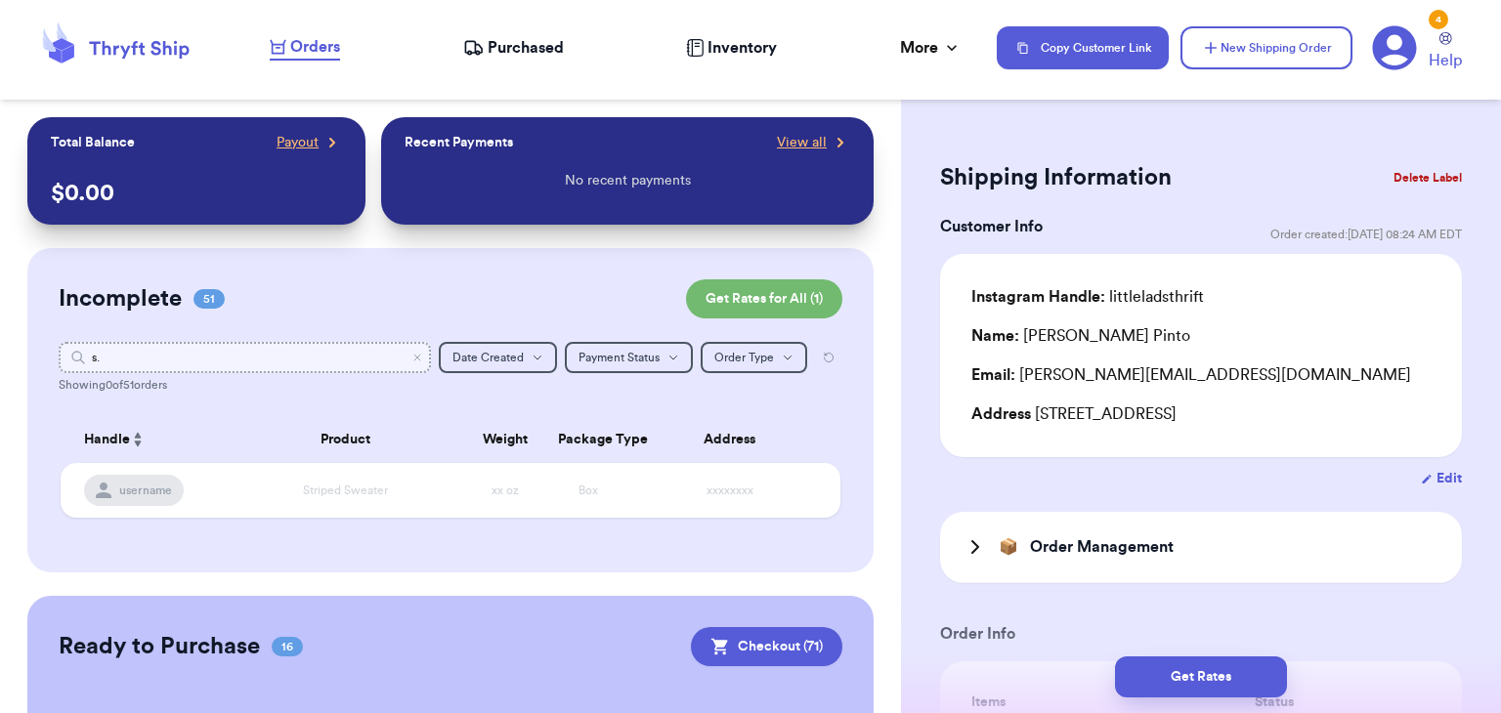
type input "s"
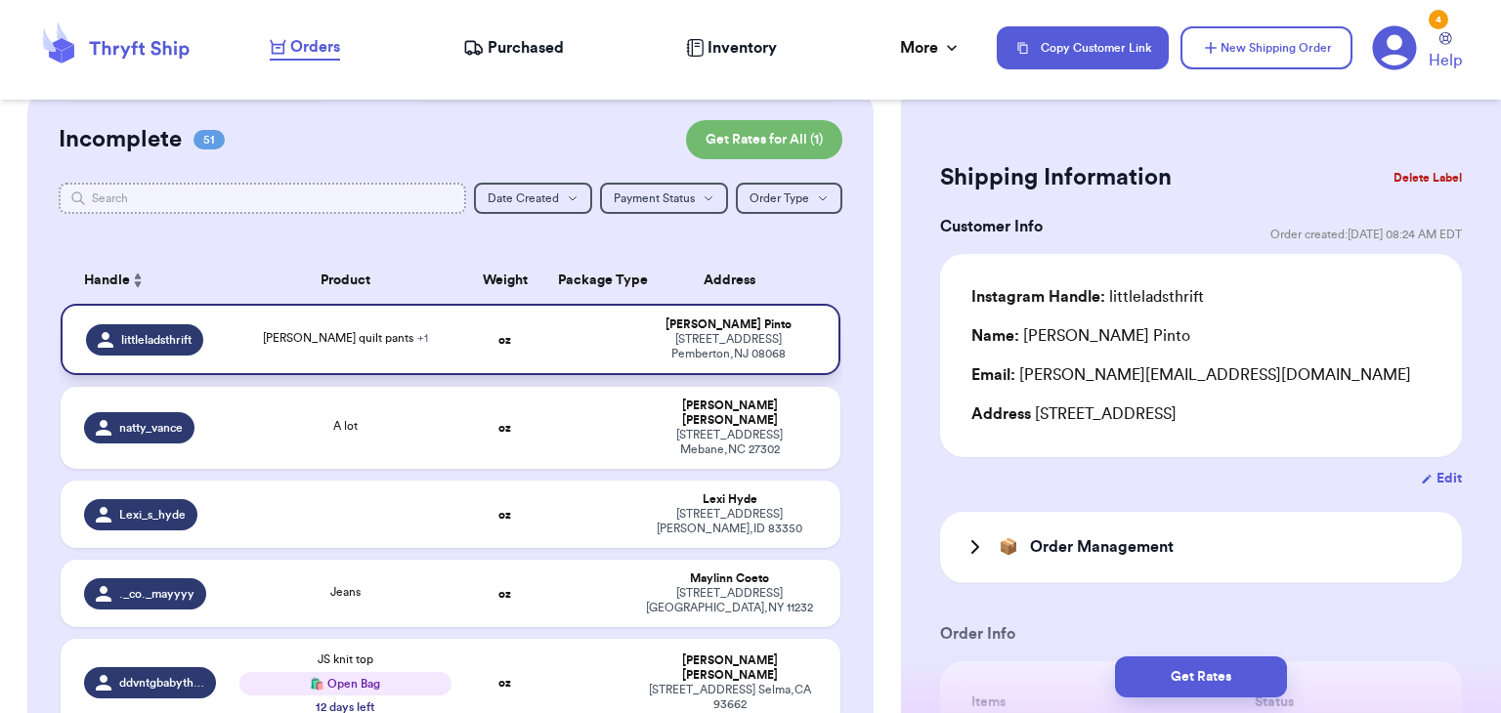
scroll to position [163, 0]
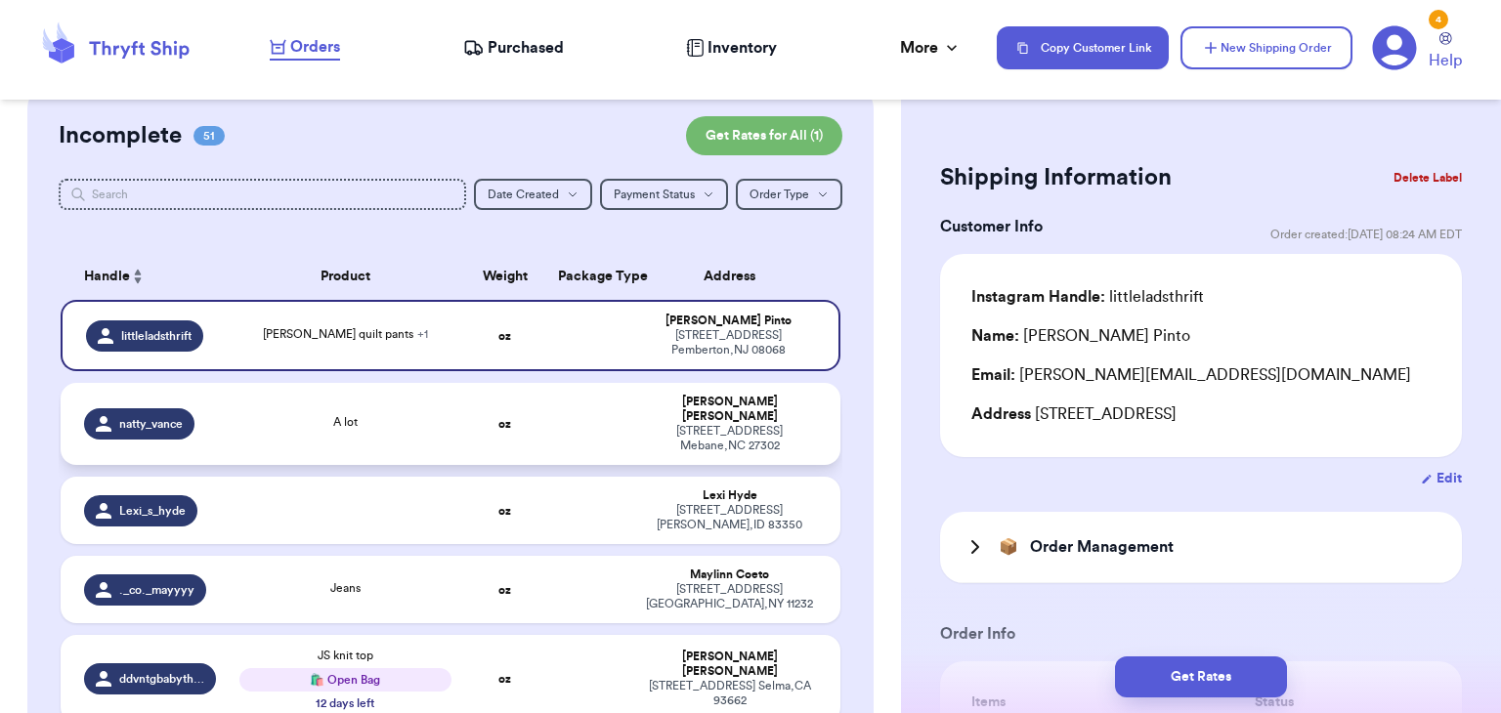
click at [453, 417] on td "A lot" at bounding box center [345, 424] width 234 height 82
type input "A lot"
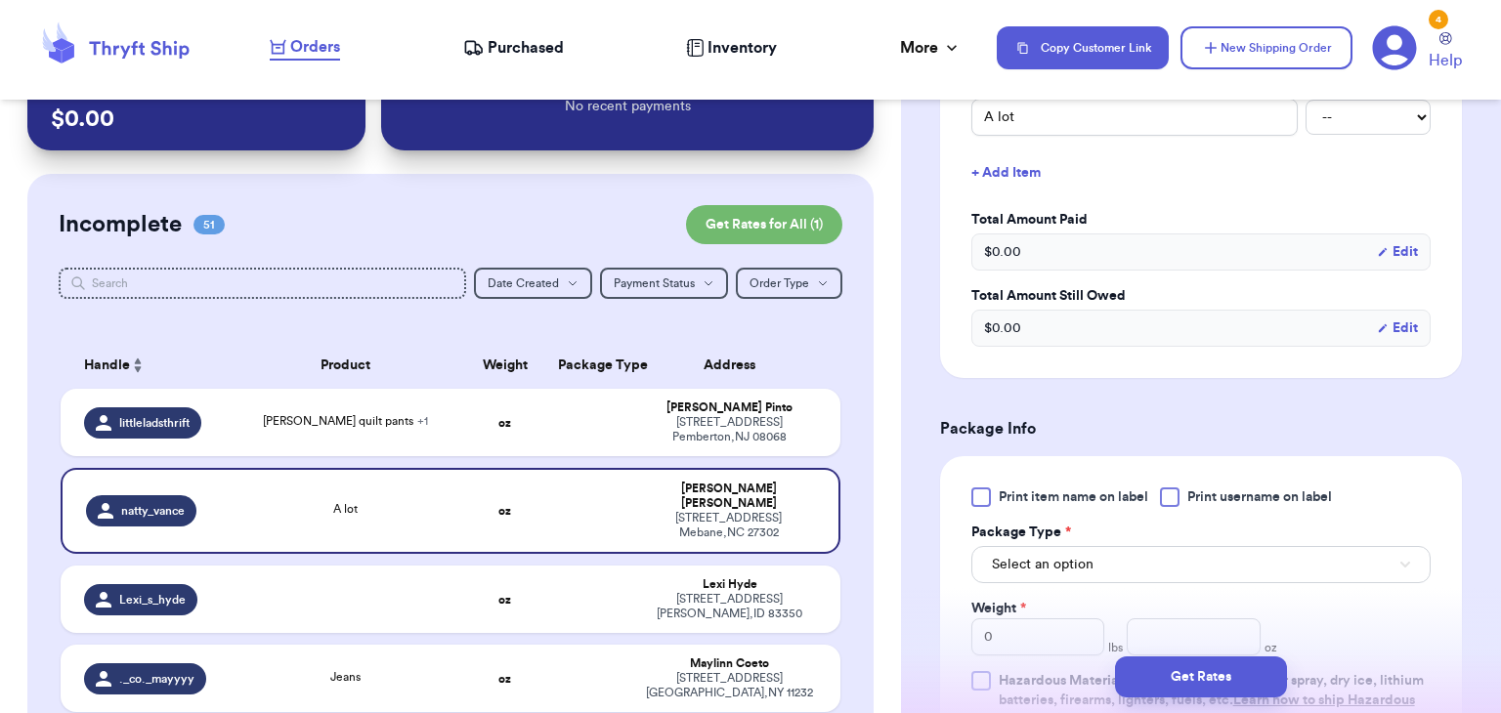
scroll to position [70, 0]
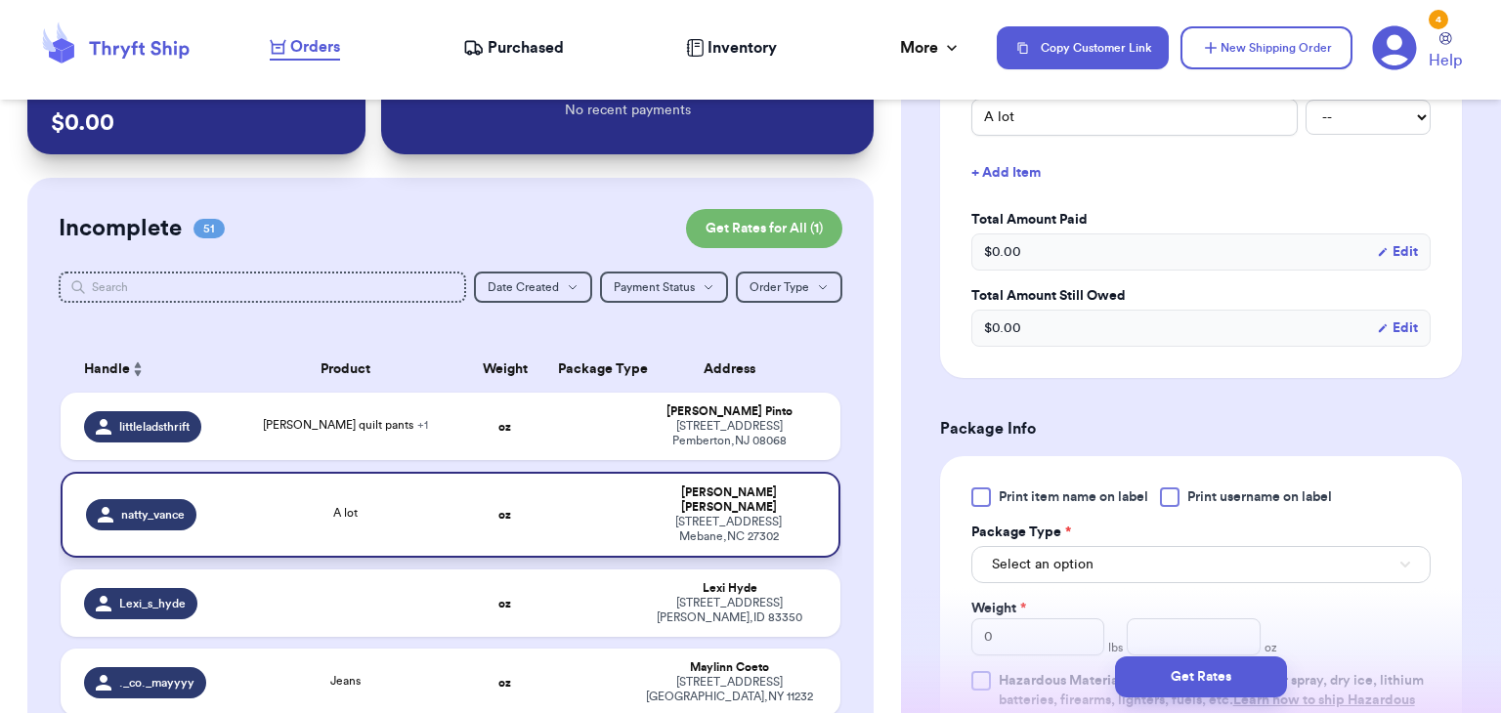
click at [598, 531] on td at bounding box center [588, 515] width 84 height 86
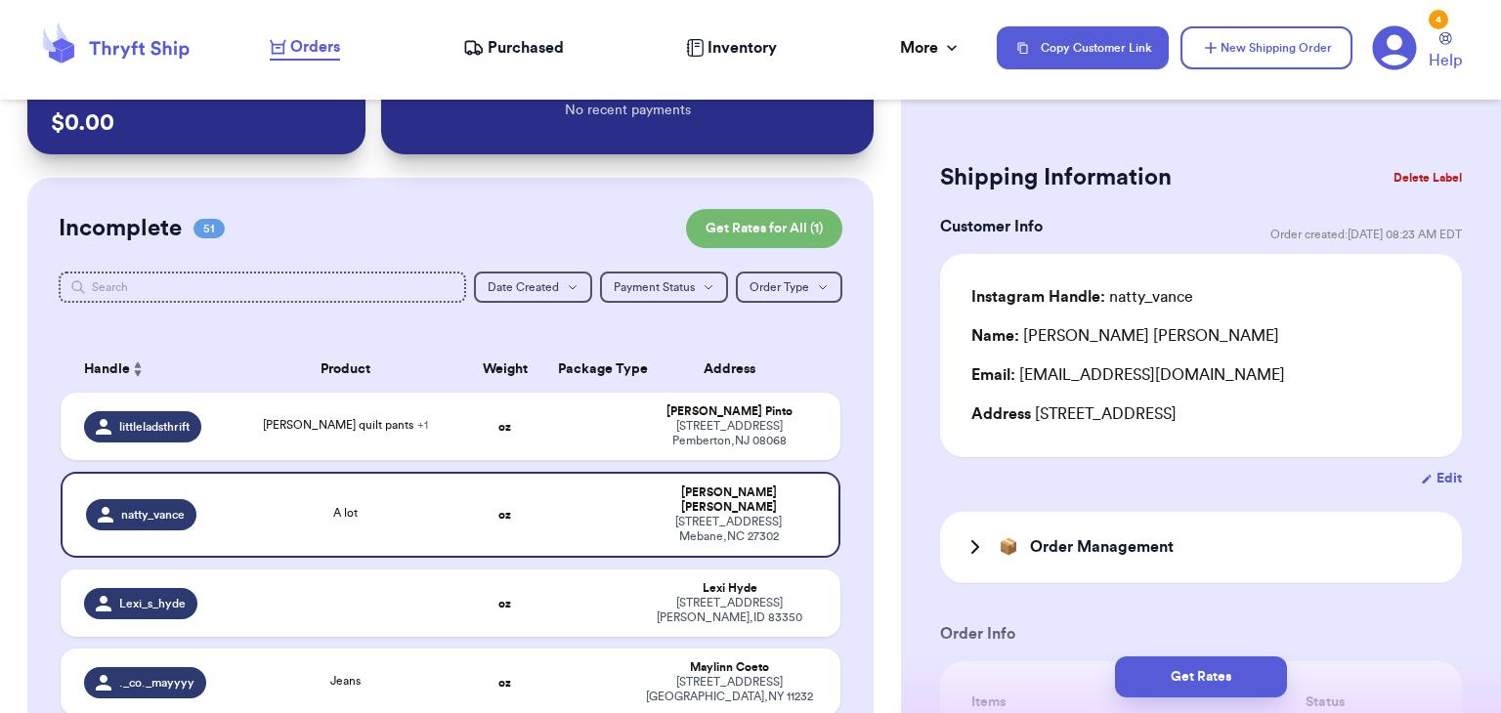
click at [1430, 173] on button "Delete Label" at bounding box center [1427, 177] width 84 height 43
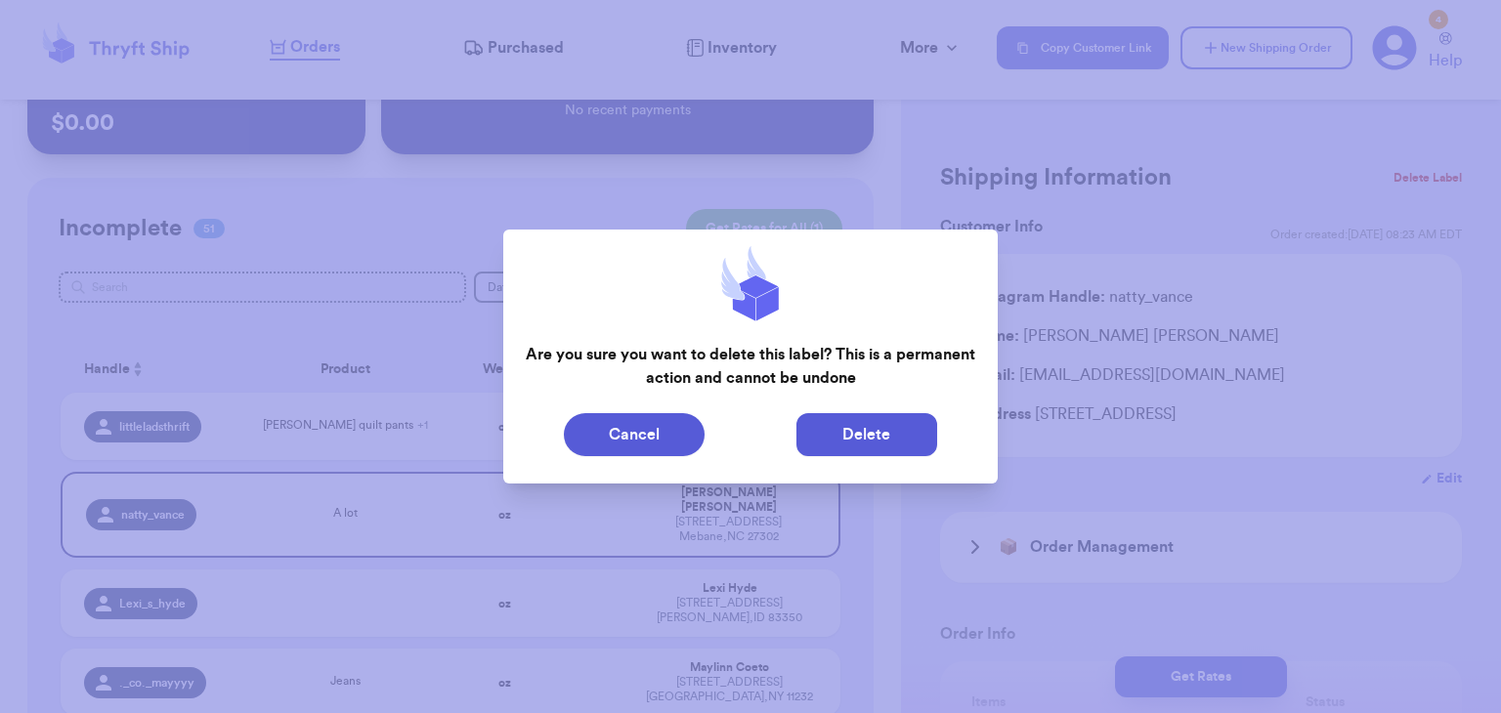
click at [847, 438] on button "Delete" at bounding box center [866, 434] width 141 height 43
type input "[PERSON_NAME] quilt pants"
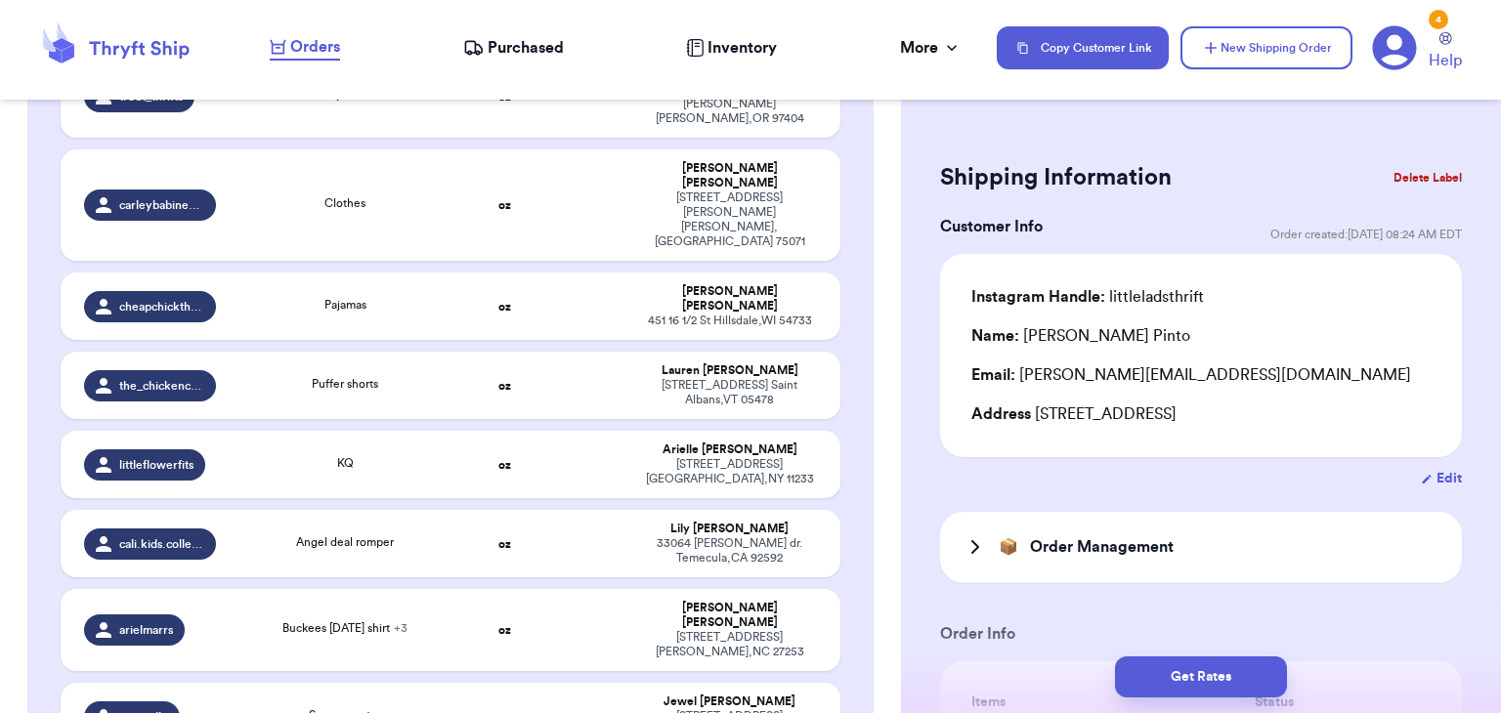
scroll to position [3267, 0]
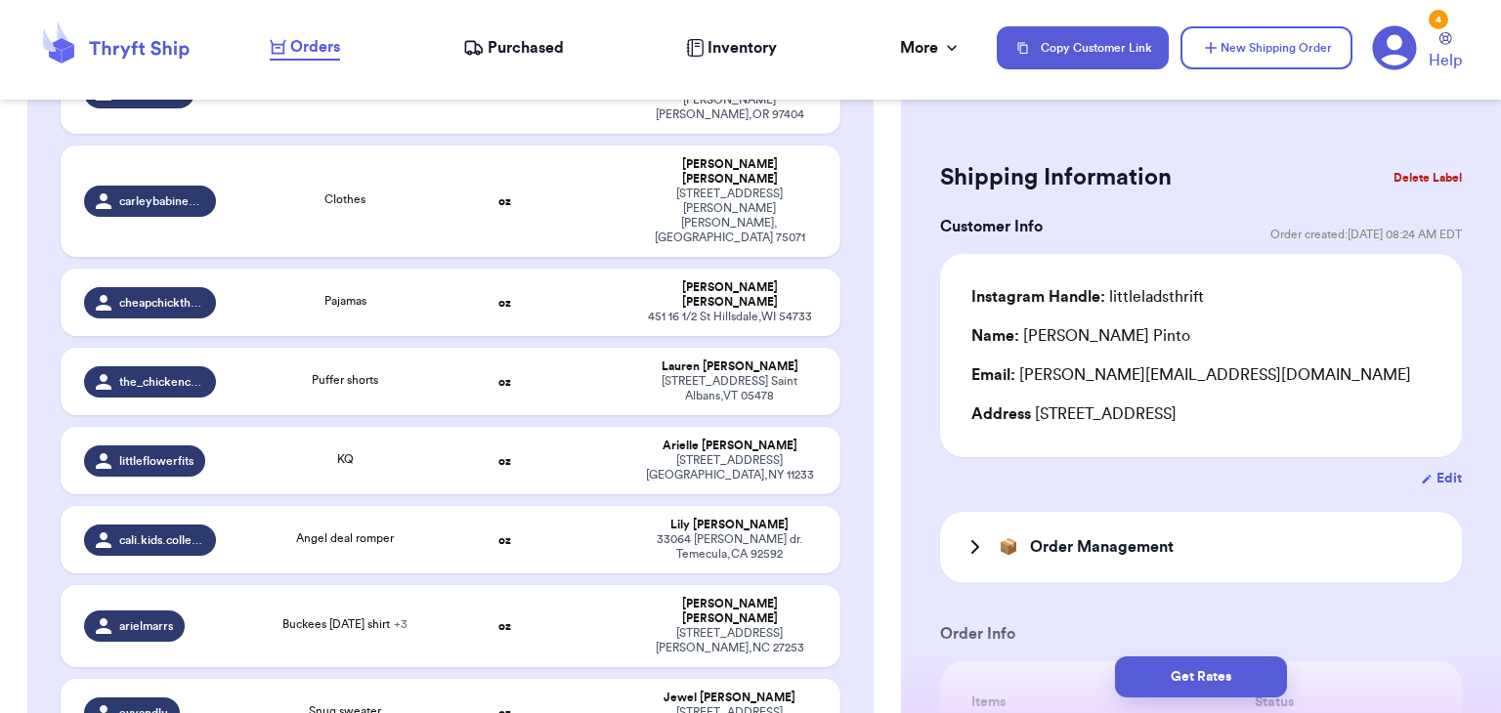
type input "Clothing ✨"
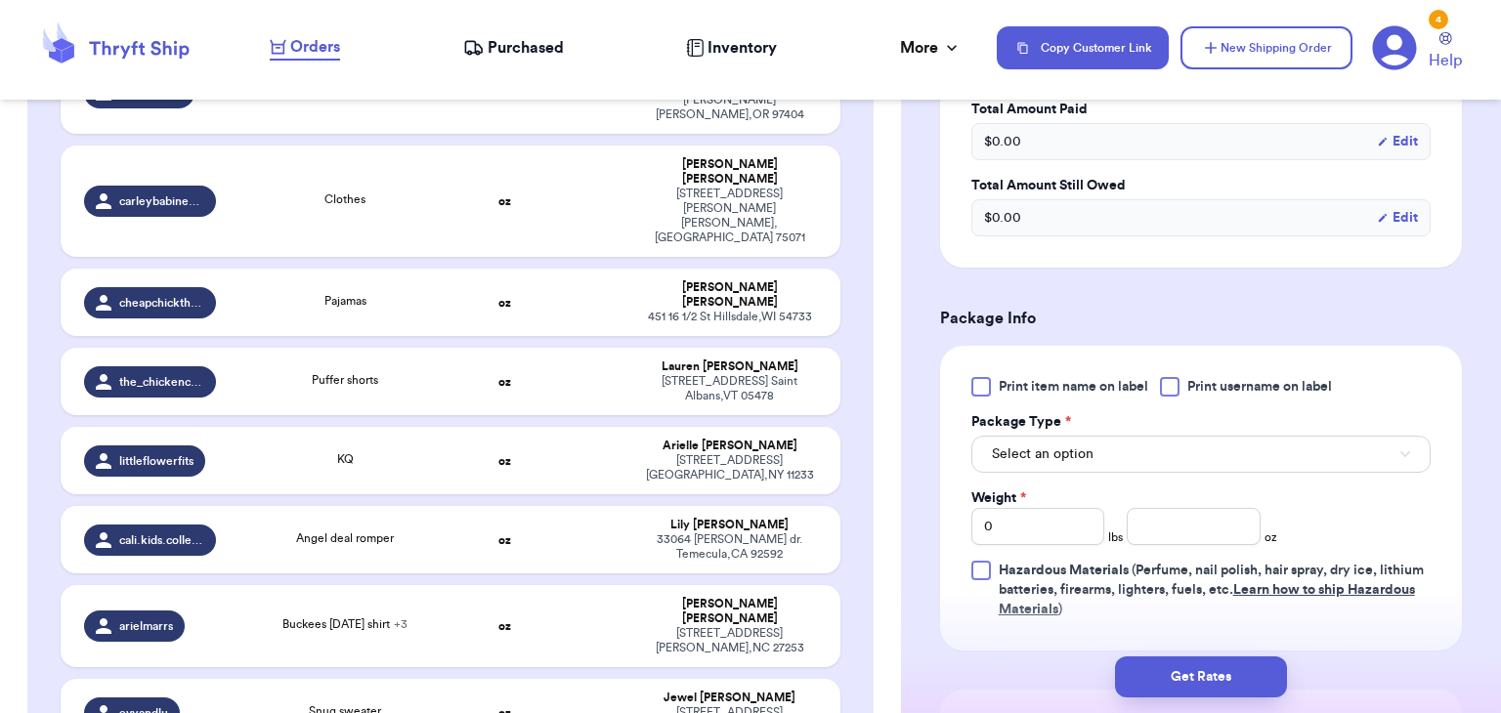
scroll to position [739, 0]
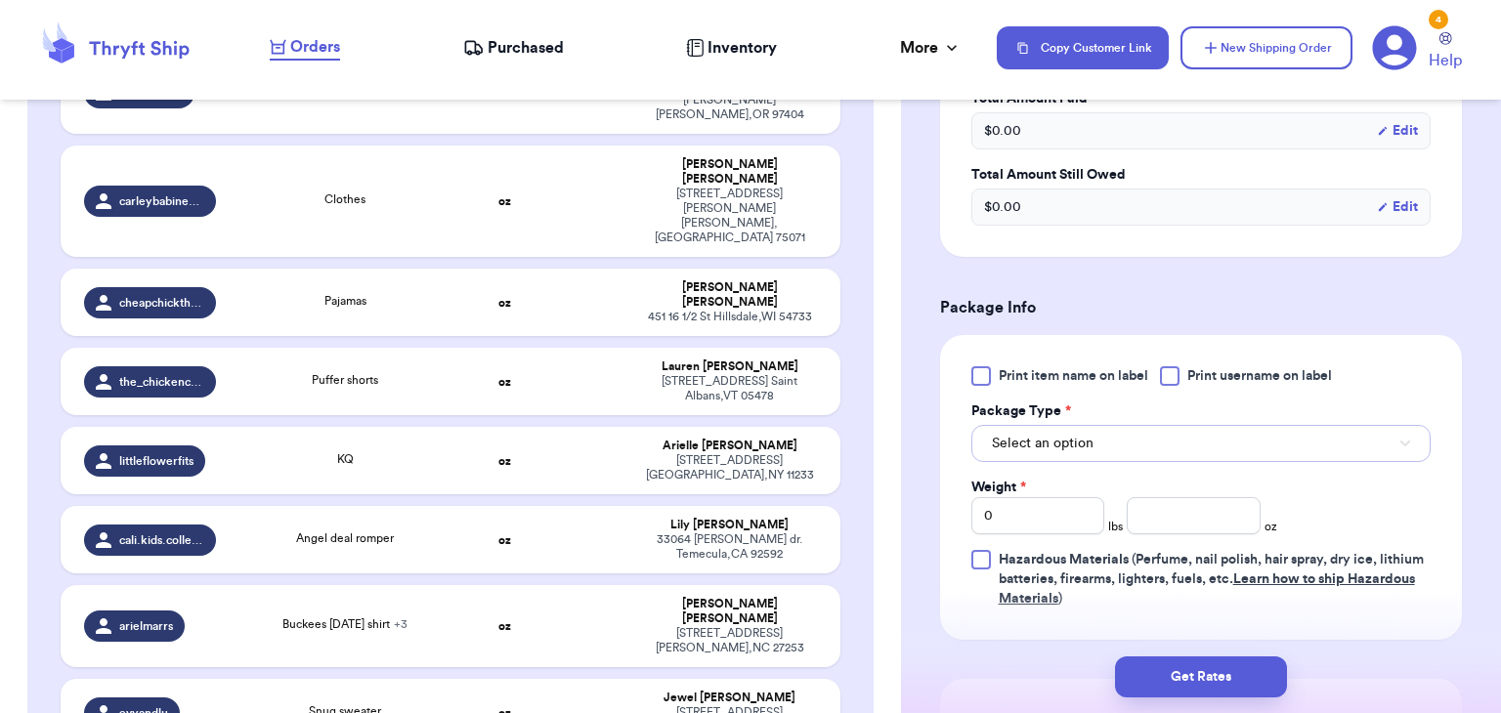
click at [1097, 433] on button "Select an option" at bounding box center [1200, 443] width 459 height 37
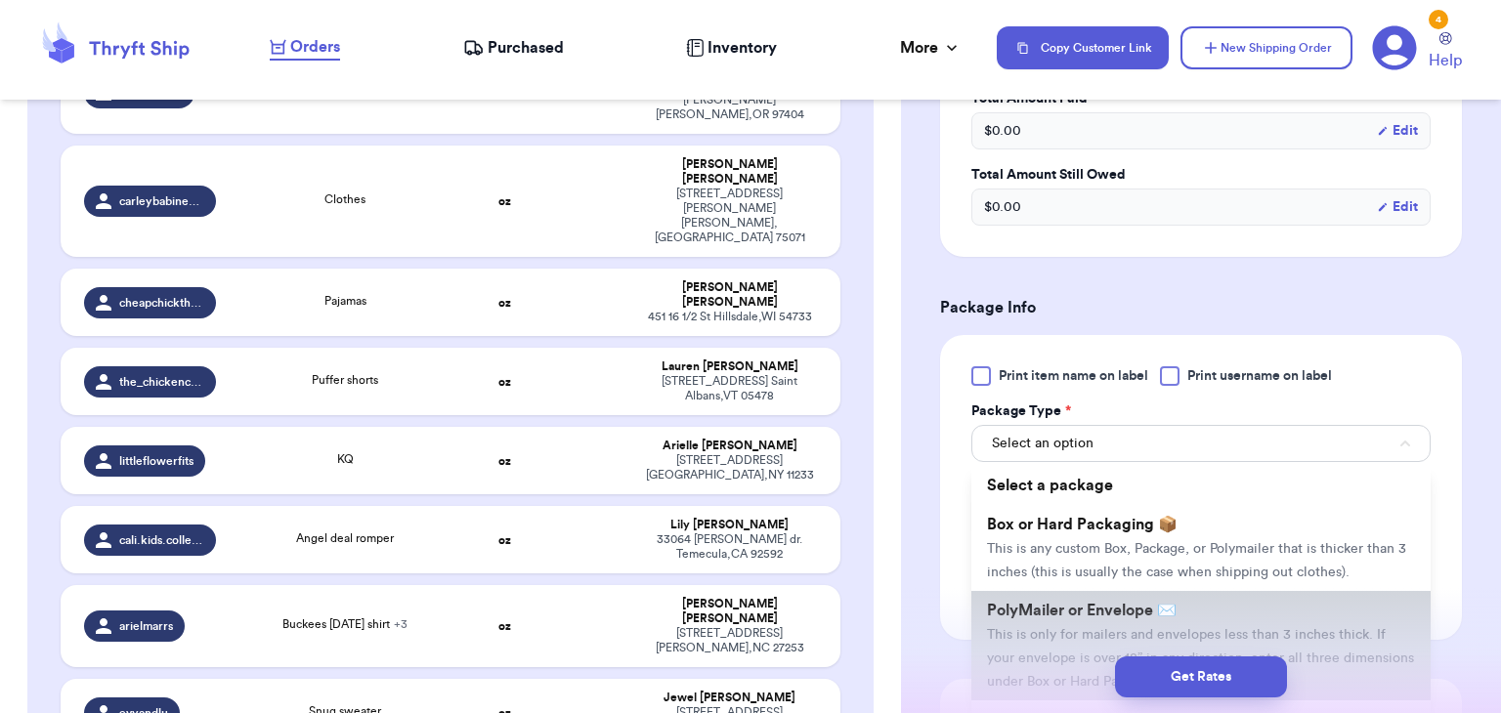
click at [1125, 617] on li "PolyMailer or Envelope ✉️ This is only for mailers and envelopes less than 3 in…" at bounding box center [1200, 645] width 459 height 109
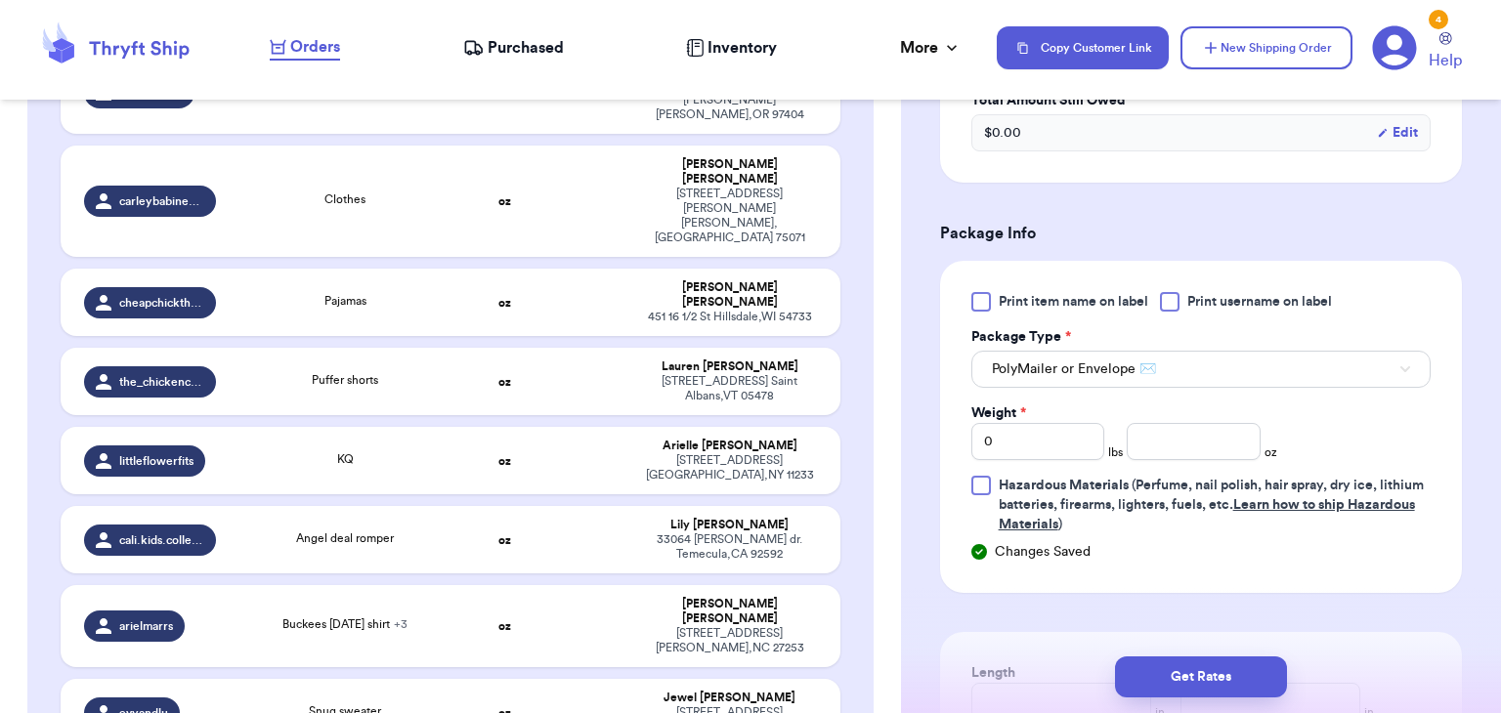
scroll to position [816, 0]
click at [1059, 444] on input "0" at bounding box center [1038, 438] width 134 height 37
type input "1"
click at [1184, 437] on input "number" at bounding box center [1193, 438] width 134 height 37
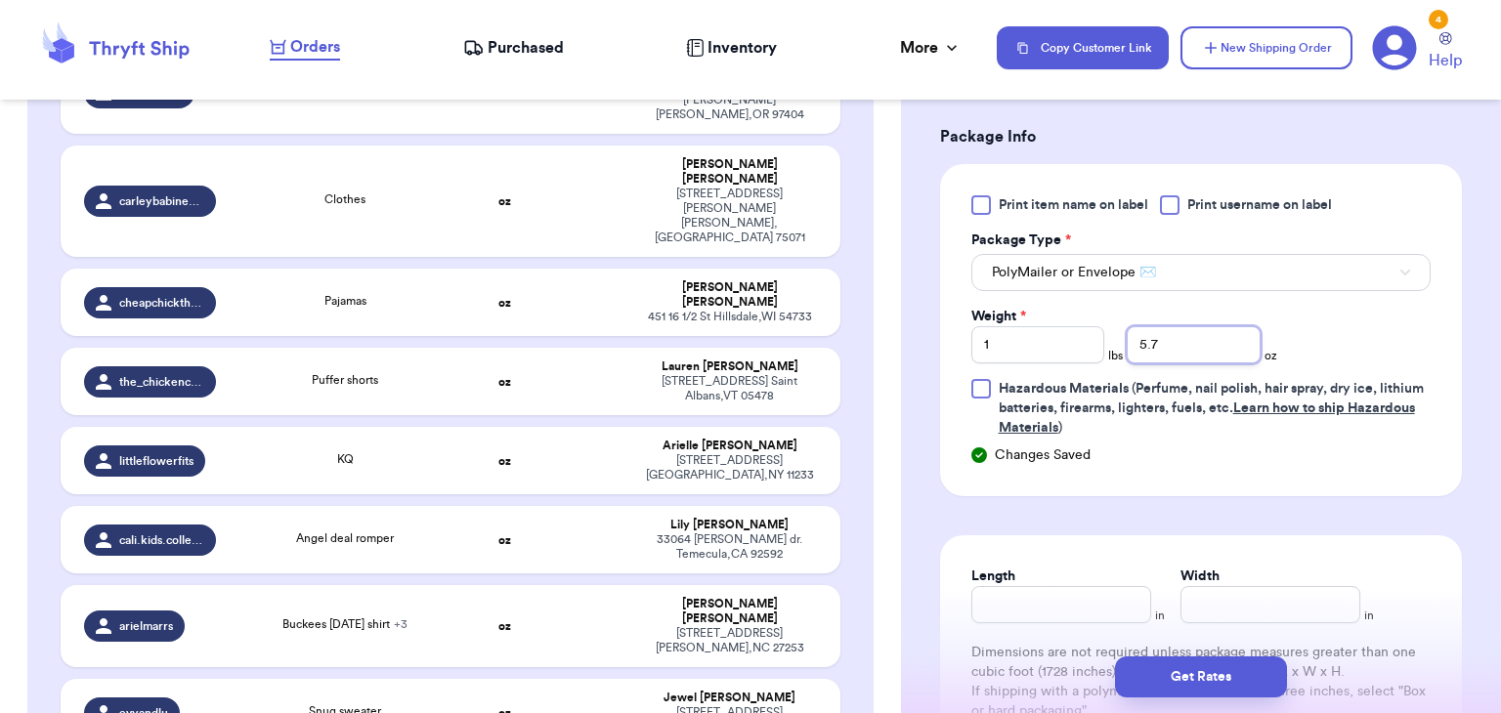
scroll to position [912, 0]
type input "5.7"
click at [1069, 606] on input "Length" at bounding box center [1061, 601] width 180 height 37
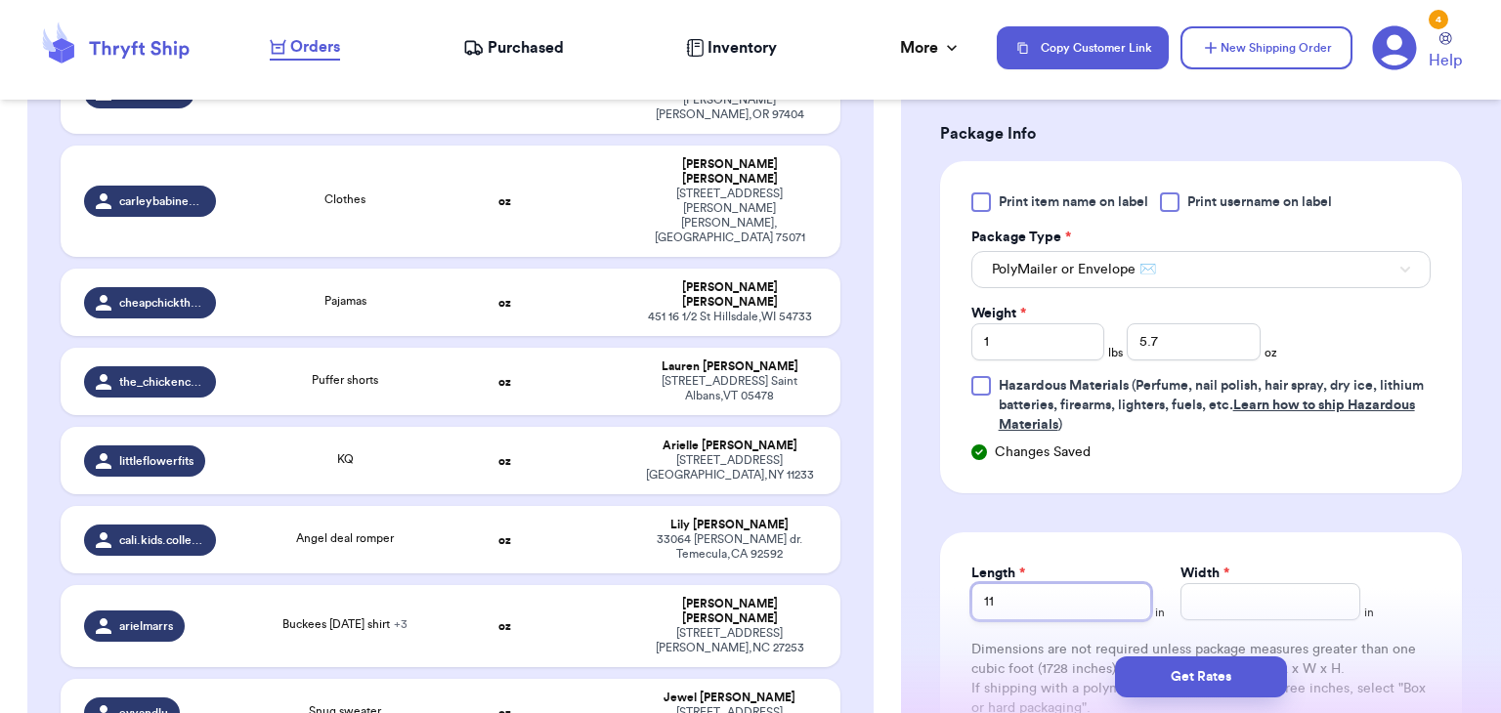
type input "11"
click at [1225, 583] on input "Width *" at bounding box center [1270, 601] width 180 height 37
type input "10"
click at [1164, 684] on button "Get Rates" at bounding box center [1201, 677] width 172 height 41
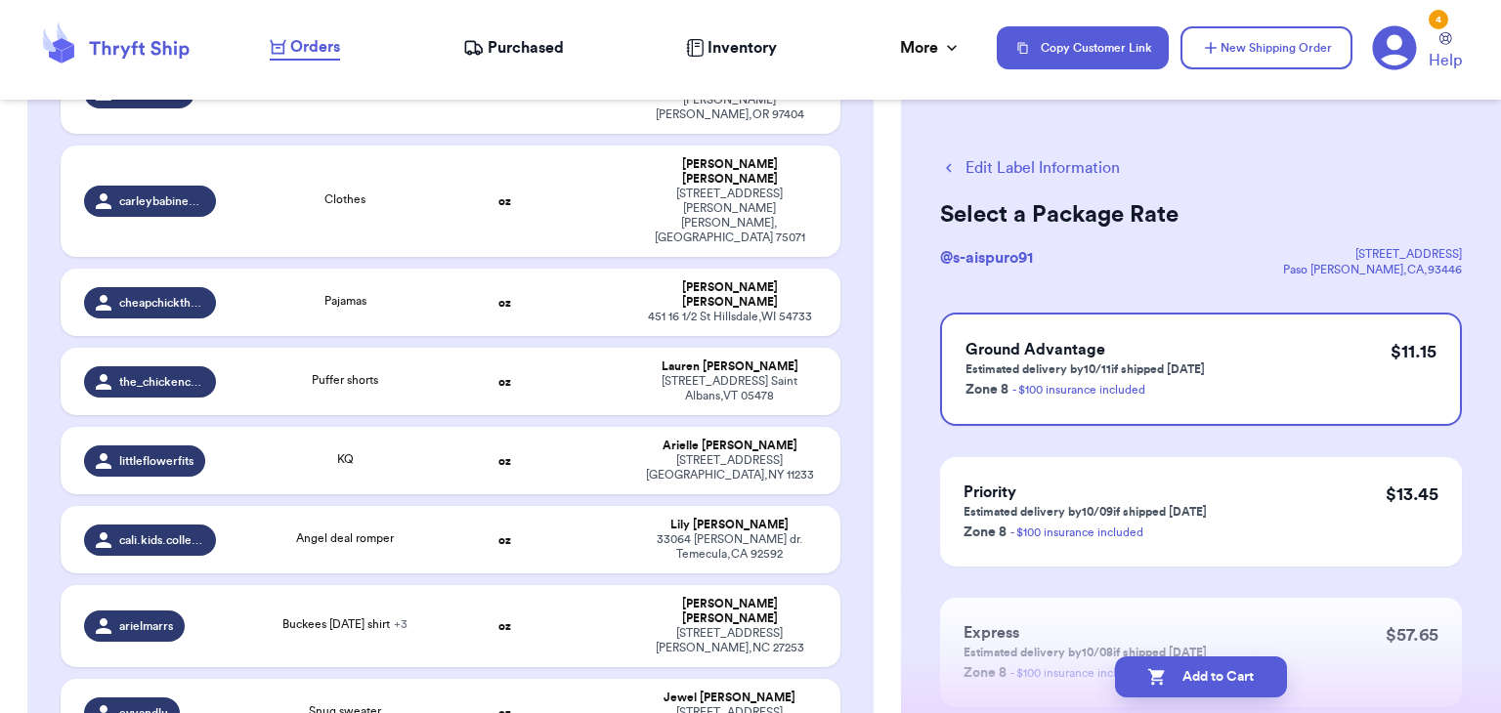
click at [1164, 684] on icon "button" at bounding box center [1157, 677] width 20 height 20
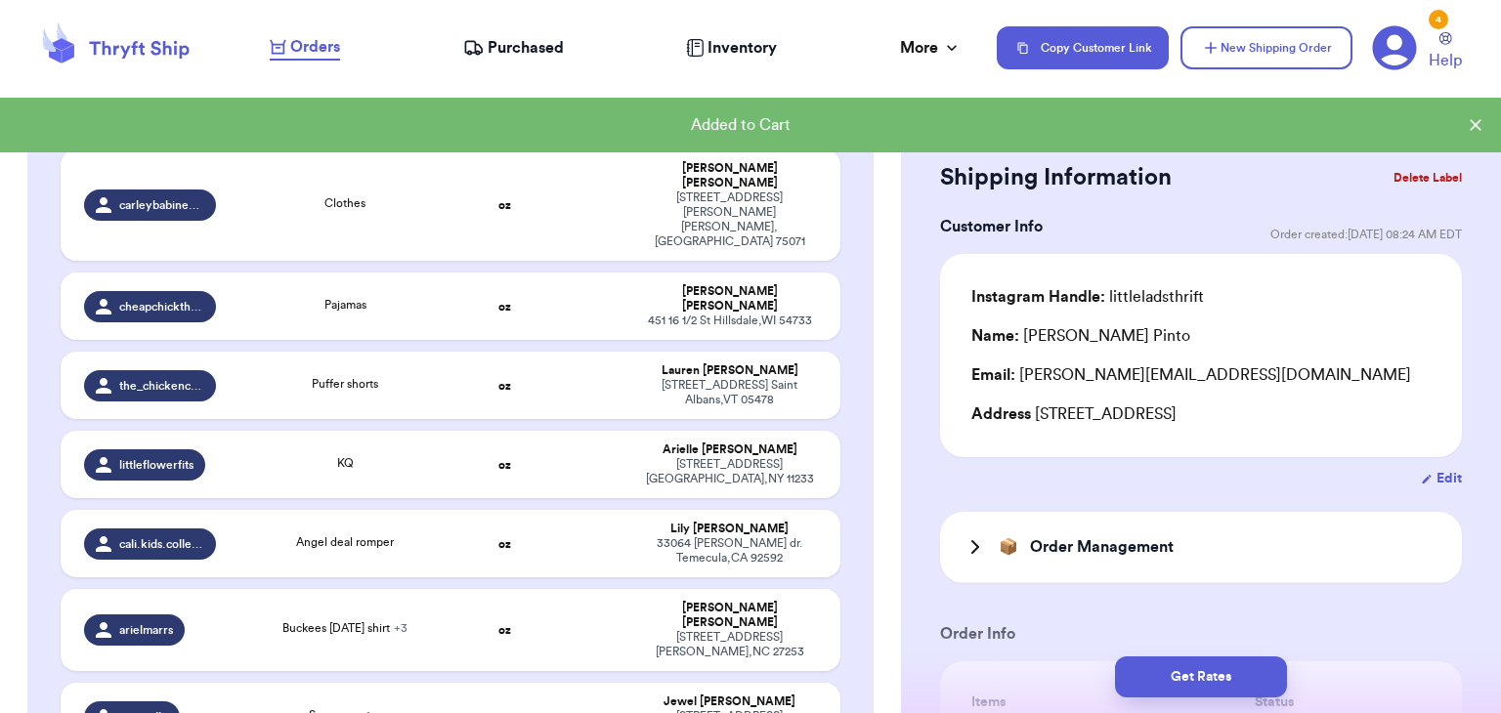
scroll to position [3267, 0]
